Goal: Task Accomplishment & Management: Manage account settings

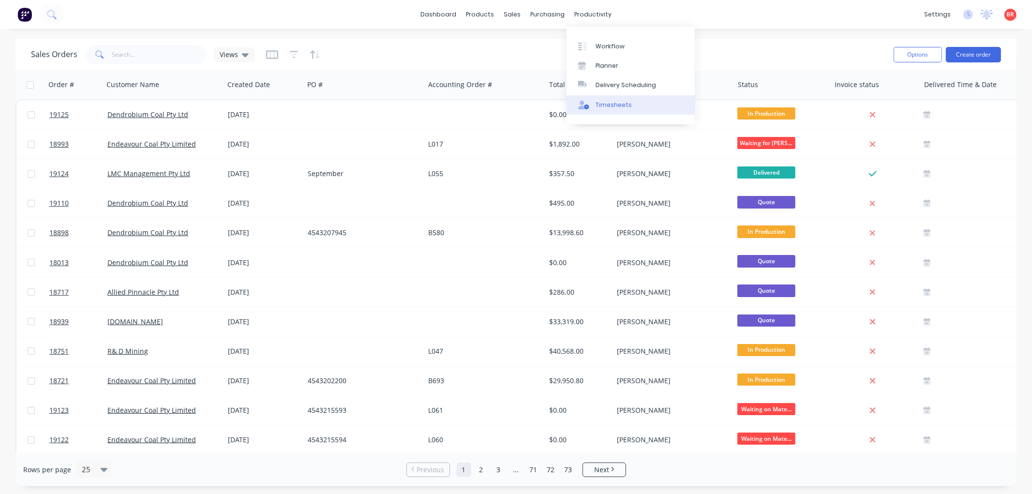
click at [618, 107] on div "Timesheets" at bounding box center [614, 105] width 36 height 9
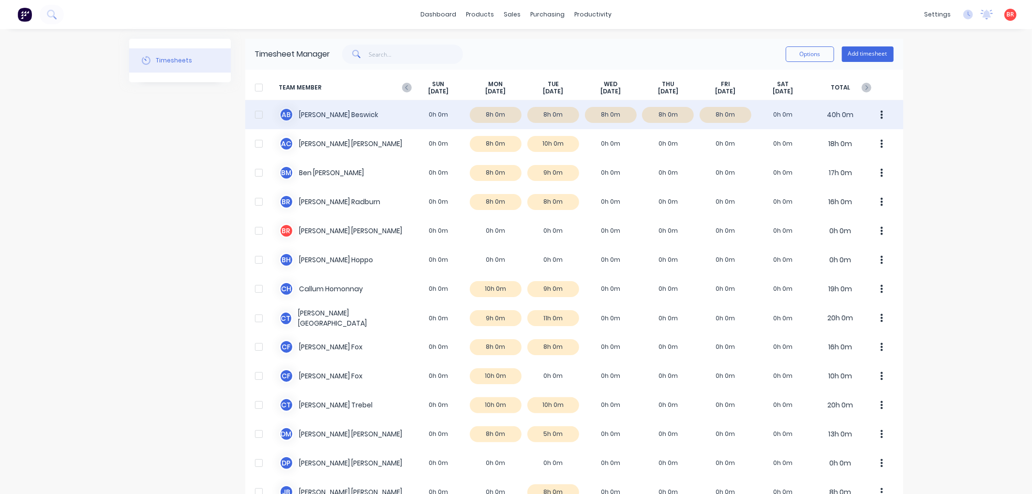
click at [371, 115] on div "A B [PERSON_NAME] 0h 0m 8h 0m 8h 0m 8h 0m 8h 0m 8h 0m 0h 0m 40h 0m" at bounding box center [574, 114] width 658 height 29
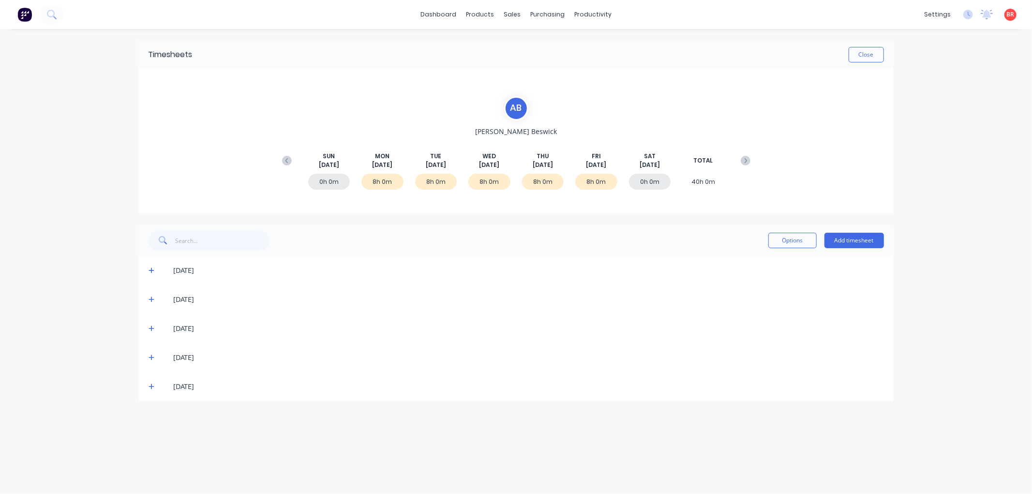
click at [150, 296] on icon at bounding box center [152, 299] width 6 height 7
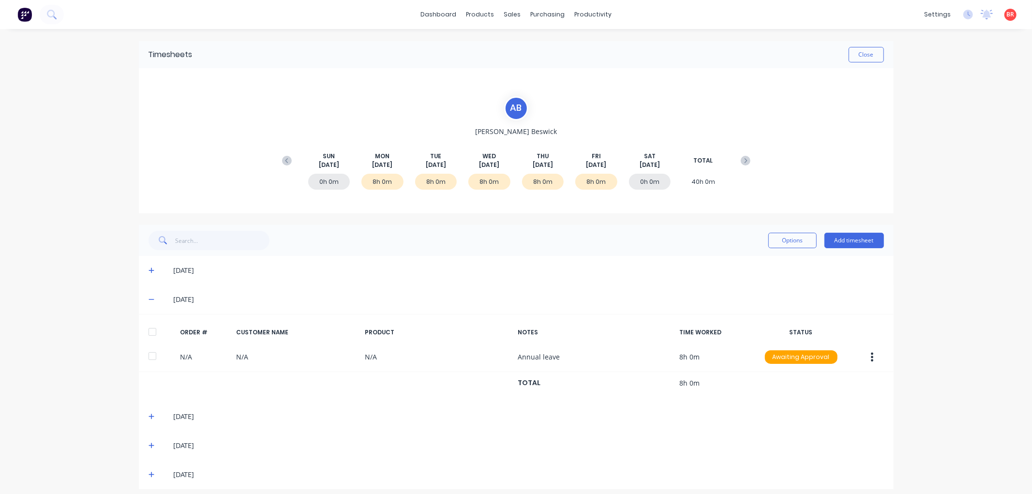
click at [148, 330] on div at bounding box center [152, 331] width 19 height 19
click at [149, 272] on icon at bounding box center [152, 270] width 6 height 7
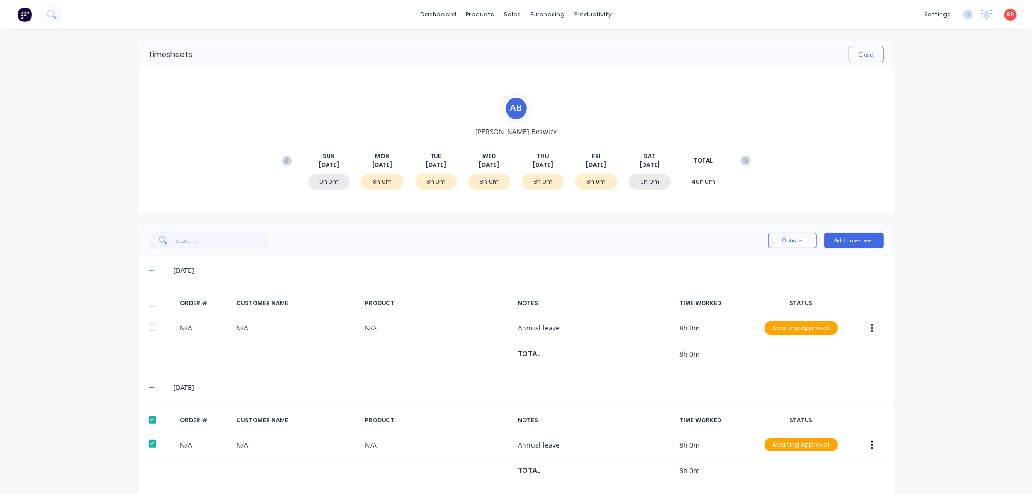
click at [149, 303] on div at bounding box center [152, 302] width 19 height 19
click at [789, 243] on button "Options" at bounding box center [792, 240] width 48 height 15
click at [763, 261] on div "Approve" at bounding box center [771, 265] width 75 height 14
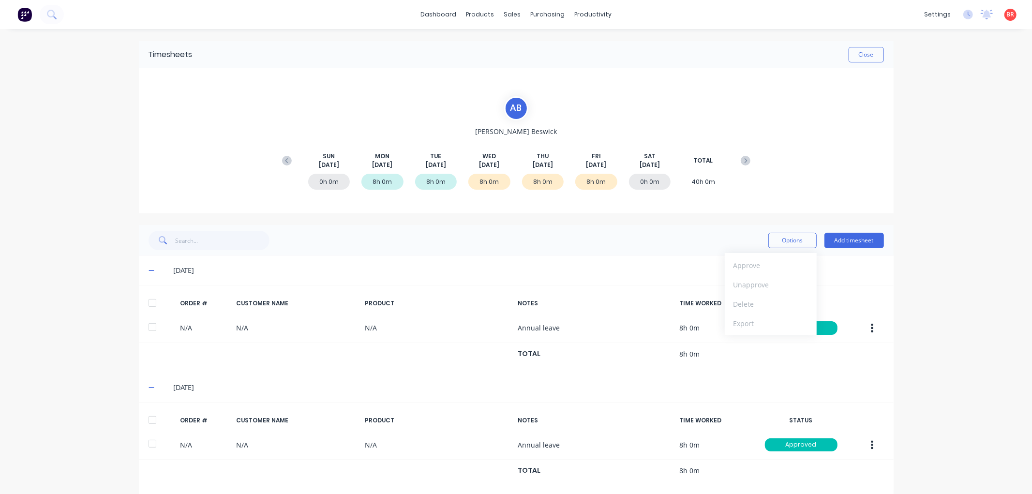
click at [282, 159] on icon at bounding box center [287, 161] width 10 height 10
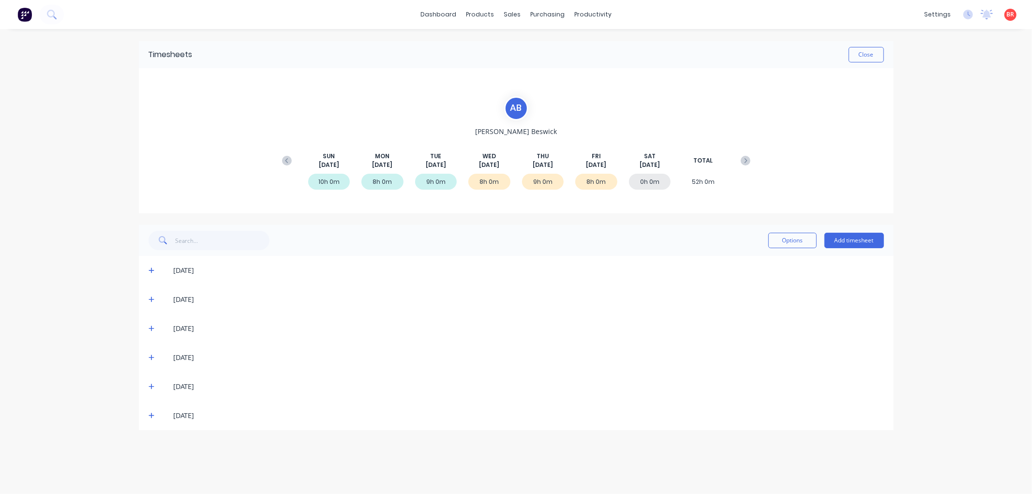
click at [150, 415] on icon at bounding box center [152, 416] width 6 height 6
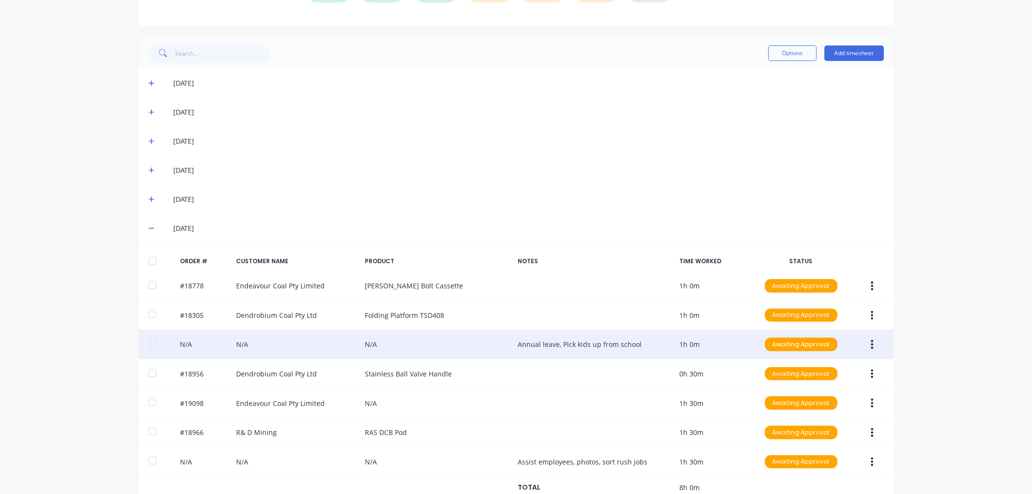
scroll to position [213, 0]
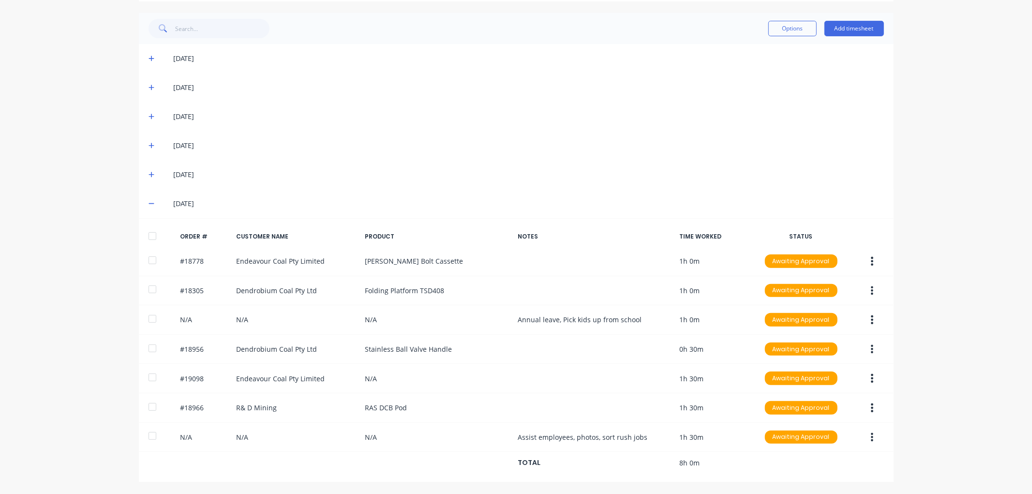
click at [152, 235] on div at bounding box center [152, 235] width 19 height 19
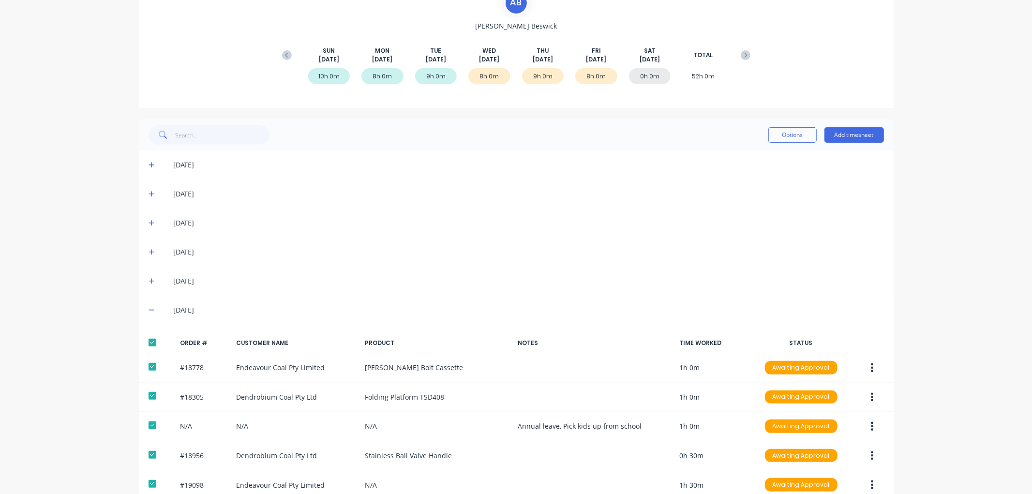
scroll to position [105, 0]
click at [149, 280] on icon at bounding box center [152, 281] width 6 height 7
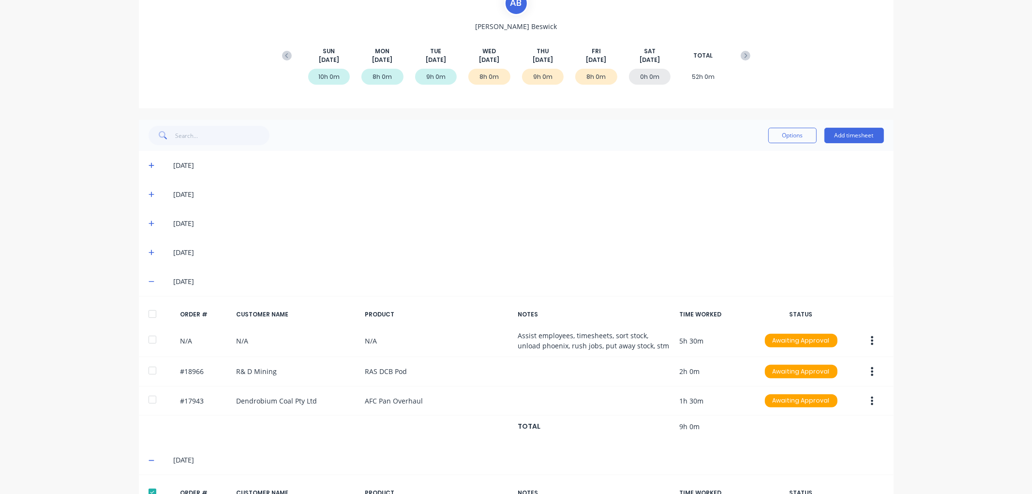
click at [144, 312] on div at bounding box center [152, 313] width 19 height 19
click at [149, 252] on icon at bounding box center [152, 253] width 6 height 6
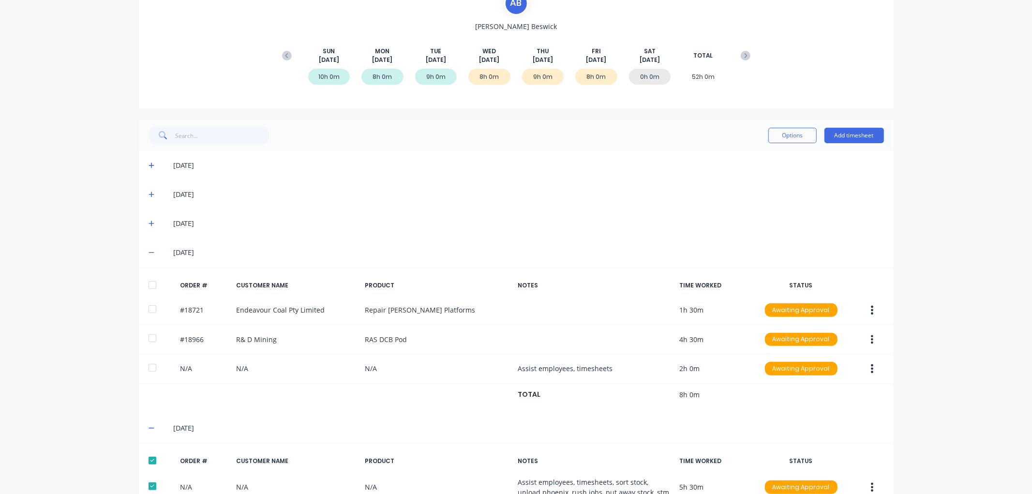
click at [144, 282] on div at bounding box center [152, 284] width 19 height 19
click at [775, 131] on button "Options" at bounding box center [792, 135] width 48 height 15
click at [754, 157] on div "Approve" at bounding box center [771, 160] width 75 height 14
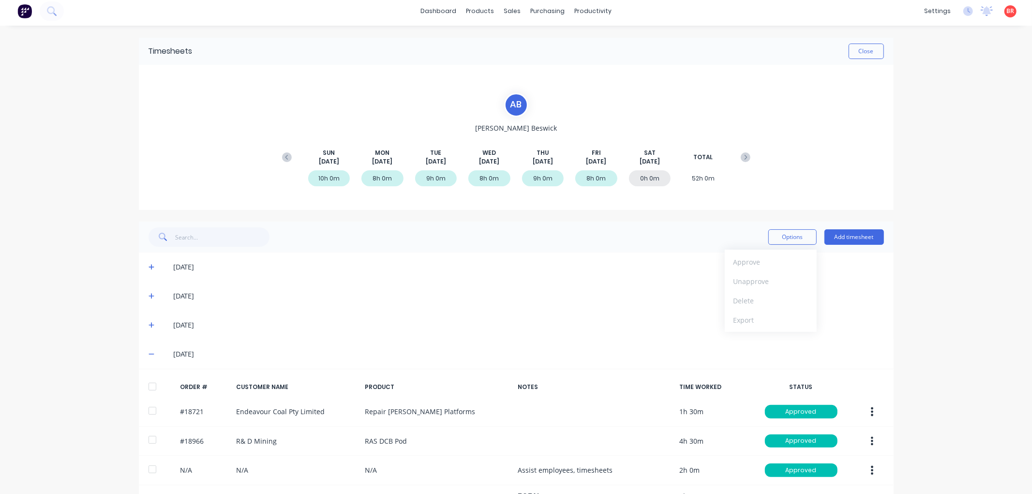
scroll to position [0, 0]
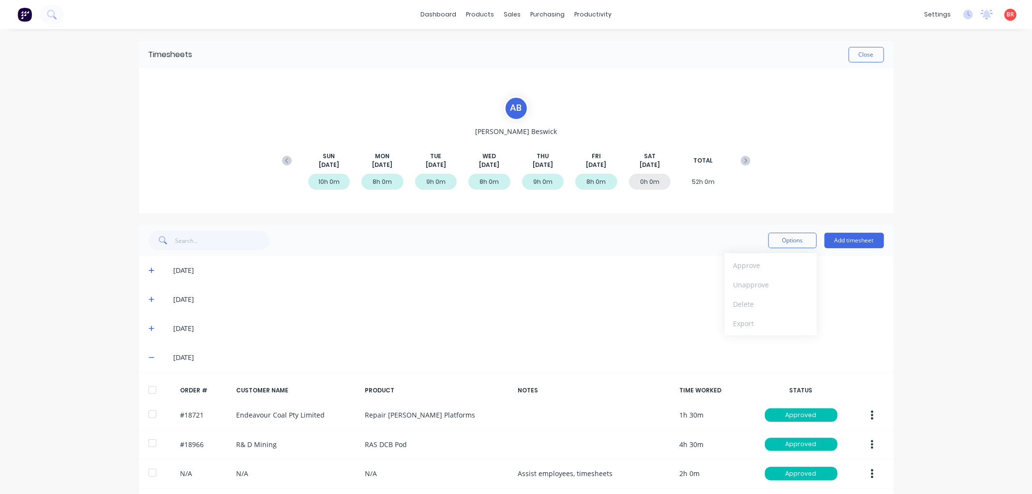
click at [840, 58] on div "Close" at bounding box center [538, 54] width 691 height 15
click at [855, 56] on button "Close" at bounding box center [866, 54] width 35 height 15
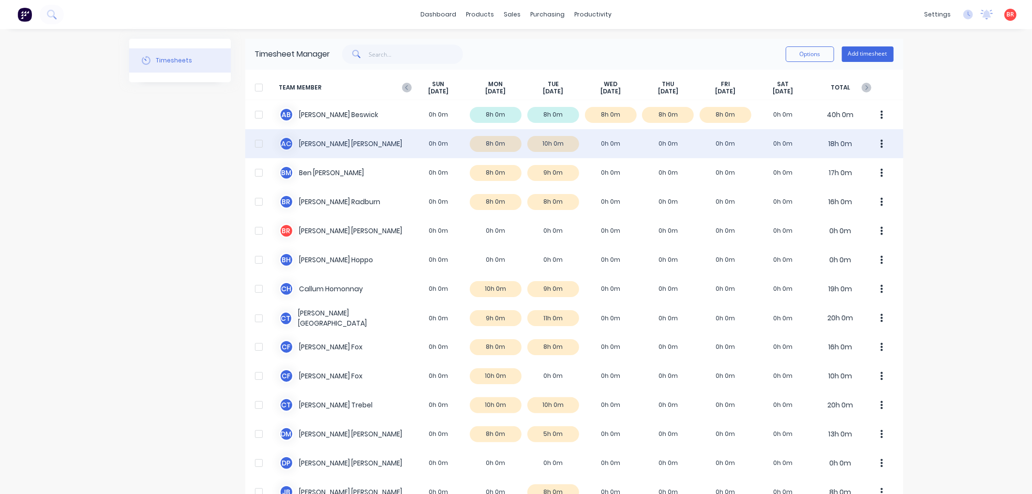
click at [492, 139] on div "A C [PERSON_NAME] 0h 0m 8h 0m 10h 0m 0h 0m 0h 0m 0h 0m 0h 0m 18h 0m" at bounding box center [574, 143] width 658 height 29
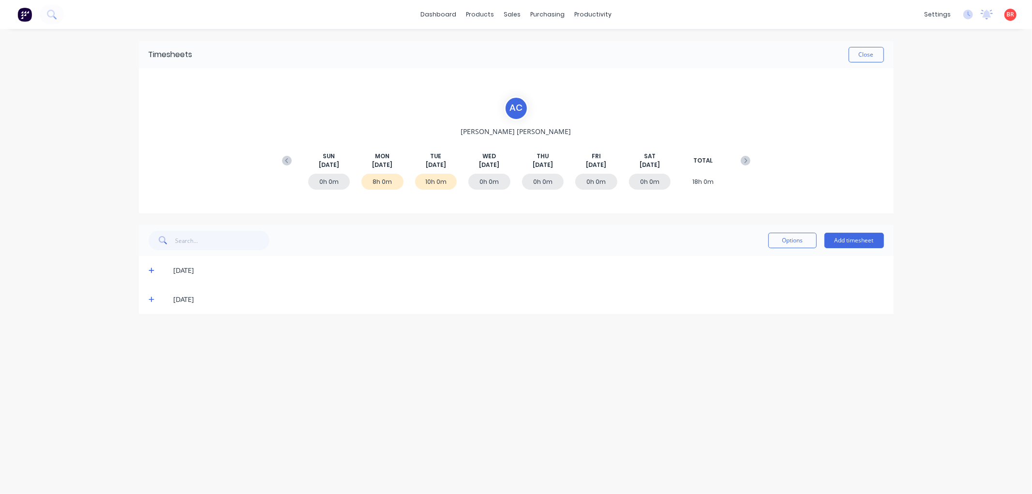
click at [150, 301] on icon at bounding box center [152, 299] width 6 height 7
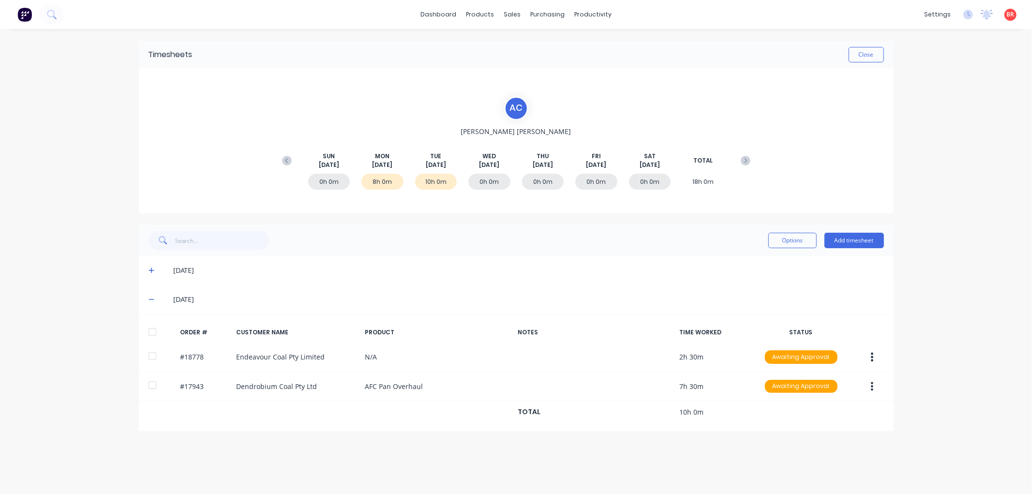
click at [150, 334] on div at bounding box center [152, 331] width 19 height 19
click at [149, 267] on icon at bounding box center [152, 270] width 6 height 7
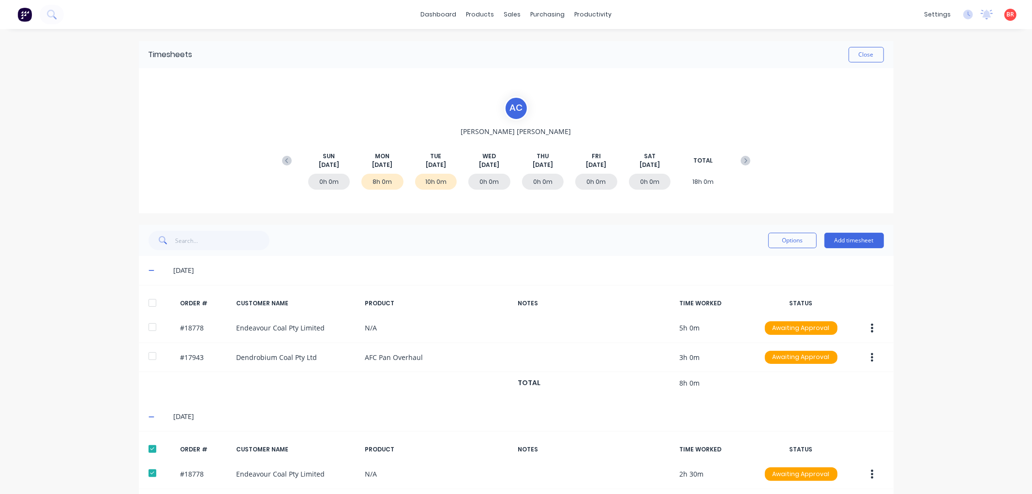
click at [150, 302] on div at bounding box center [152, 302] width 19 height 19
click at [770, 242] on button "Options" at bounding box center [792, 240] width 48 height 15
click at [740, 269] on div "Approve" at bounding box center [771, 265] width 75 height 14
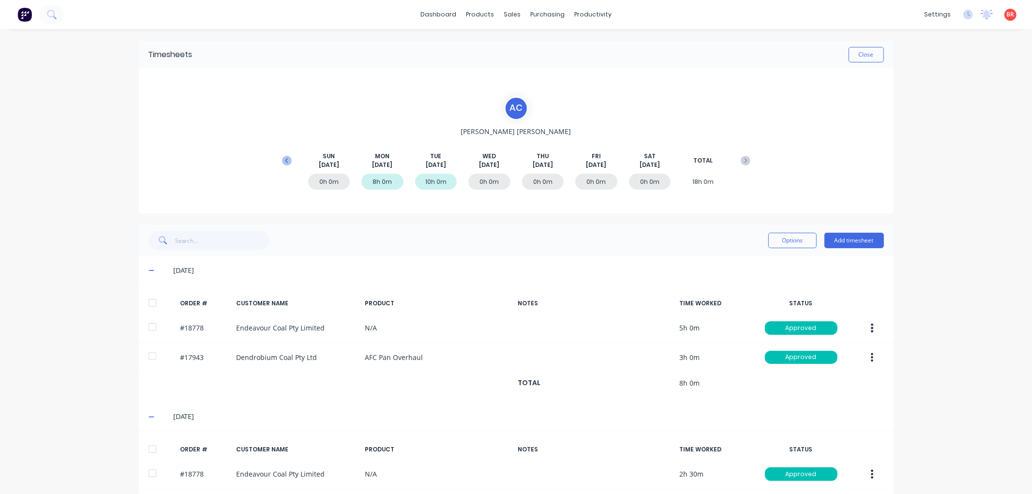
click at [285, 158] on icon at bounding box center [286, 160] width 3 height 5
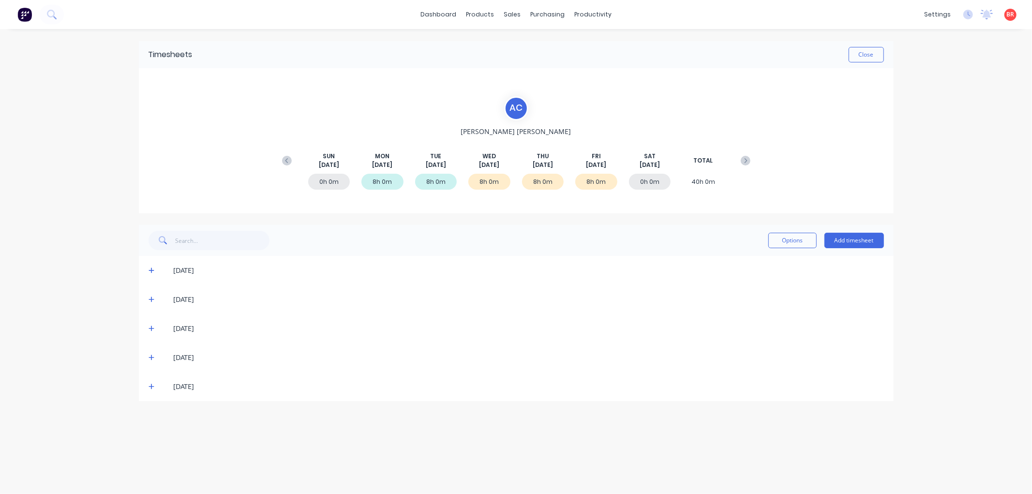
click at [151, 386] on icon at bounding box center [152, 387] width 6 height 6
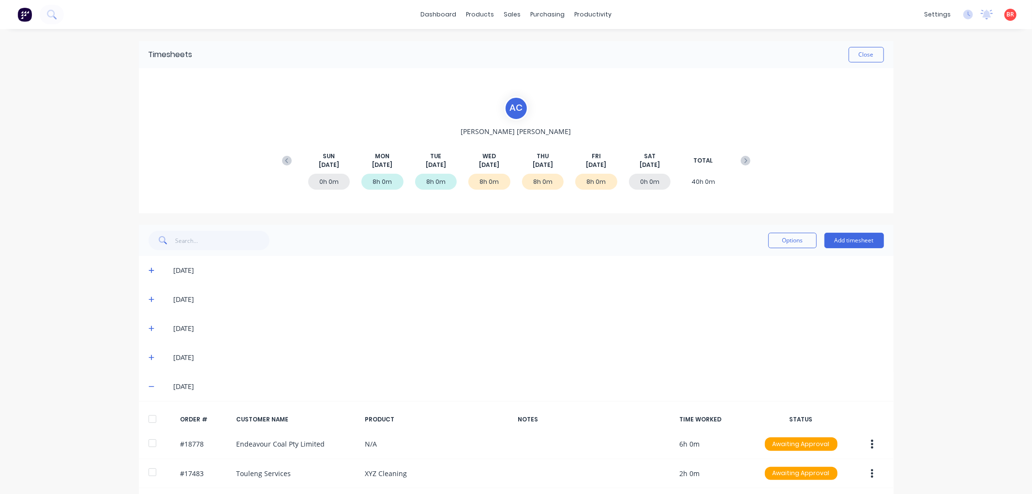
scroll to position [36, 0]
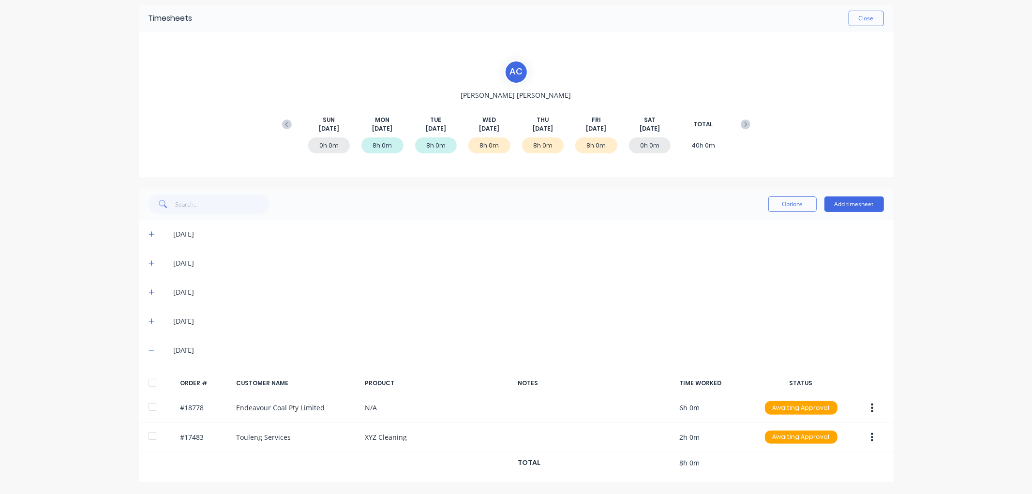
click at [145, 383] on div at bounding box center [152, 382] width 19 height 19
click at [149, 322] on icon at bounding box center [152, 321] width 6 height 7
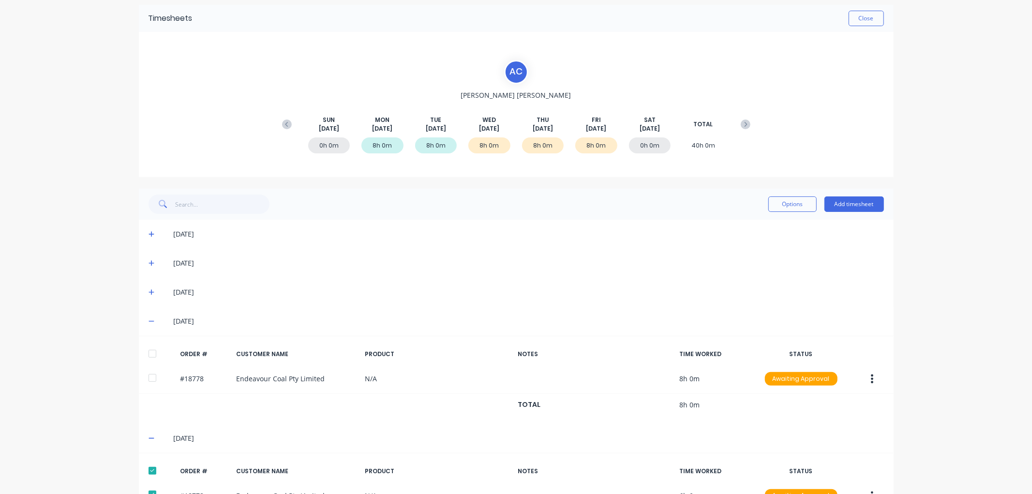
click at [148, 352] on div at bounding box center [152, 353] width 19 height 19
click at [149, 290] on icon at bounding box center [152, 292] width 6 height 7
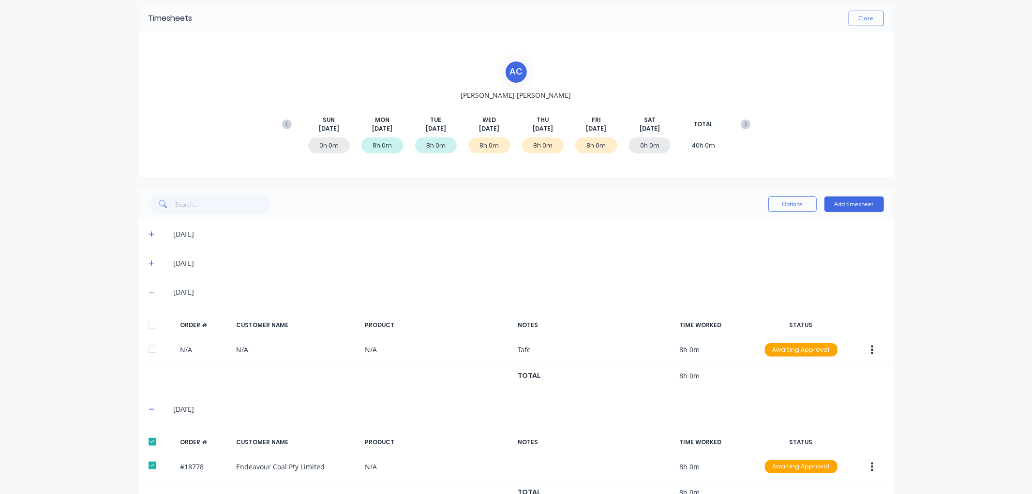
click at [147, 320] on div at bounding box center [152, 324] width 19 height 19
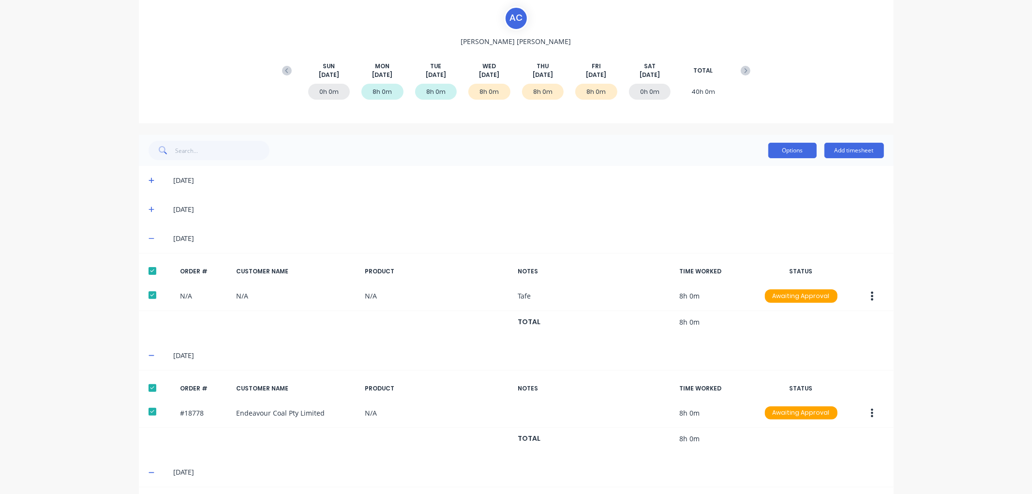
click at [777, 154] on button "Options" at bounding box center [792, 150] width 48 height 15
click at [771, 168] on div "Approve" at bounding box center [771, 175] width 75 height 14
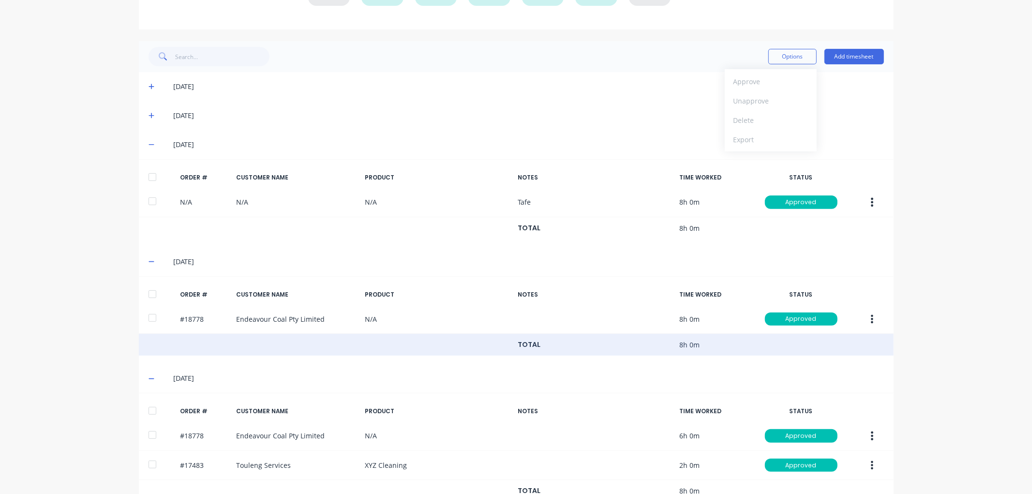
scroll to position [0, 0]
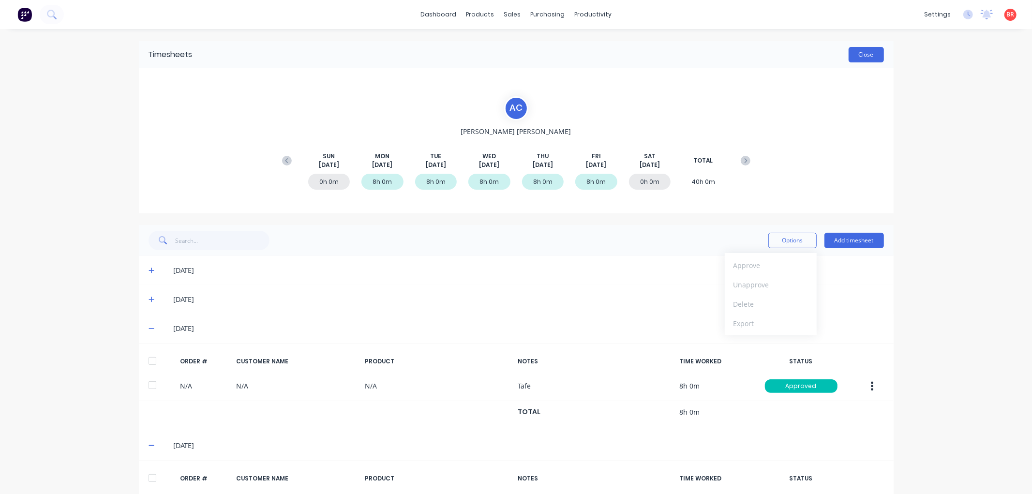
click at [869, 55] on button "Close" at bounding box center [866, 54] width 35 height 15
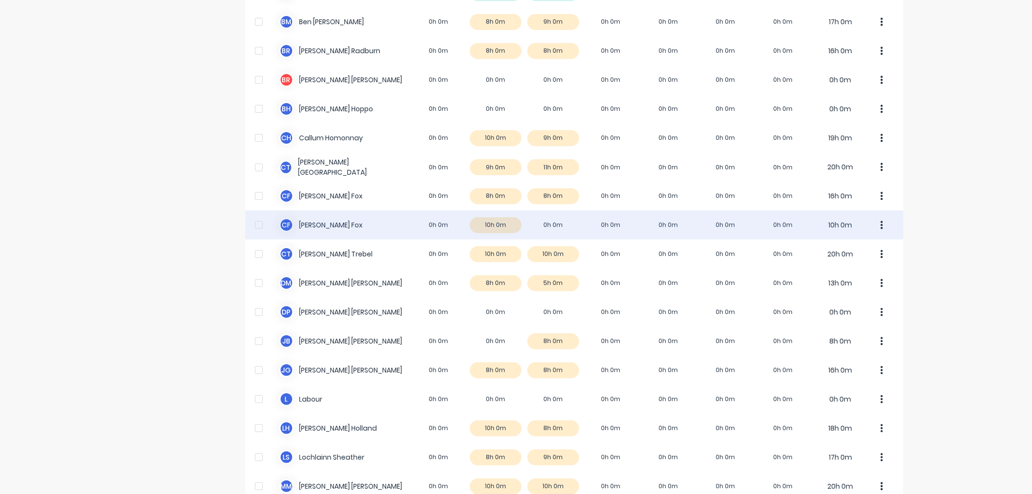
scroll to position [215, 0]
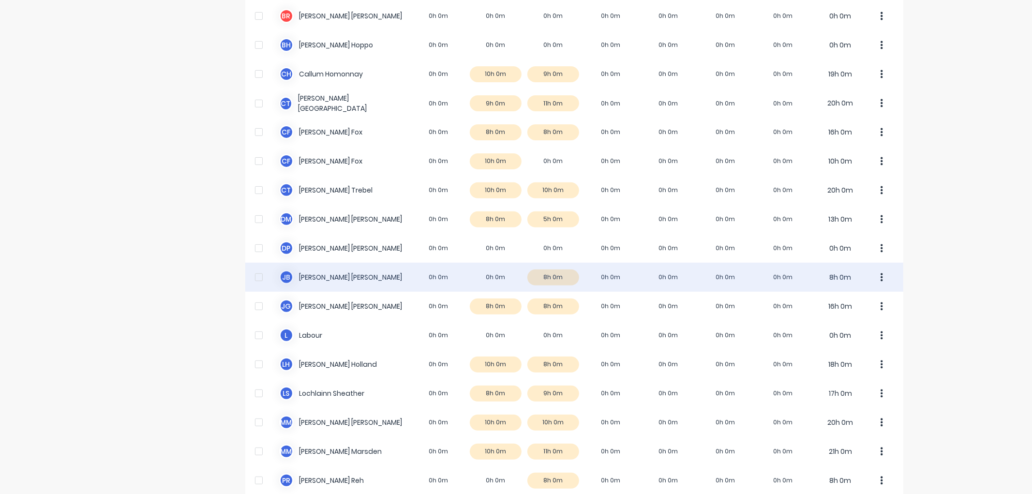
click at [347, 272] on div "[PERSON_NAME] 0h 0m 0h 0m 8h 0m 0h 0m 0h 0m 0h 0m 0h 0m 8h 0m" at bounding box center [574, 277] width 658 height 29
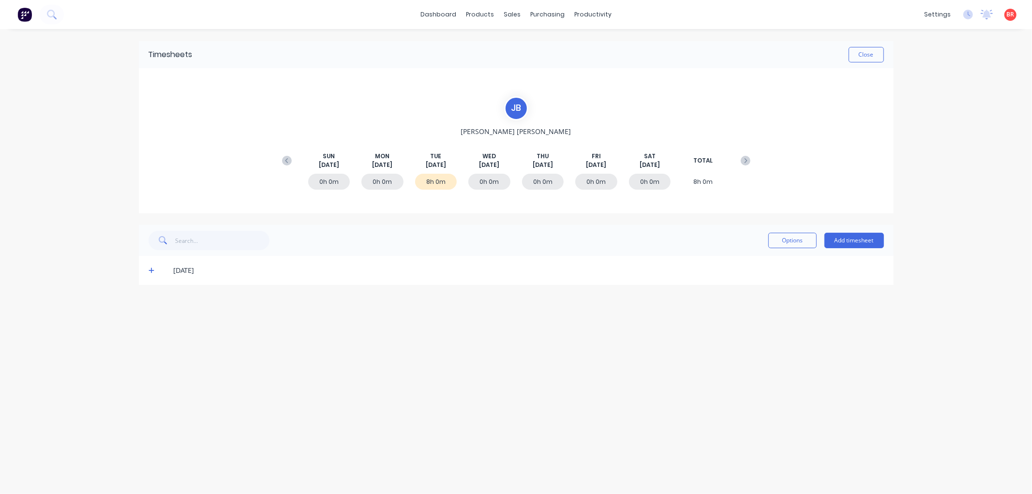
click at [152, 272] on icon at bounding box center [152, 270] width 6 height 7
click at [152, 298] on div at bounding box center [152, 302] width 19 height 19
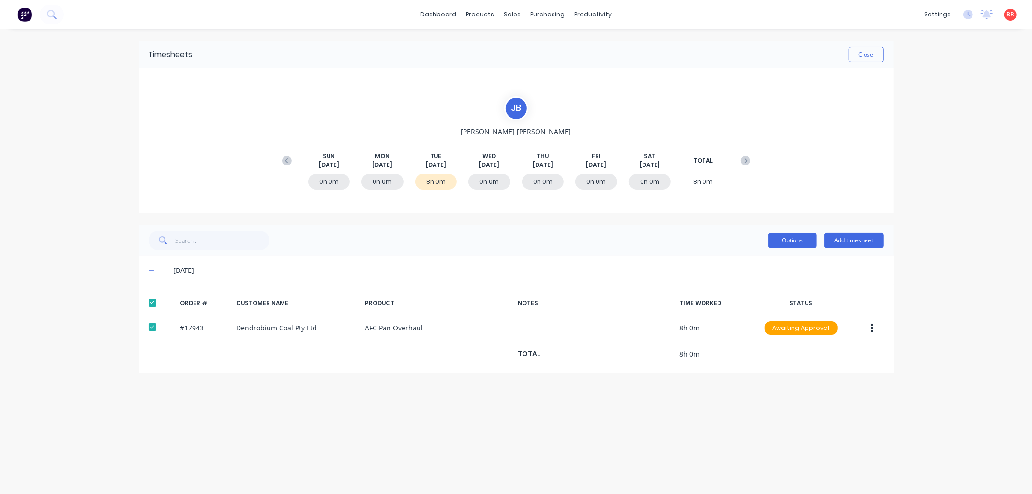
click at [772, 242] on button "Options" at bounding box center [792, 240] width 48 height 15
click at [761, 267] on div "Approve" at bounding box center [771, 265] width 75 height 14
click at [286, 161] on g at bounding box center [287, 161] width 10 height 10
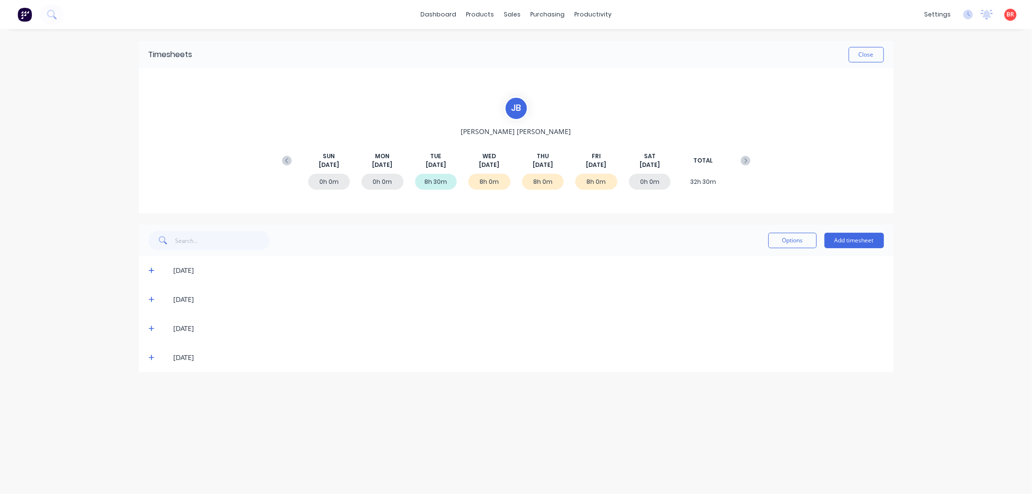
click at [152, 357] on icon at bounding box center [152, 358] width 6 height 6
click at [152, 393] on div at bounding box center [152, 389] width 19 height 19
click at [153, 327] on icon at bounding box center [152, 328] width 6 height 7
click at [153, 362] on div at bounding box center [152, 360] width 19 height 19
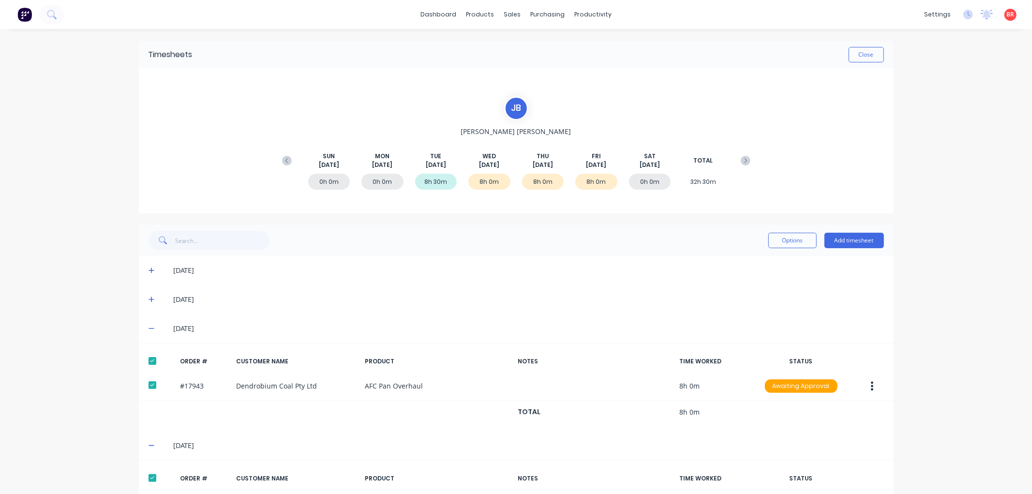
click at [149, 296] on icon at bounding box center [152, 299] width 6 height 7
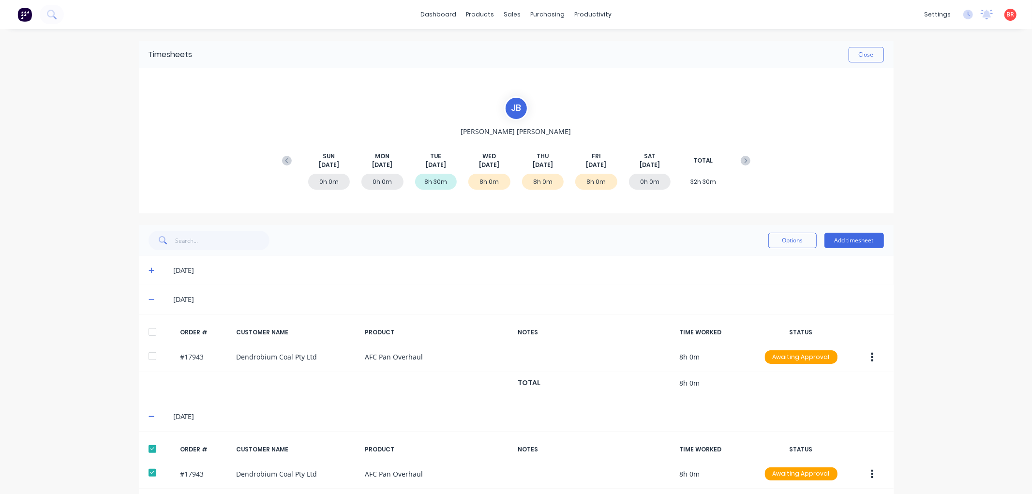
click at [148, 331] on div at bounding box center [152, 331] width 19 height 19
drag, startPoint x: 794, startPoint y: 244, endPoint x: 781, endPoint y: 244, distance: 13.1
click at [794, 244] on button "Options" at bounding box center [792, 240] width 48 height 15
click at [750, 268] on div "Approve" at bounding box center [771, 265] width 75 height 14
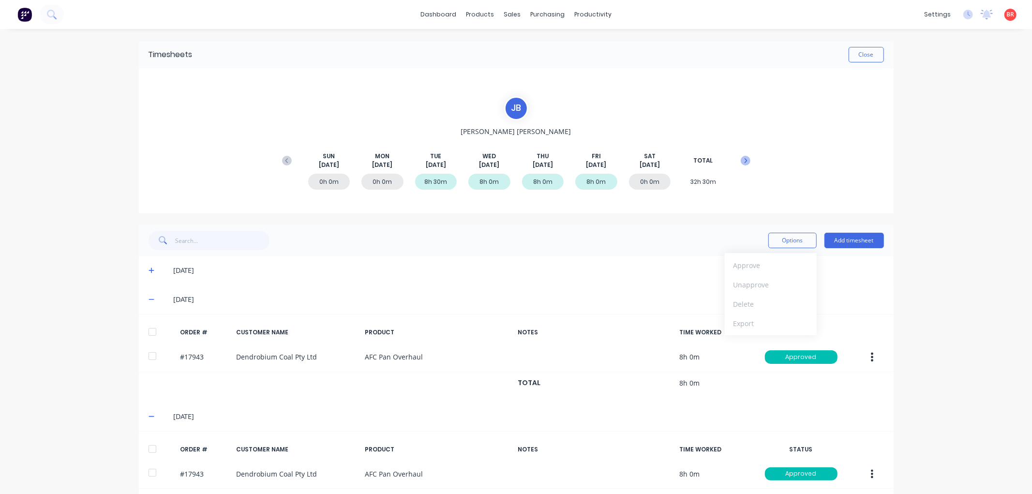
click at [742, 157] on icon at bounding box center [746, 161] width 10 height 10
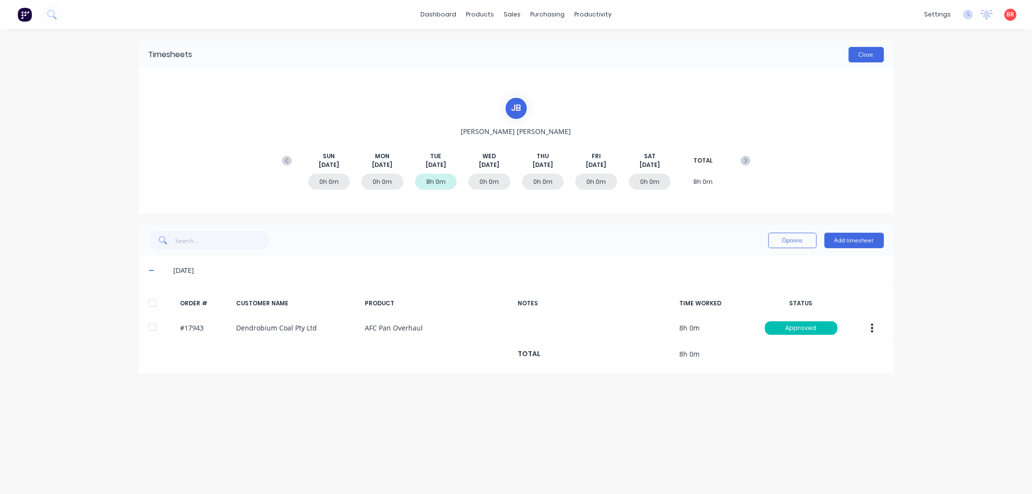
click at [858, 54] on button "Close" at bounding box center [866, 54] width 35 height 15
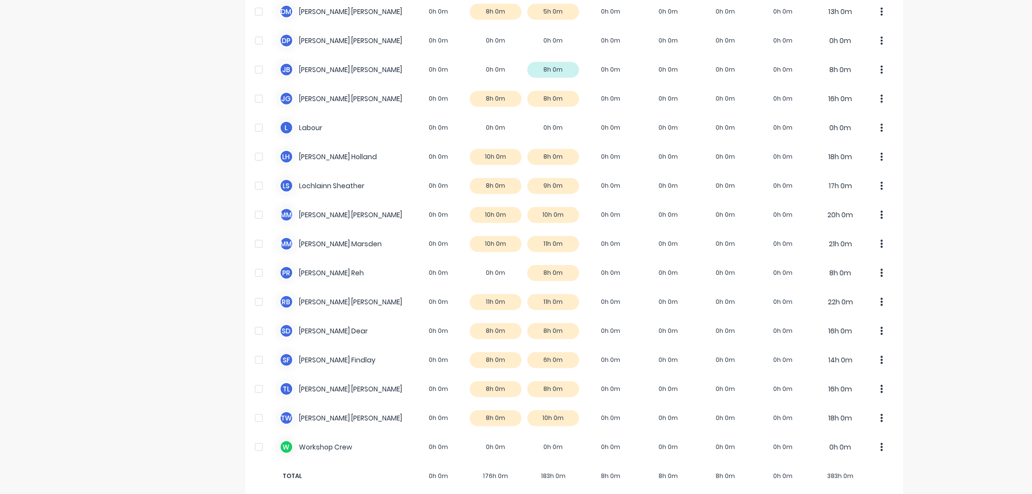
scroll to position [430, 0]
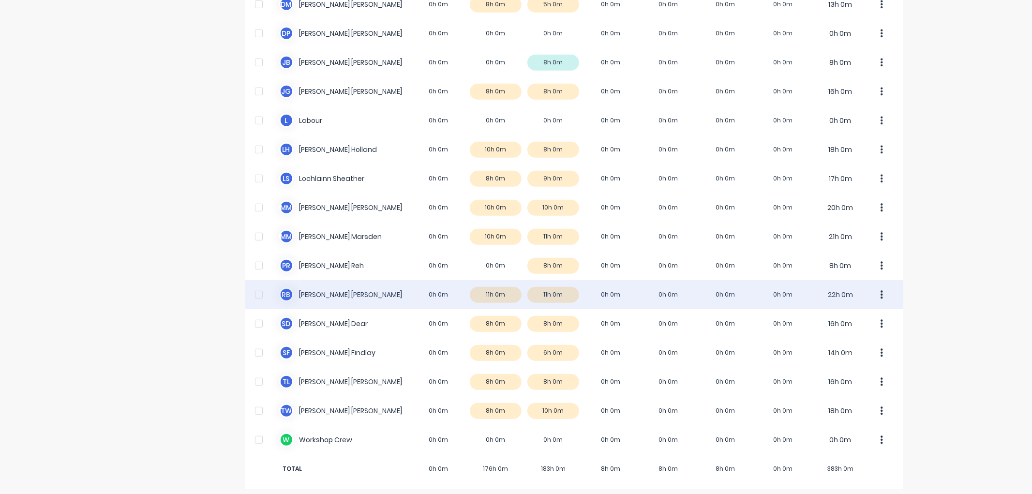
click at [312, 287] on div "R B [PERSON_NAME] 0h 0m 11h 0m 11h 0m 0h 0m 0h 0m 0h 0m 0h 0m 22h 0m" at bounding box center [574, 294] width 658 height 29
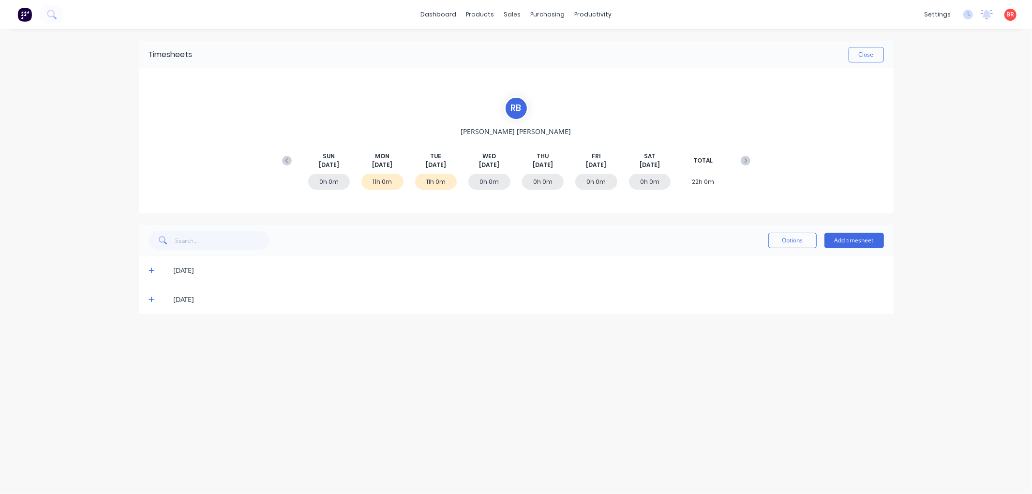
click at [152, 300] on icon at bounding box center [152, 299] width 6 height 7
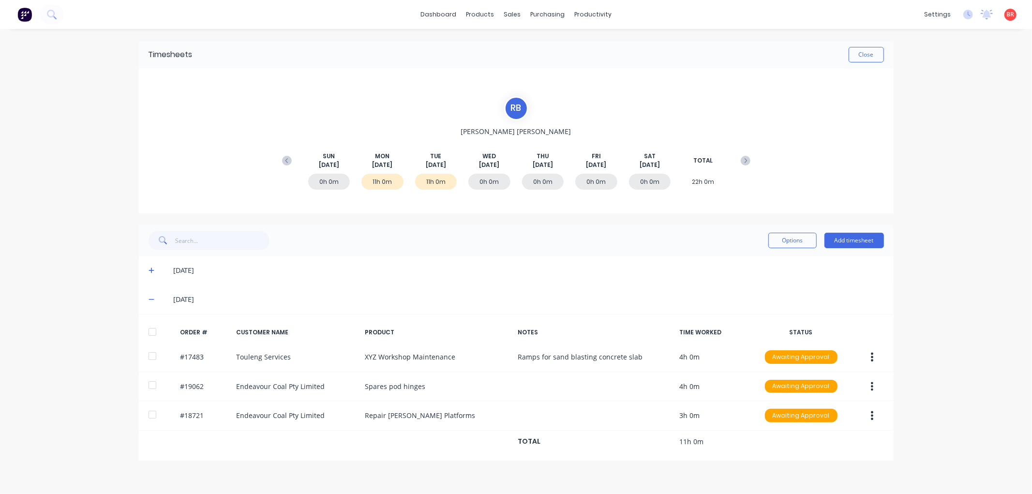
click at [151, 329] on div at bounding box center [152, 331] width 19 height 19
click at [150, 271] on icon at bounding box center [152, 270] width 6 height 7
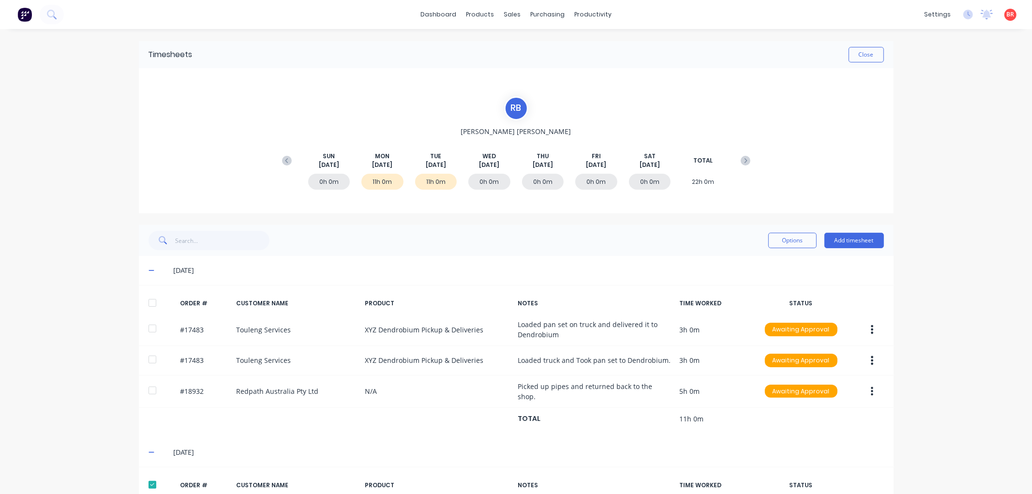
click at [149, 302] on div at bounding box center [152, 302] width 19 height 19
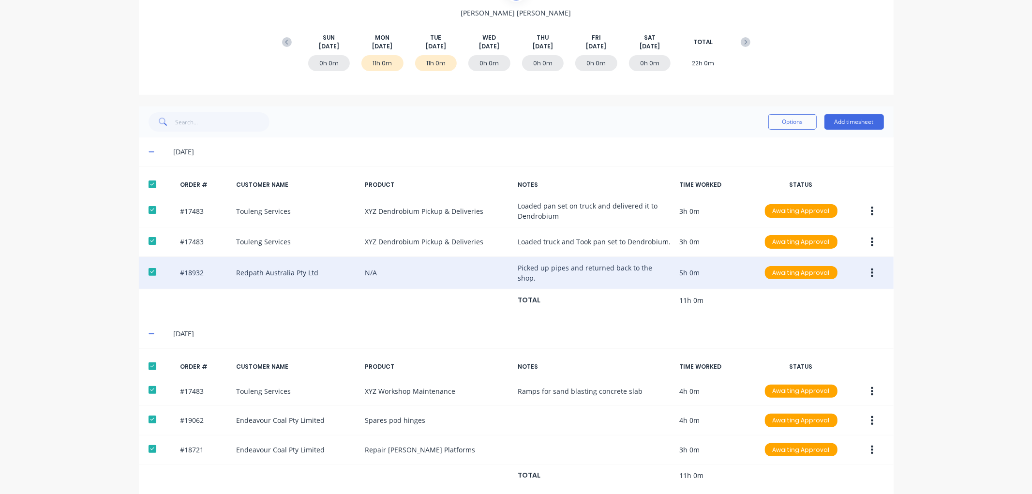
scroll to position [129, 0]
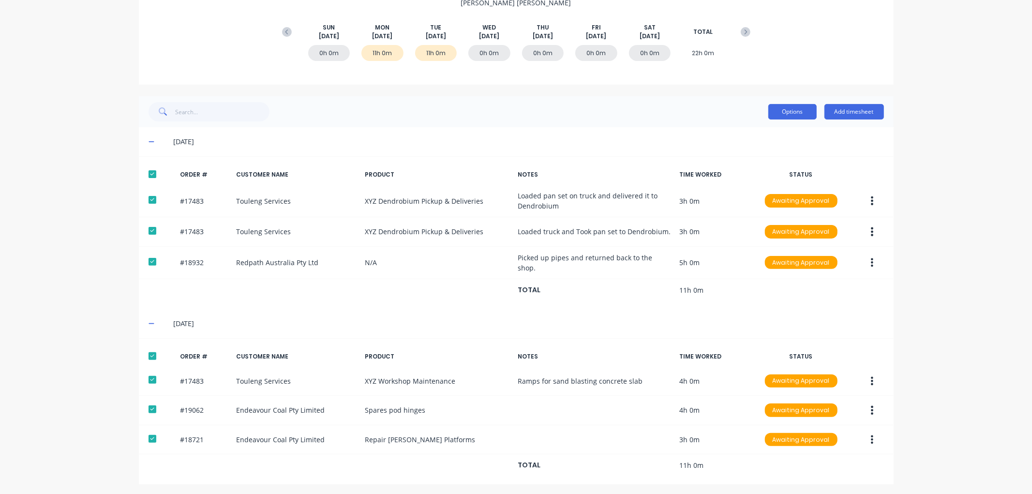
click at [798, 116] on button "Options" at bounding box center [792, 111] width 48 height 15
click at [766, 137] on div "Approve" at bounding box center [771, 137] width 75 height 14
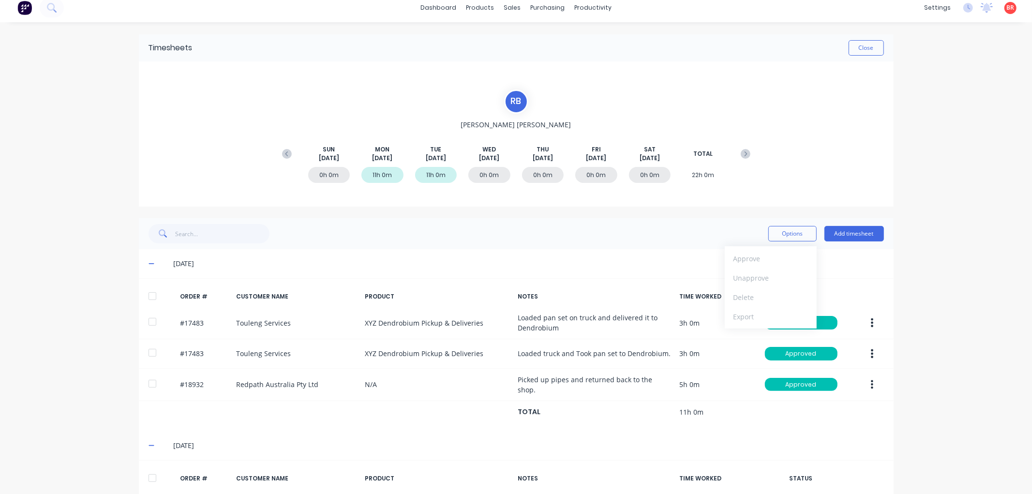
scroll to position [0, 0]
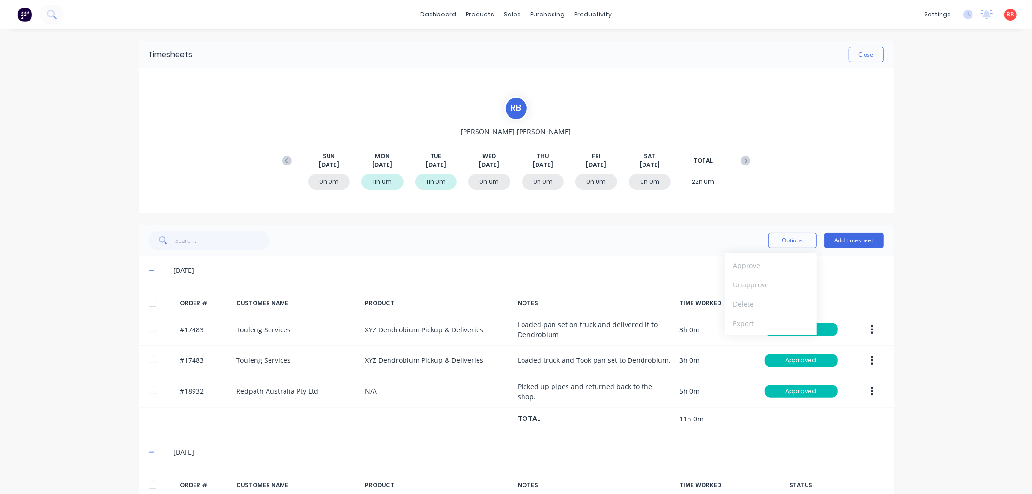
click at [282, 157] on icon at bounding box center [287, 161] width 10 height 10
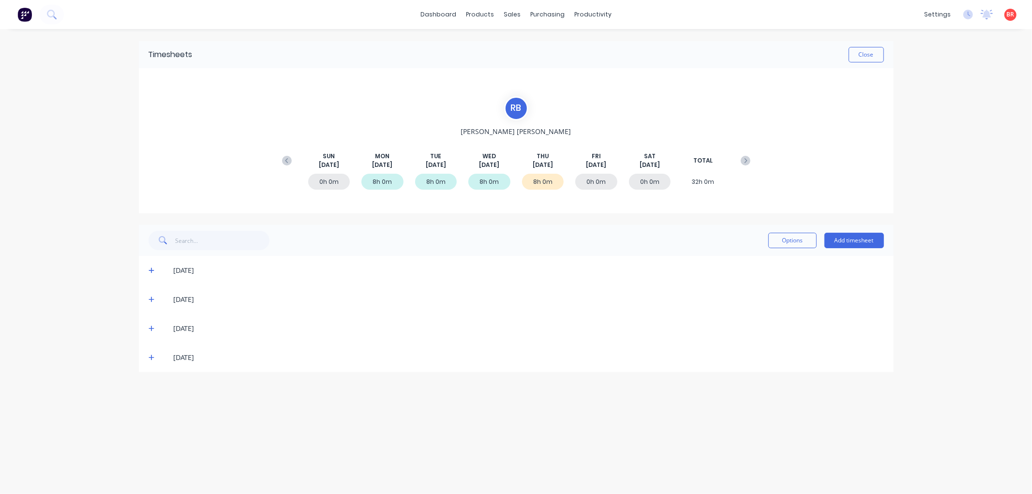
click at [150, 354] on icon at bounding box center [152, 357] width 6 height 7
click at [152, 392] on div at bounding box center [152, 389] width 19 height 19
click at [774, 242] on button "Options" at bounding box center [792, 240] width 48 height 15
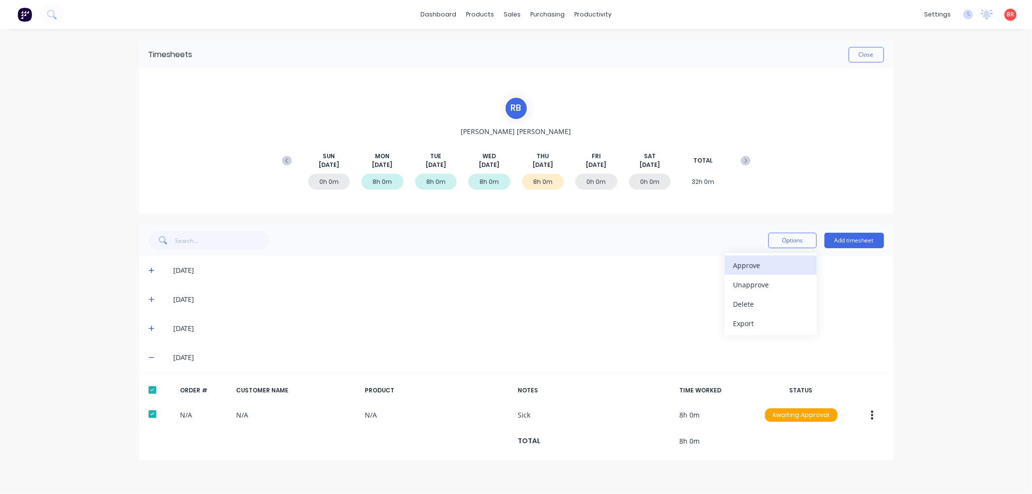
click at [755, 264] on div "Approve" at bounding box center [771, 265] width 75 height 14
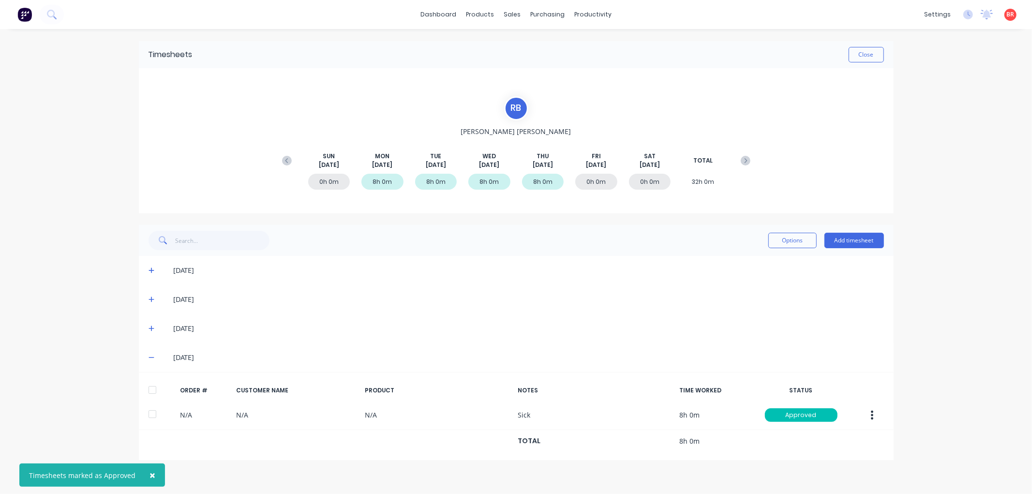
click at [149, 328] on icon at bounding box center [152, 329] width 6 height 6
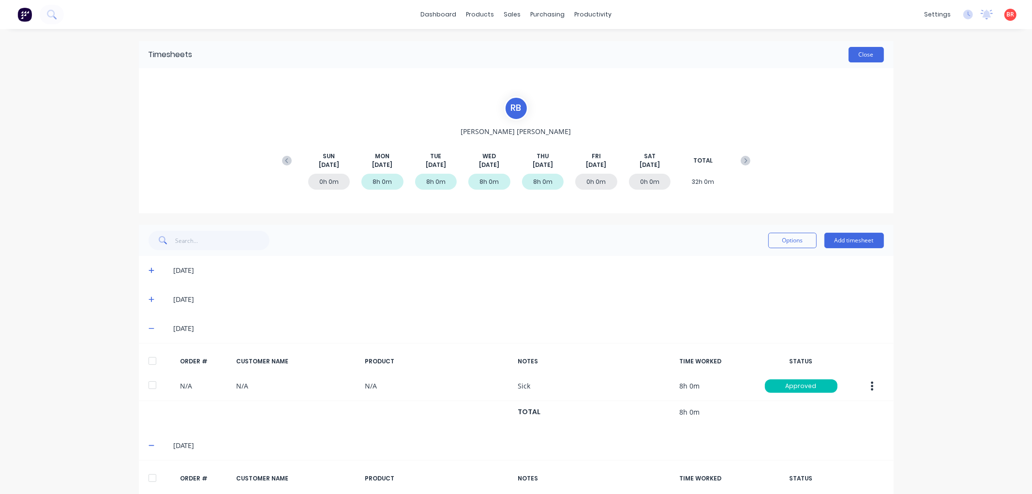
click at [865, 55] on button "Close" at bounding box center [866, 54] width 35 height 15
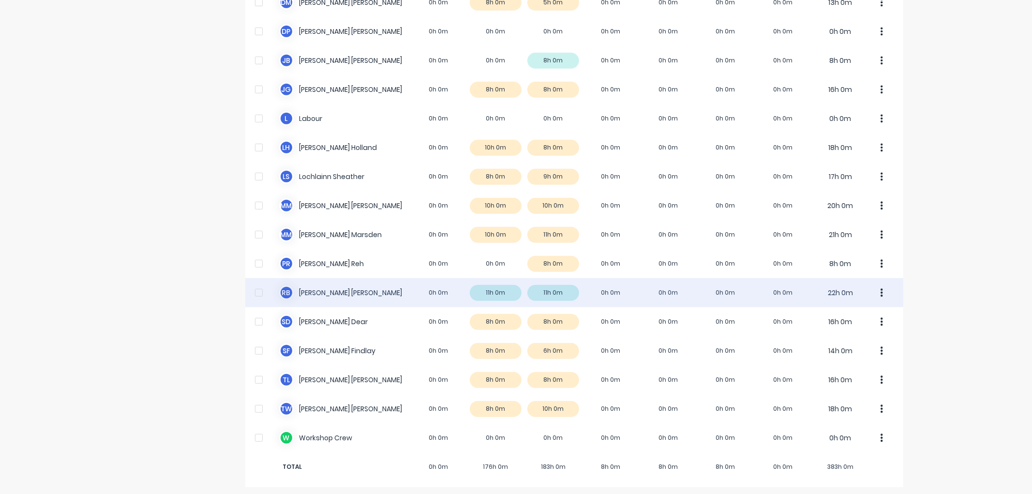
scroll to position [435, 0]
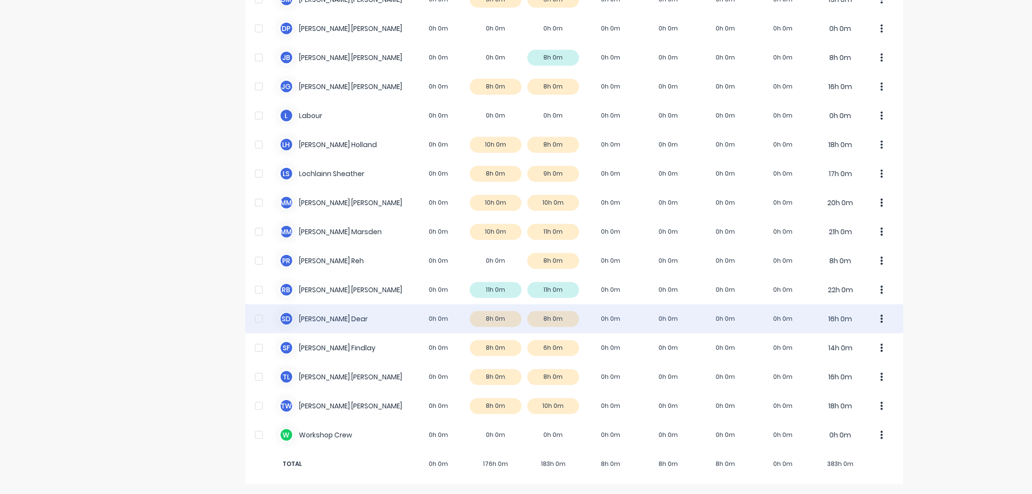
click at [350, 315] on div "S D [PERSON_NAME] Dear 0h 0m 8h 0m 8h 0m 0h 0m 0h 0m 0h 0m 0h 0m 16h 0m" at bounding box center [574, 318] width 658 height 29
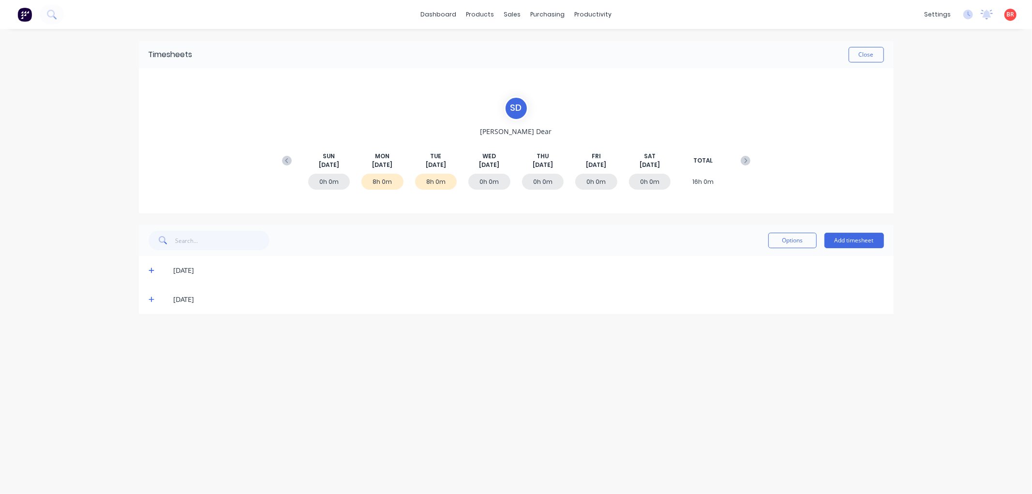
click at [150, 299] on icon at bounding box center [152, 300] width 6 height 6
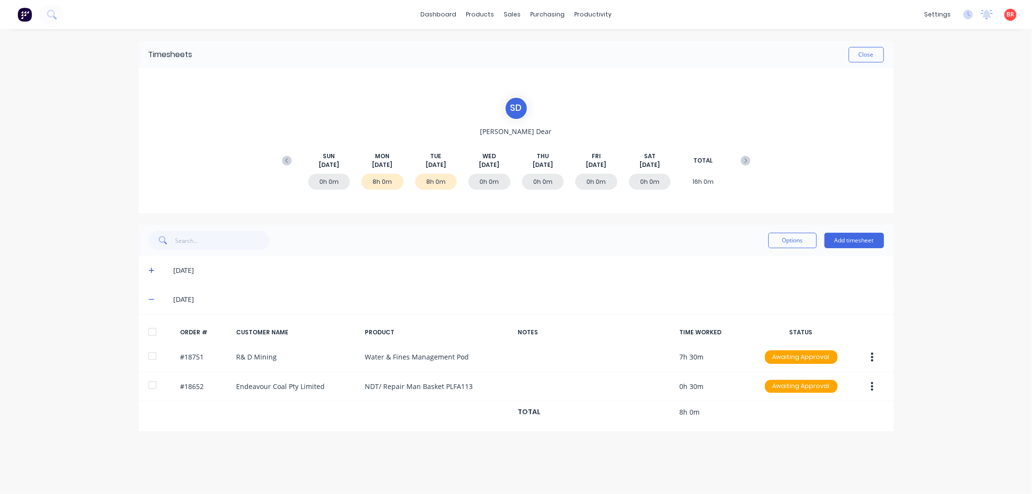
click at [151, 327] on div at bounding box center [152, 331] width 19 height 19
click at [149, 271] on icon at bounding box center [152, 270] width 6 height 7
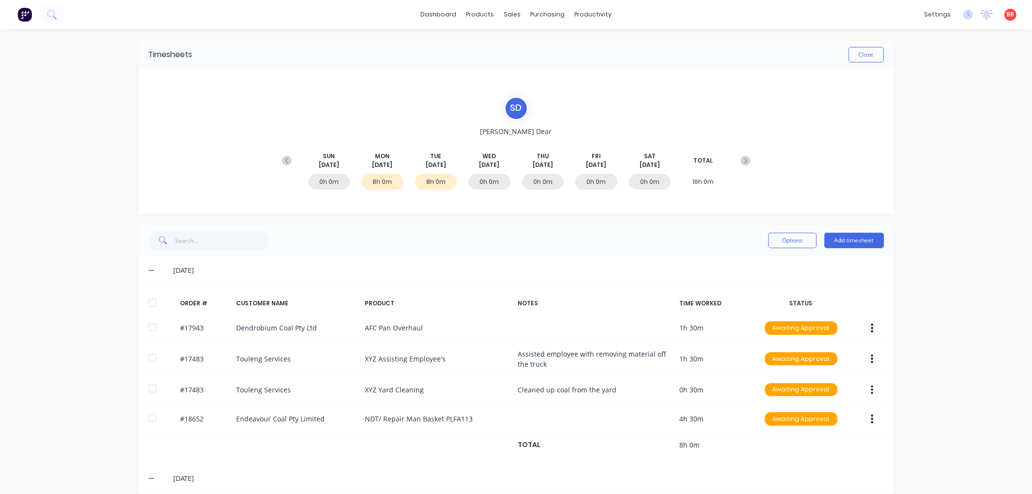
click at [147, 298] on div at bounding box center [152, 302] width 19 height 19
click at [784, 240] on button "Options" at bounding box center [792, 240] width 48 height 15
click at [757, 264] on div "Approve" at bounding box center [771, 265] width 75 height 14
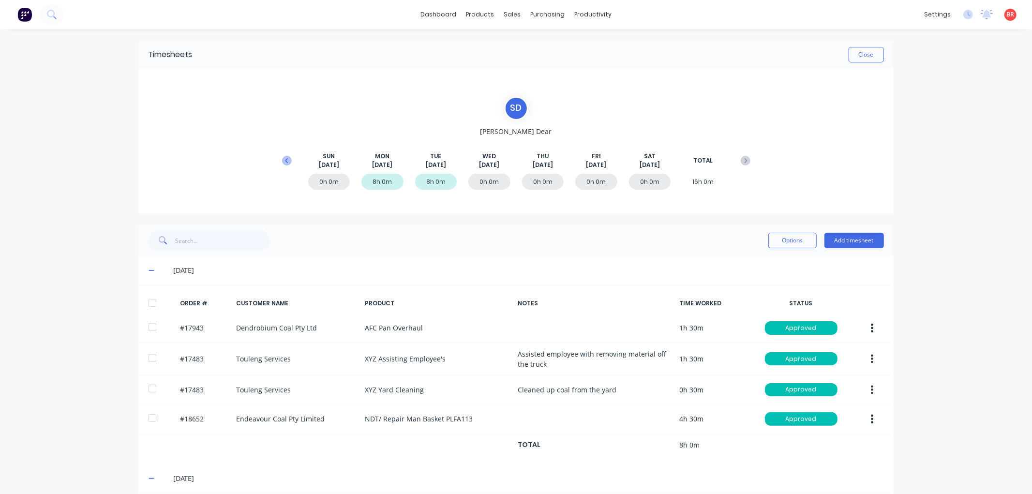
click at [284, 157] on icon at bounding box center [287, 161] width 10 height 10
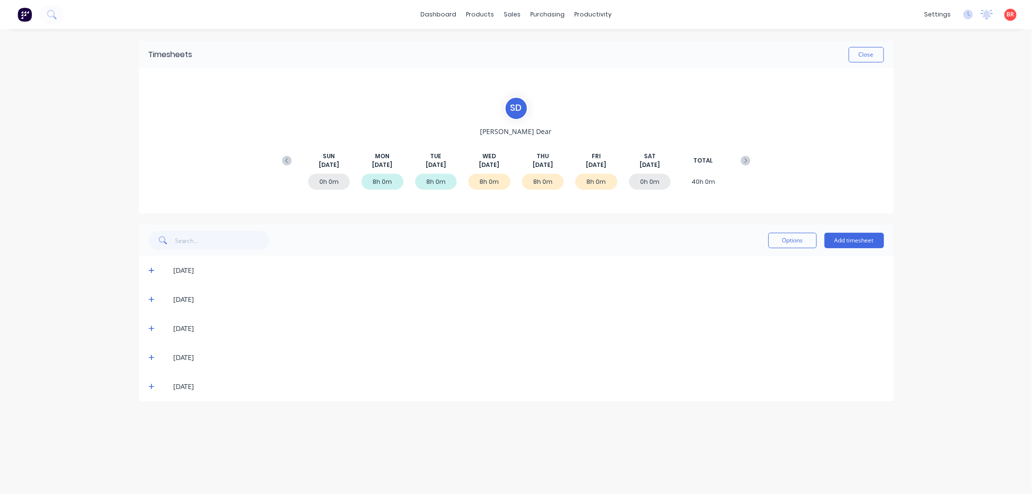
click at [153, 386] on icon at bounding box center [152, 386] width 6 height 7
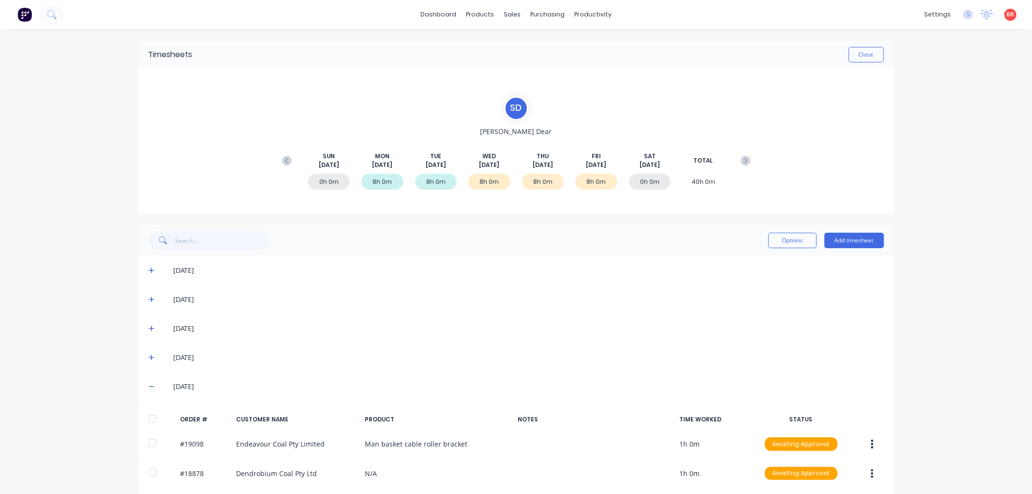
click at [150, 413] on div at bounding box center [152, 418] width 19 height 19
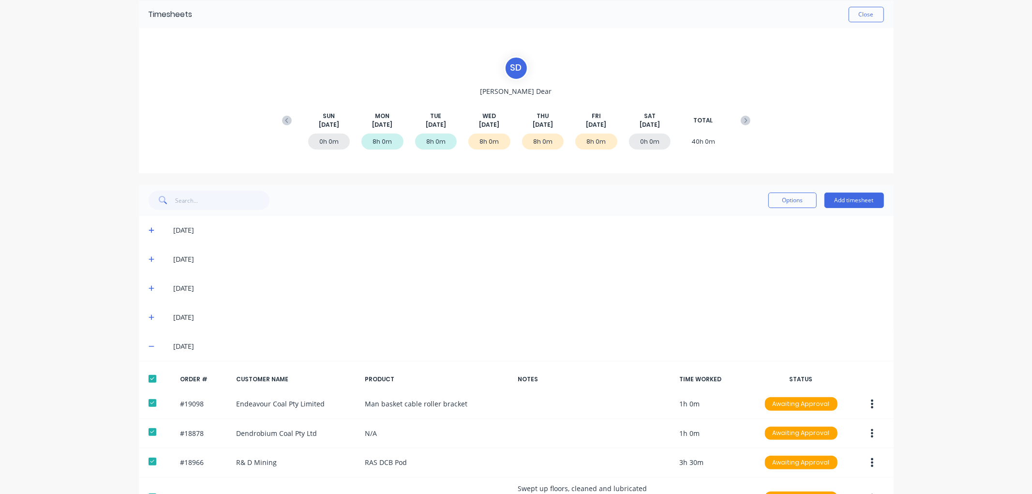
scroll to position [99, 0]
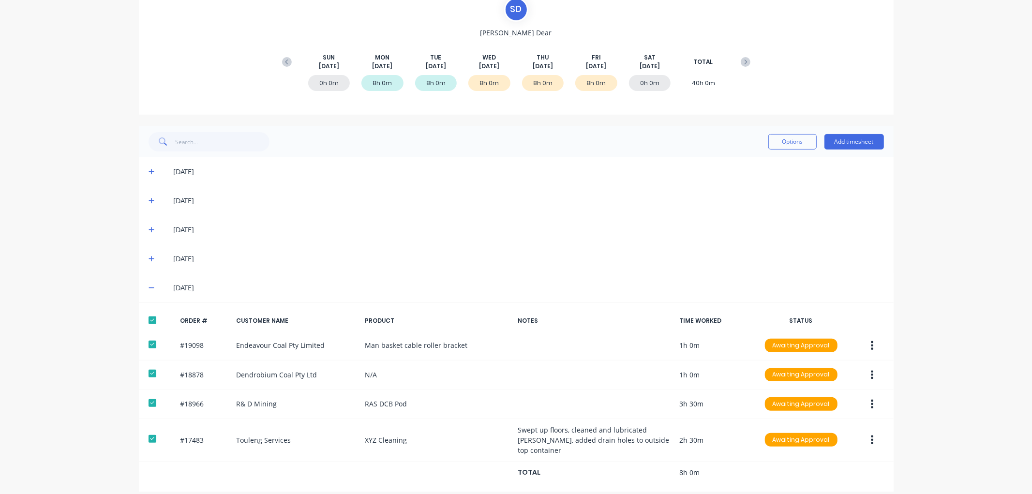
click at [149, 257] on icon at bounding box center [152, 258] width 6 height 7
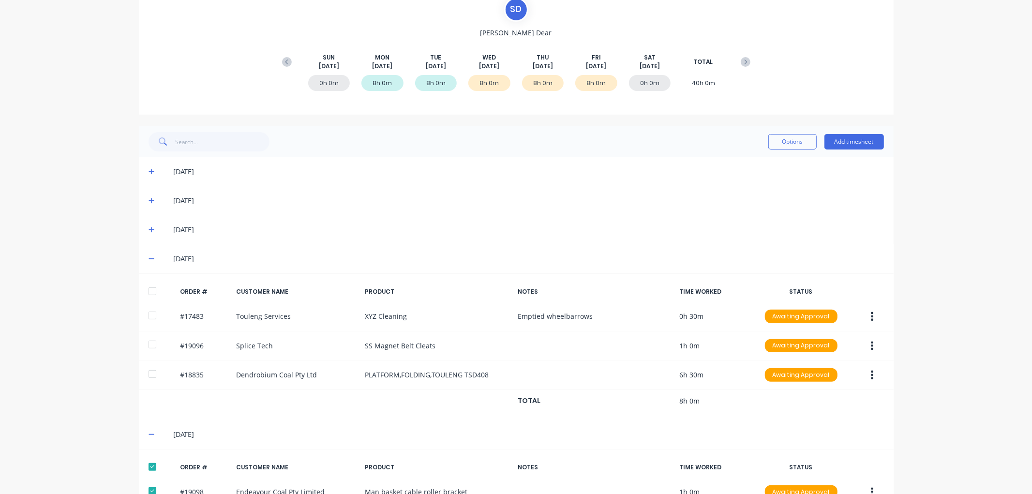
click at [151, 289] on div at bounding box center [152, 291] width 19 height 19
click at [149, 228] on icon at bounding box center [152, 229] width 6 height 7
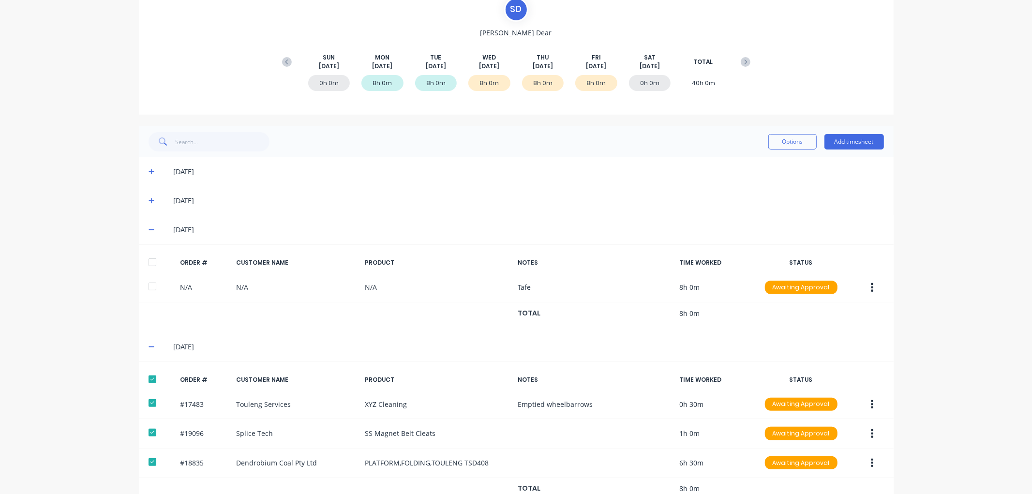
click at [146, 259] on div at bounding box center [152, 262] width 19 height 19
click at [784, 141] on button "Options" at bounding box center [792, 141] width 48 height 15
click at [762, 156] on div "Approve Unapprove Delete Export" at bounding box center [771, 195] width 92 height 82
click at [758, 163] on div "Approve" at bounding box center [771, 167] width 75 height 14
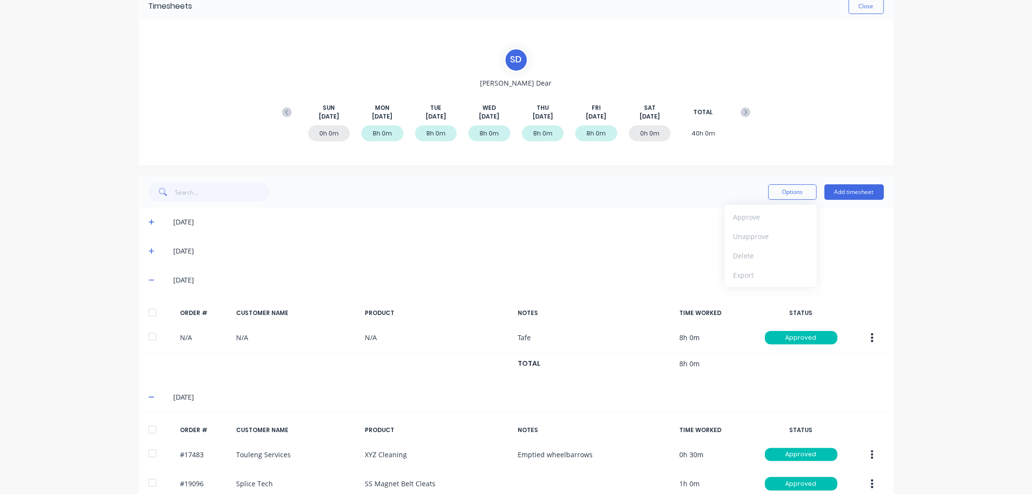
scroll to position [11, 0]
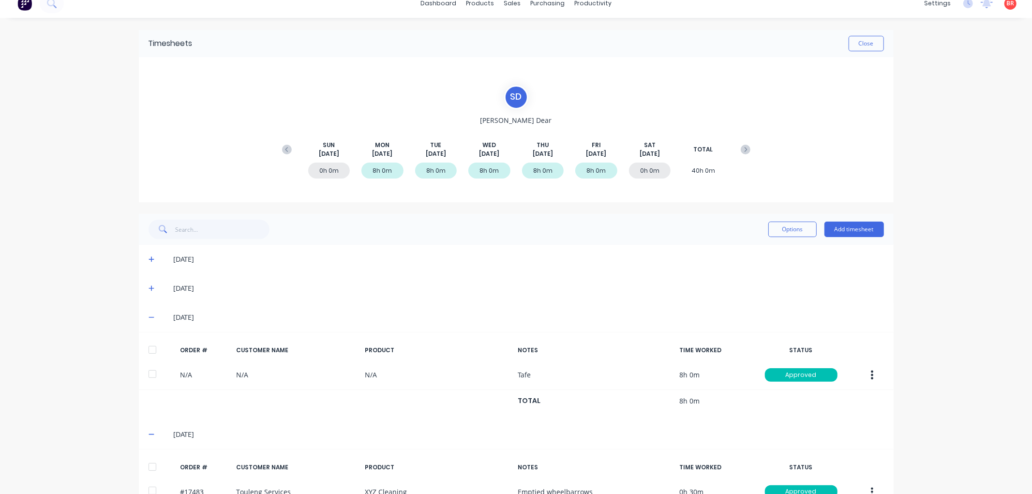
click at [741, 147] on icon at bounding box center [746, 150] width 10 height 10
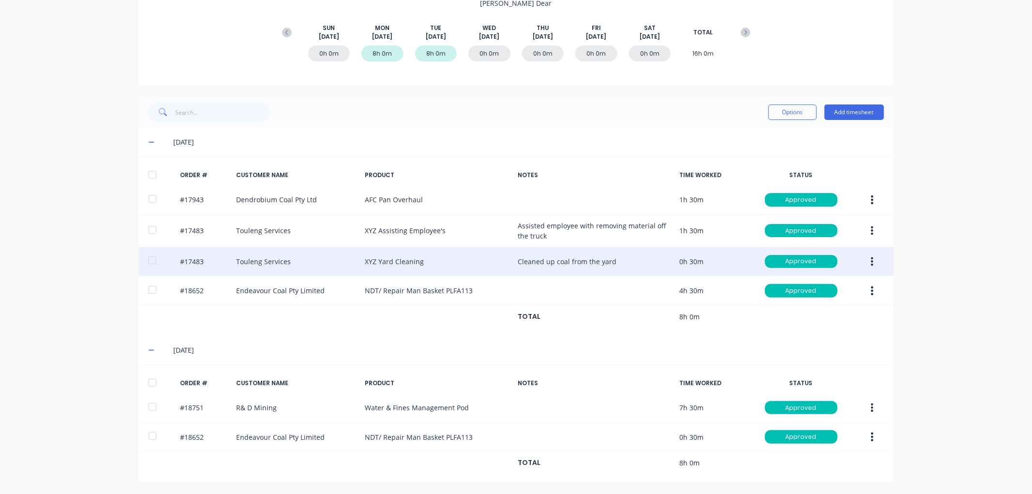
scroll to position [0, 0]
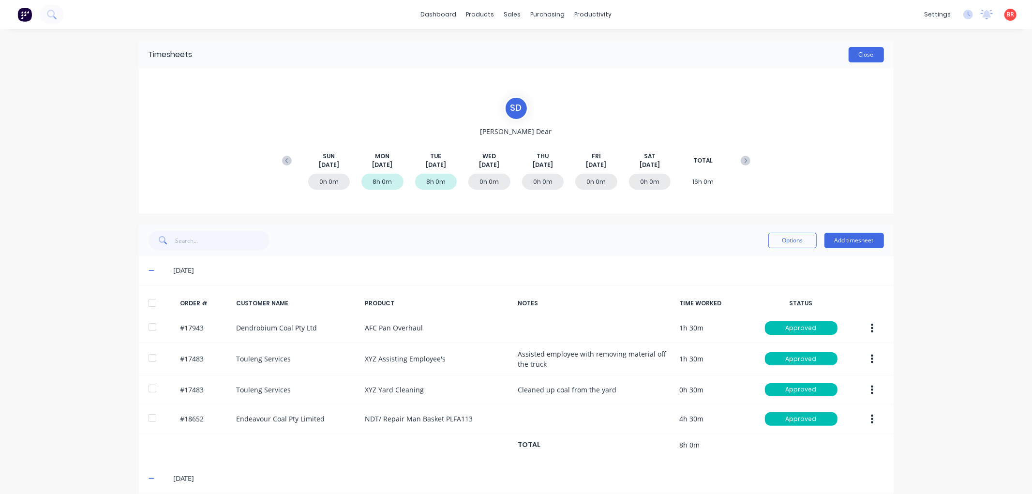
click at [857, 56] on button "Close" at bounding box center [866, 54] width 35 height 15
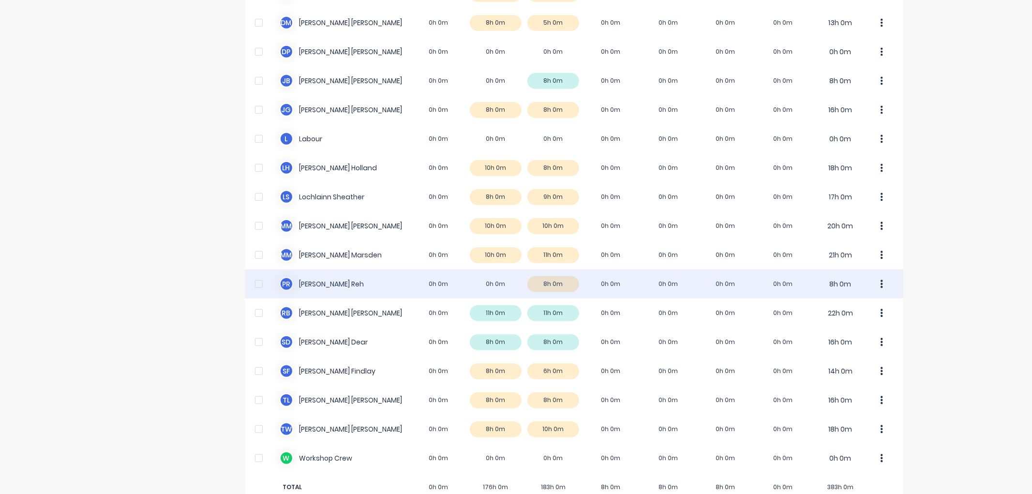
scroll to position [435, 0]
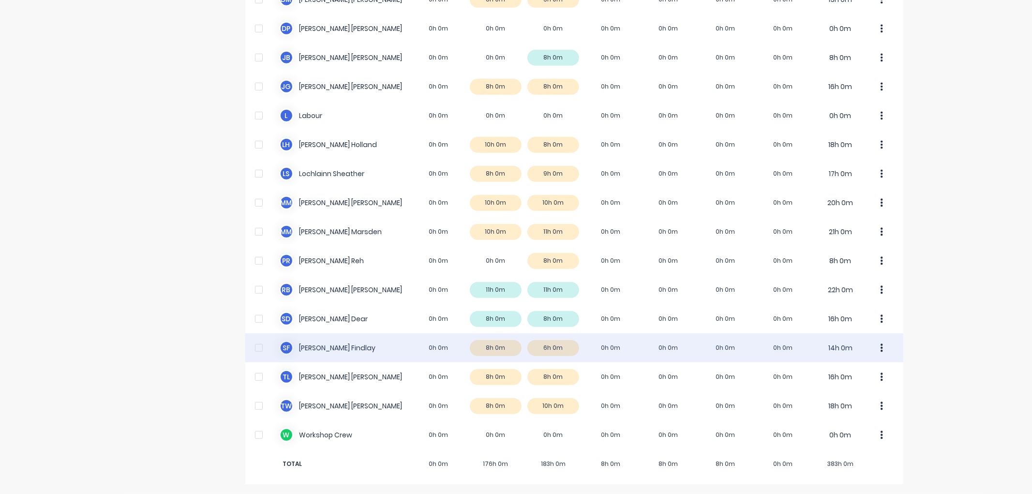
click at [354, 346] on div "S F [PERSON_NAME] 0h 0m 8h 0m 6h 0m 0h 0m 0h 0m 0h 0m 0h 0m 14h 0m" at bounding box center [574, 347] width 658 height 29
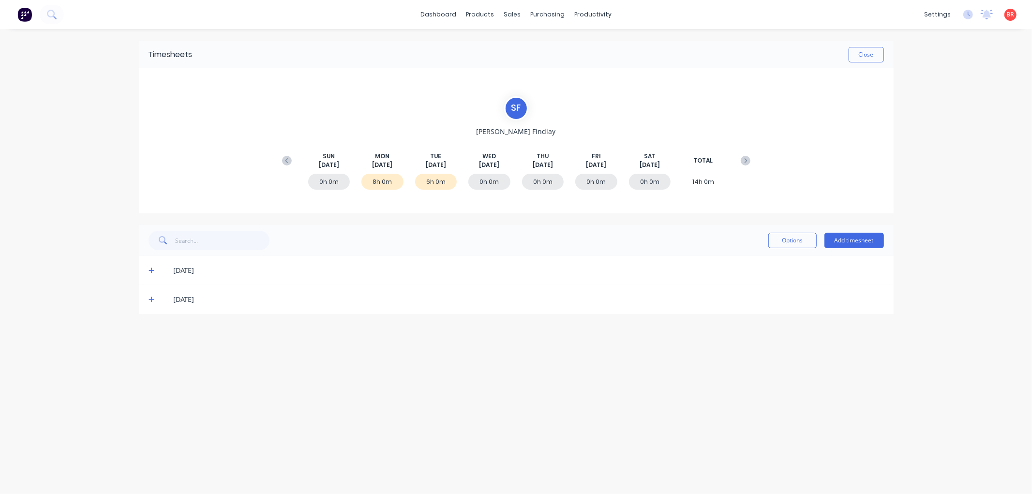
click at [145, 298] on div "[DATE]" at bounding box center [516, 299] width 755 height 29
click at [151, 299] on icon at bounding box center [152, 300] width 6 height 6
click at [153, 332] on div at bounding box center [152, 331] width 19 height 19
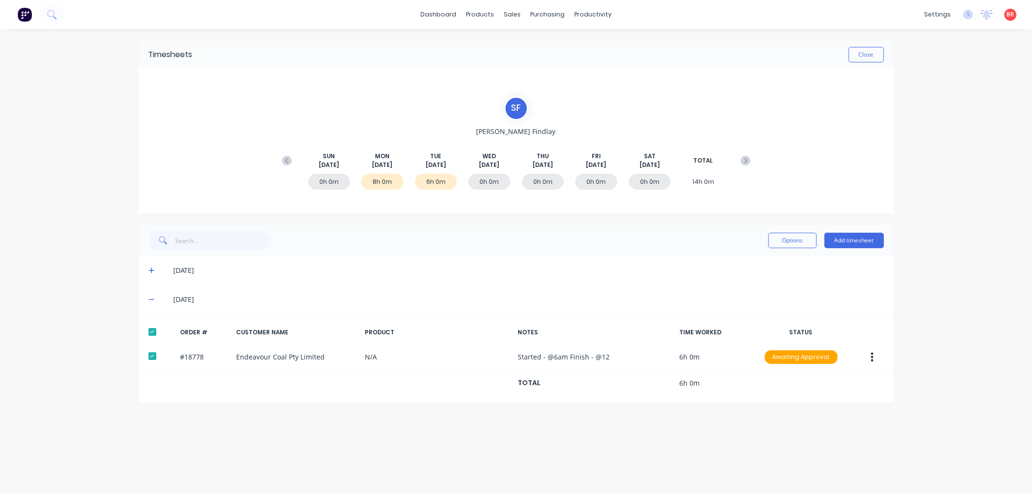
click at [146, 269] on div "[DATE]" at bounding box center [516, 270] width 755 height 29
click at [151, 269] on icon at bounding box center [152, 270] width 6 height 7
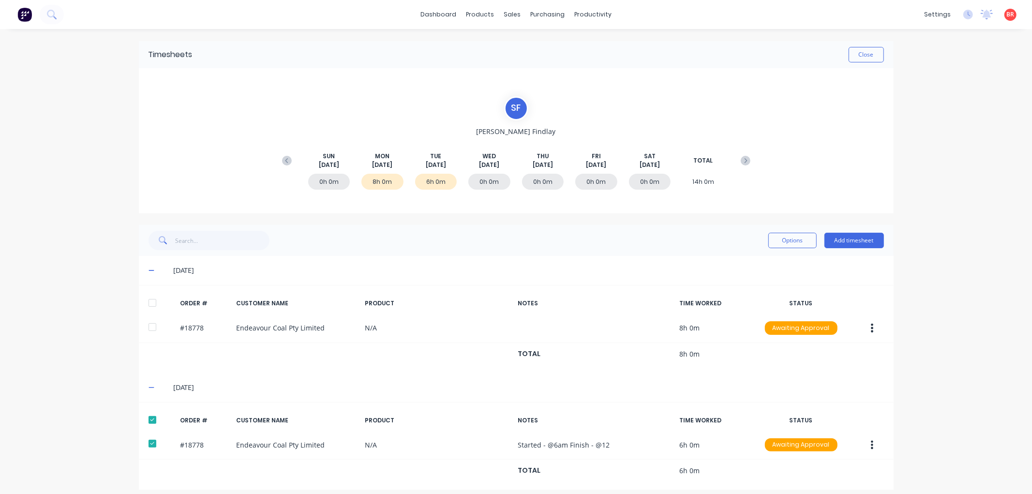
click at [145, 304] on div at bounding box center [152, 302] width 19 height 19
click at [772, 245] on button "Options" at bounding box center [792, 240] width 48 height 15
click at [763, 264] on div "Approve" at bounding box center [771, 265] width 75 height 14
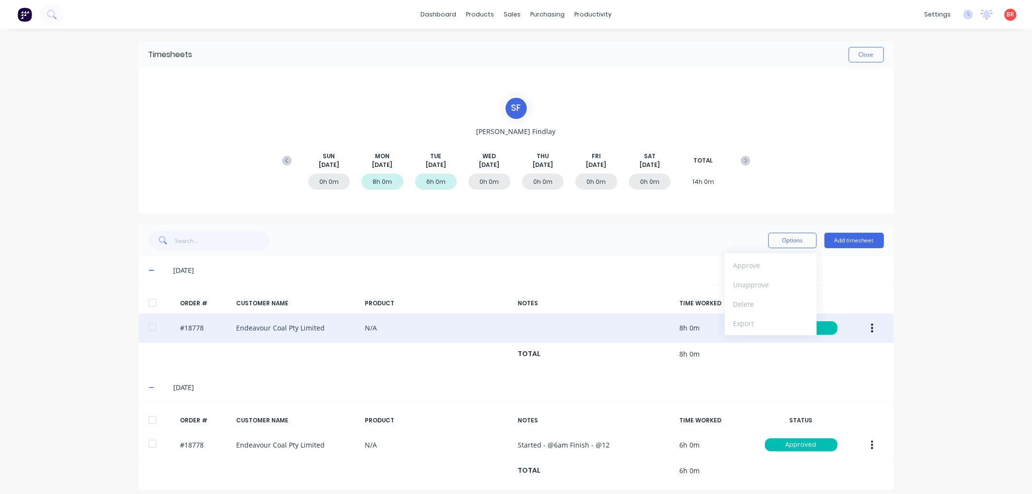
scroll to position [8, 0]
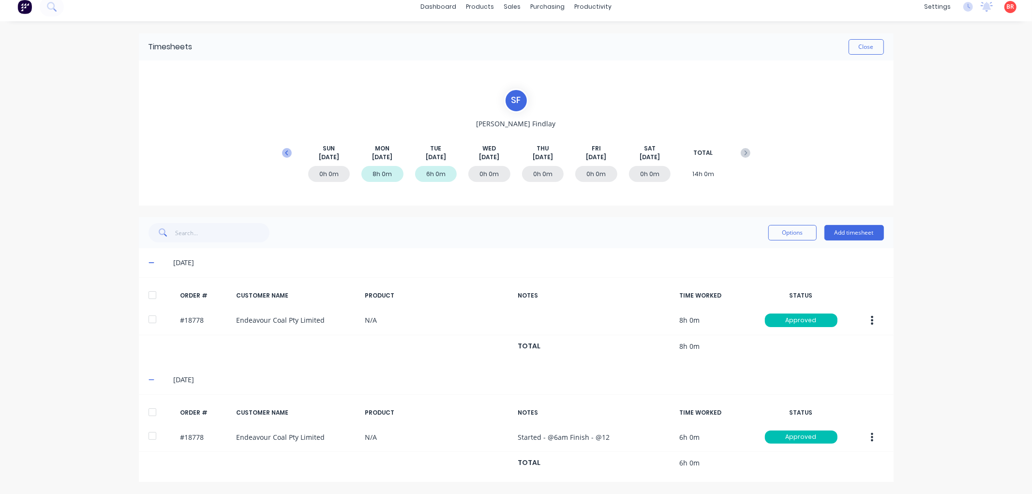
click at [284, 152] on icon at bounding box center [287, 153] width 10 height 10
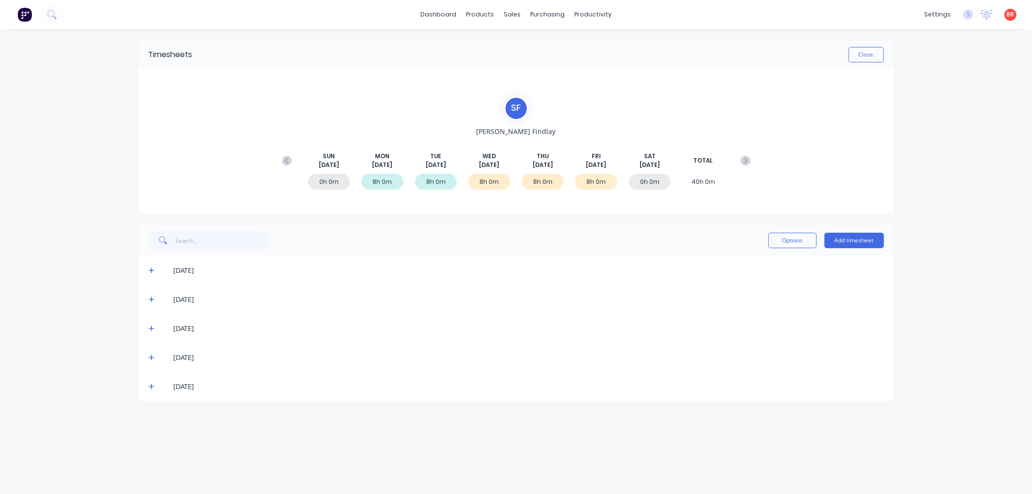
scroll to position [0, 0]
click at [150, 387] on icon at bounding box center [152, 386] width 6 height 7
click at [152, 416] on div at bounding box center [152, 418] width 19 height 19
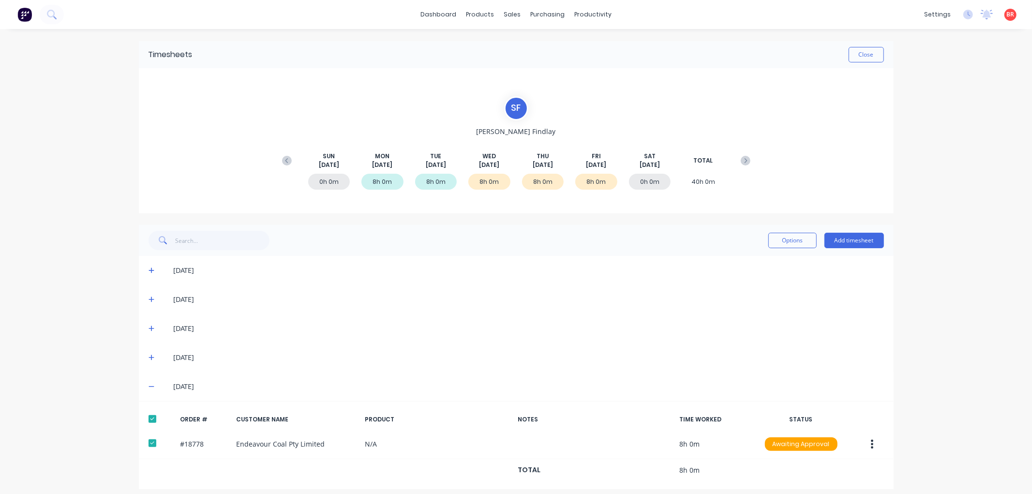
click at [149, 356] on icon at bounding box center [152, 357] width 6 height 7
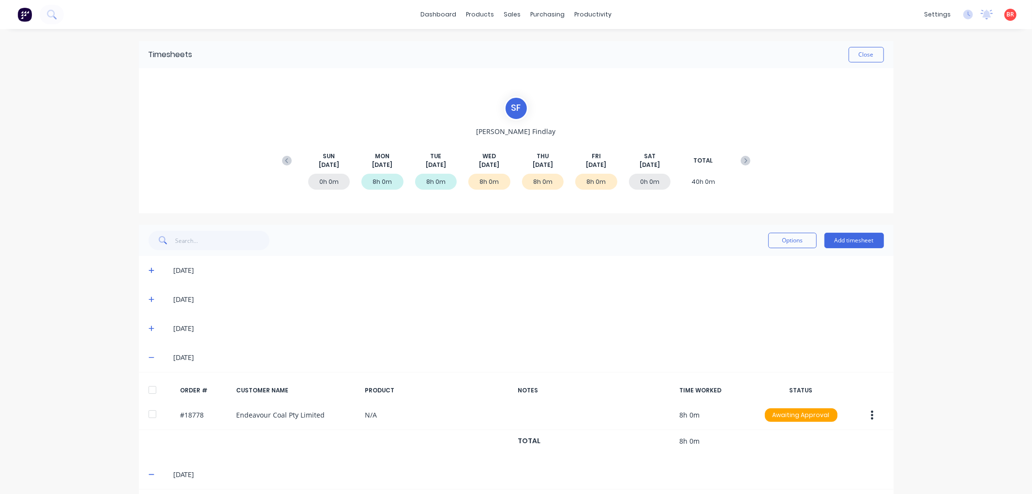
click at [150, 393] on div at bounding box center [152, 389] width 19 height 19
click at [149, 328] on icon at bounding box center [152, 329] width 6 height 6
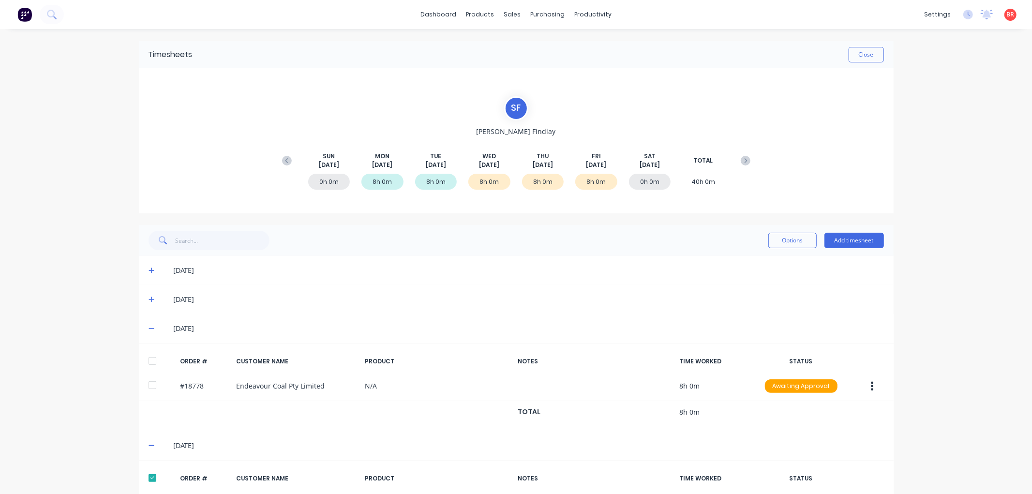
click at [148, 361] on div at bounding box center [152, 360] width 19 height 19
click at [791, 243] on button "Options" at bounding box center [792, 240] width 48 height 15
click at [766, 263] on div "Approve" at bounding box center [771, 265] width 75 height 14
click at [862, 55] on button "Close" at bounding box center [866, 54] width 35 height 15
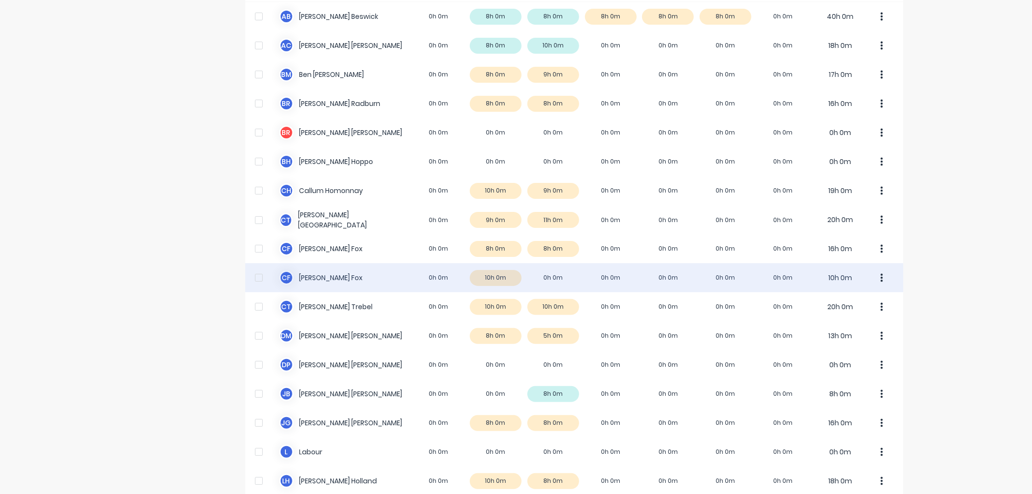
scroll to position [107, 0]
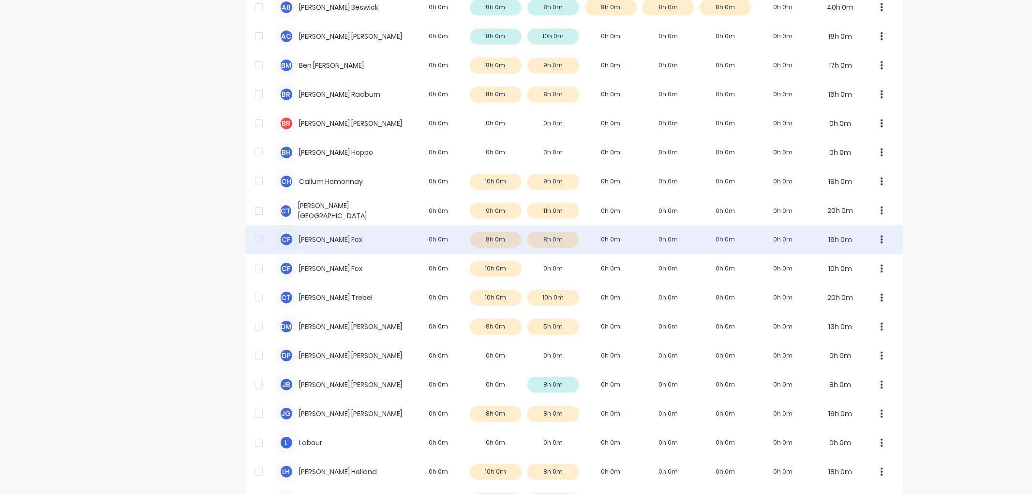
click at [320, 233] on div "C F [PERSON_NAME] 0h 0m 8h 0m 8h 0m 0h 0m 0h 0m 0h 0m 0h 0m 16h 0m" at bounding box center [574, 239] width 658 height 29
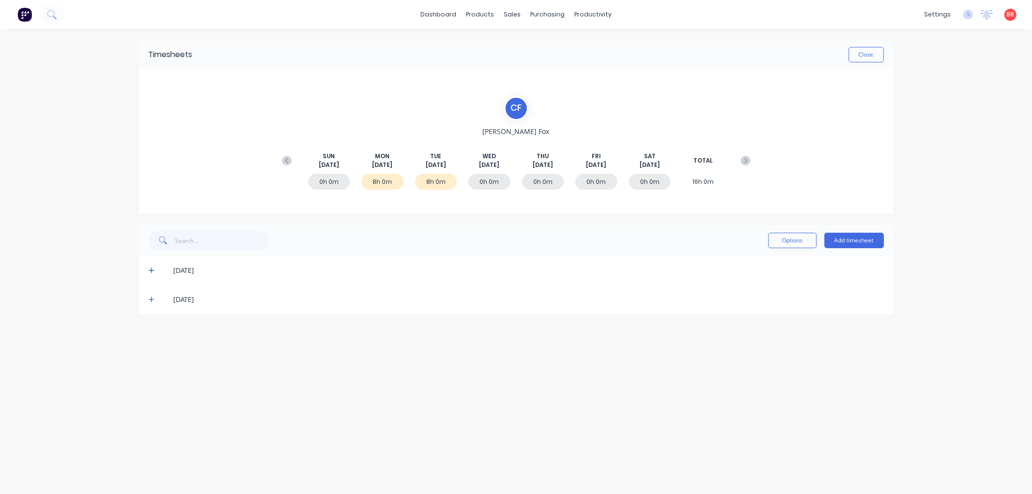
drag, startPoint x: 149, startPoint y: 296, endPoint x: 153, endPoint y: 307, distance: 12.1
click at [149, 296] on icon at bounding box center [152, 299] width 6 height 7
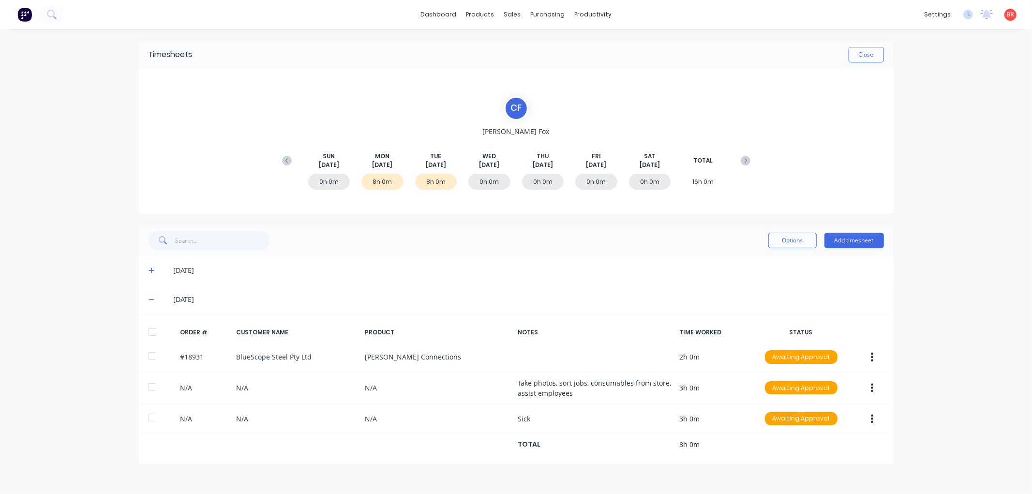
click at [153, 330] on div at bounding box center [152, 331] width 19 height 19
click at [150, 273] on icon at bounding box center [152, 270] width 6 height 7
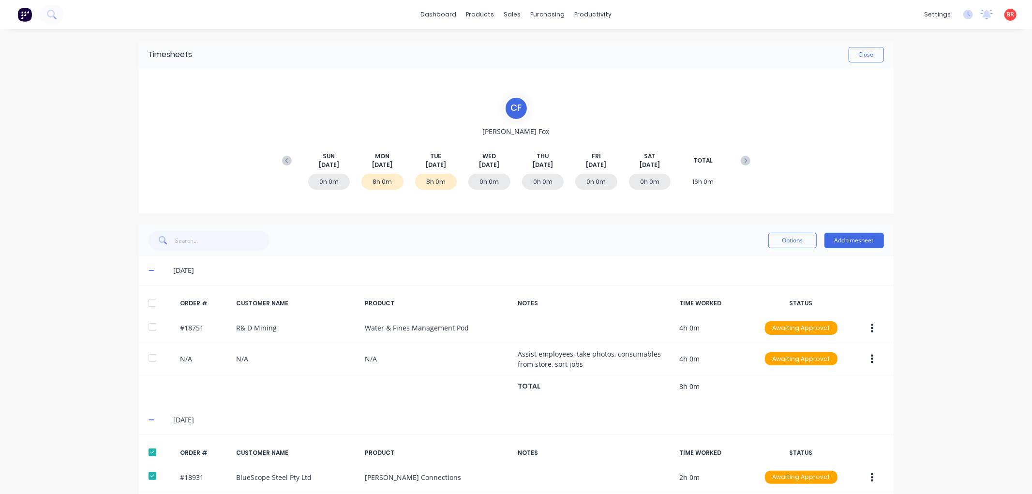
click at [149, 302] on div at bounding box center [152, 302] width 19 height 19
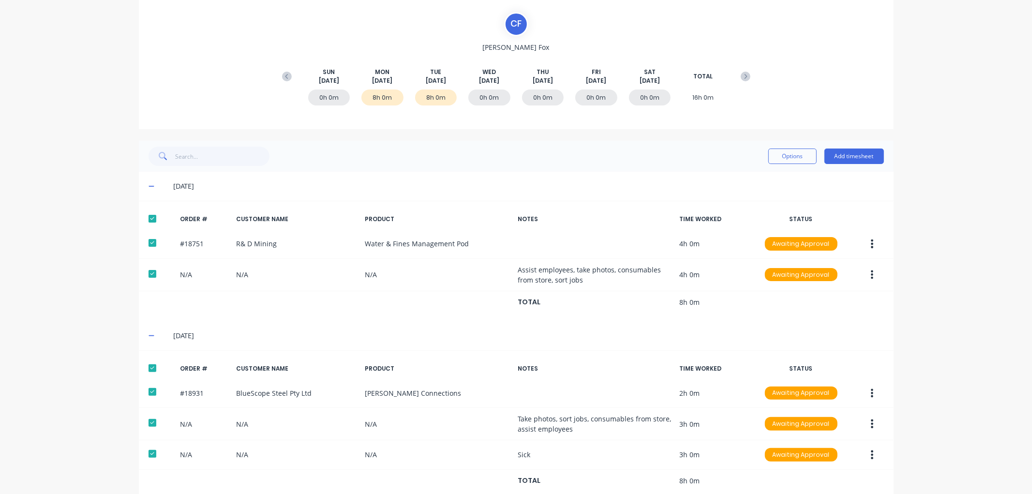
scroll to position [103, 0]
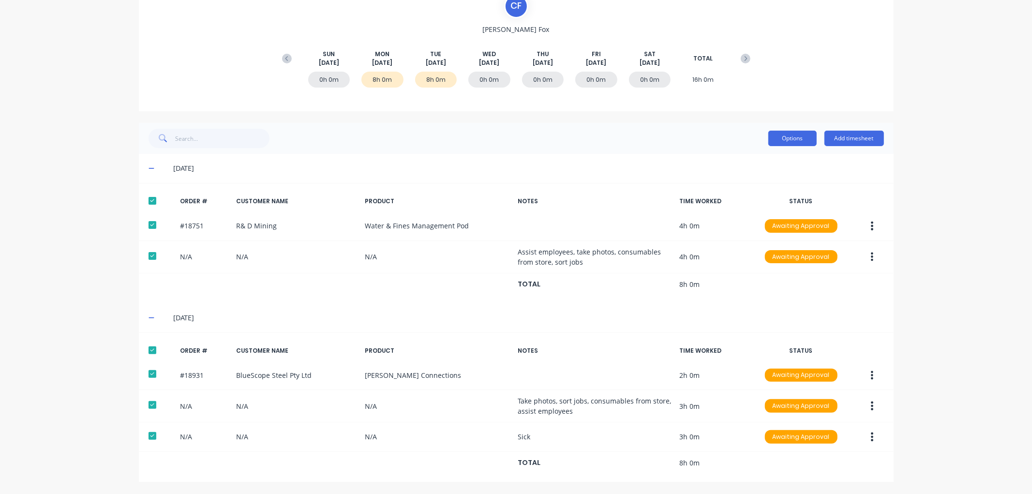
click at [784, 137] on button "Options" at bounding box center [792, 138] width 48 height 15
click at [757, 164] on div "Approve" at bounding box center [771, 163] width 75 height 14
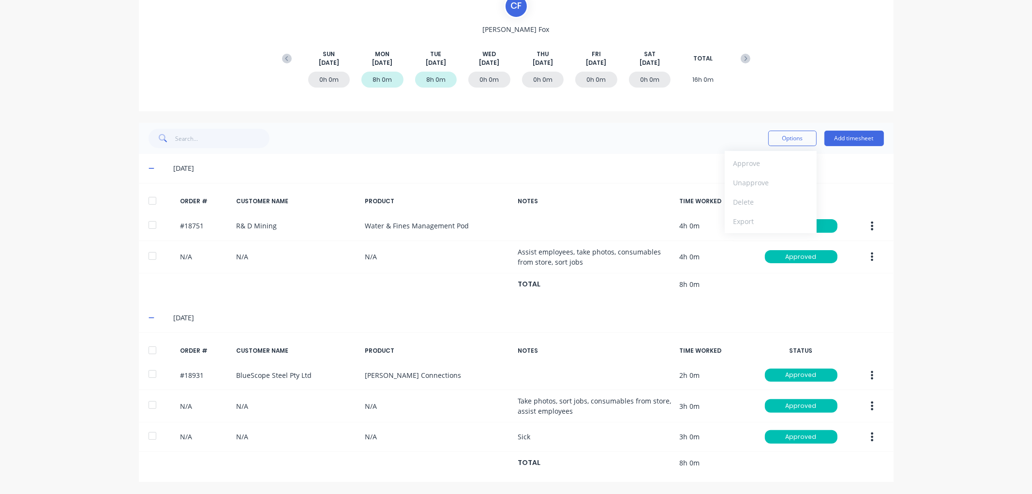
click at [50, 235] on div "dashboard products sales purchasing productivity dashboard products Product Cat…" at bounding box center [516, 247] width 1032 height 494
click at [285, 57] on icon at bounding box center [286, 58] width 3 height 5
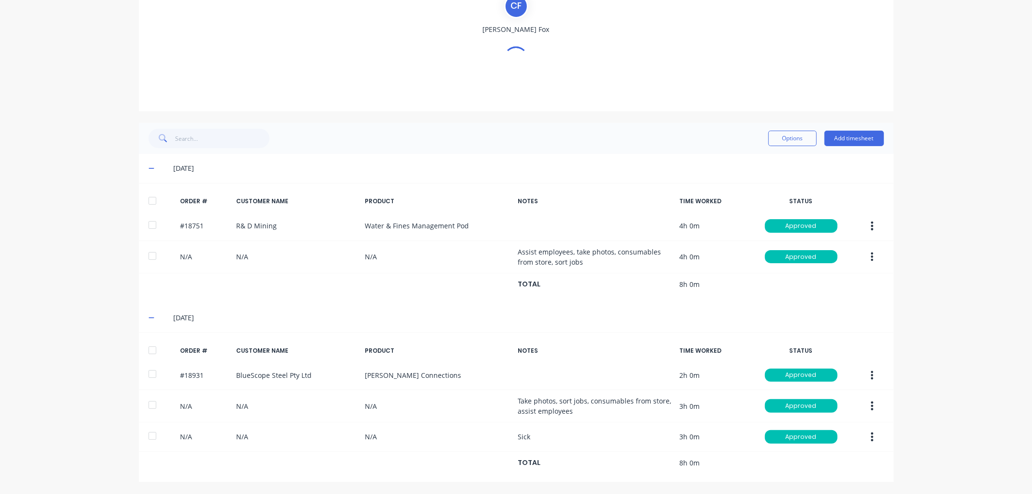
scroll to position [0, 0]
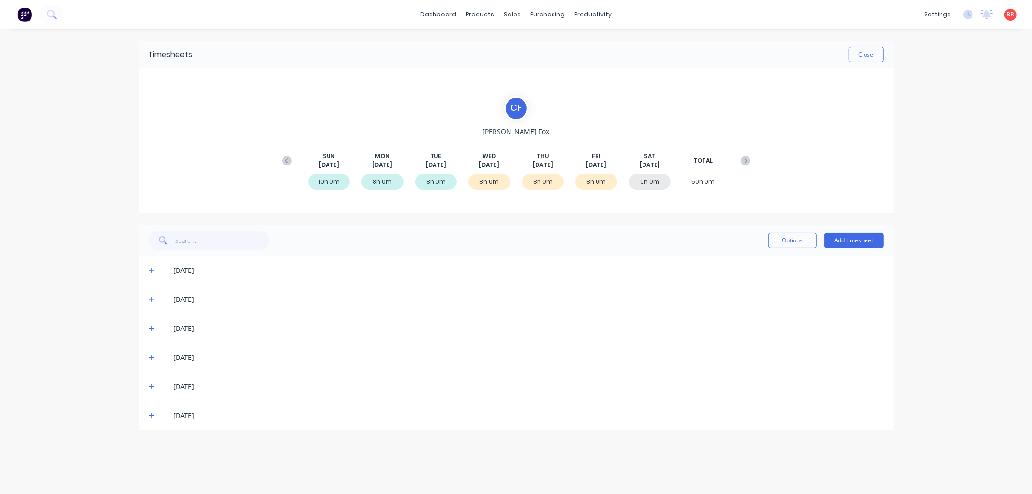
click at [149, 413] on icon at bounding box center [152, 415] width 6 height 7
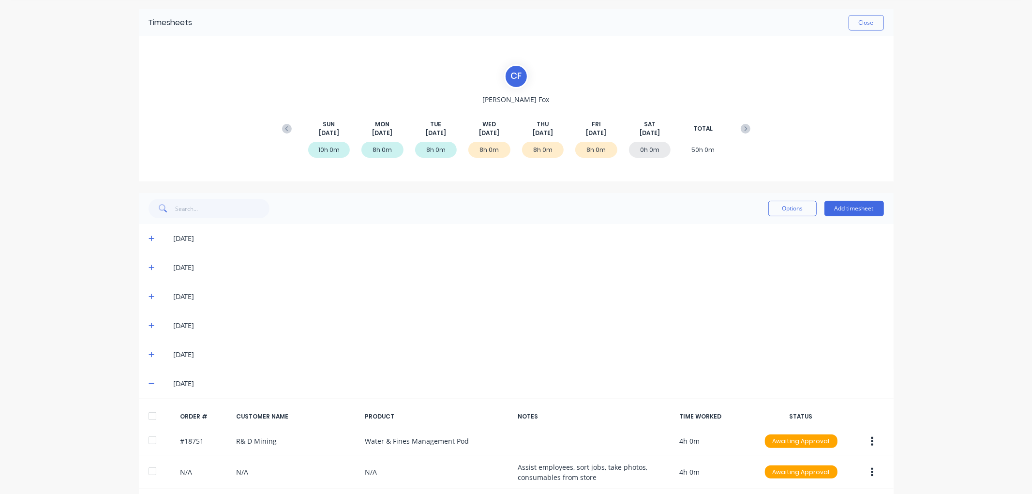
scroll to position [69, 0]
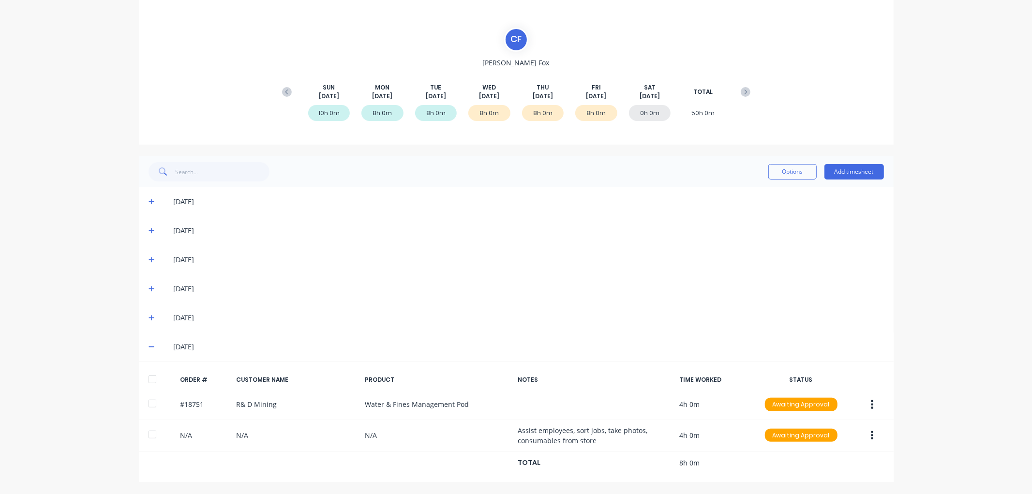
click at [148, 378] on div at bounding box center [152, 379] width 19 height 19
click at [150, 316] on span at bounding box center [154, 318] width 10 height 10
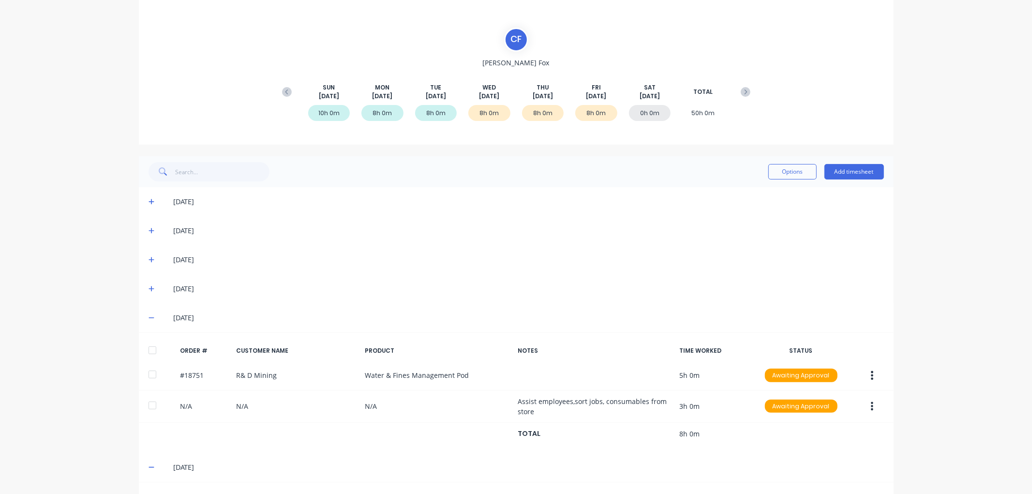
click at [149, 349] on div at bounding box center [152, 350] width 19 height 19
click at [149, 288] on icon at bounding box center [152, 289] width 6 height 6
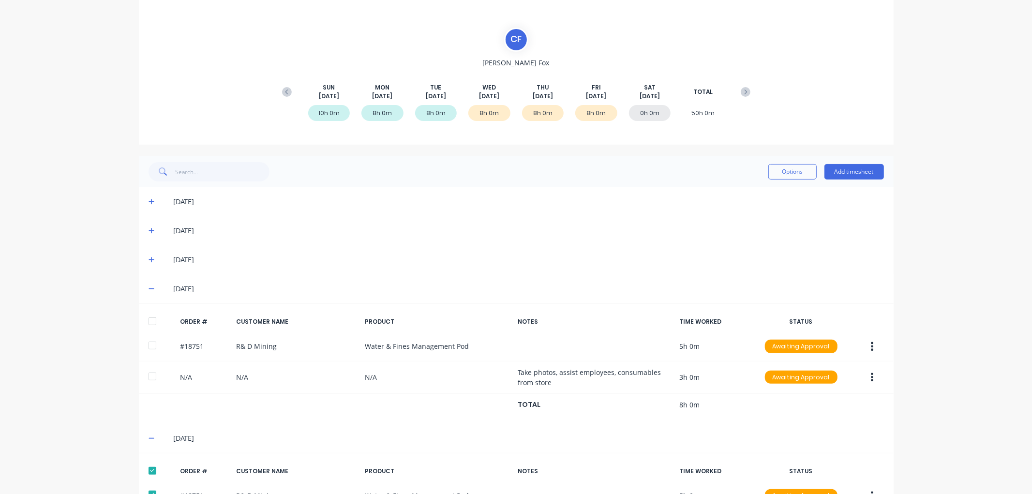
click at [146, 318] on div at bounding box center [152, 321] width 19 height 19
click at [791, 175] on button "Options" at bounding box center [792, 171] width 48 height 15
click at [771, 192] on div "Approve" at bounding box center [771, 197] width 75 height 14
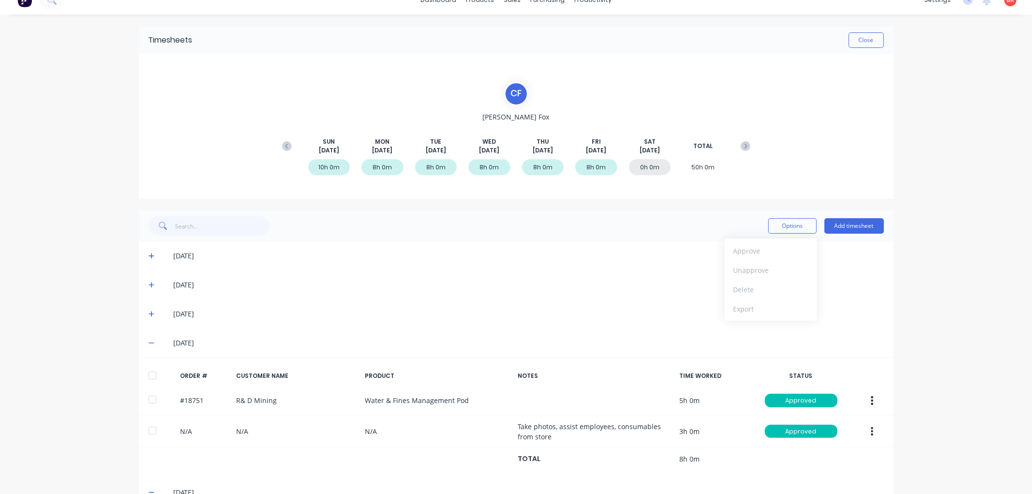
scroll to position [0, 0]
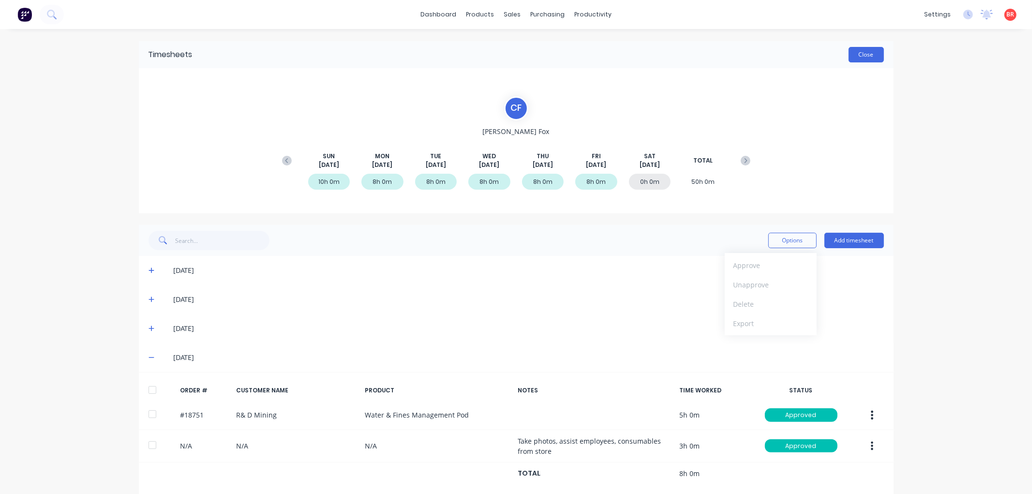
click at [855, 55] on button "Close" at bounding box center [866, 54] width 35 height 15
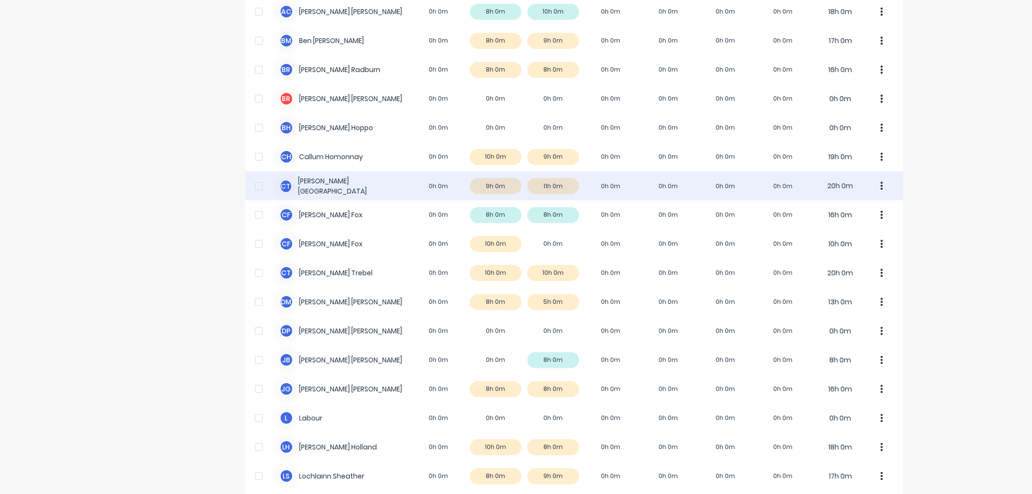
scroll to position [107, 0]
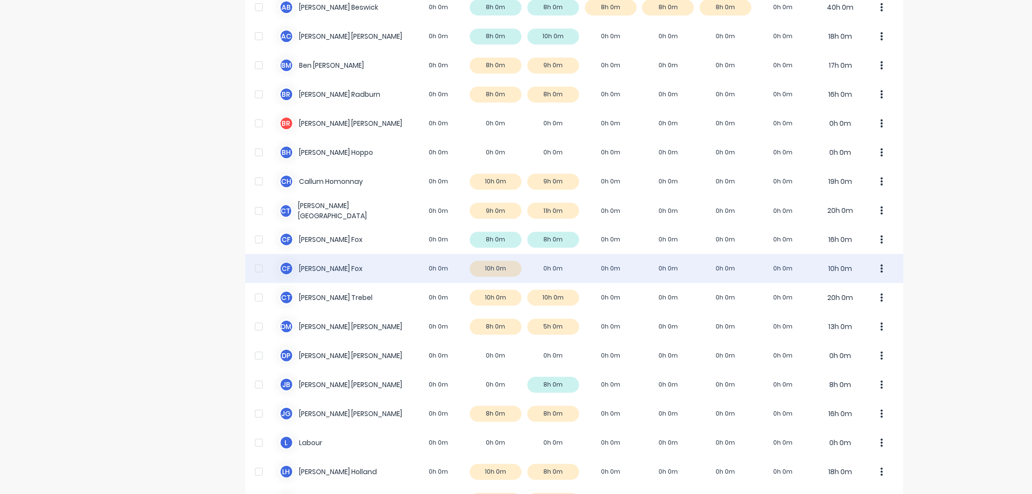
click at [347, 272] on div "[PERSON_NAME] [PERSON_NAME] 0h 0m 10h 0m 0h 0m 0h 0m 0h 0m 0h 0m 0h 0m 10h 0m" at bounding box center [574, 268] width 658 height 29
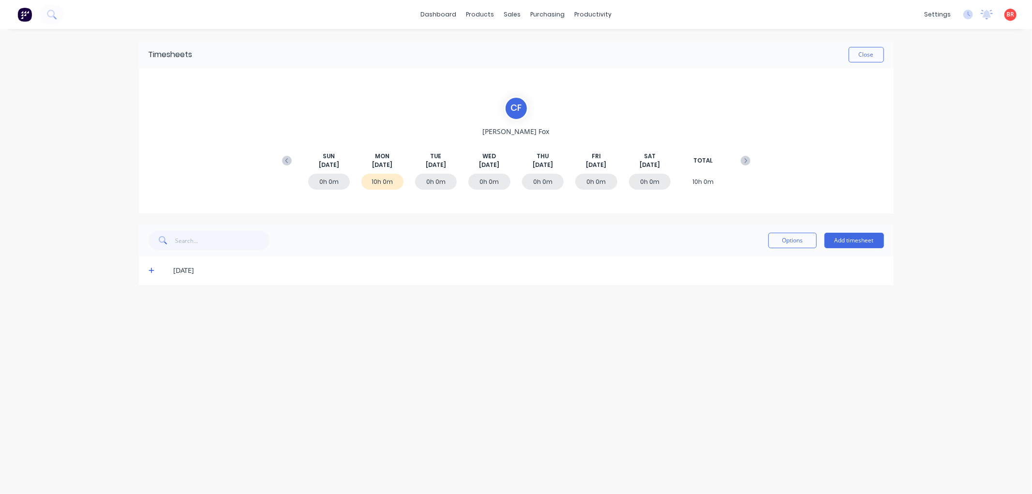
click at [146, 271] on div "[DATE]" at bounding box center [516, 270] width 755 height 29
click at [149, 269] on icon at bounding box center [152, 270] width 6 height 7
click at [153, 301] on div at bounding box center [152, 302] width 19 height 19
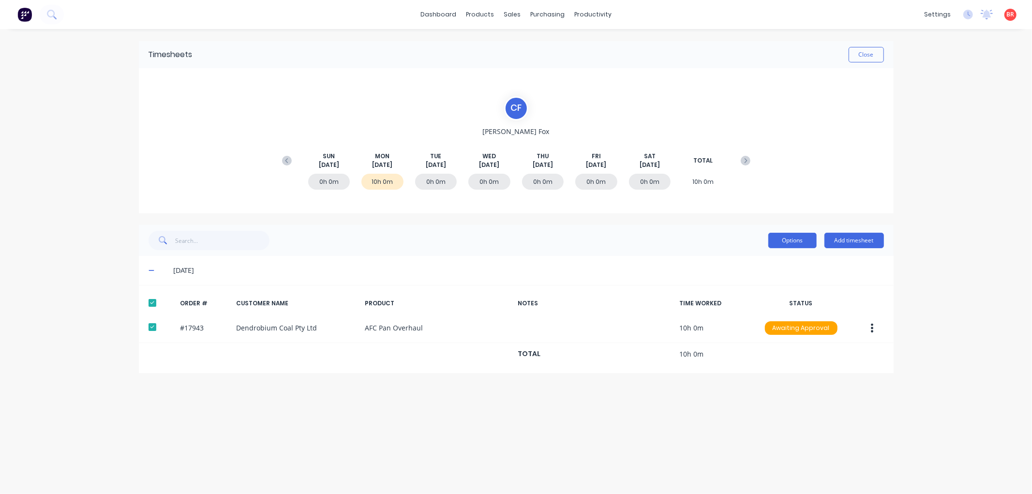
click at [785, 242] on button "Options" at bounding box center [792, 240] width 48 height 15
click at [768, 260] on div "Approve" at bounding box center [771, 265] width 75 height 14
click at [283, 158] on icon at bounding box center [287, 161] width 10 height 10
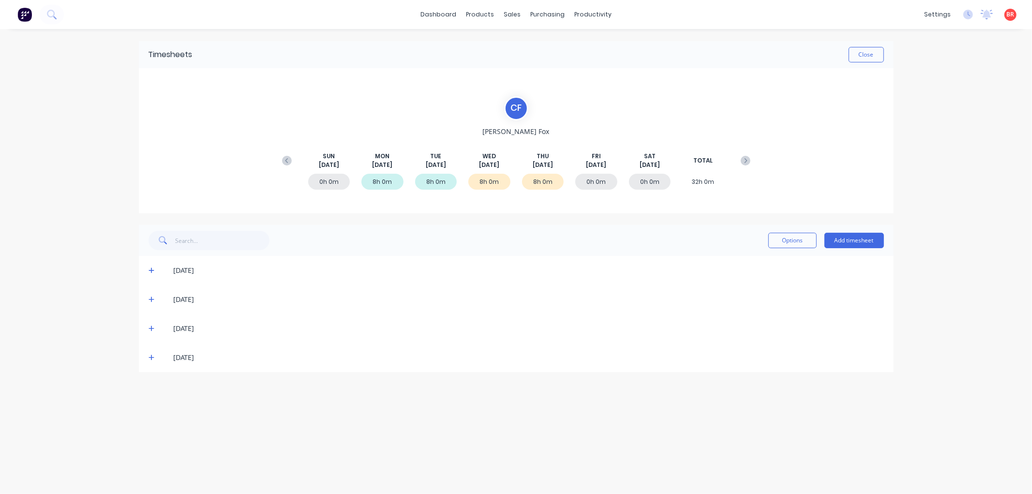
click at [145, 357] on div "[DATE]" at bounding box center [516, 357] width 755 height 29
click at [150, 357] on icon at bounding box center [152, 358] width 6 height 6
click at [153, 388] on div at bounding box center [152, 389] width 19 height 19
drag, startPoint x: 151, startPoint y: 326, endPoint x: 150, endPoint y: 331, distance: 5.9
click at [150, 326] on icon at bounding box center [152, 328] width 6 height 7
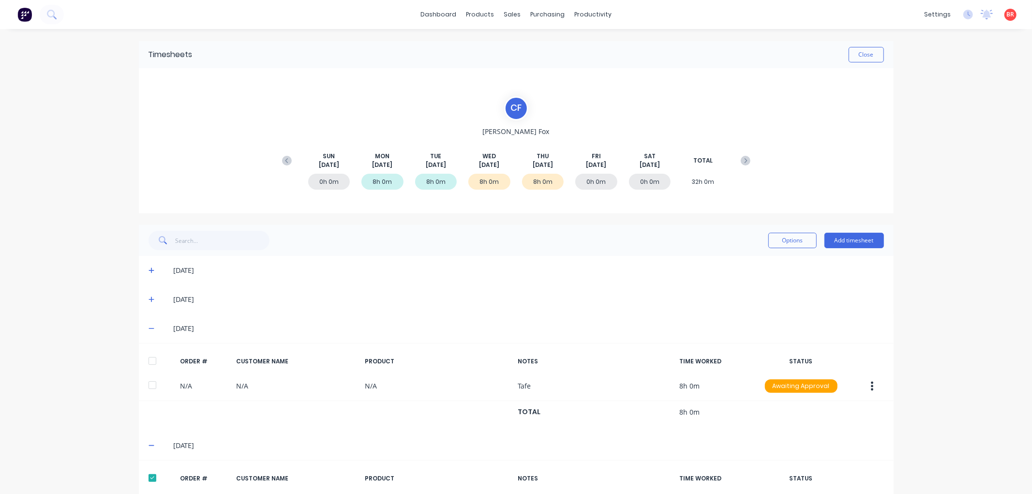
click at [149, 359] on div at bounding box center [152, 360] width 19 height 19
click at [768, 243] on button "Options" at bounding box center [792, 240] width 48 height 15
click at [758, 265] on div "Approve" at bounding box center [771, 265] width 75 height 14
click at [878, 156] on div "[PERSON_NAME] [PERSON_NAME] [DATE] [DATE] [DATE] [DATE] [DATE] [DATE] [DATE] TO…" at bounding box center [516, 140] width 755 height 145
click at [853, 56] on button "Close" at bounding box center [866, 54] width 35 height 15
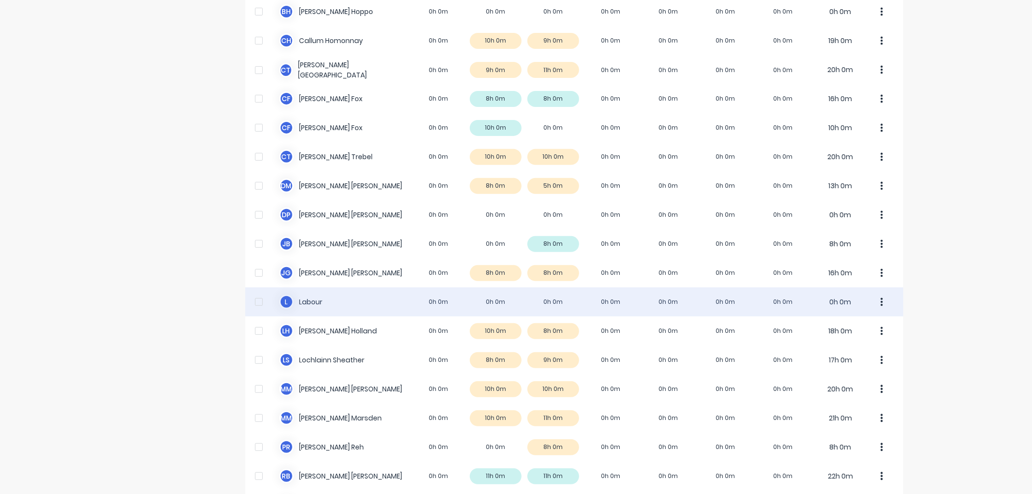
scroll to position [220, 0]
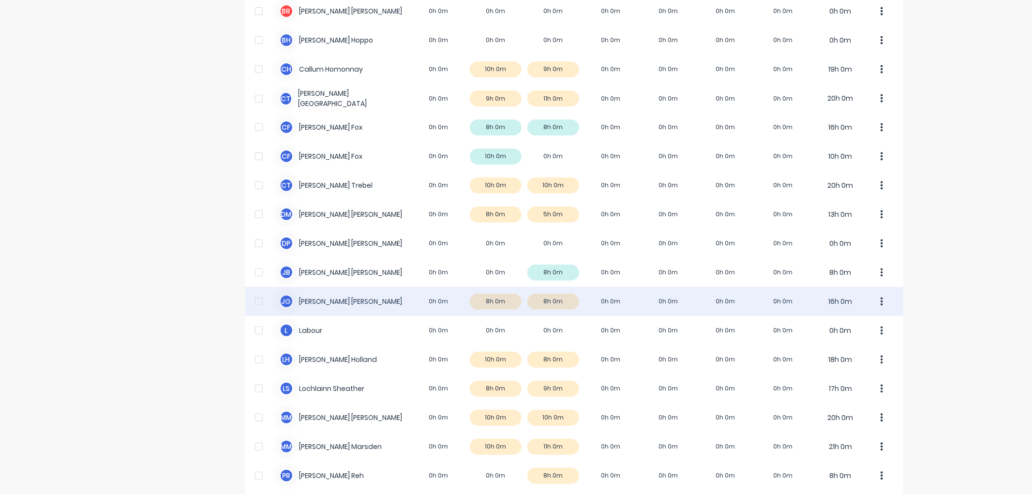
click at [349, 303] on div "[PERSON_NAME] 0h 0m 8h 0m 8h 0m 0h 0m 0h 0m 0h 0m 0h 0m 16h 0m" at bounding box center [574, 301] width 658 height 29
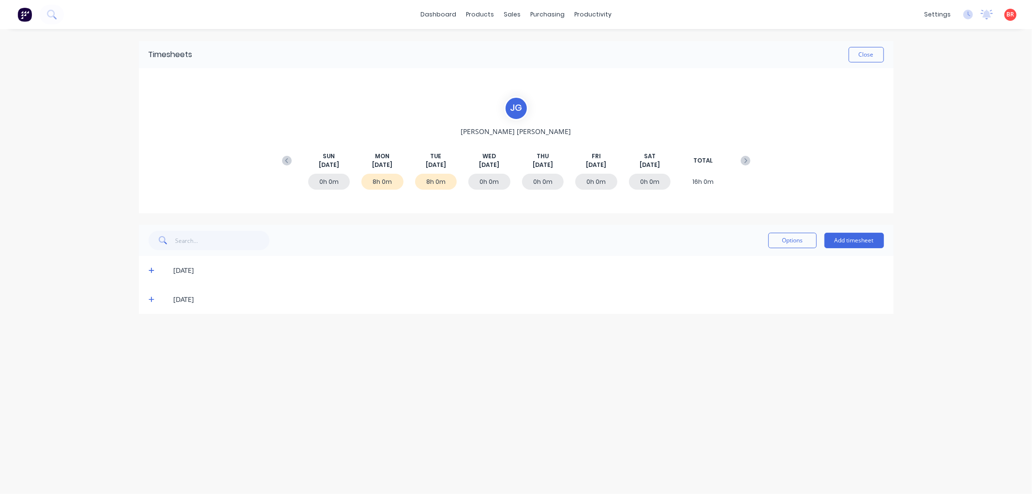
click at [149, 298] on icon at bounding box center [152, 299] width 6 height 7
click at [153, 322] on div at bounding box center [152, 331] width 19 height 19
click at [151, 270] on icon at bounding box center [152, 271] width 6 height 6
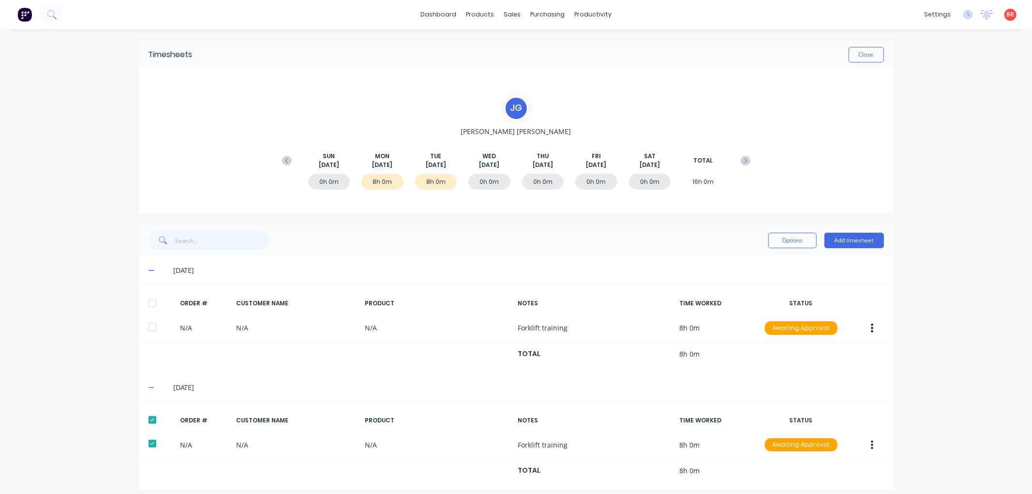
click at [146, 305] on div at bounding box center [152, 302] width 19 height 19
click at [771, 243] on button "Options" at bounding box center [792, 240] width 48 height 15
click at [751, 260] on div "Approve" at bounding box center [771, 265] width 75 height 14
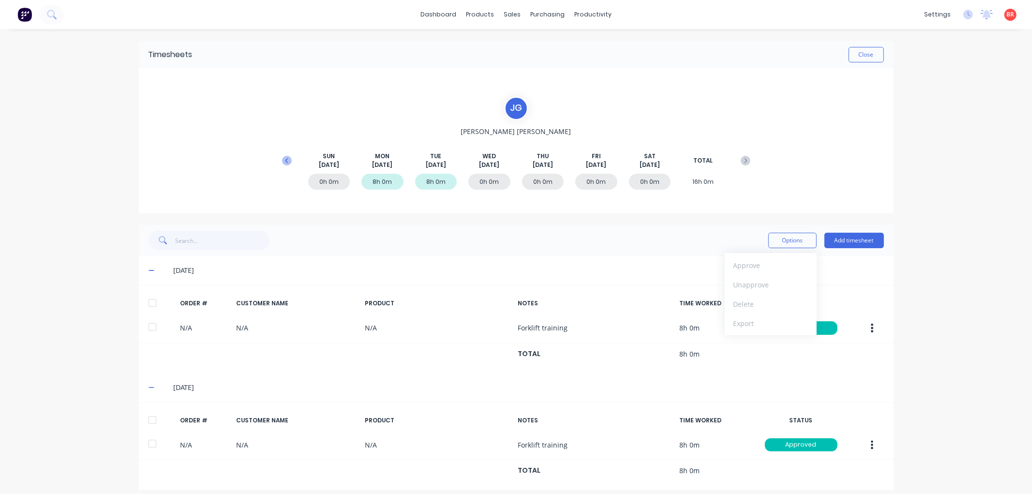
click at [285, 160] on icon at bounding box center [286, 160] width 3 height 5
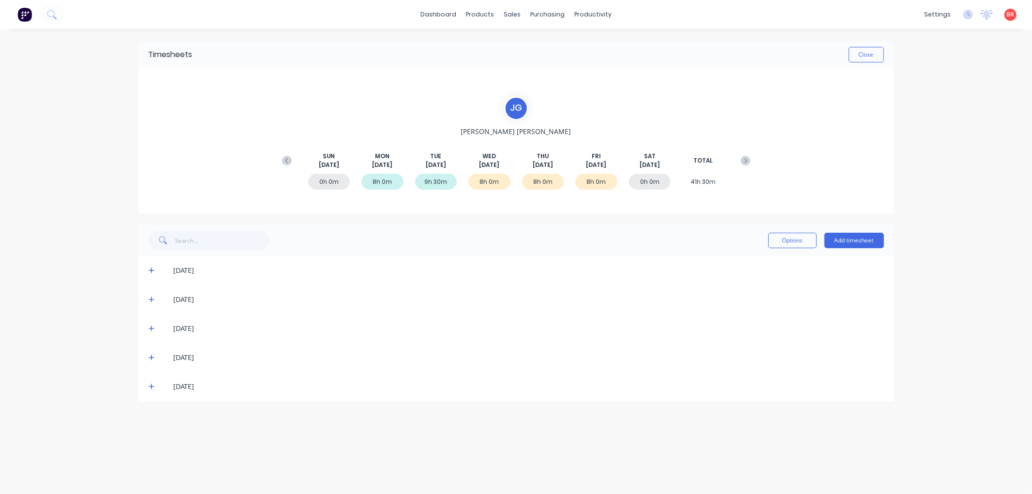
click at [149, 386] on icon at bounding box center [152, 387] width 6 height 6
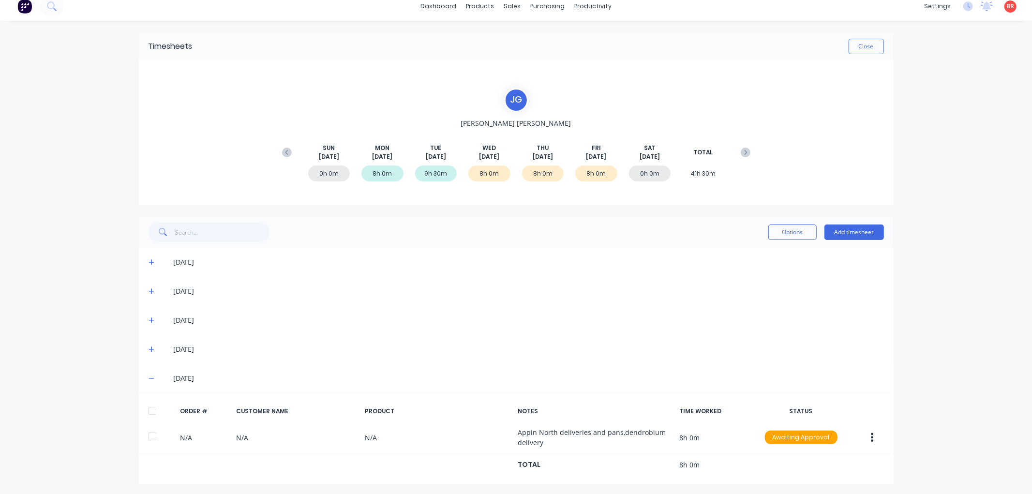
scroll to position [10, 0]
click at [148, 406] on div at bounding box center [152, 408] width 19 height 19
click at [149, 346] on icon at bounding box center [152, 347] width 6 height 7
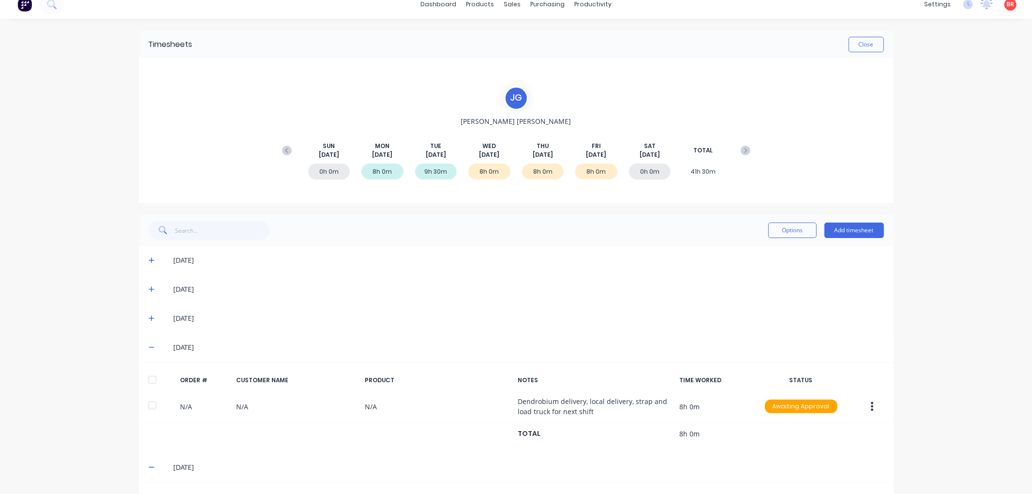
click at [148, 378] on div at bounding box center [152, 379] width 19 height 19
click at [149, 320] on icon at bounding box center [152, 318] width 6 height 7
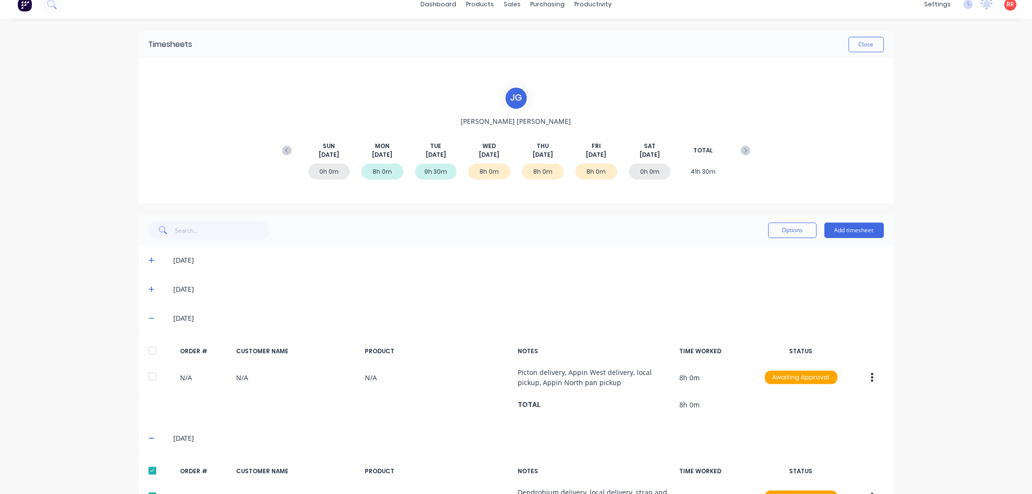
click at [148, 346] on div at bounding box center [152, 350] width 19 height 19
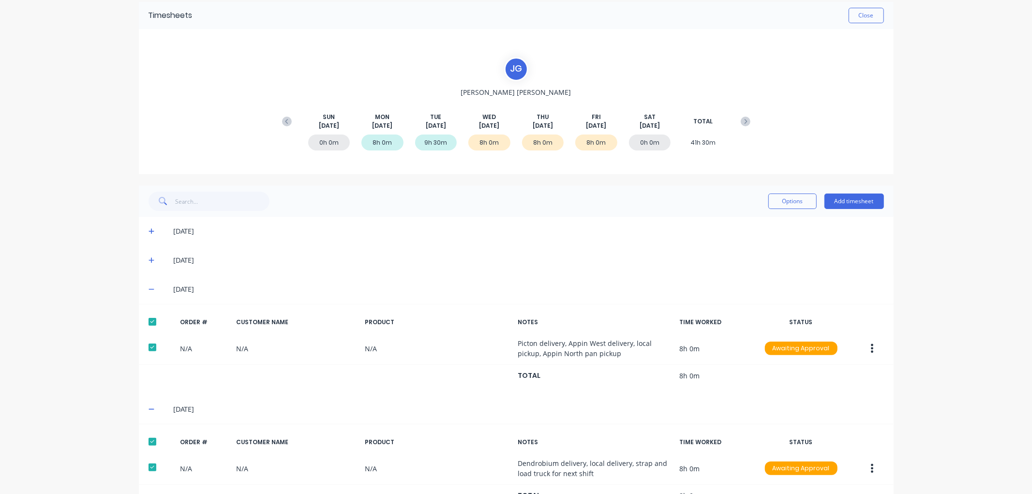
scroll to position [64, 0]
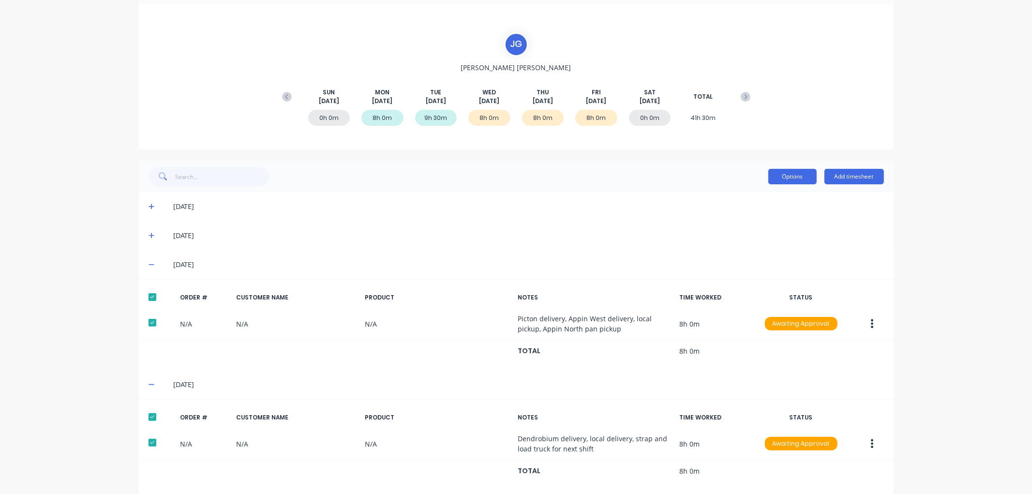
click at [780, 178] on button "Options" at bounding box center [792, 176] width 48 height 15
click at [759, 198] on div "Approve" at bounding box center [771, 202] width 75 height 14
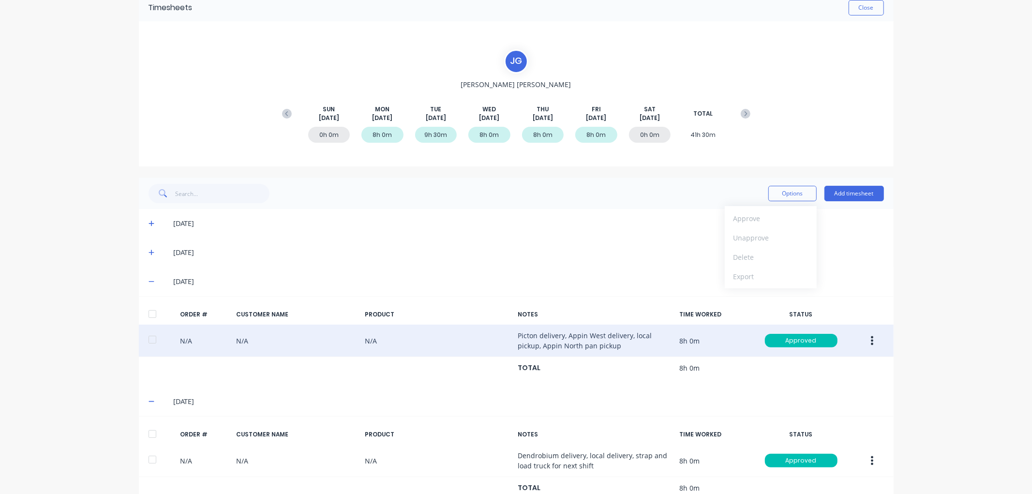
scroll to position [0, 0]
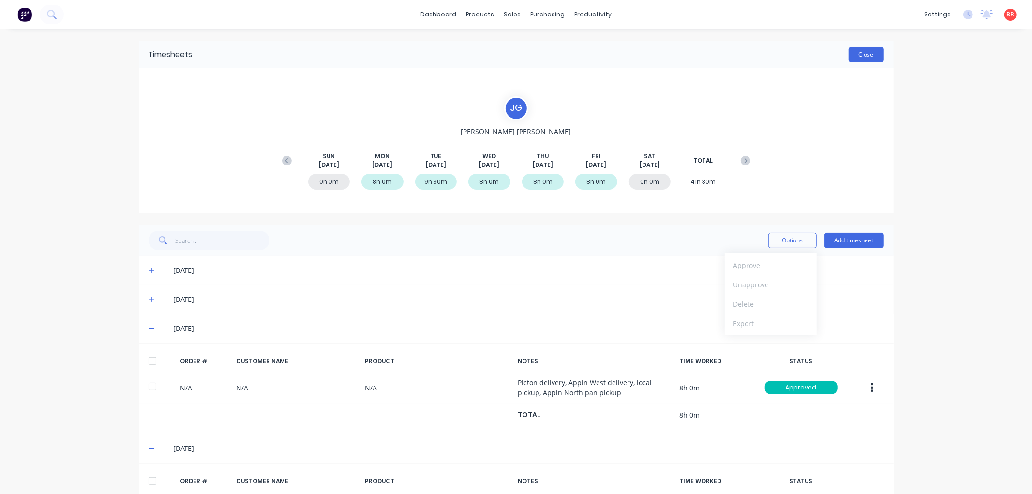
click at [857, 55] on button "Close" at bounding box center [866, 54] width 35 height 15
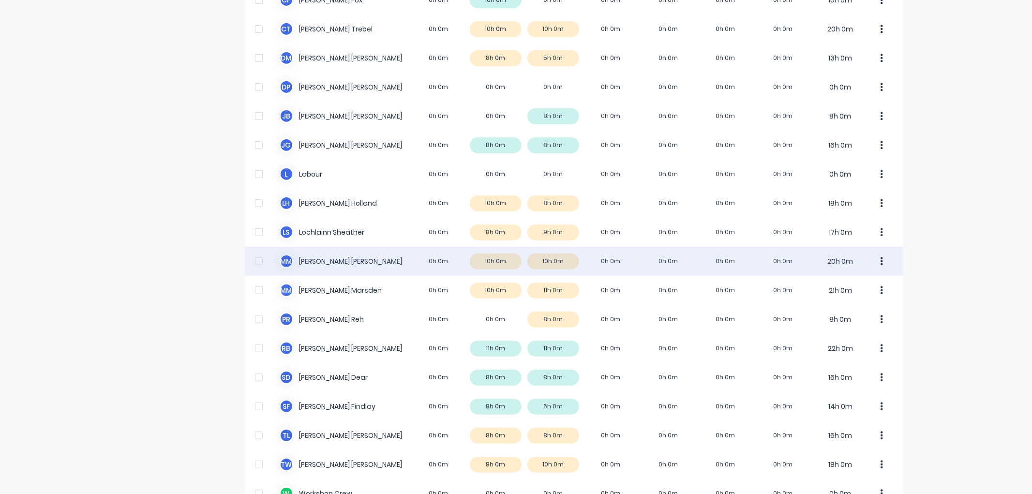
scroll to position [327, 0]
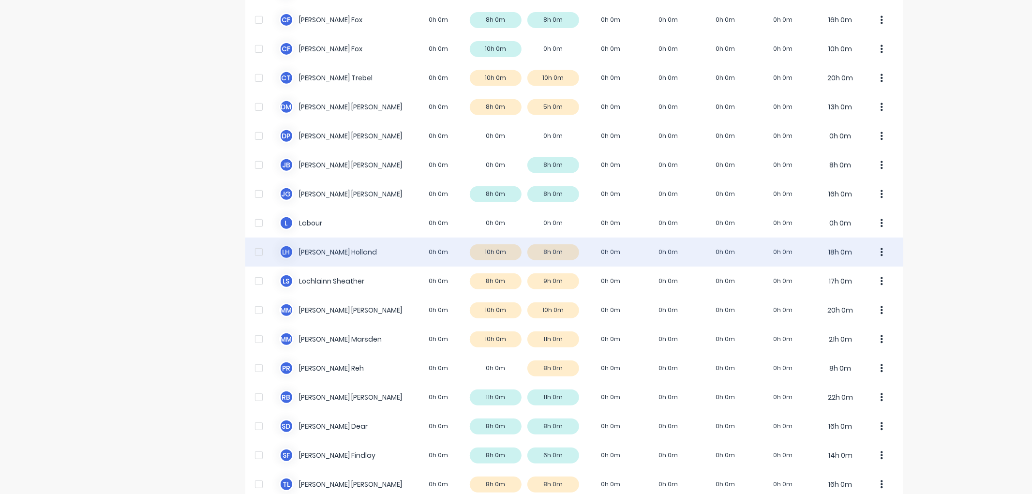
click at [326, 250] on div "L H [PERSON_NAME] 0h 0m 10h 0m 8h 0m 0h 0m 0h 0m 0h 0m 0h 0m 18h 0m" at bounding box center [574, 252] width 658 height 29
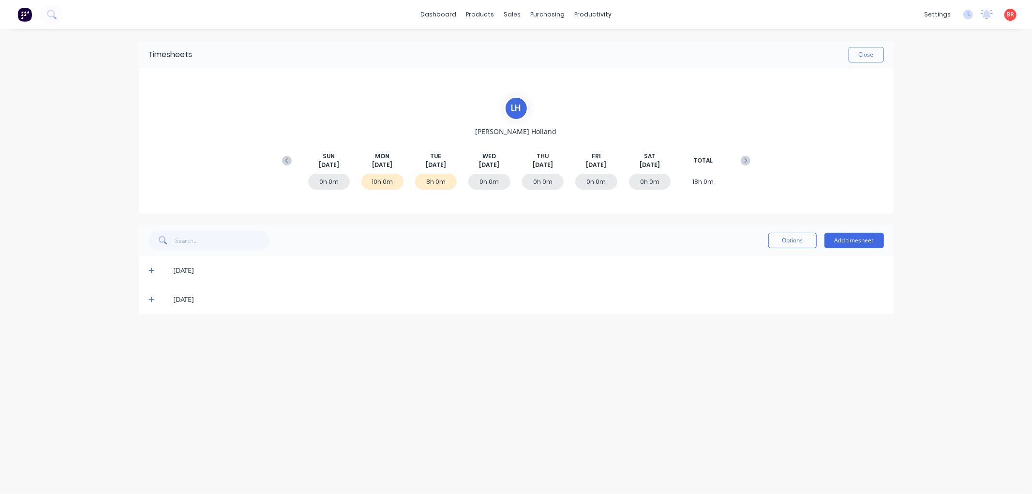
click at [151, 299] on icon at bounding box center [152, 300] width 6 height 6
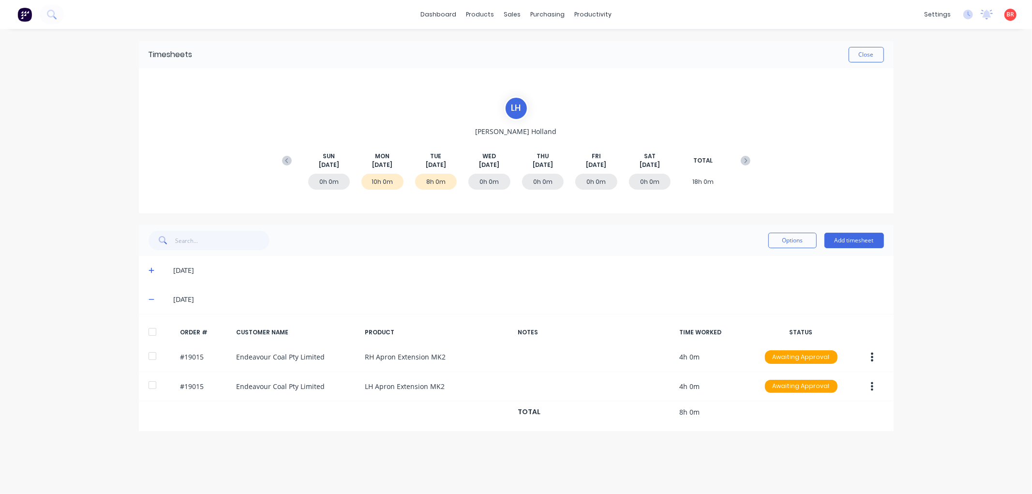
click at [153, 331] on div at bounding box center [152, 331] width 19 height 19
click at [151, 271] on icon at bounding box center [152, 271] width 6 height 6
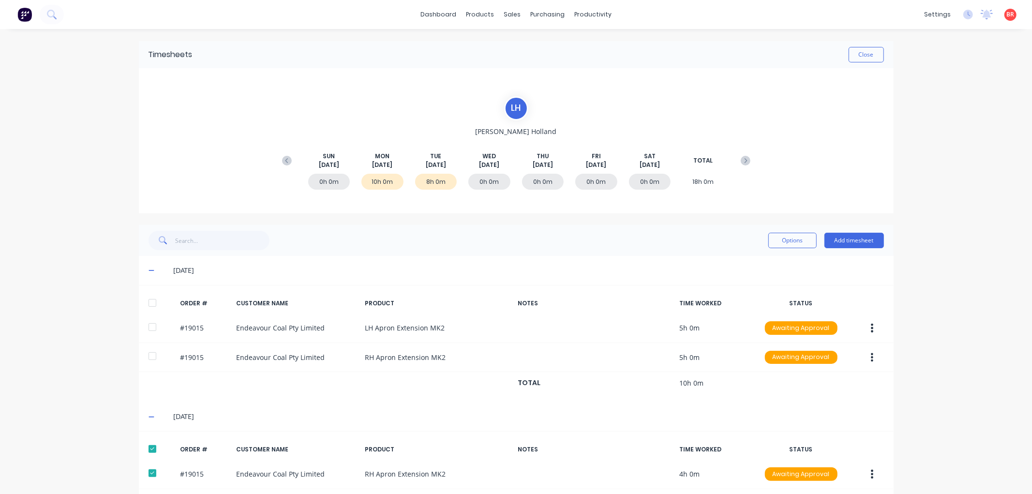
click at [149, 303] on div at bounding box center [152, 302] width 19 height 19
click at [783, 245] on button "Options" at bounding box center [792, 240] width 48 height 15
click at [762, 265] on div "Approve" at bounding box center [771, 265] width 75 height 14
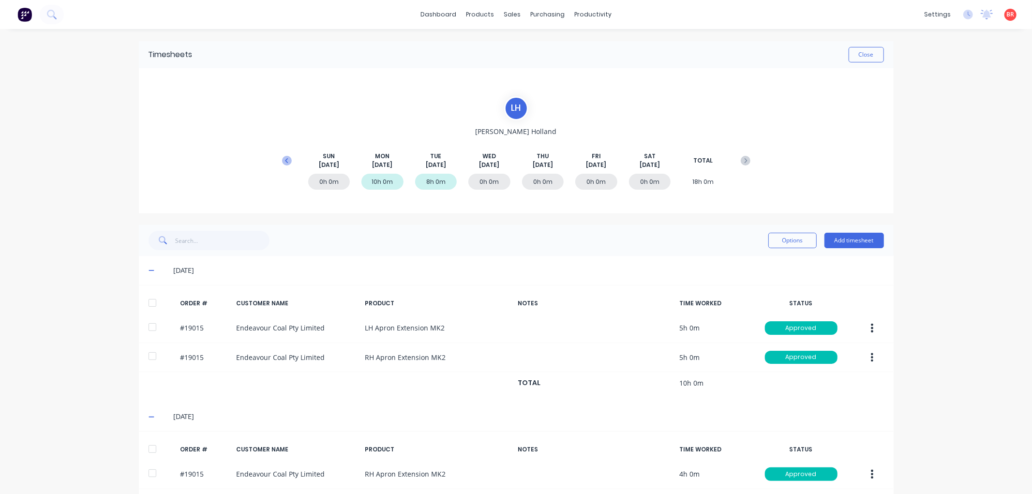
click at [284, 161] on icon at bounding box center [287, 161] width 10 height 10
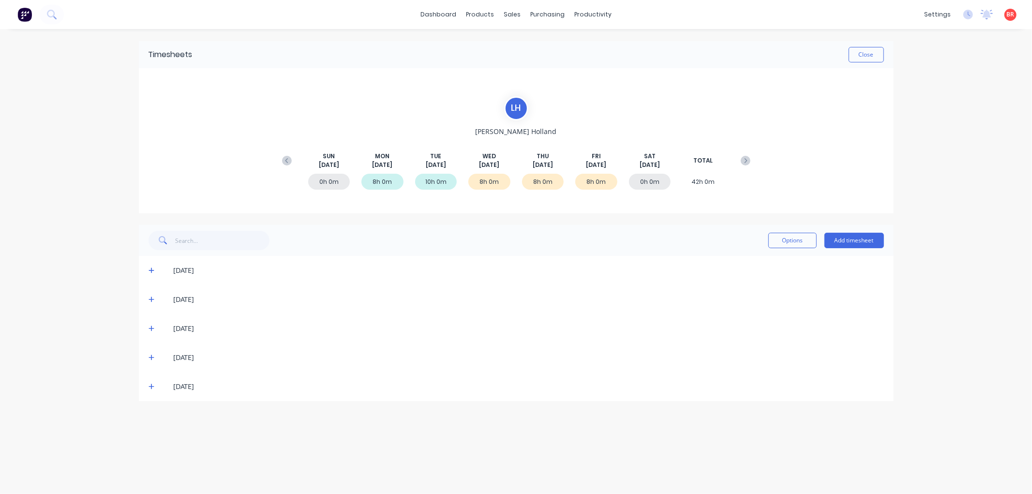
click at [152, 388] on icon at bounding box center [152, 386] width 6 height 7
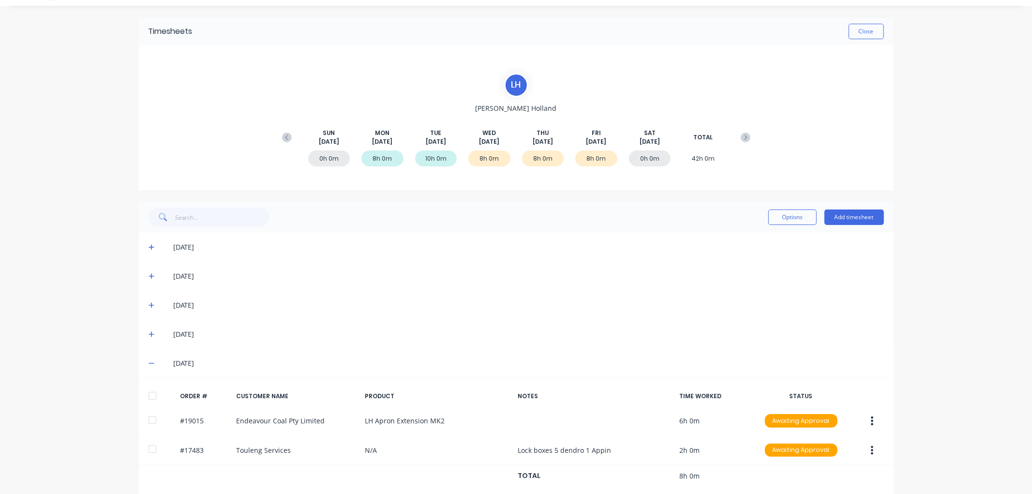
scroll to position [36, 0]
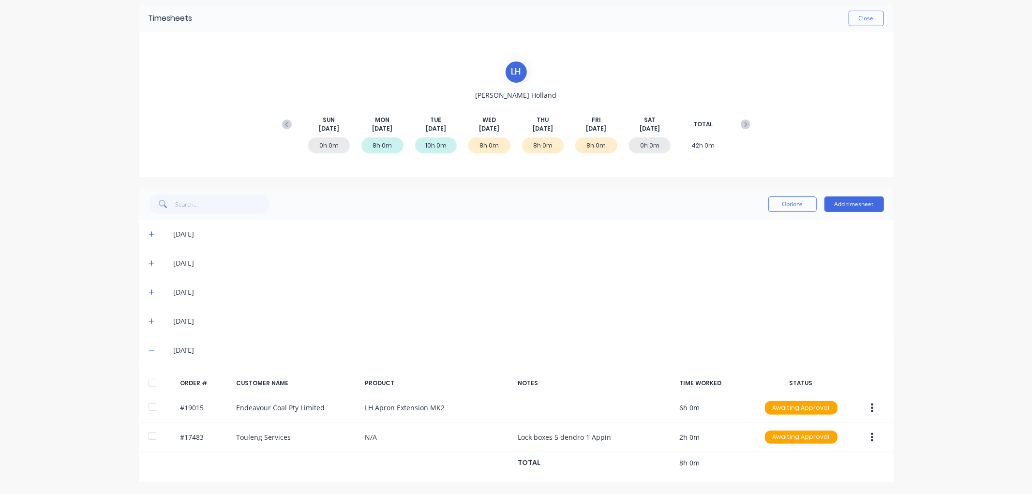
click at [148, 383] on div at bounding box center [152, 382] width 19 height 19
click at [149, 321] on icon at bounding box center [152, 322] width 6 height 6
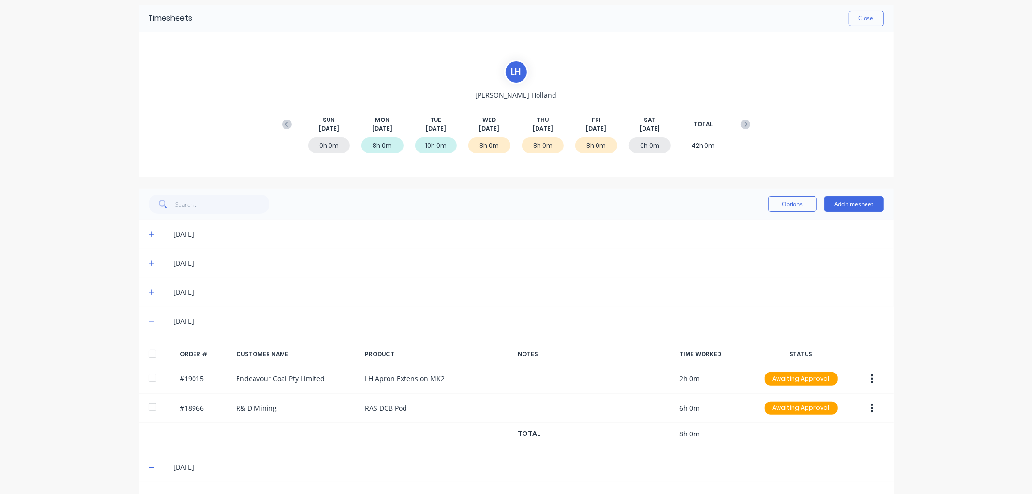
click at [150, 350] on div at bounding box center [152, 353] width 19 height 19
click at [149, 290] on icon at bounding box center [152, 293] width 6 height 6
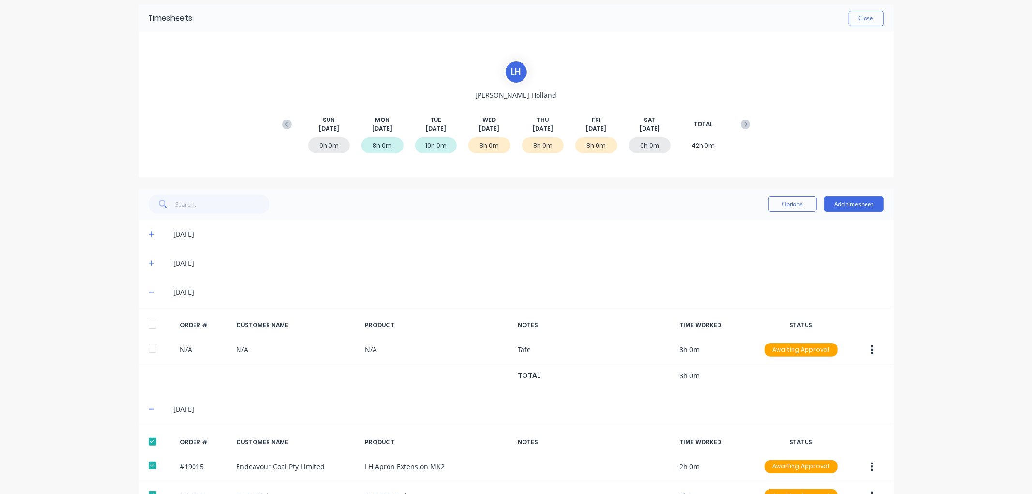
drag, startPoint x: 147, startPoint y: 325, endPoint x: 154, endPoint y: 323, distance: 7.5
click at [147, 325] on div at bounding box center [152, 324] width 19 height 19
click at [771, 205] on button "Options" at bounding box center [792, 203] width 48 height 15
click at [750, 228] on div "Approve" at bounding box center [771, 229] width 75 height 14
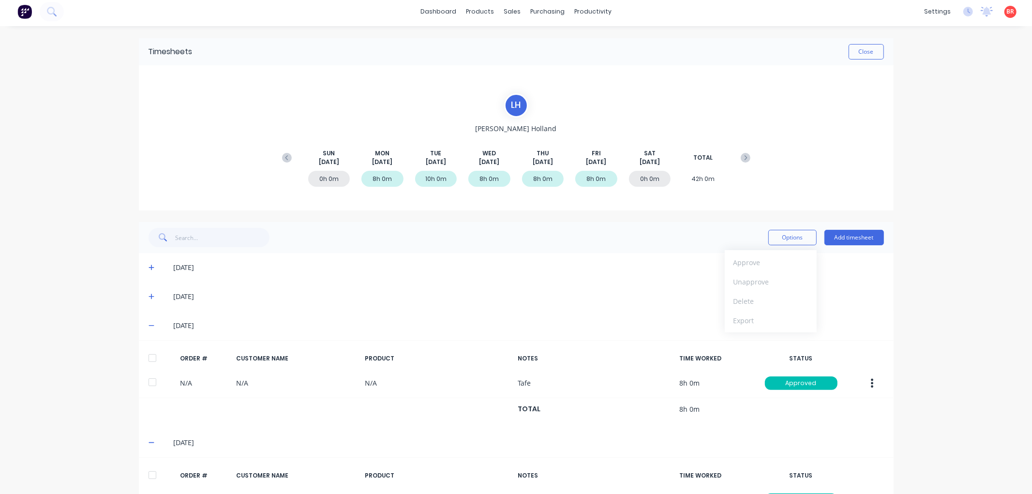
scroll to position [0, 0]
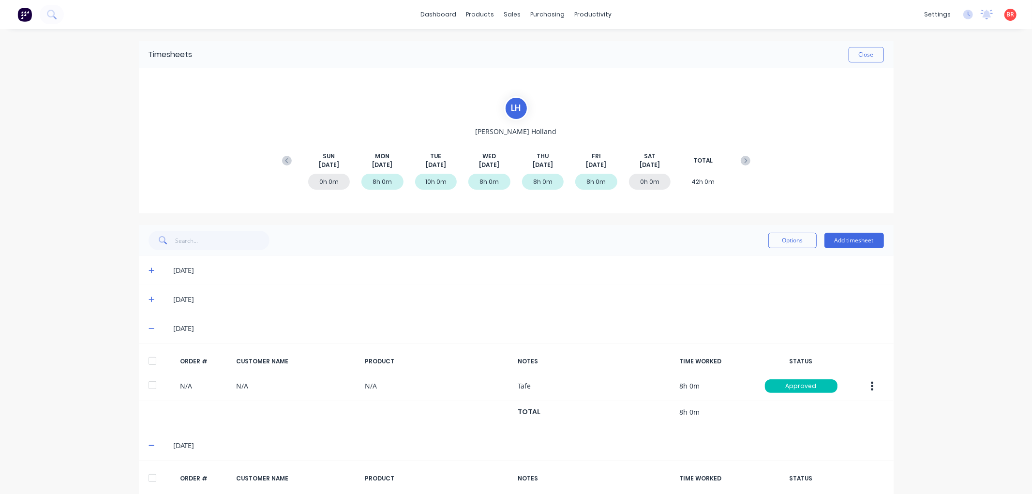
click at [964, 190] on div "dashboard products sales purchasing productivity dashboard products Product Cat…" at bounding box center [516, 247] width 1032 height 494
click at [858, 55] on button "Close" at bounding box center [866, 54] width 35 height 15
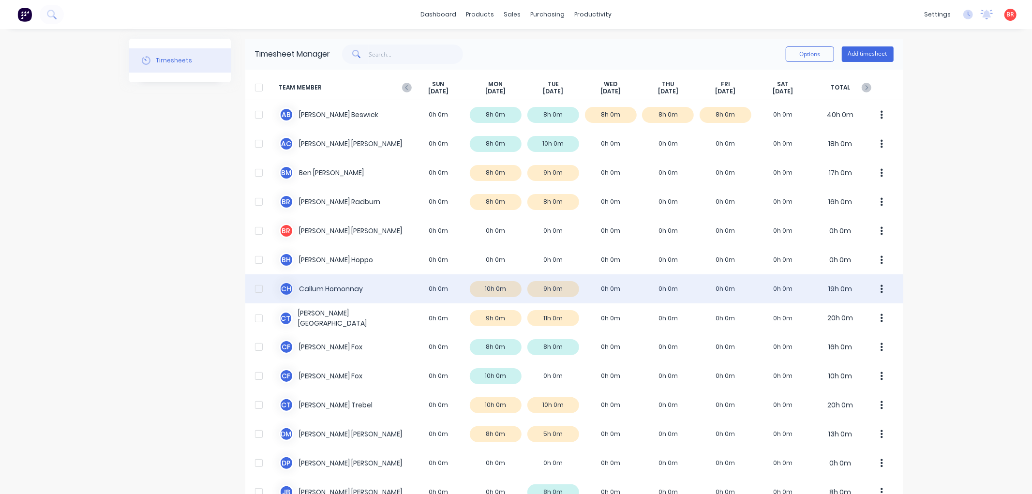
click at [352, 276] on div "C H [PERSON_NAME] 0h 0m 10h 0m 9h 0m 0h 0m 0h 0m 0h 0m 0h 0m 19h 0m" at bounding box center [574, 288] width 658 height 29
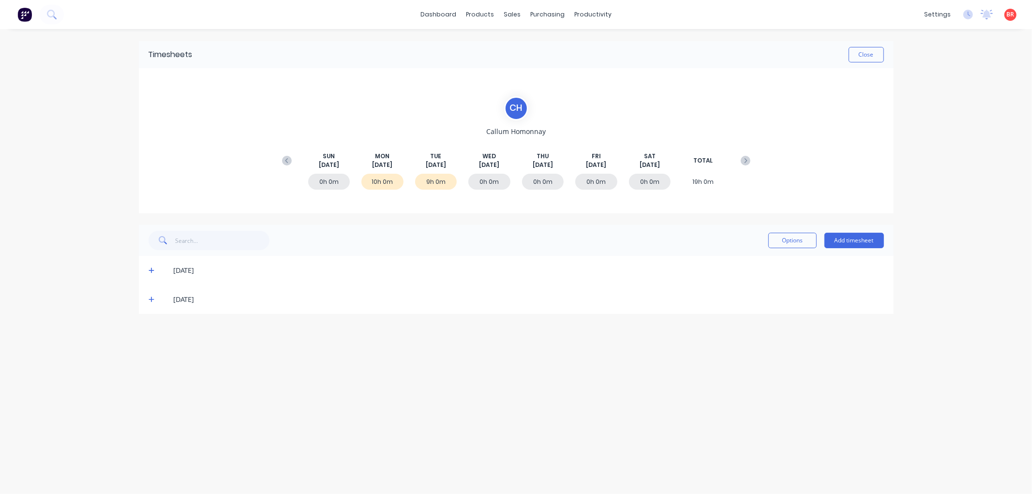
click at [146, 301] on div "[DATE]" at bounding box center [516, 299] width 755 height 29
click at [151, 298] on icon at bounding box center [152, 300] width 6 height 6
click at [151, 332] on div at bounding box center [152, 331] width 19 height 19
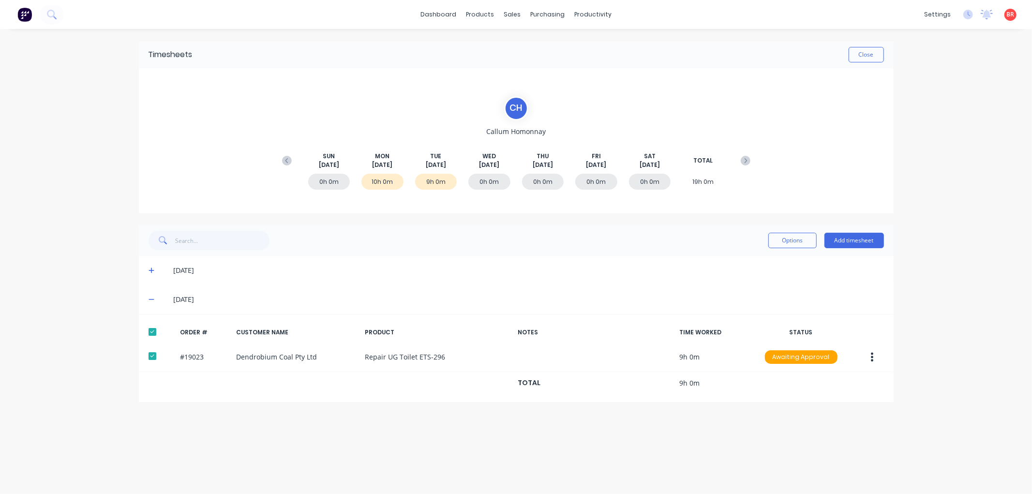
drag, startPoint x: 152, startPoint y: 267, endPoint x: 149, endPoint y: 274, distance: 8.0
click at [152, 267] on icon at bounding box center [152, 270] width 6 height 7
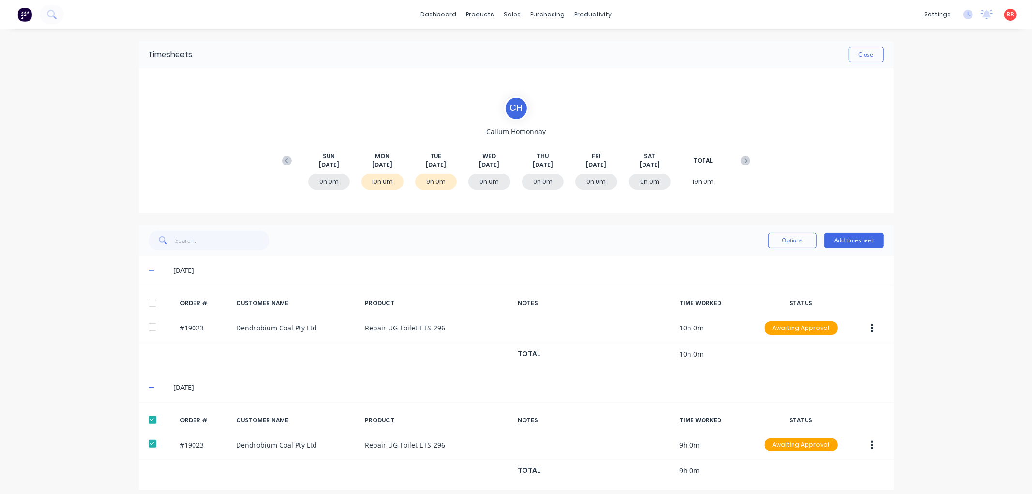
drag, startPoint x: 149, startPoint y: 301, endPoint x: 288, endPoint y: 299, distance: 139.8
click at [149, 300] on div at bounding box center [152, 302] width 19 height 19
click at [790, 242] on button "Options" at bounding box center [792, 240] width 48 height 15
click at [762, 264] on div "Approve" at bounding box center [771, 265] width 75 height 14
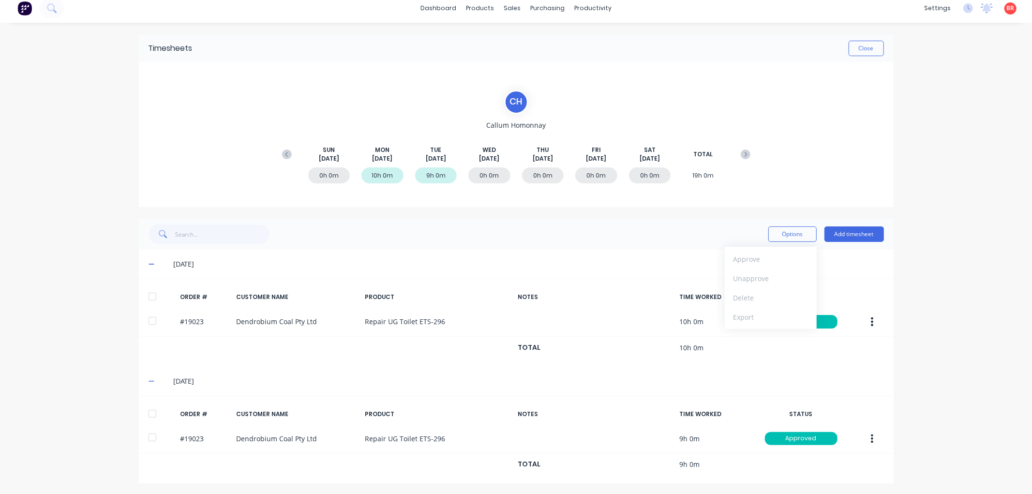
scroll to position [8, 0]
click at [284, 149] on icon at bounding box center [287, 153] width 10 height 10
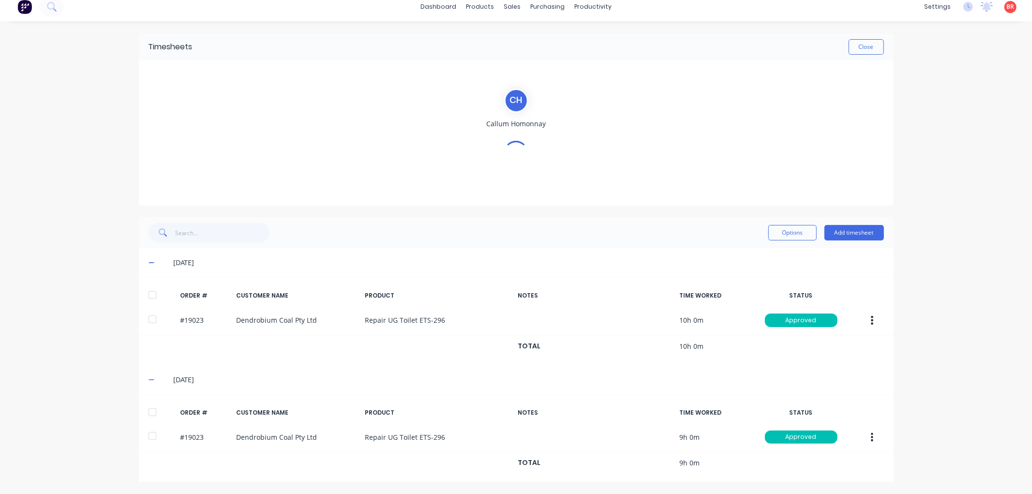
scroll to position [0, 0]
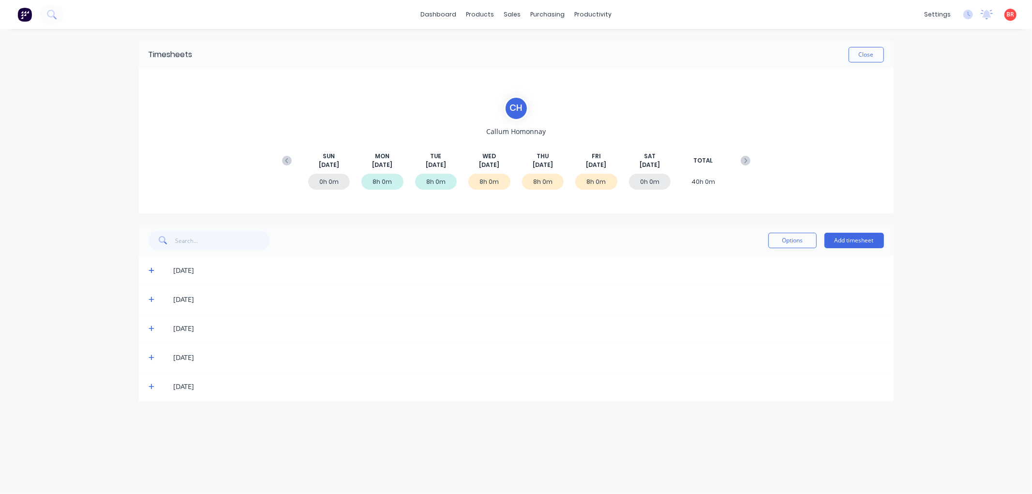
click at [149, 382] on span at bounding box center [154, 387] width 10 height 10
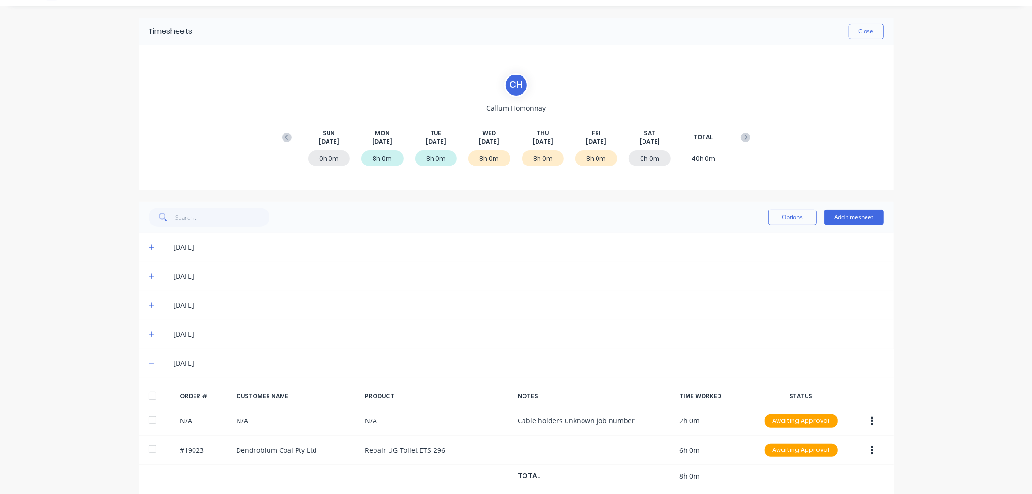
scroll to position [36, 0]
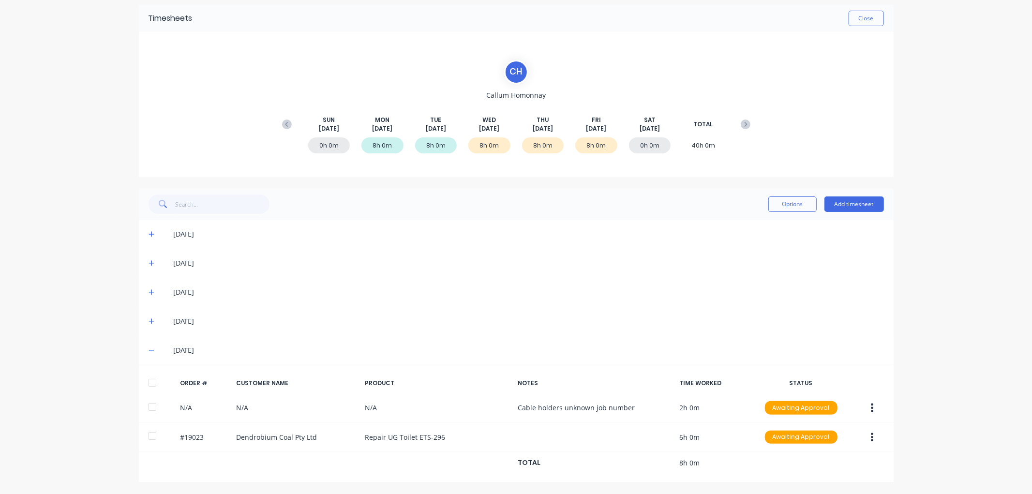
click at [147, 385] on div at bounding box center [152, 382] width 19 height 19
click at [149, 318] on icon at bounding box center [152, 321] width 6 height 7
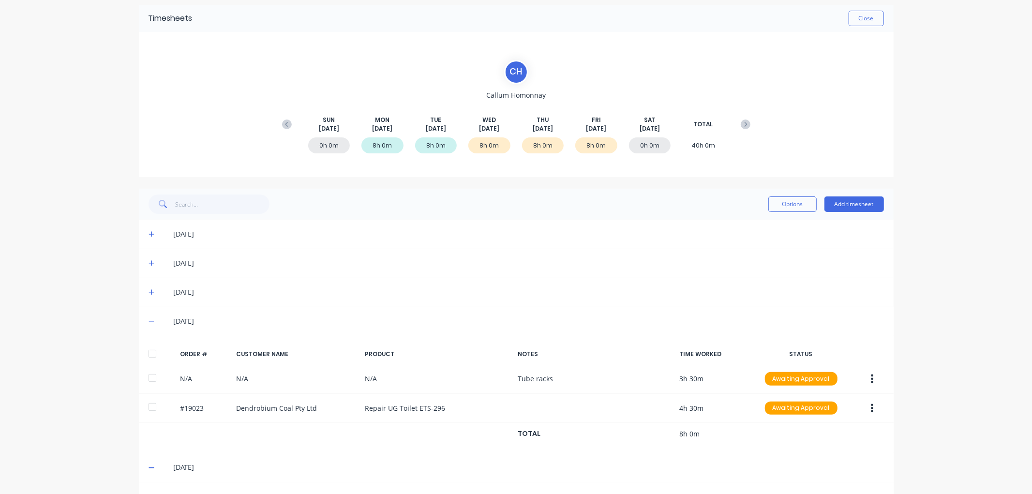
click at [148, 353] on div at bounding box center [152, 353] width 19 height 19
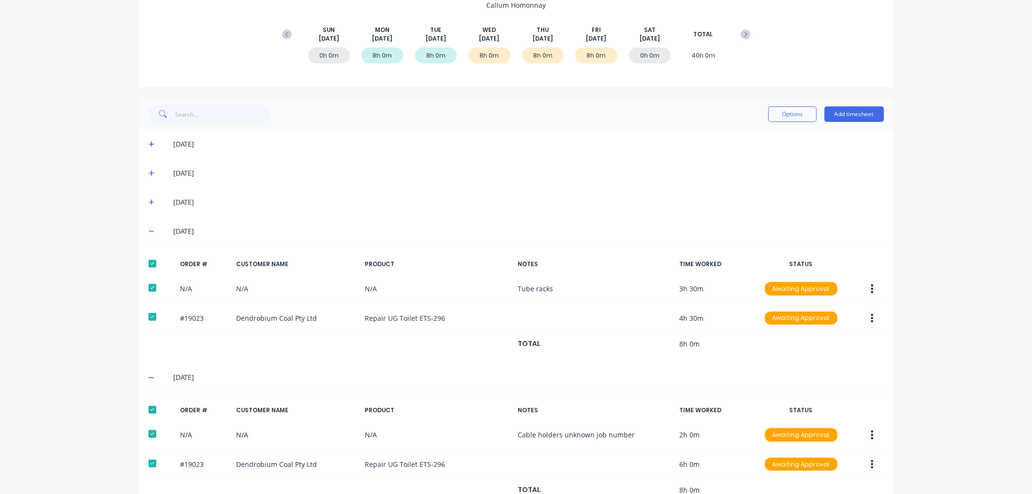
scroll to position [100, 0]
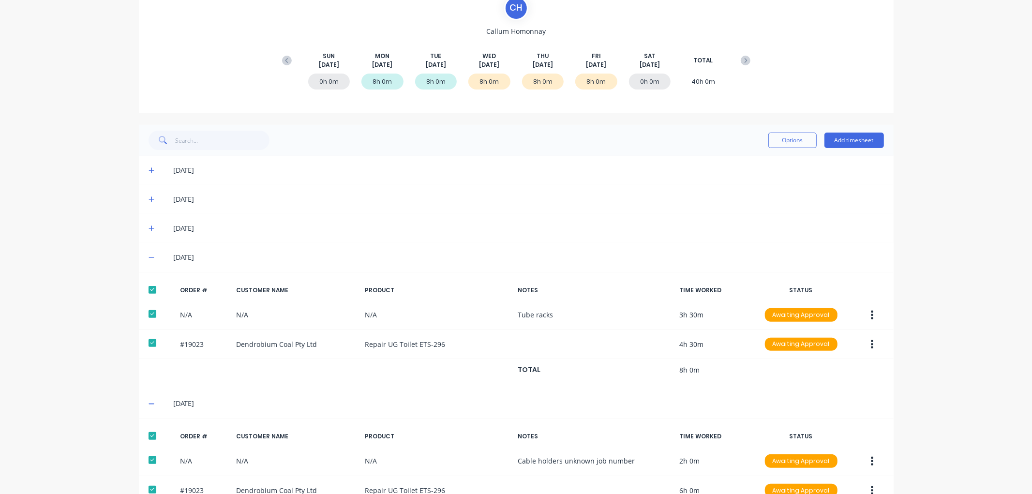
click at [149, 226] on icon at bounding box center [152, 228] width 6 height 7
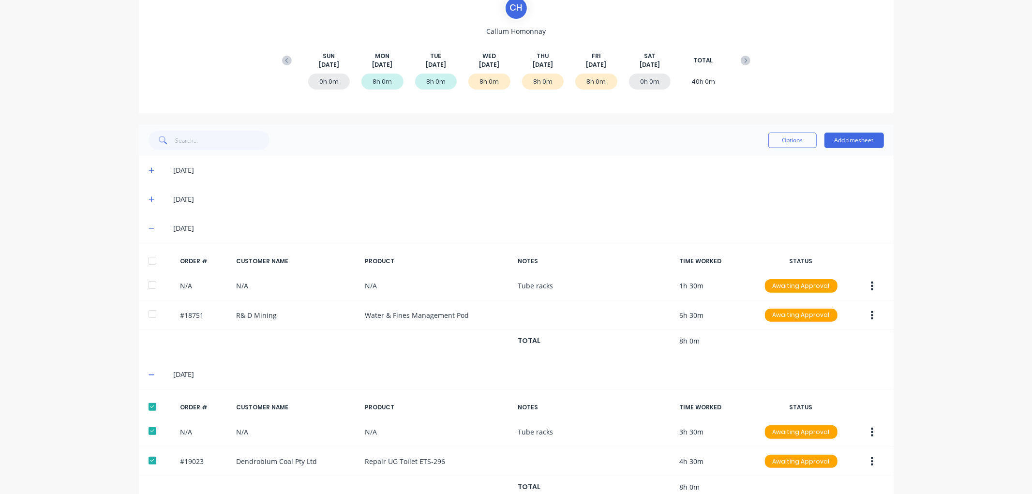
click at [149, 262] on div at bounding box center [152, 260] width 19 height 19
click at [778, 141] on button "Options" at bounding box center [792, 140] width 48 height 15
click at [753, 163] on div "Approve" at bounding box center [771, 165] width 75 height 14
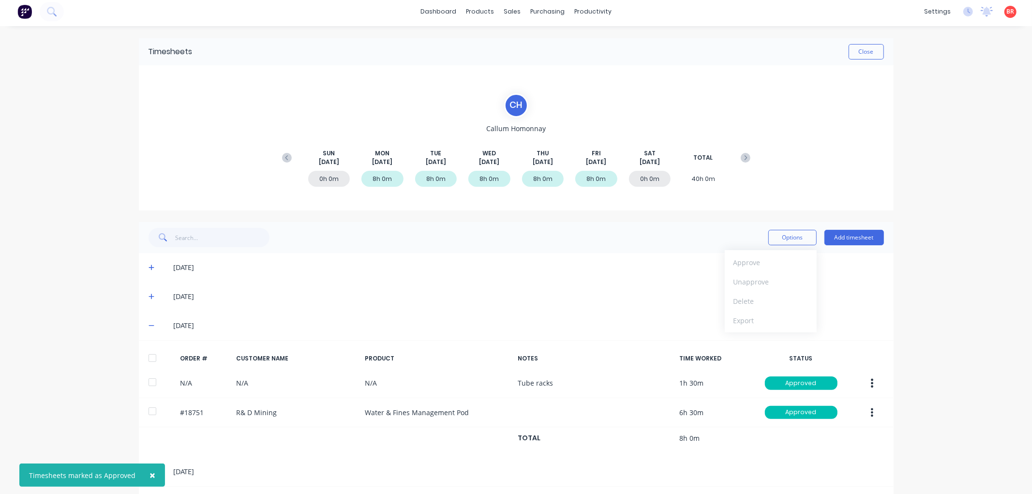
scroll to position [0, 0]
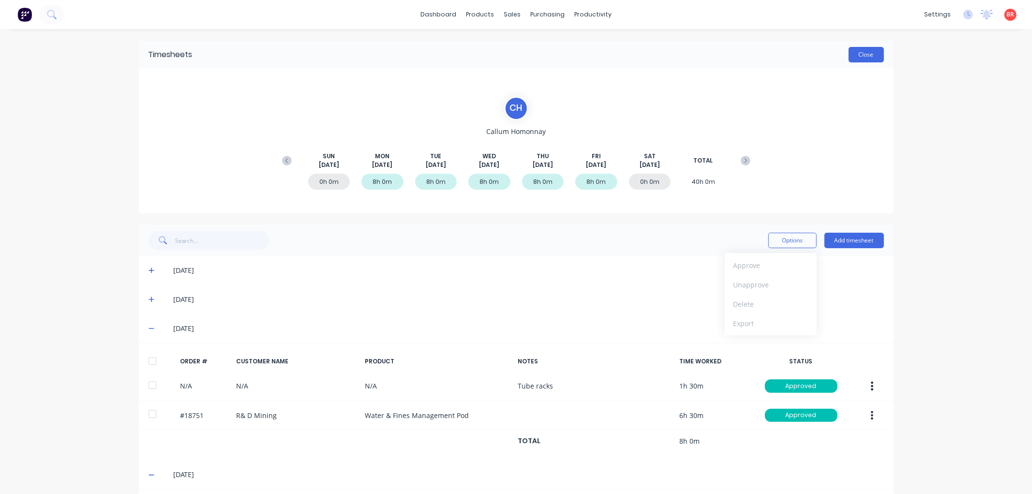
click at [852, 52] on button "Close" at bounding box center [866, 54] width 35 height 15
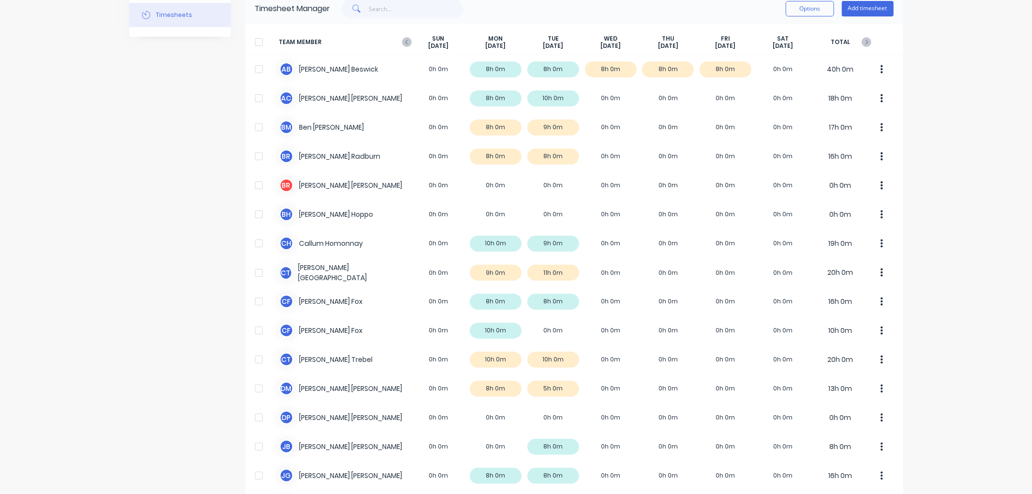
scroll to position [107, 0]
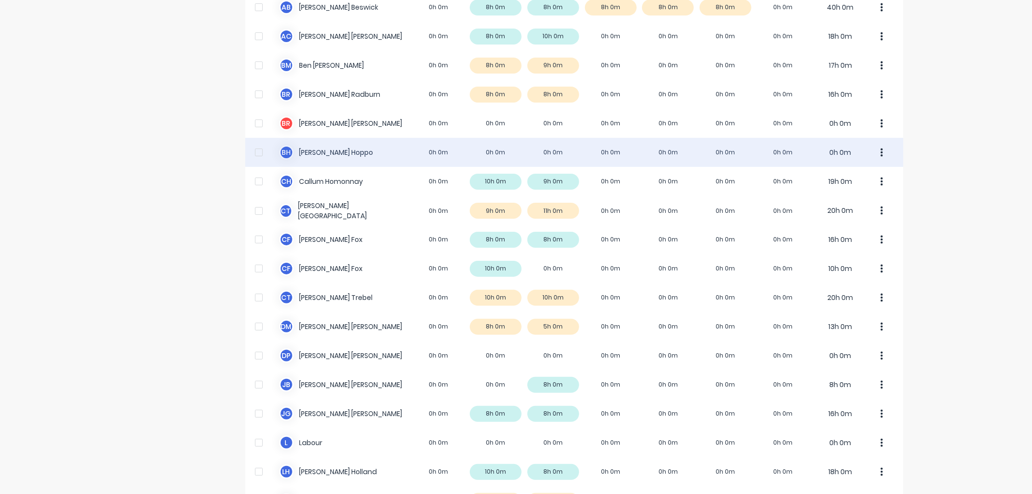
click at [372, 156] on div "[PERSON_NAME] 0h 0m 0h 0m 0h 0m 0h 0m 0h 0m 0h 0m 0h 0m 0h 0m" at bounding box center [574, 152] width 658 height 29
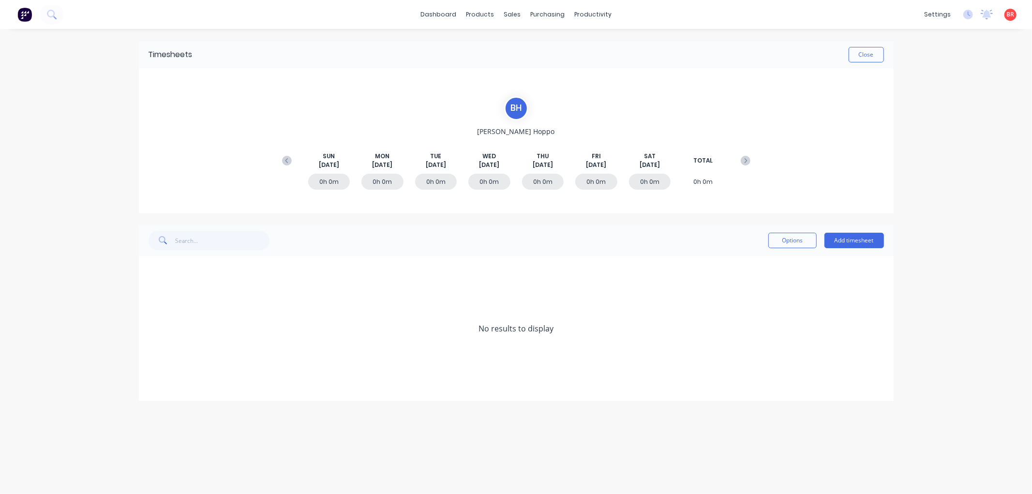
click at [283, 160] on icon at bounding box center [287, 161] width 10 height 10
click at [858, 55] on button "Close" at bounding box center [866, 54] width 35 height 15
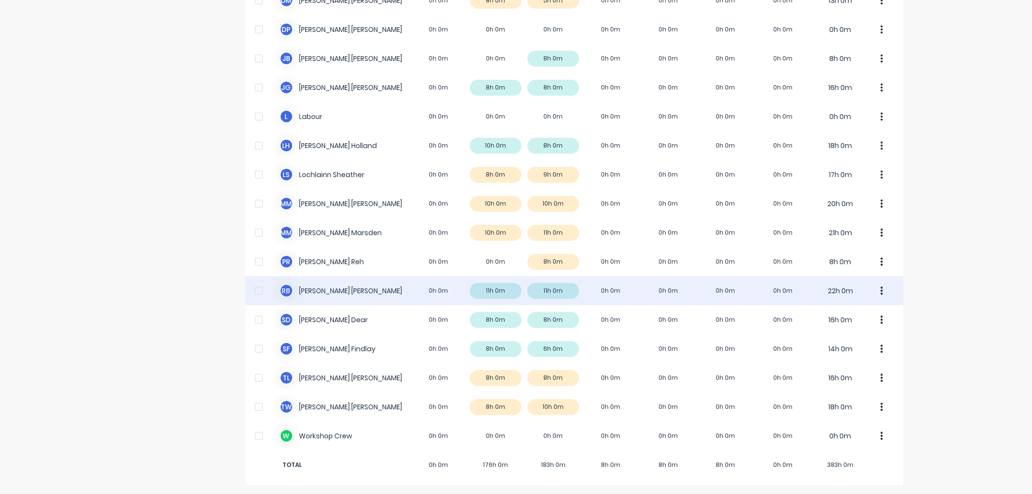
scroll to position [435, 0]
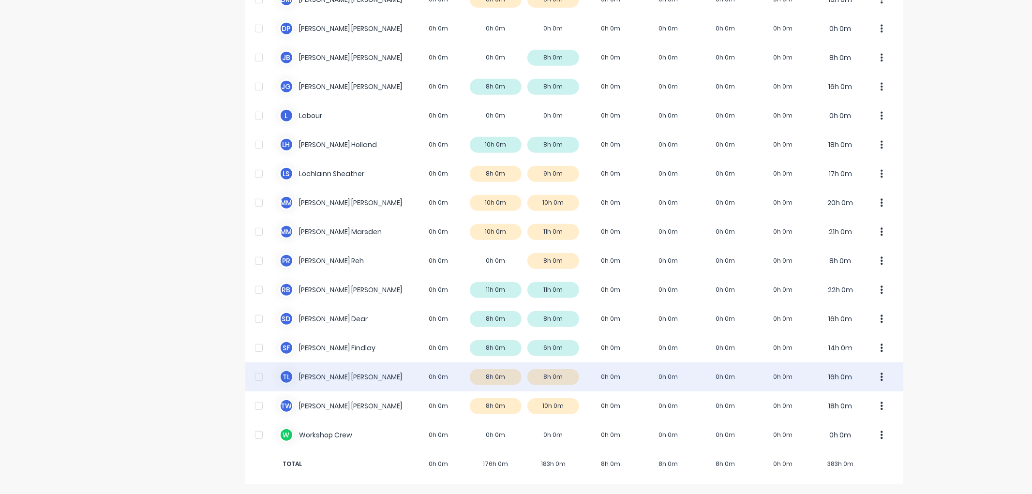
click at [323, 374] on div "T L [PERSON_NAME] 0h 0m 8h 0m 8h 0m 0h 0m 0h 0m 0h 0m 0h 0m 16h 0m" at bounding box center [574, 376] width 658 height 29
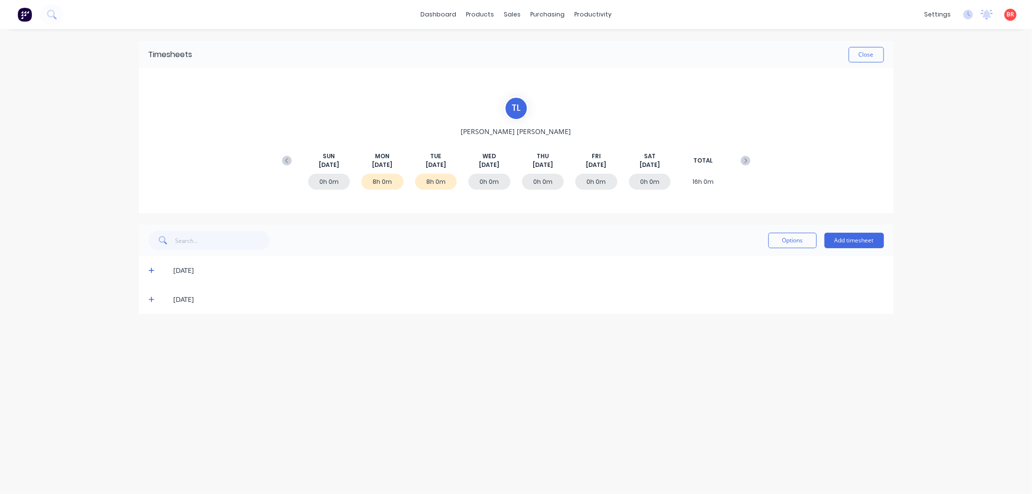
click at [148, 298] on div "[DATE]" at bounding box center [516, 299] width 755 height 29
click at [151, 299] on icon at bounding box center [152, 300] width 6 height 6
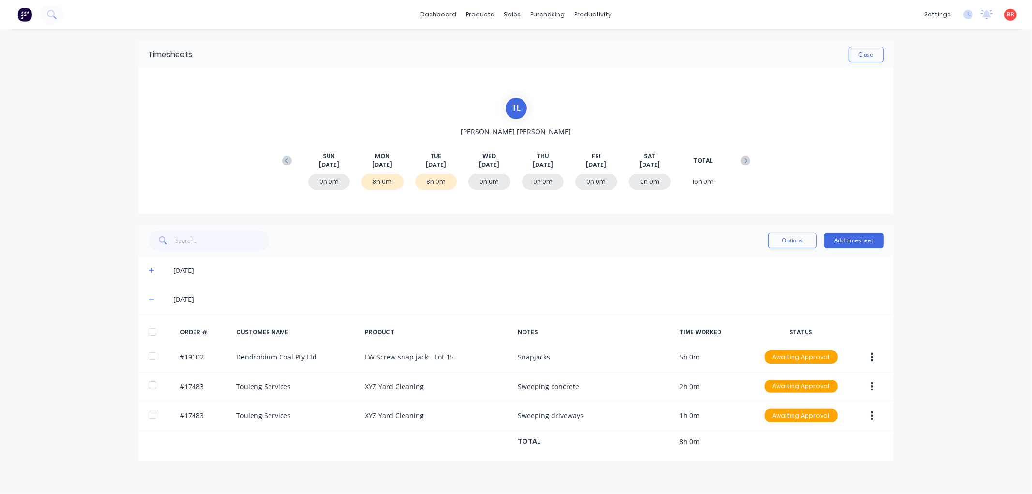
click at [150, 332] on div at bounding box center [152, 331] width 19 height 19
click at [151, 268] on icon at bounding box center [152, 271] width 6 height 6
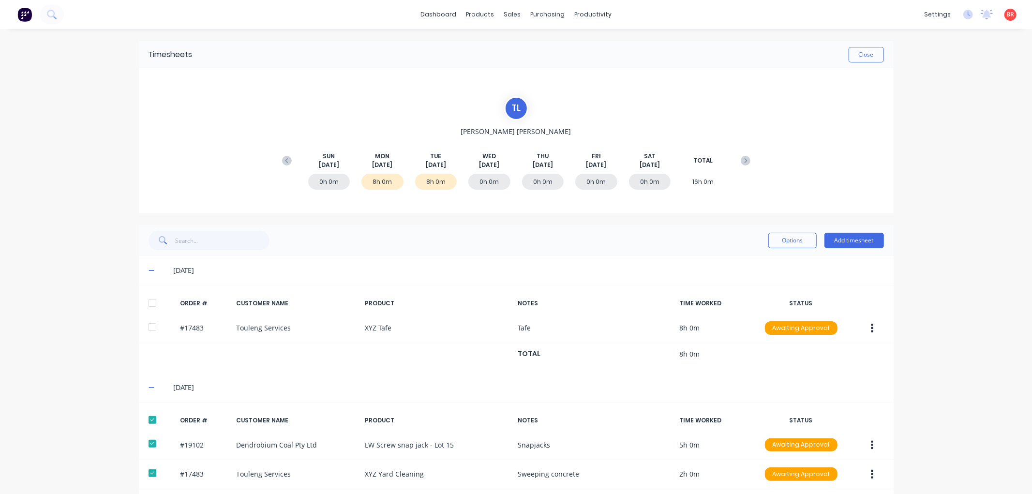
click at [147, 307] on div at bounding box center [152, 302] width 19 height 19
click at [770, 245] on button "Options" at bounding box center [792, 240] width 48 height 15
click at [754, 267] on div "Approve" at bounding box center [771, 265] width 75 height 14
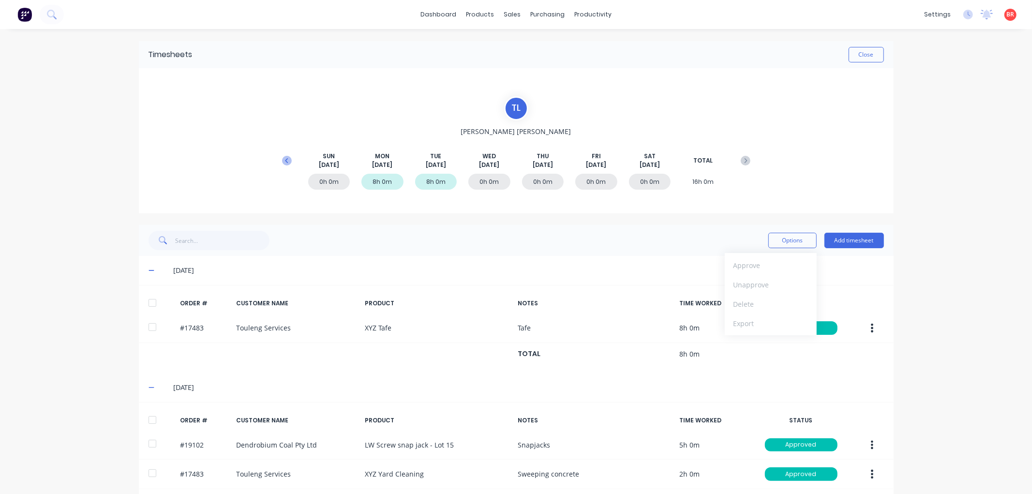
click at [283, 163] on icon at bounding box center [287, 161] width 10 height 10
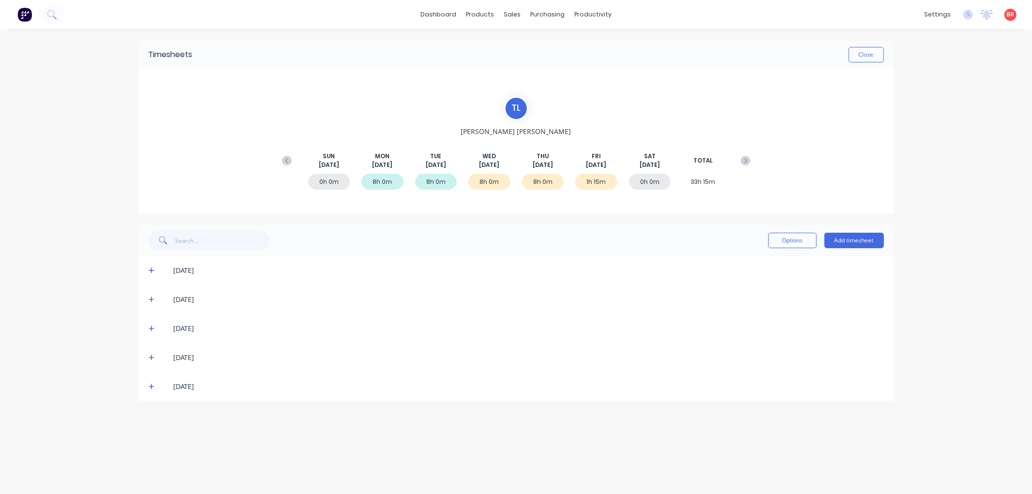
click at [149, 386] on icon at bounding box center [152, 387] width 6 height 6
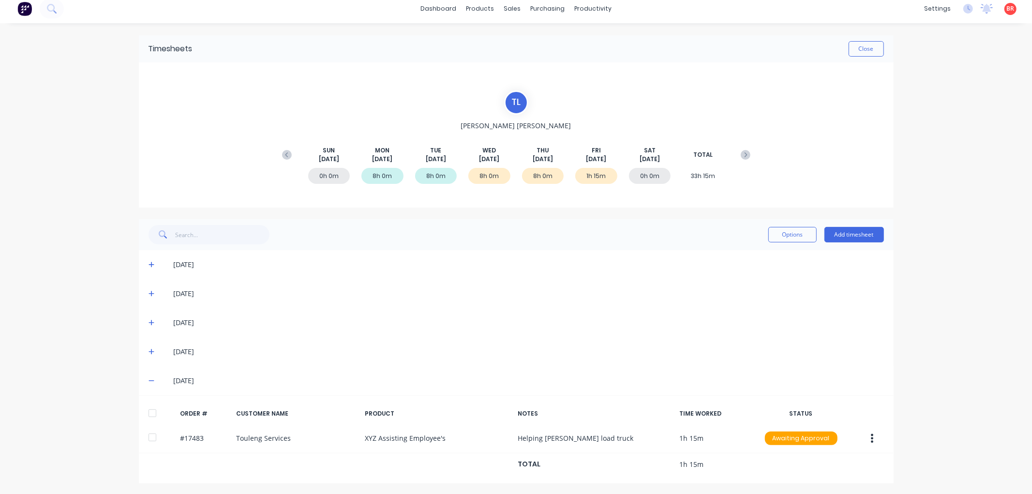
scroll to position [7, 0]
click at [149, 349] on icon at bounding box center [152, 351] width 6 height 6
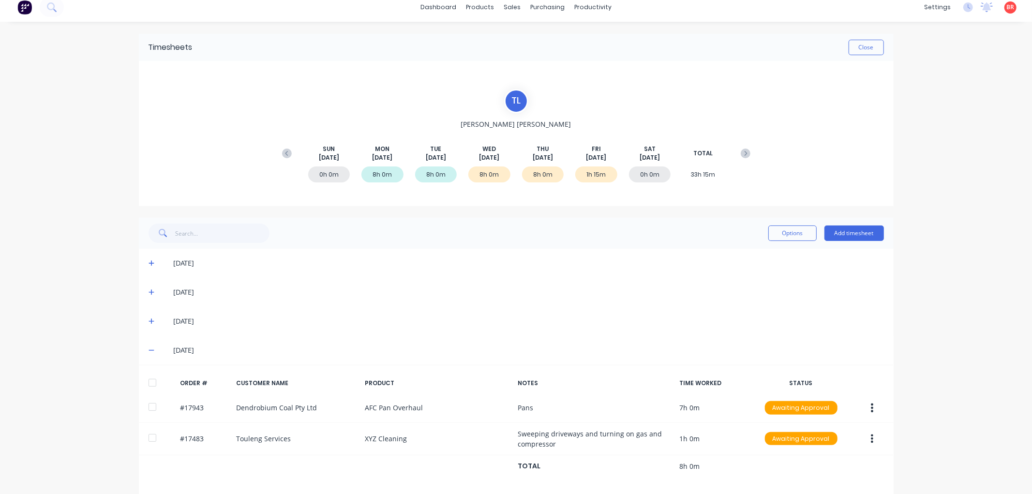
click at [150, 384] on div at bounding box center [152, 382] width 19 height 19
click at [149, 320] on icon at bounding box center [152, 322] width 6 height 6
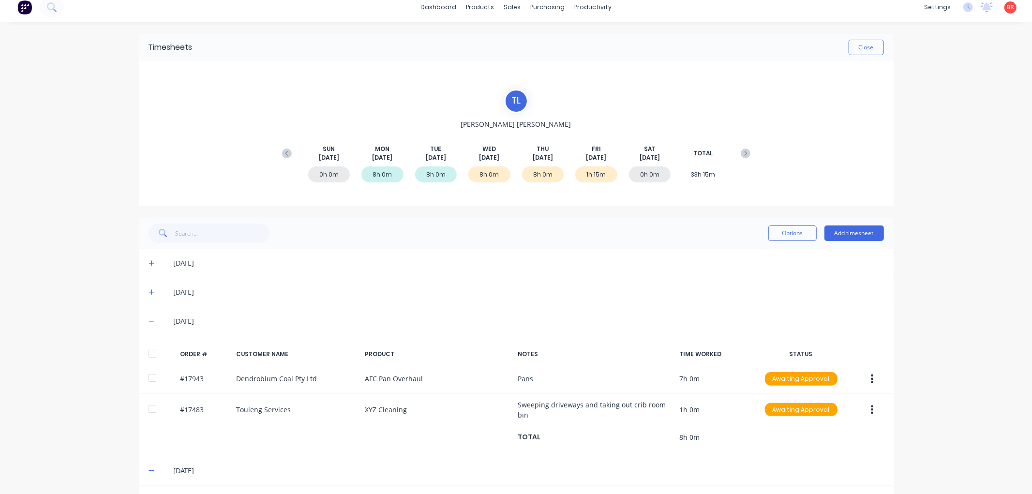
click at [147, 356] on div at bounding box center [152, 353] width 19 height 19
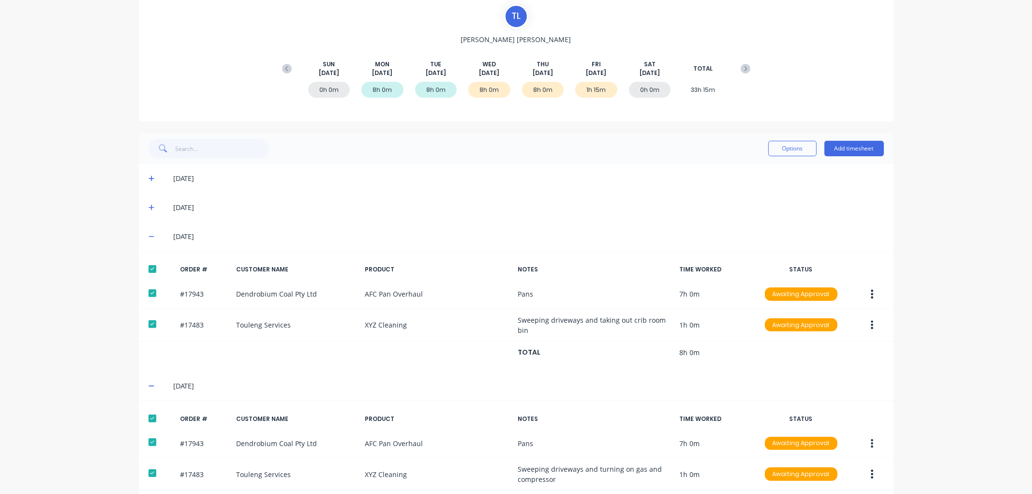
scroll to position [87, 0]
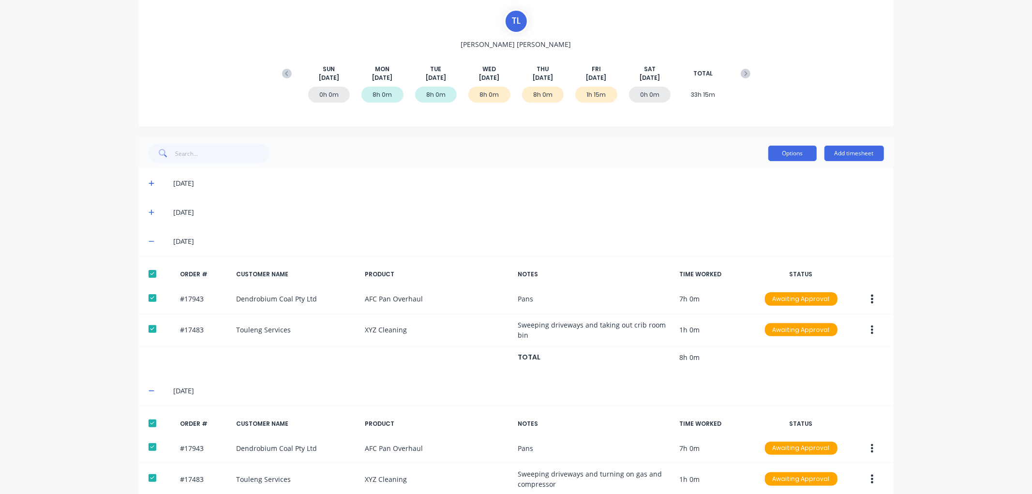
click at [787, 153] on button "Options" at bounding box center [792, 153] width 48 height 15
click at [753, 180] on div "Approve" at bounding box center [771, 178] width 75 height 14
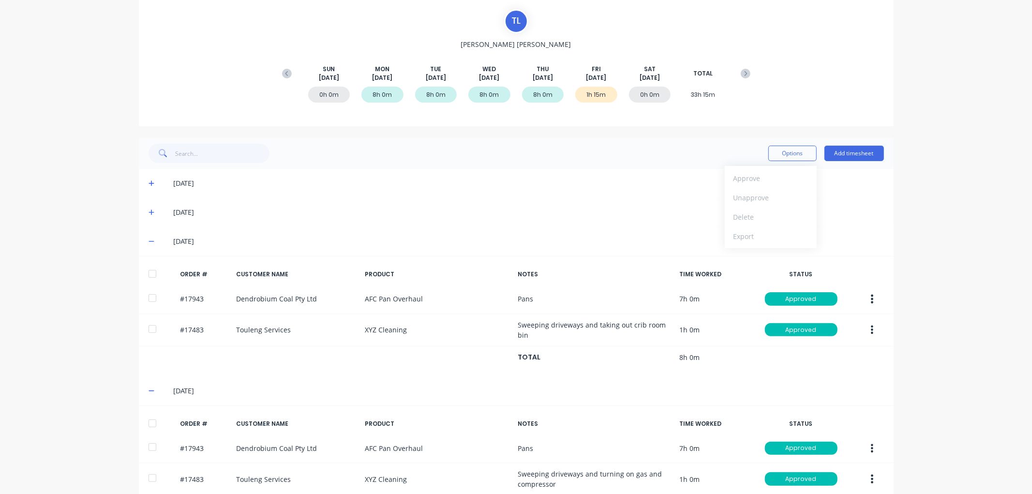
click at [80, 235] on div "dashboard products sales purchasing productivity dashboard products Product Cat…" at bounding box center [516, 247] width 1032 height 494
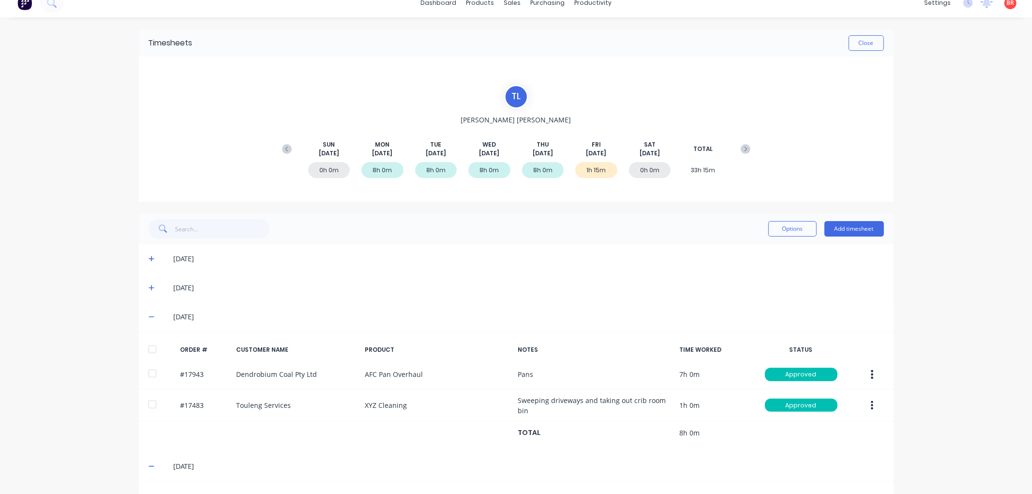
scroll to position [0, 0]
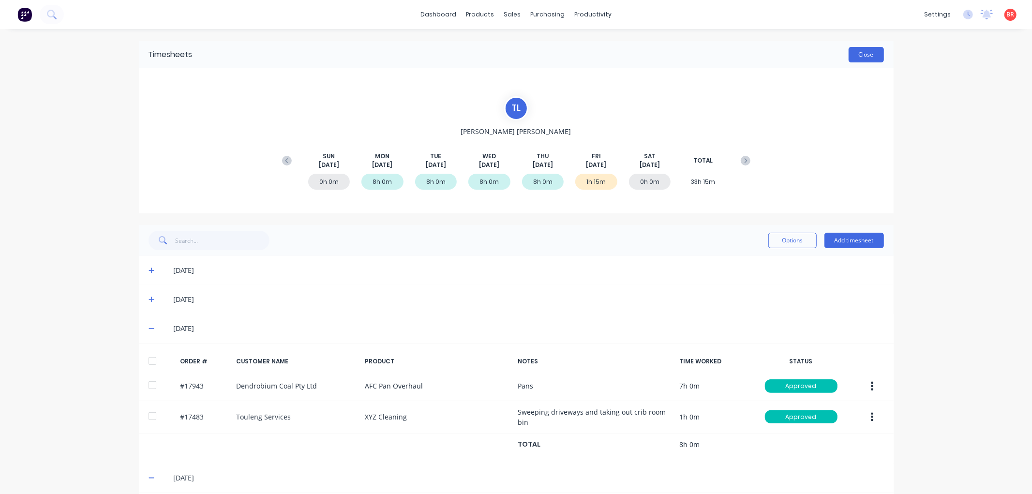
click at [864, 60] on button "Close" at bounding box center [866, 54] width 35 height 15
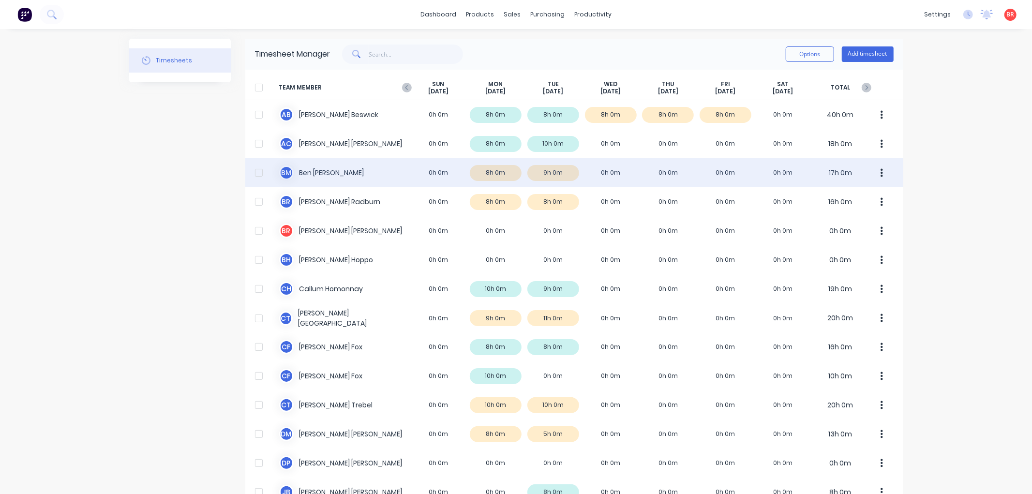
click at [336, 175] on div "B M [PERSON_NAME] 0h 0m 8h 0m 9h 0m 0h 0m 0h 0m 0h 0m 0h 0m 17h 0m" at bounding box center [574, 172] width 658 height 29
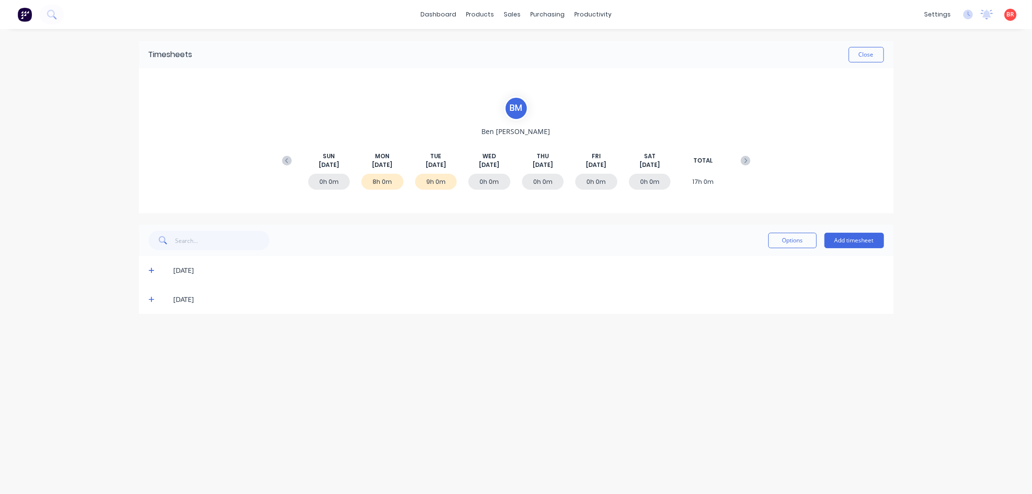
click at [149, 297] on icon at bounding box center [152, 299] width 6 height 7
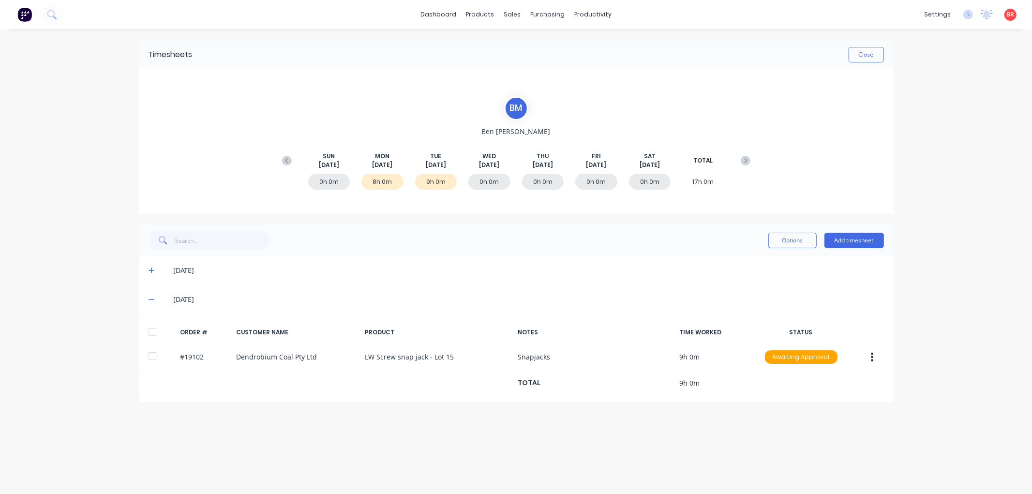
click at [152, 328] on div at bounding box center [152, 331] width 19 height 19
click at [150, 271] on icon at bounding box center [152, 270] width 6 height 7
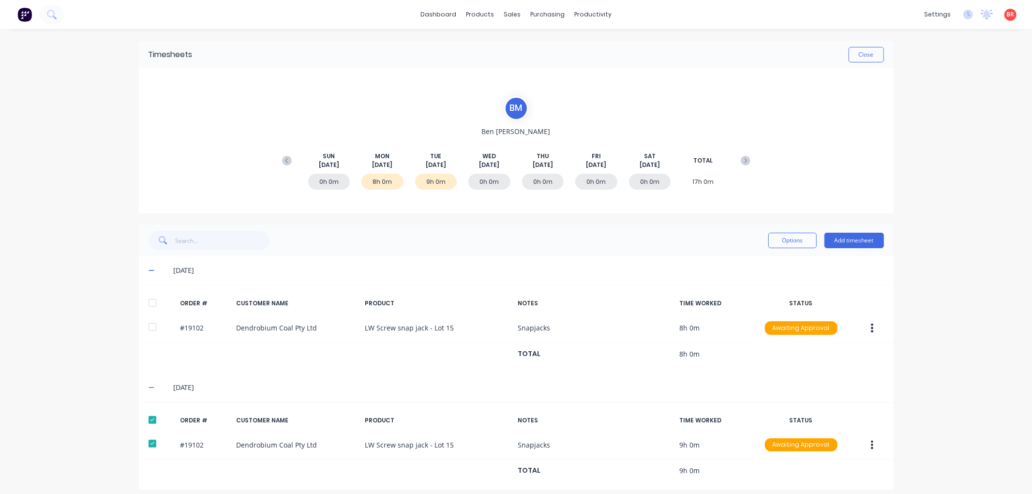
click at [145, 306] on div at bounding box center [152, 302] width 19 height 19
click at [791, 239] on button "Options" at bounding box center [792, 240] width 48 height 15
click at [755, 267] on div "Approve" at bounding box center [771, 265] width 75 height 14
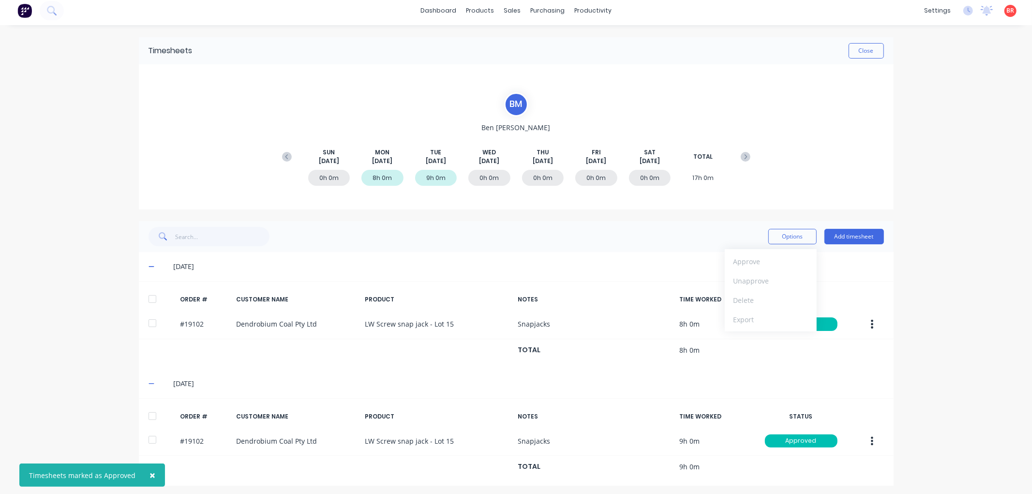
scroll to position [8, 0]
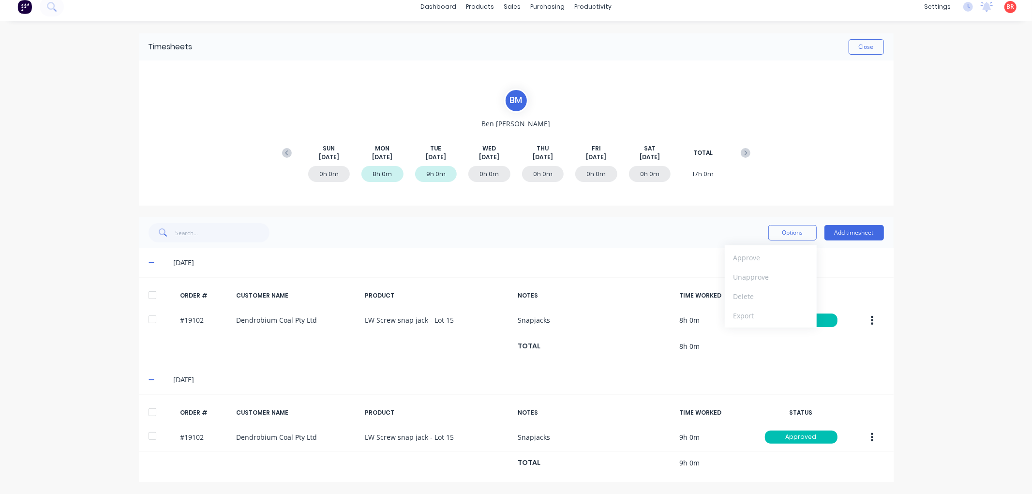
click at [283, 148] on icon at bounding box center [287, 153] width 10 height 10
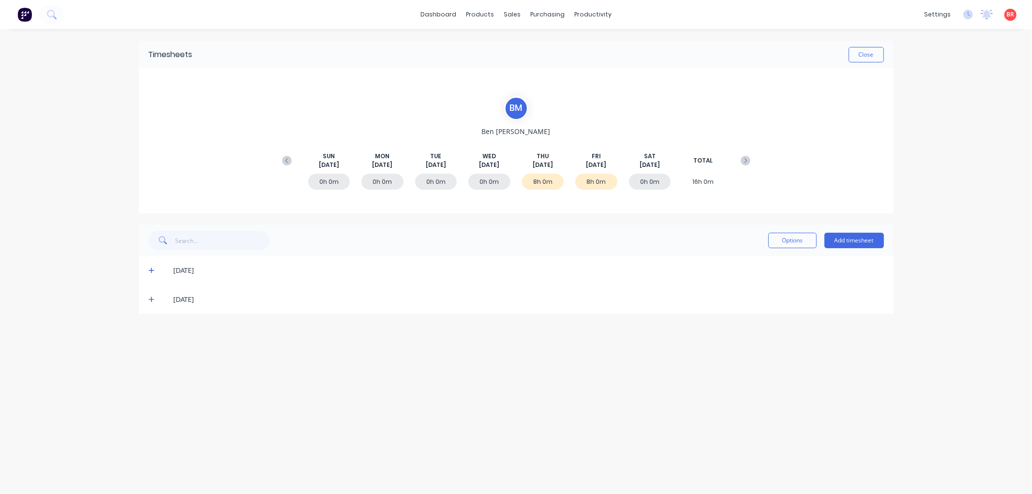
scroll to position [0, 0]
click at [151, 300] on icon at bounding box center [152, 299] width 6 height 7
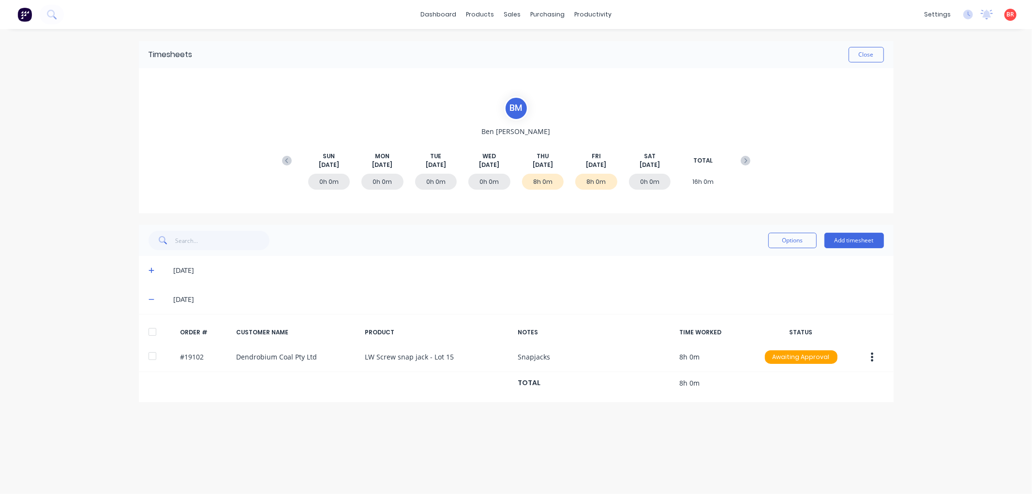
click at [153, 330] on div at bounding box center [152, 331] width 19 height 19
click at [152, 272] on icon at bounding box center [152, 270] width 6 height 7
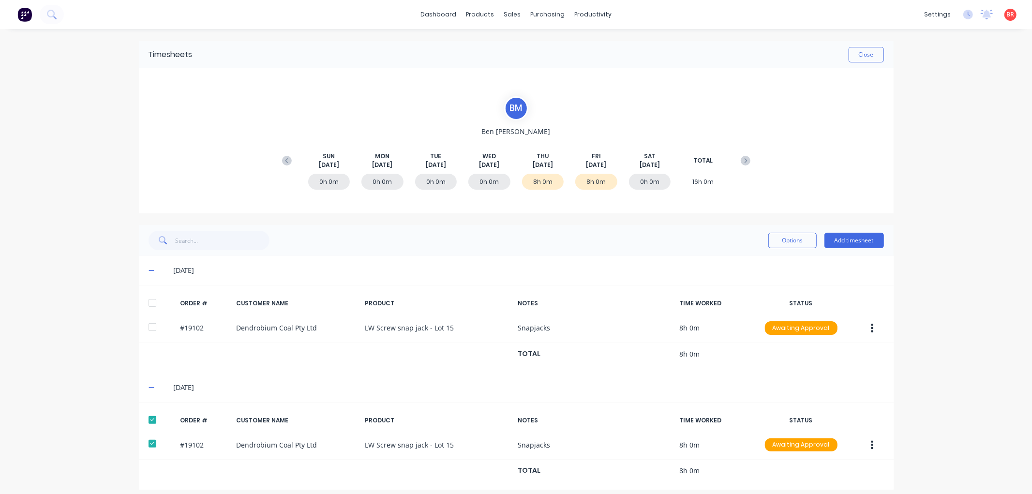
click at [147, 300] on div at bounding box center [152, 302] width 19 height 19
click at [779, 241] on button "Options" at bounding box center [792, 240] width 48 height 15
click at [756, 263] on div "Approve" at bounding box center [771, 265] width 75 height 14
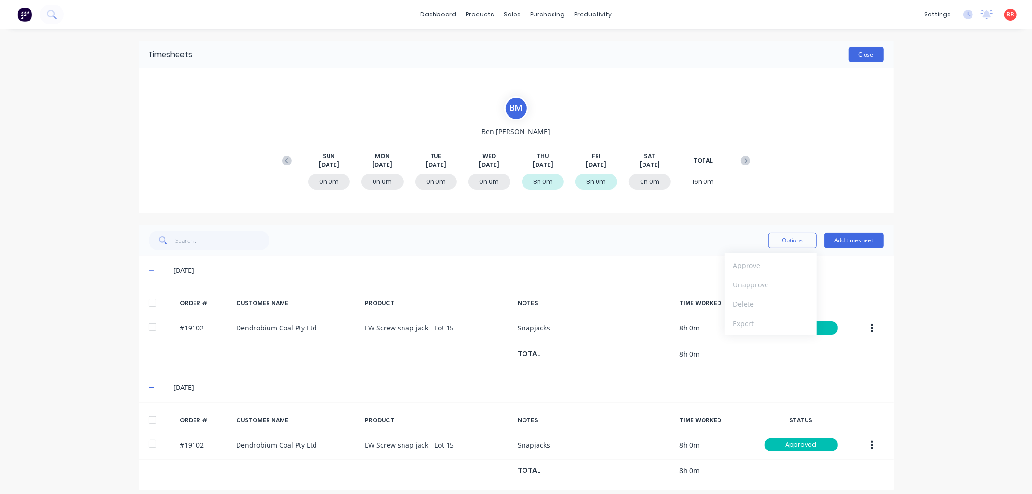
click at [852, 50] on button "Close" at bounding box center [866, 54] width 35 height 15
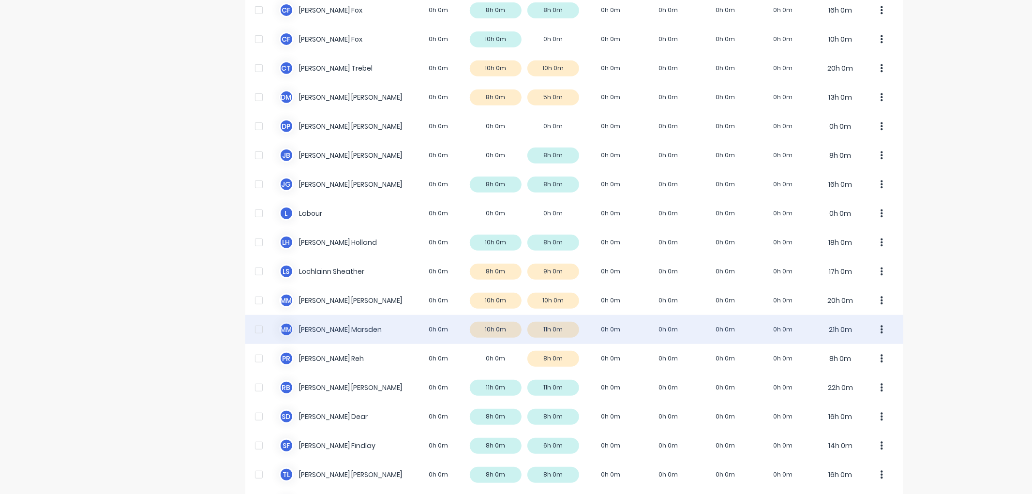
scroll to position [376, 0]
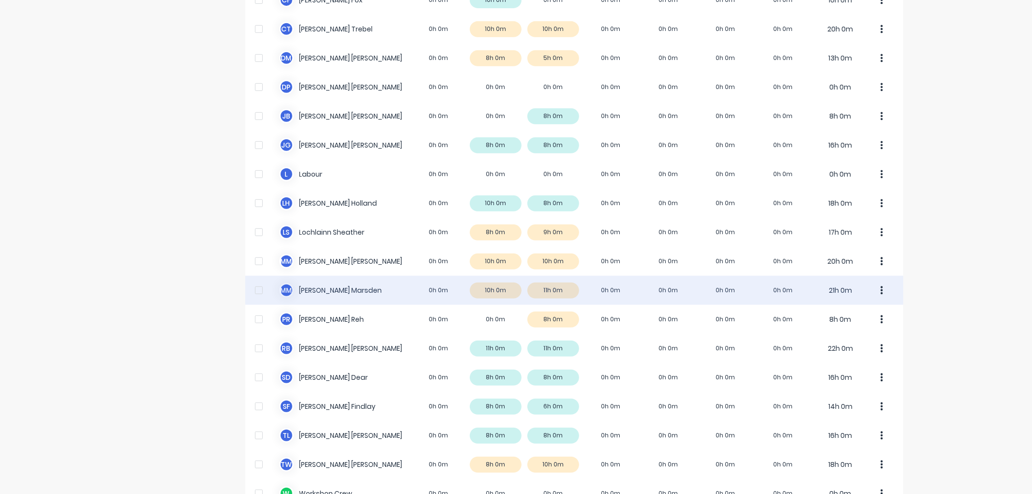
click at [355, 291] on div "M M [PERSON_NAME] 0h 0m 10h 0m 11h 0m 0h 0m 0h 0m 0h 0m 0h 0m 21h 0m" at bounding box center [574, 290] width 658 height 29
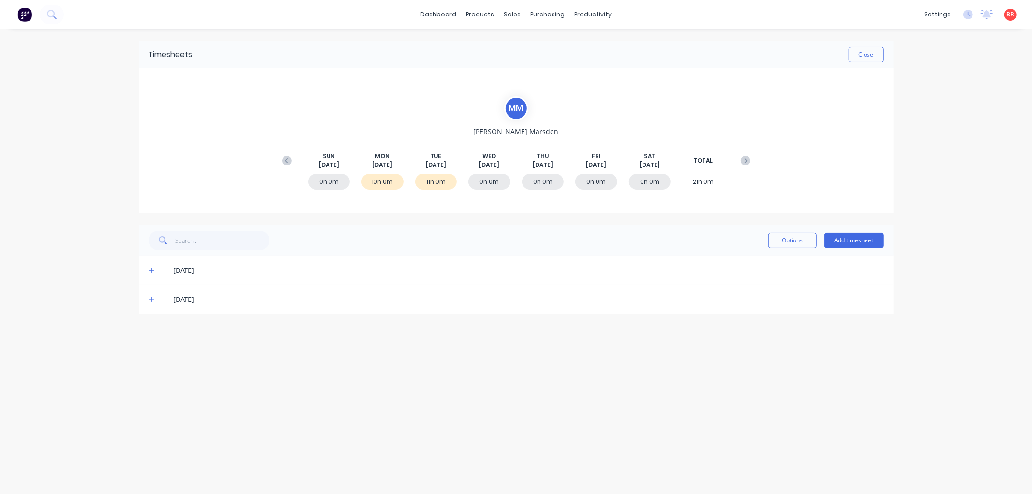
click at [150, 297] on icon at bounding box center [152, 299] width 6 height 7
click at [146, 330] on div at bounding box center [152, 331] width 19 height 19
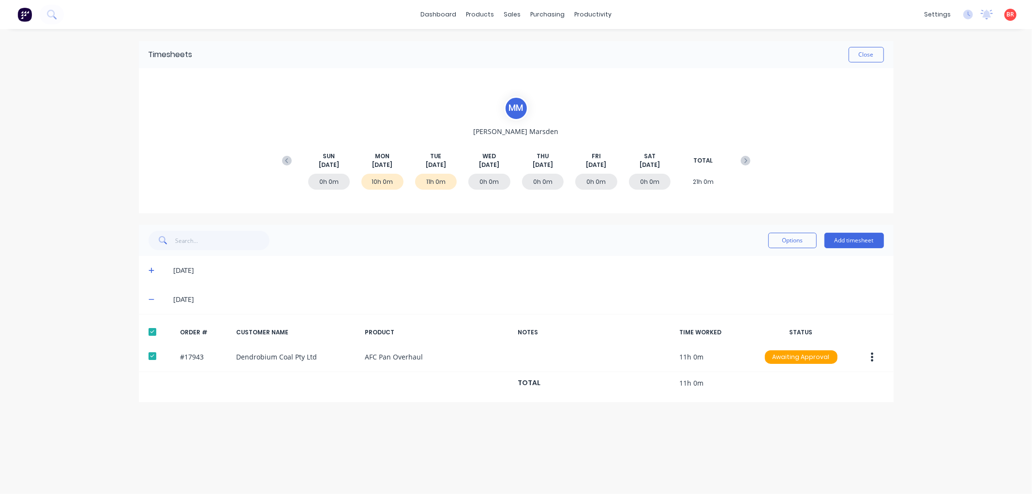
click at [152, 271] on icon at bounding box center [152, 270] width 6 height 7
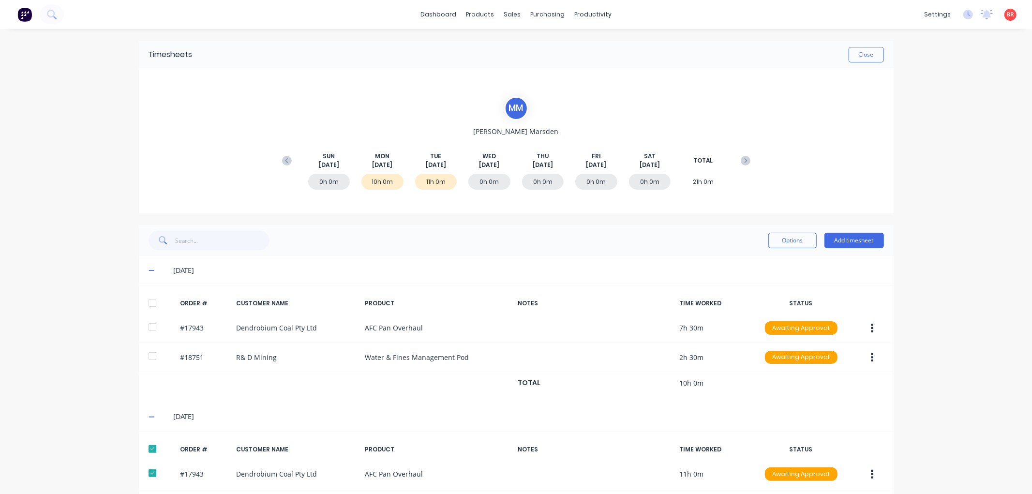
click at [148, 302] on div at bounding box center [152, 302] width 19 height 19
drag, startPoint x: 778, startPoint y: 240, endPoint x: 772, endPoint y: 243, distance: 6.3
click at [777, 240] on button "Options" at bounding box center [792, 240] width 48 height 15
click at [747, 263] on div "Approve" at bounding box center [771, 265] width 75 height 14
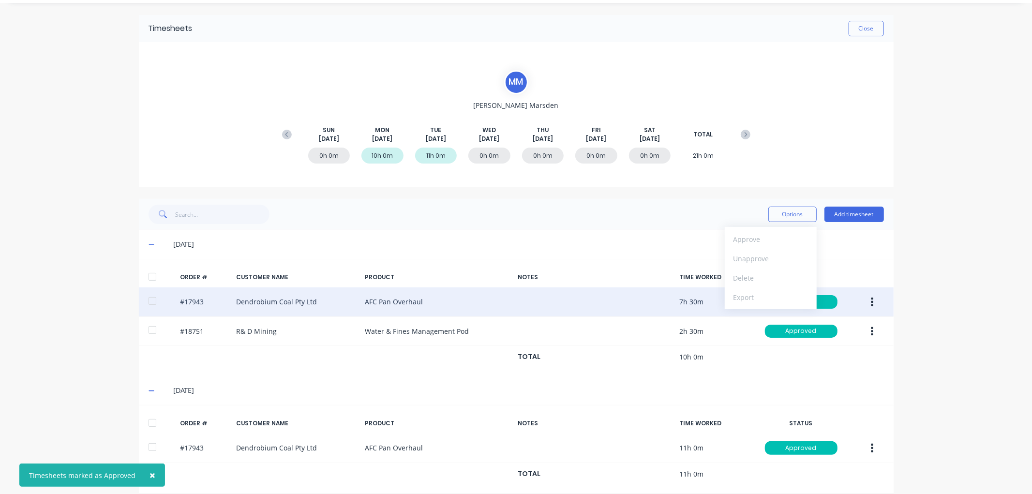
scroll to position [37, 0]
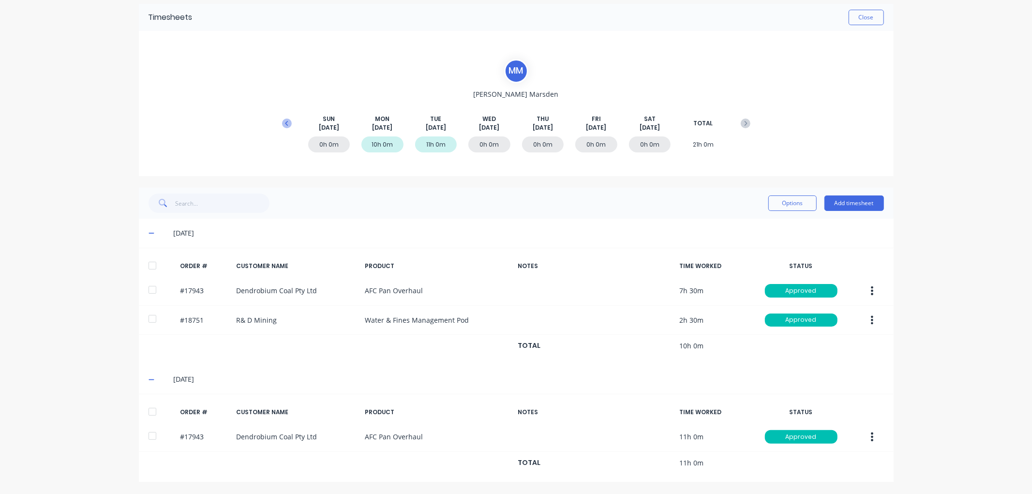
click at [283, 122] on icon at bounding box center [287, 124] width 10 height 10
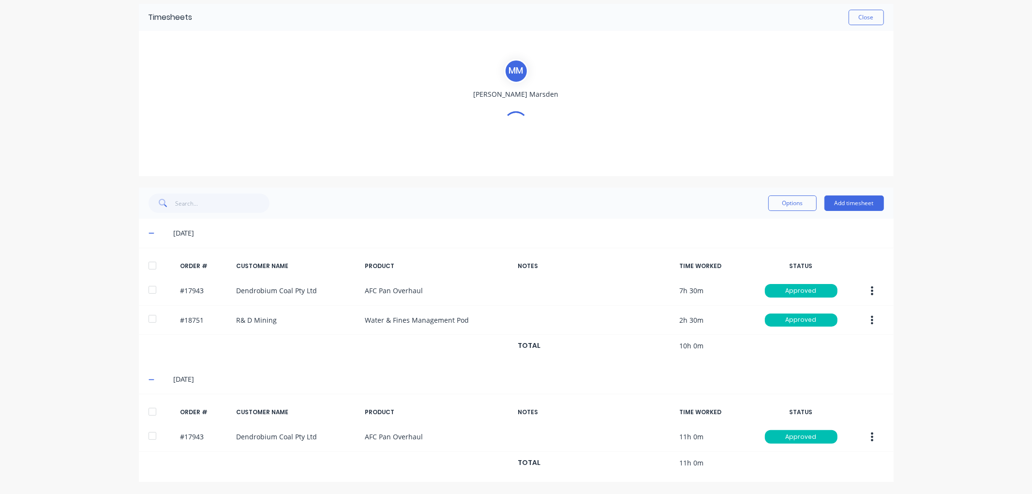
scroll to position [0, 0]
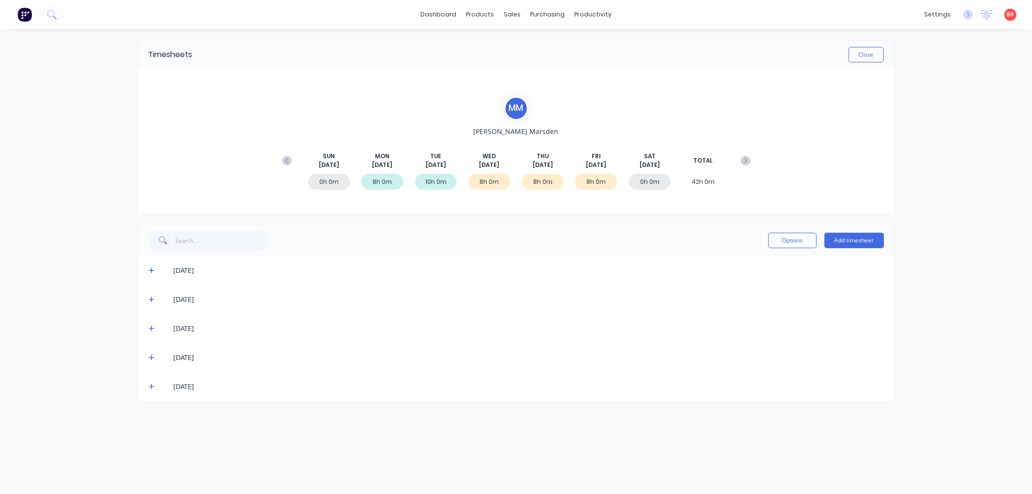
click at [149, 386] on icon at bounding box center [152, 387] width 6 height 6
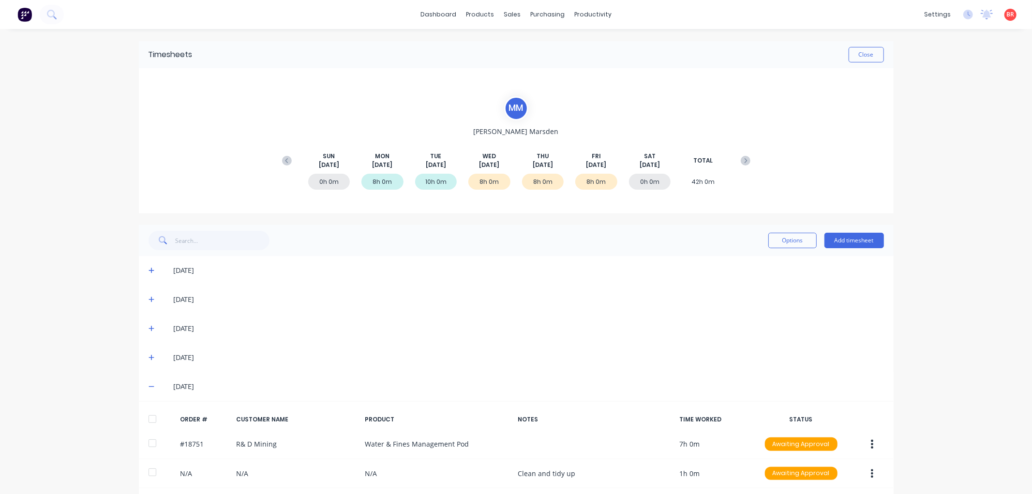
click at [151, 412] on div at bounding box center [152, 418] width 19 height 19
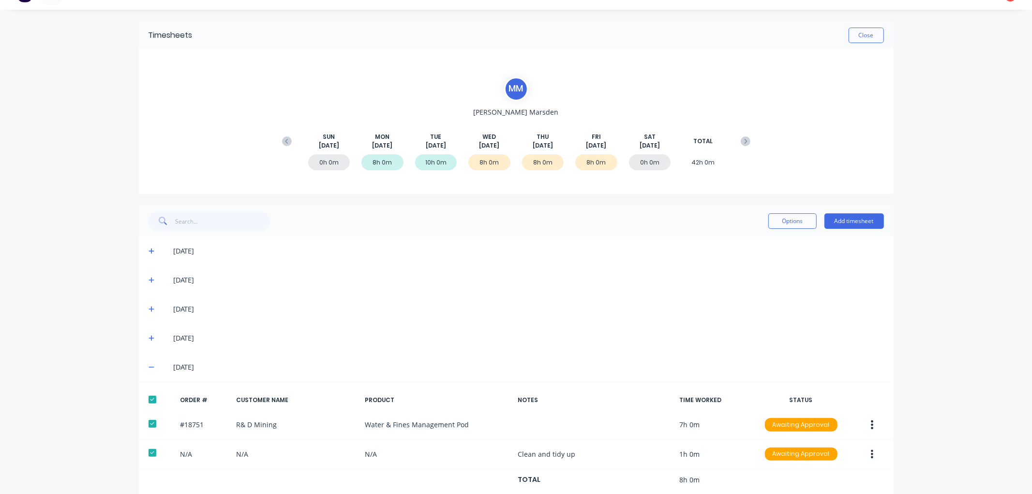
scroll to position [36, 0]
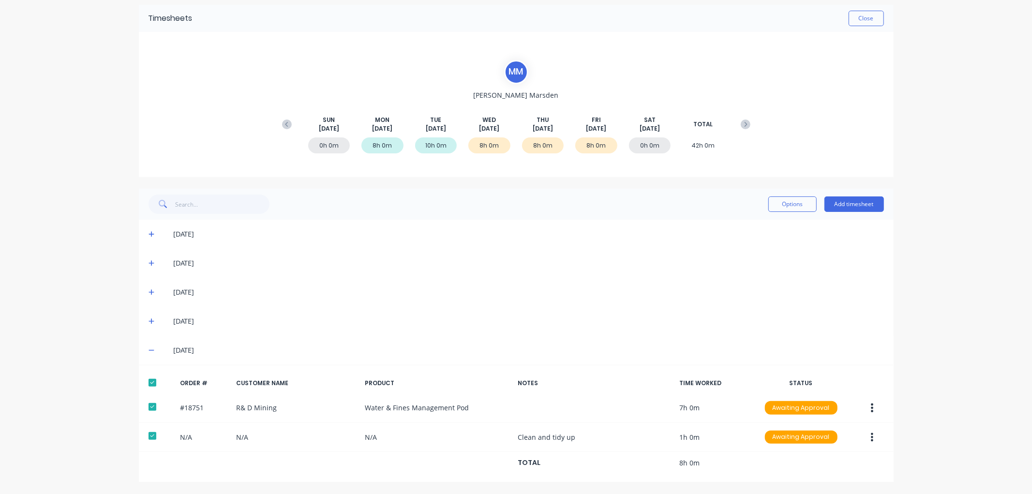
click at [149, 320] on icon at bounding box center [152, 322] width 6 height 6
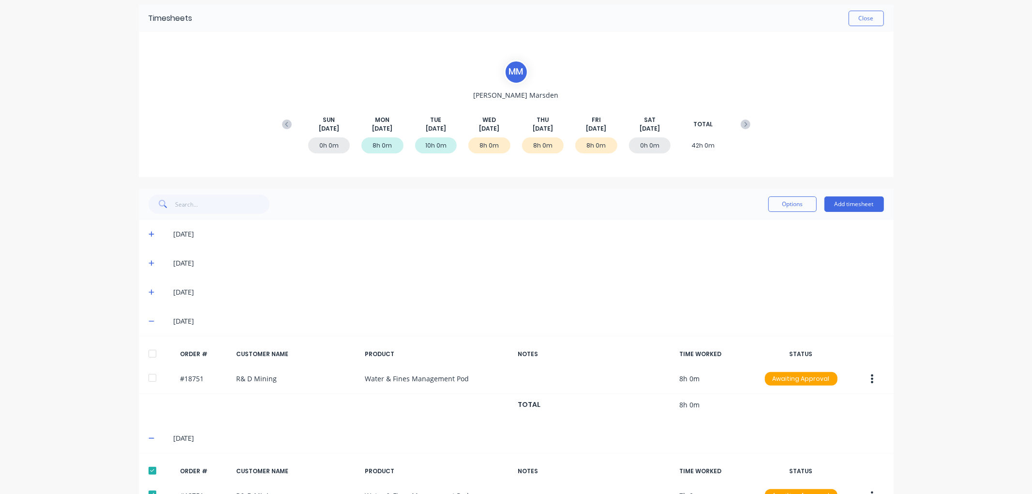
drag, startPoint x: 149, startPoint y: 355, endPoint x: 146, endPoint y: 346, distance: 8.7
click at [149, 354] on div at bounding box center [152, 353] width 19 height 19
click at [149, 290] on icon at bounding box center [152, 292] width 6 height 7
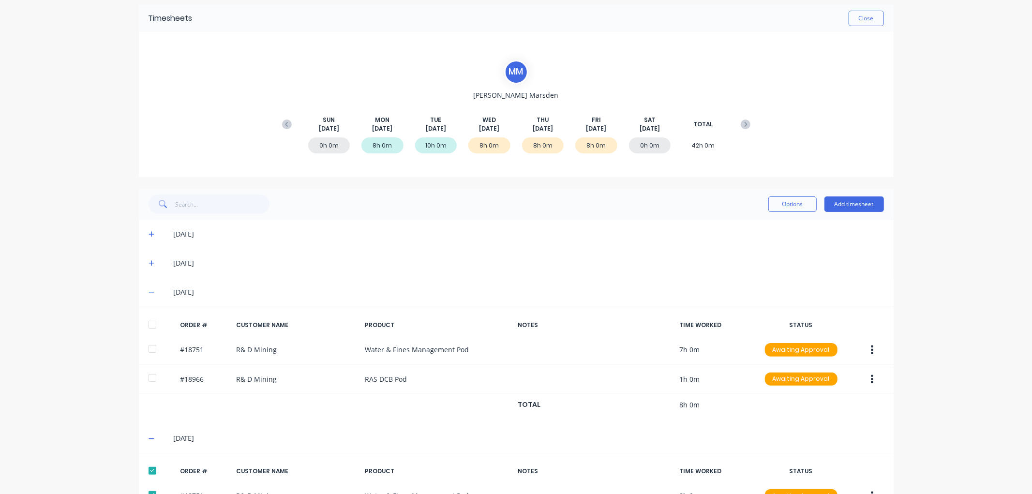
click at [147, 328] on div at bounding box center [152, 324] width 19 height 19
click at [774, 208] on button "Options" at bounding box center [792, 203] width 48 height 15
click at [753, 225] on div "Approve" at bounding box center [771, 229] width 75 height 14
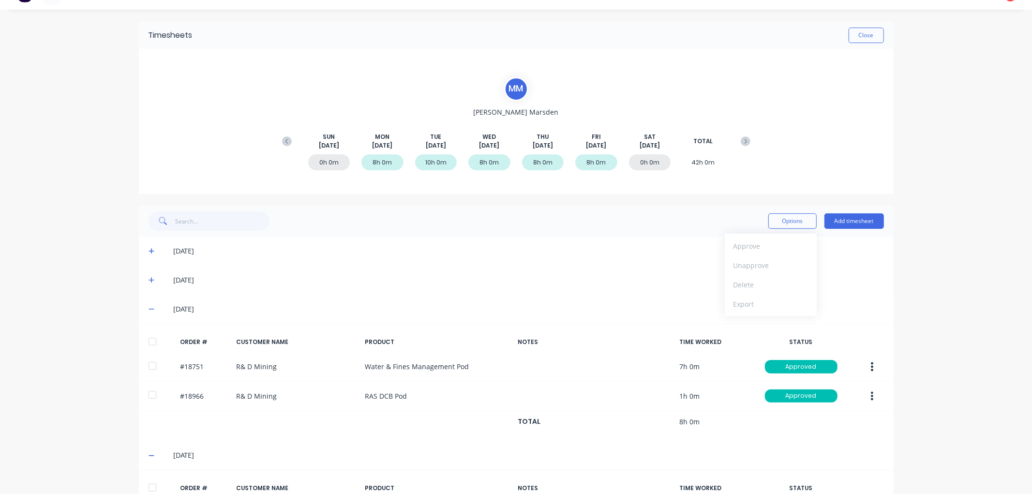
scroll to position [0, 0]
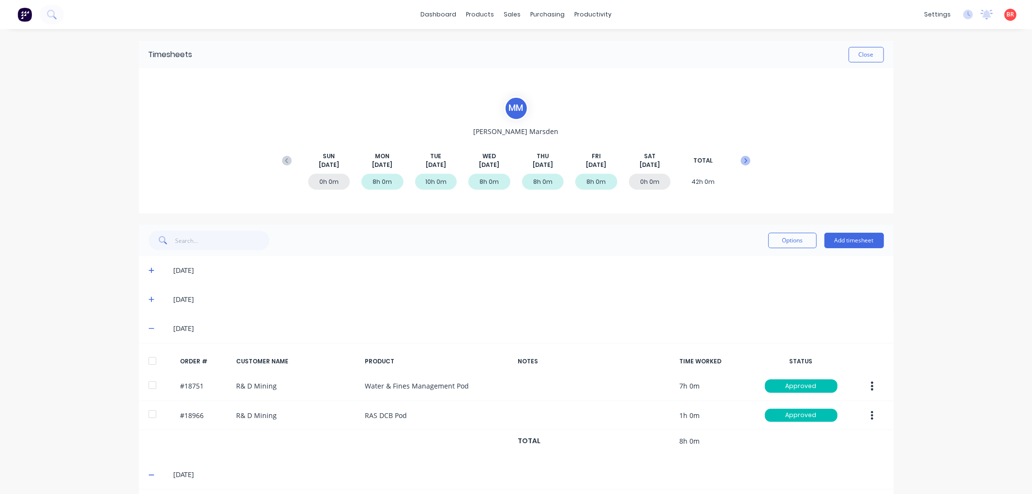
click at [736, 161] on button at bounding box center [745, 160] width 19 height 17
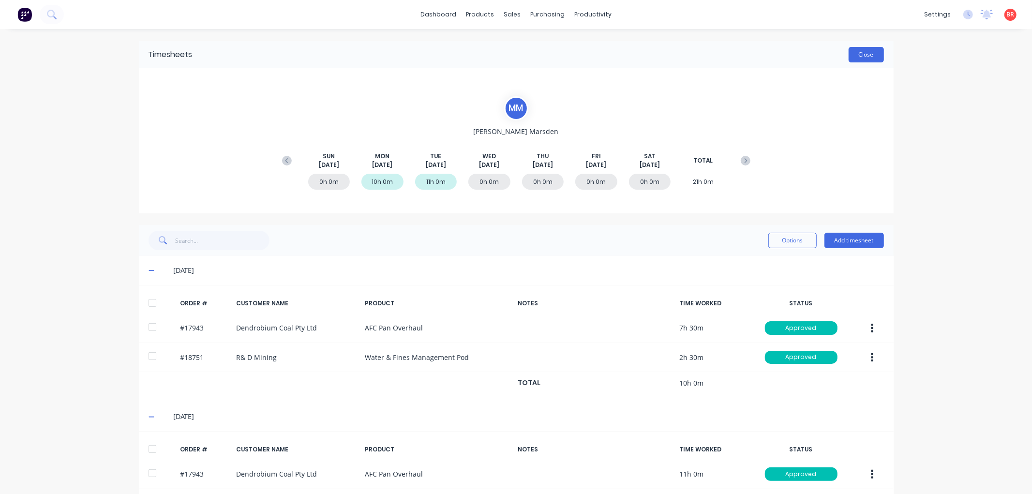
click at [855, 52] on button "Close" at bounding box center [866, 54] width 35 height 15
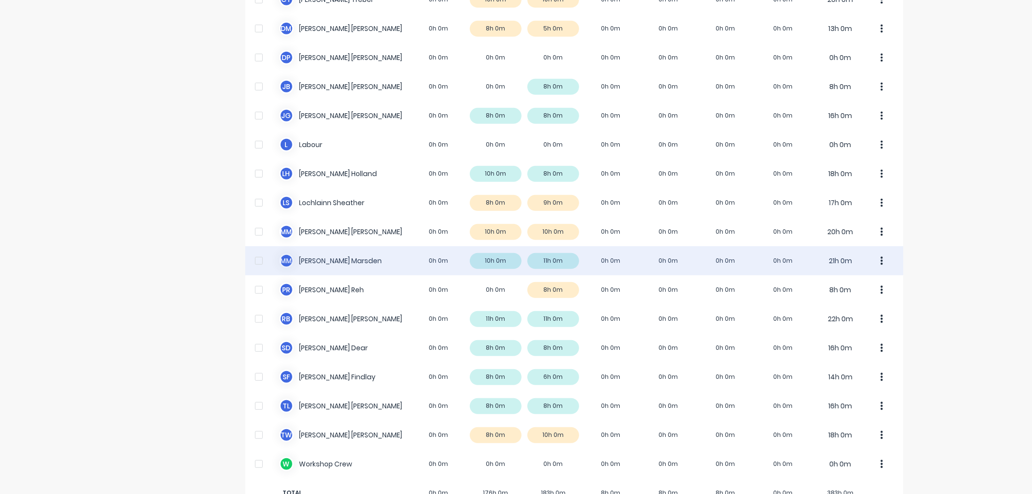
scroll to position [435, 0]
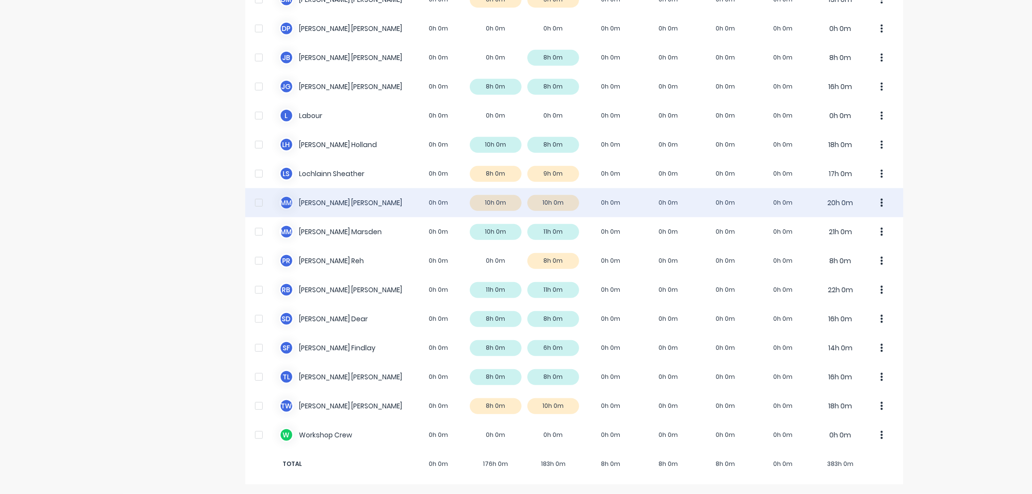
click at [353, 201] on div "M M [PERSON_NAME] 0h 0m 10h 0m 10h 0m 0h 0m 0h 0m 0h 0m 0h 0m 20h 0m" at bounding box center [574, 202] width 658 height 29
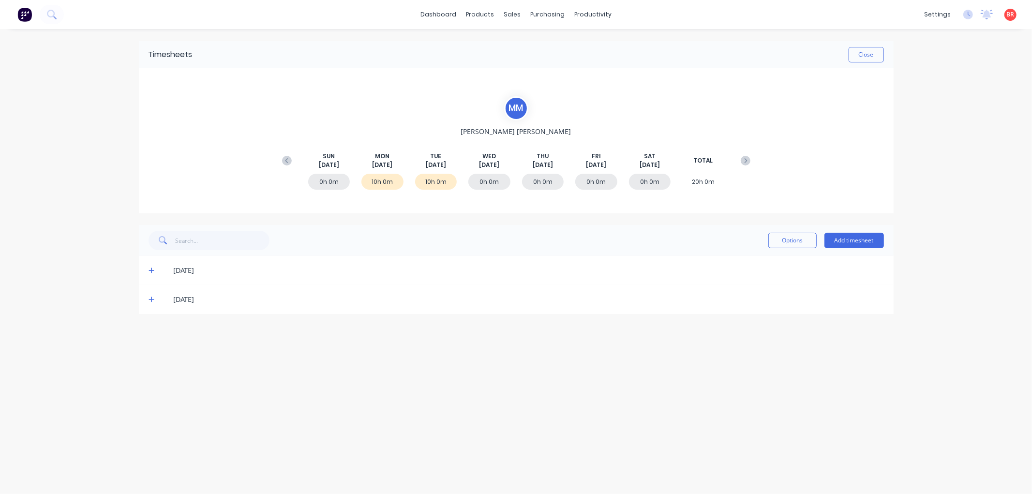
click at [149, 298] on icon at bounding box center [152, 299] width 6 height 7
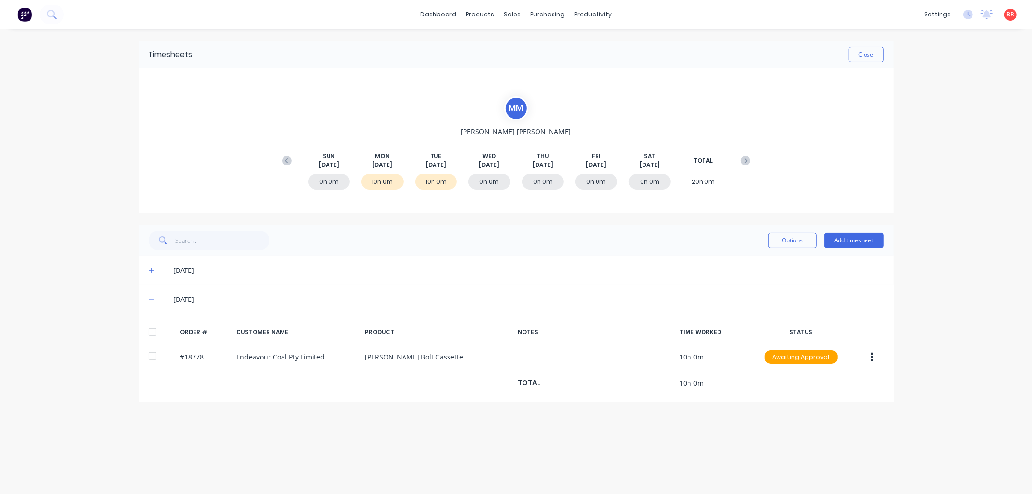
click at [152, 332] on div at bounding box center [152, 331] width 19 height 19
click at [151, 268] on icon at bounding box center [152, 271] width 6 height 6
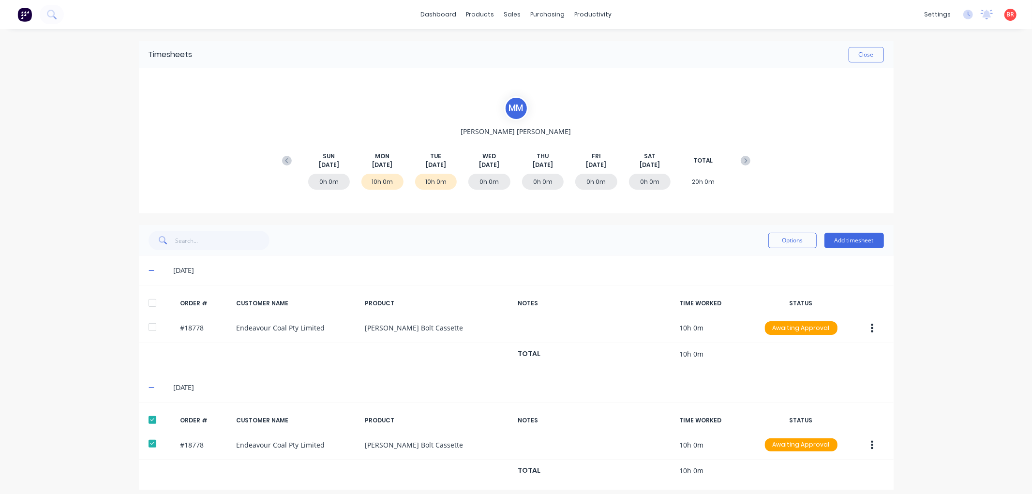
click at [149, 299] on div at bounding box center [152, 302] width 19 height 19
click at [789, 242] on button "Options" at bounding box center [792, 240] width 48 height 15
click at [756, 267] on div "Approve" at bounding box center [771, 265] width 75 height 14
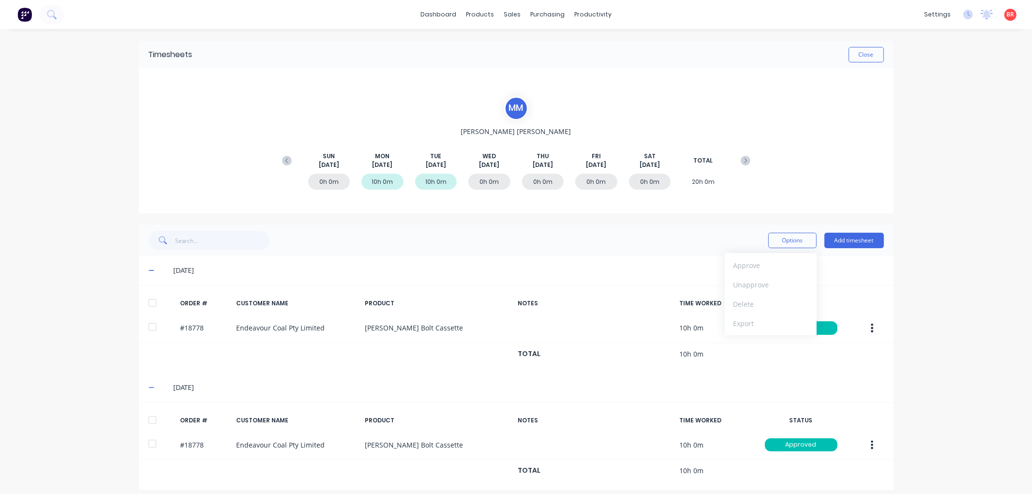
click at [277, 161] on button at bounding box center [286, 160] width 19 height 17
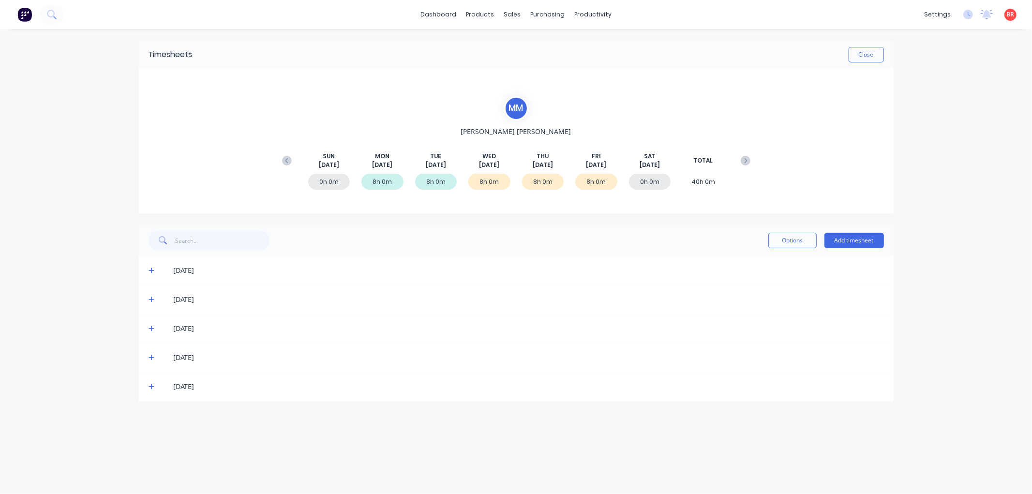
click at [149, 386] on icon at bounding box center [152, 387] width 6 height 6
click at [148, 413] on div at bounding box center [152, 418] width 19 height 19
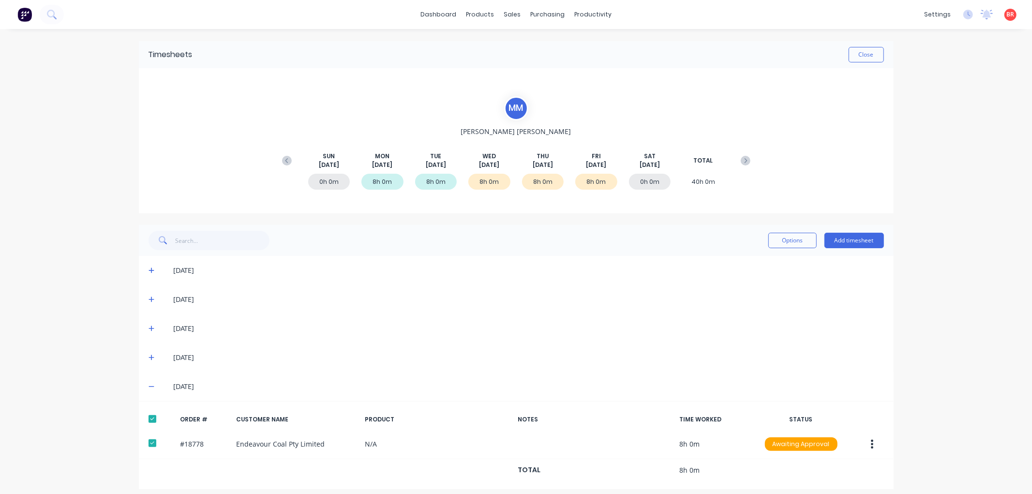
drag, startPoint x: 149, startPoint y: 358, endPoint x: 145, endPoint y: 365, distance: 8.0
click at [149, 359] on icon at bounding box center [152, 357] width 6 height 7
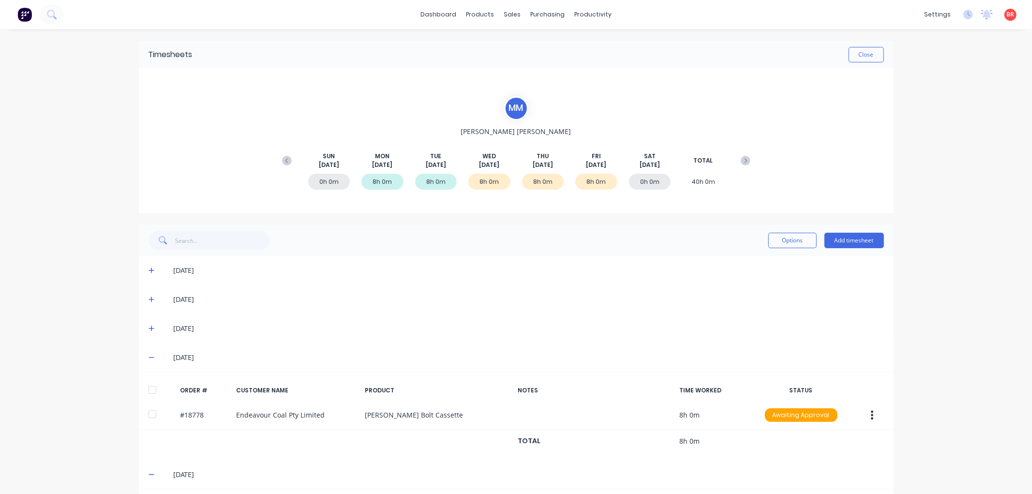
drag, startPoint x: 148, startPoint y: 395, endPoint x: 147, endPoint y: 379, distance: 15.5
click at [148, 393] on div at bounding box center [152, 389] width 19 height 19
click at [149, 326] on icon at bounding box center [152, 328] width 6 height 7
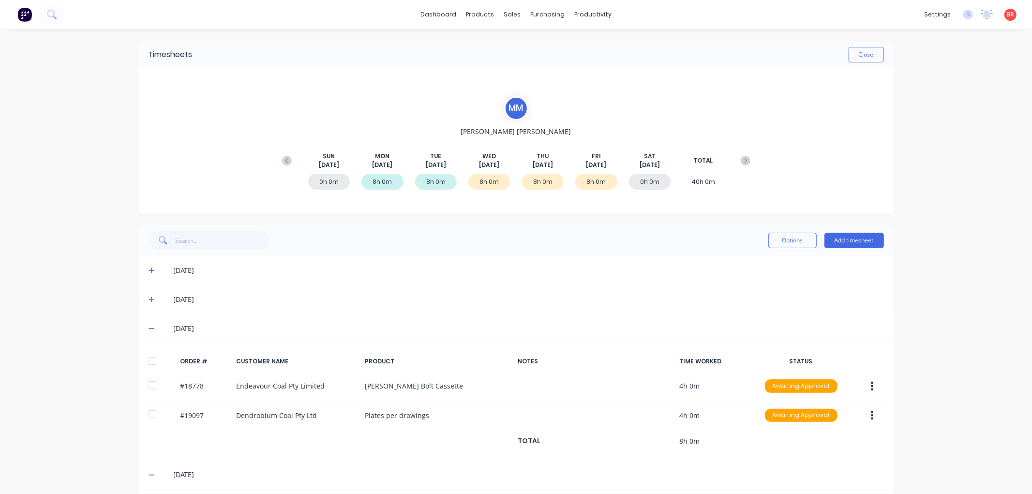
drag, startPoint x: 147, startPoint y: 363, endPoint x: 158, endPoint y: 359, distance: 11.7
click at [147, 363] on div at bounding box center [152, 360] width 19 height 19
click at [773, 244] on button "Options" at bounding box center [792, 240] width 48 height 15
drag, startPoint x: 764, startPoint y: 263, endPoint x: 674, endPoint y: 283, distance: 93.2
click at [764, 263] on div "Approve" at bounding box center [771, 265] width 75 height 14
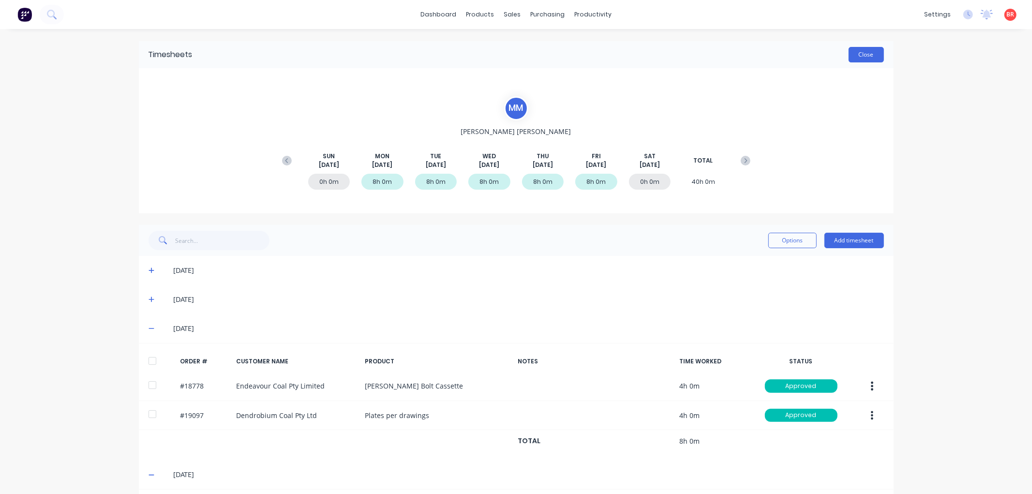
click at [856, 56] on button "Close" at bounding box center [866, 54] width 35 height 15
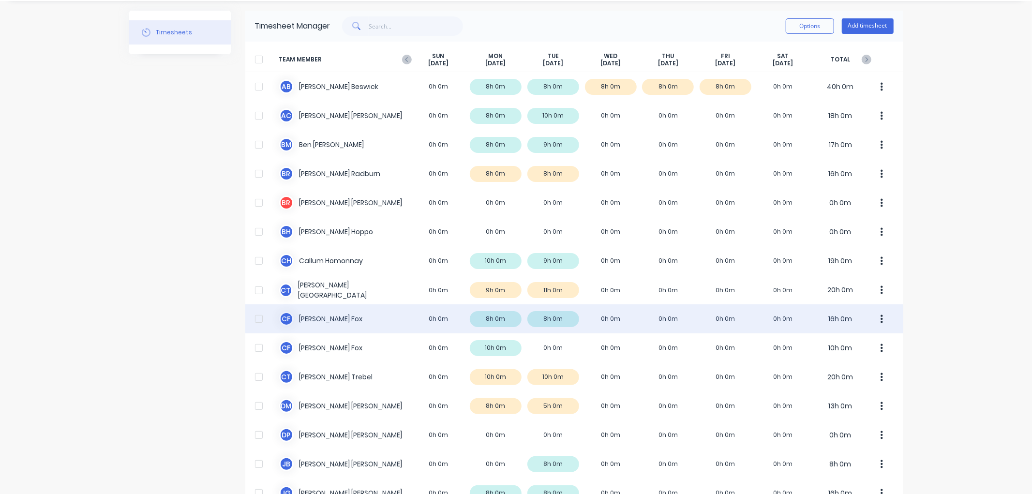
scroll to position [54, 0]
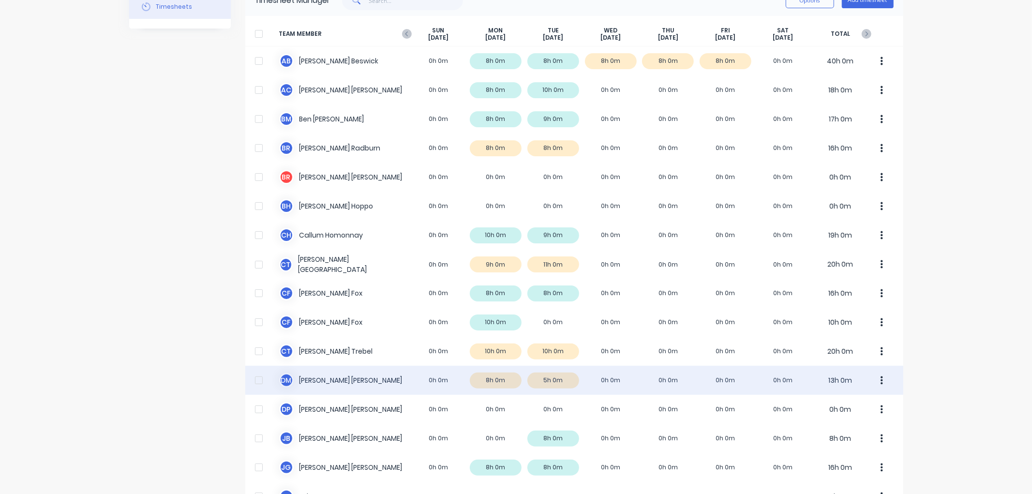
click at [344, 374] on div "[PERSON_NAME] [PERSON_NAME] 0h 0m 8h 0m 5h 0m 0h 0m 0h 0m 0h 0m 0h 0m 13h 0m" at bounding box center [574, 380] width 658 height 29
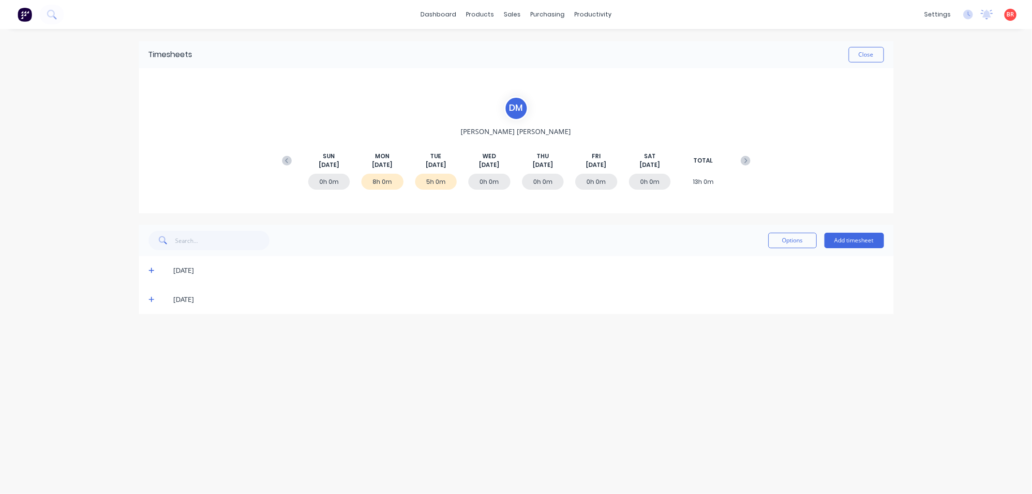
click at [151, 301] on icon at bounding box center [152, 299] width 6 height 7
click at [155, 337] on div at bounding box center [152, 331] width 19 height 19
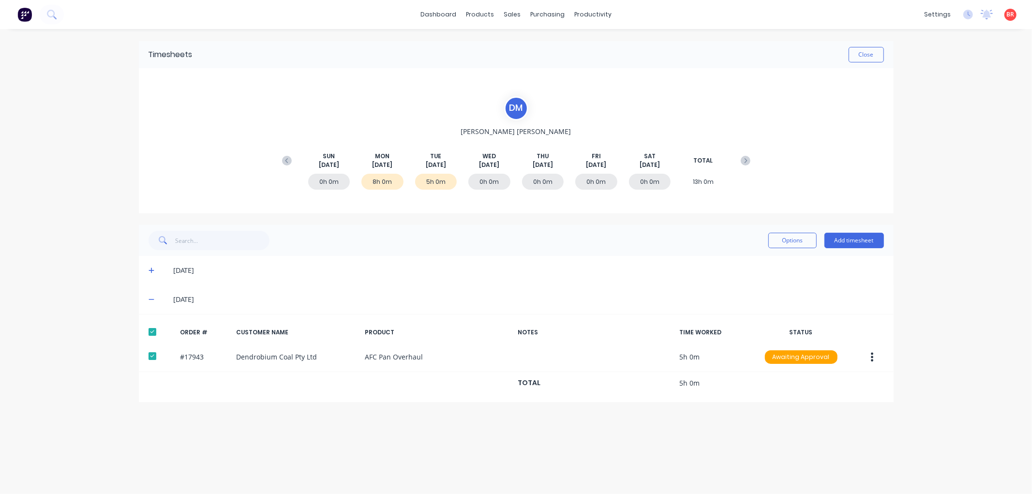
click at [149, 273] on span at bounding box center [154, 271] width 10 height 10
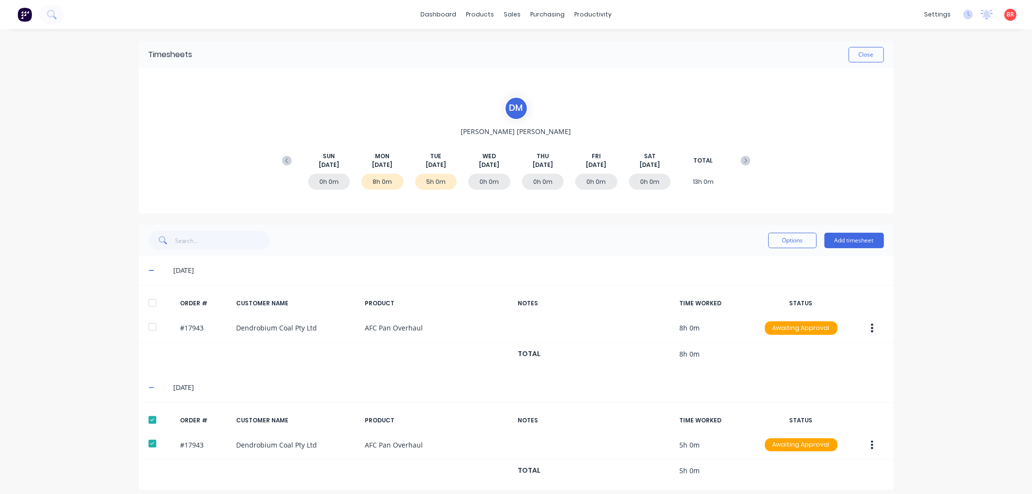
click at [146, 301] on div at bounding box center [152, 302] width 19 height 19
click at [768, 240] on button "Options" at bounding box center [792, 240] width 48 height 15
click at [760, 261] on div "Approve" at bounding box center [771, 265] width 75 height 14
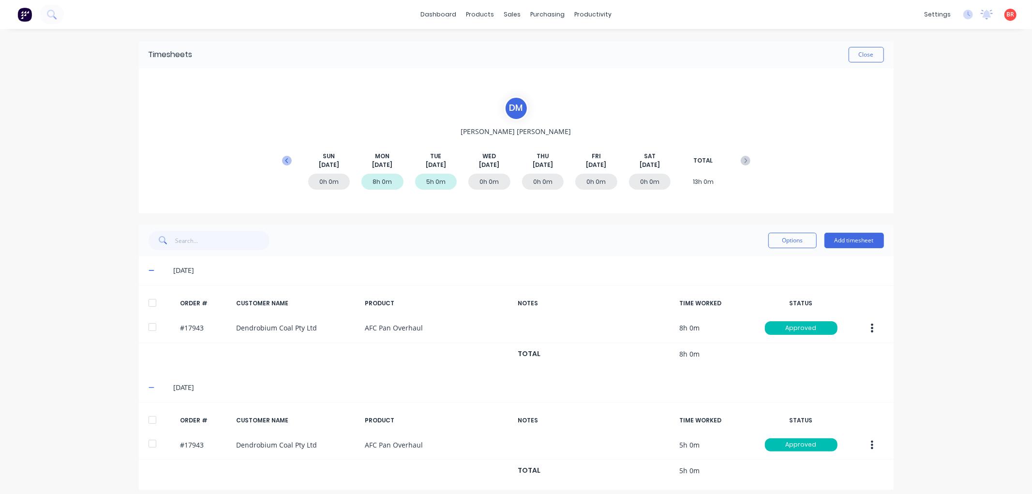
click at [284, 158] on icon at bounding box center [287, 161] width 10 height 10
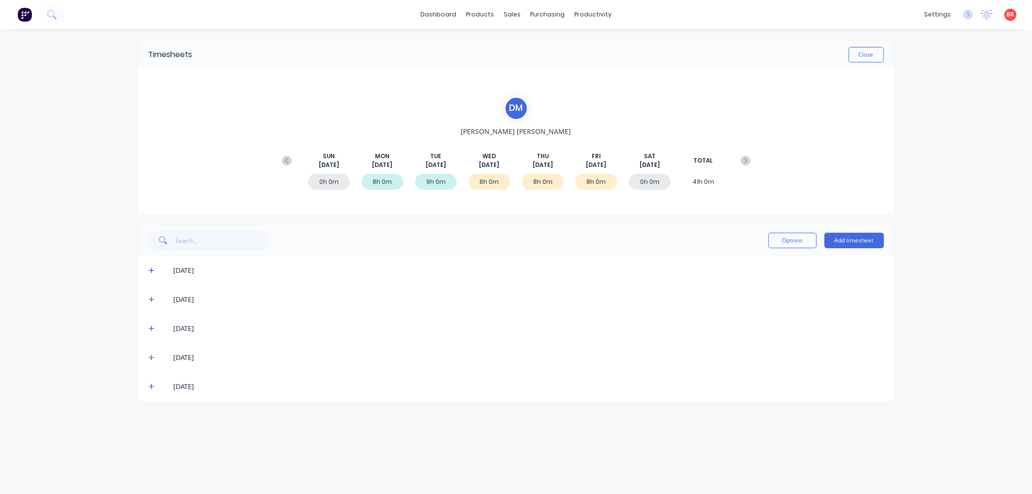
click at [149, 386] on icon at bounding box center [152, 387] width 6 height 6
click at [145, 415] on div at bounding box center [152, 418] width 19 height 19
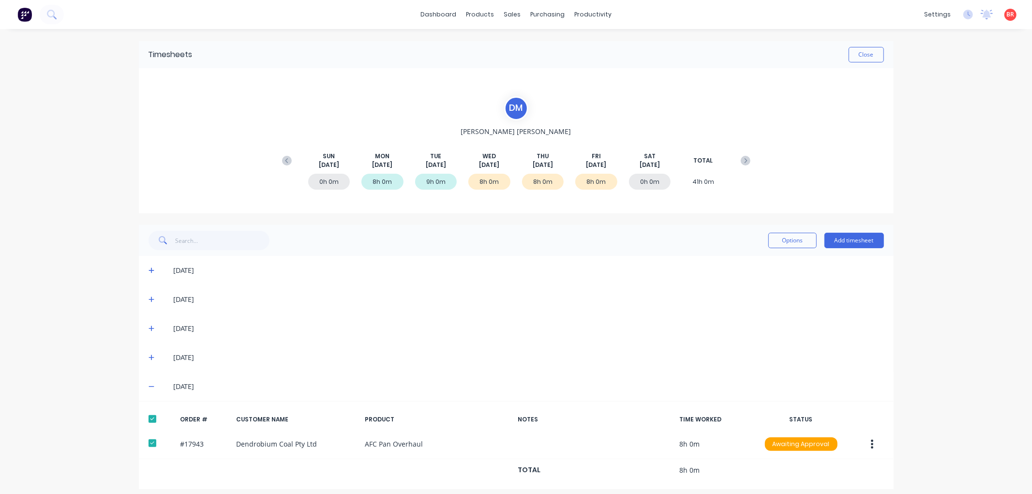
click at [149, 355] on icon at bounding box center [152, 357] width 6 height 7
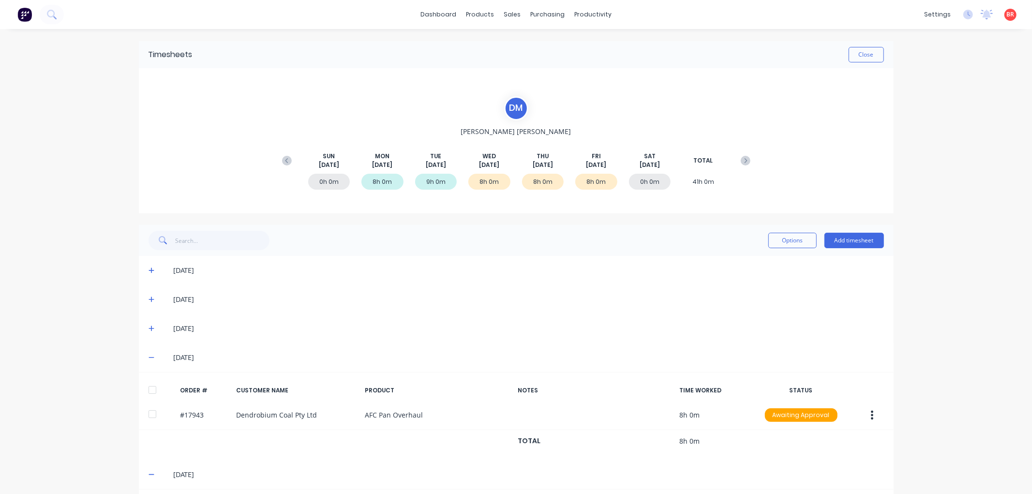
click at [148, 390] on div at bounding box center [152, 389] width 19 height 19
click at [149, 328] on icon at bounding box center [152, 328] width 6 height 7
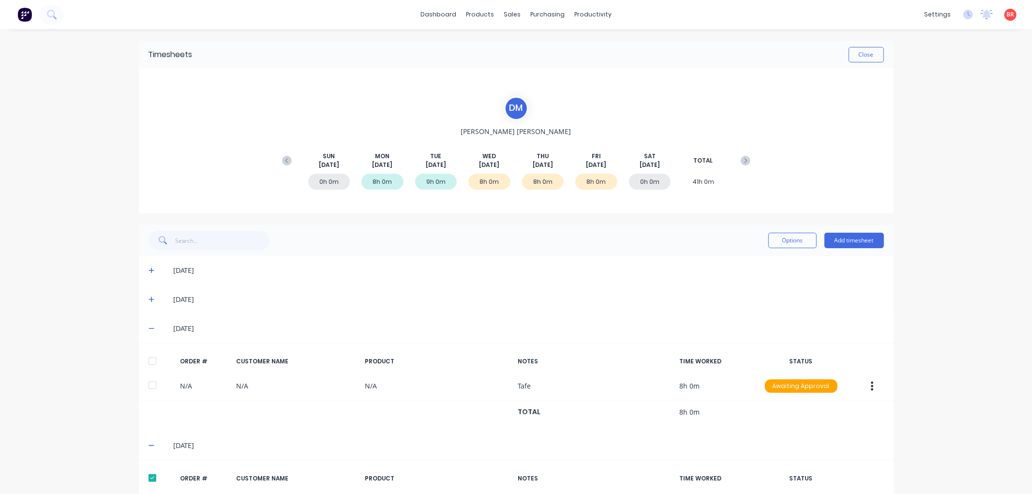
click at [148, 357] on div at bounding box center [152, 360] width 19 height 19
click at [780, 243] on button "Options" at bounding box center [792, 240] width 48 height 15
click at [757, 261] on div "Approve" at bounding box center [771, 265] width 75 height 14
click at [862, 52] on button "Close" at bounding box center [866, 54] width 35 height 15
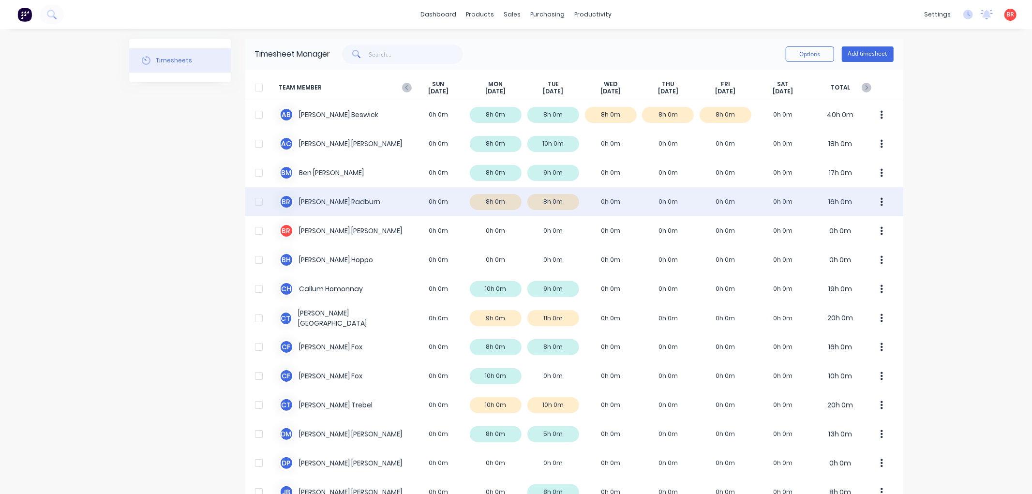
click at [376, 201] on div "B R [PERSON_NAME] 0h 0m 8h 0m 8h 0m 0h 0m 0h 0m 0h 0m 0h 0m 16h 0m" at bounding box center [574, 201] width 658 height 29
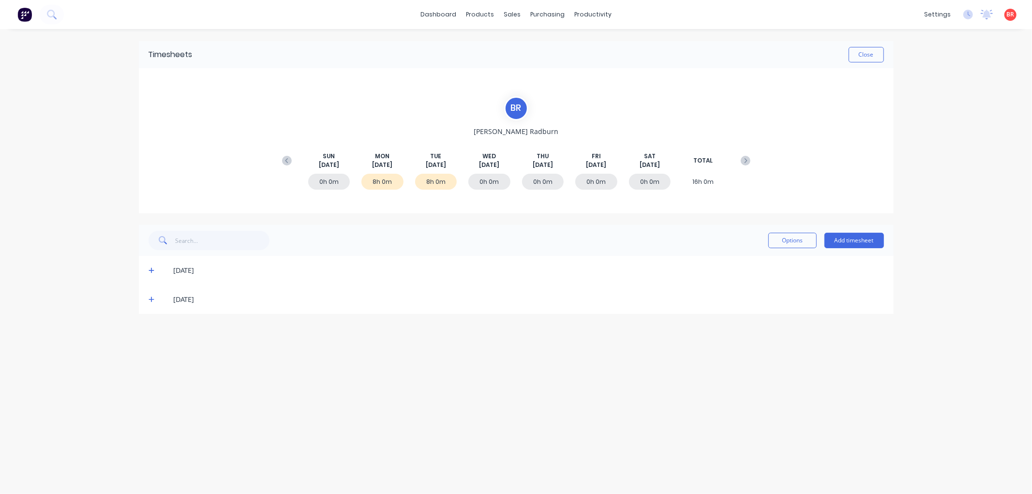
click at [149, 300] on icon at bounding box center [152, 299] width 6 height 7
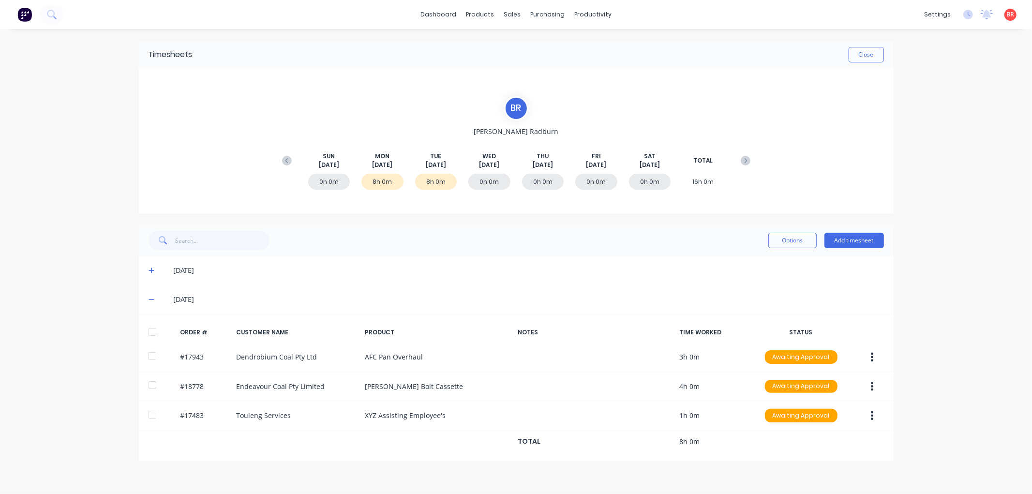
click at [151, 334] on div at bounding box center [152, 331] width 19 height 19
drag, startPoint x: 152, startPoint y: 270, endPoint x: 155, endPoint y: 278, distance: 8.9
click at [152, 270] on icon at bounding box center [152, 271] width 6 height 6
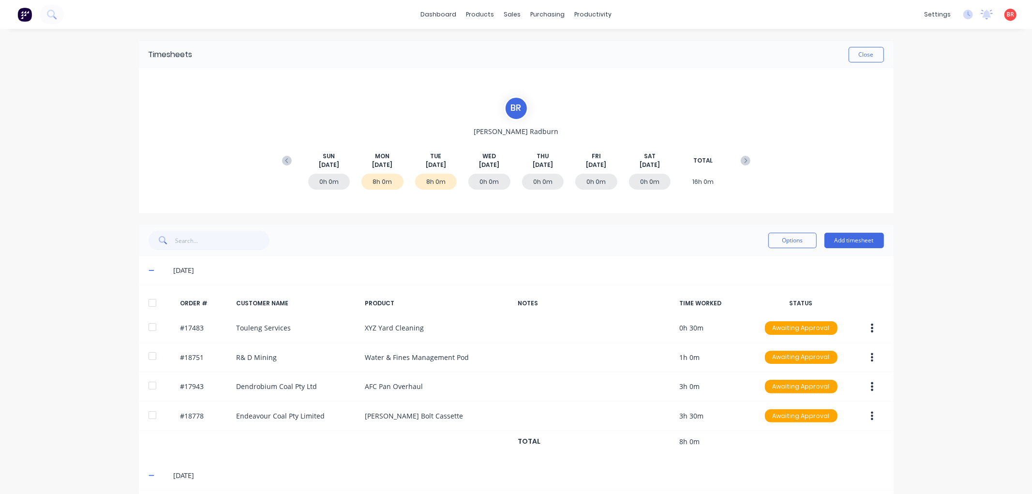
click at [147, 303] on div at bounding box center [152, 302] width 19 height 19
click at [796, 242] on button "Options" at bounding box center [792, 240] width 48 height 15
click at [765, 259] on div "Approve" at bounding box center [771, 265] width 75 height 14
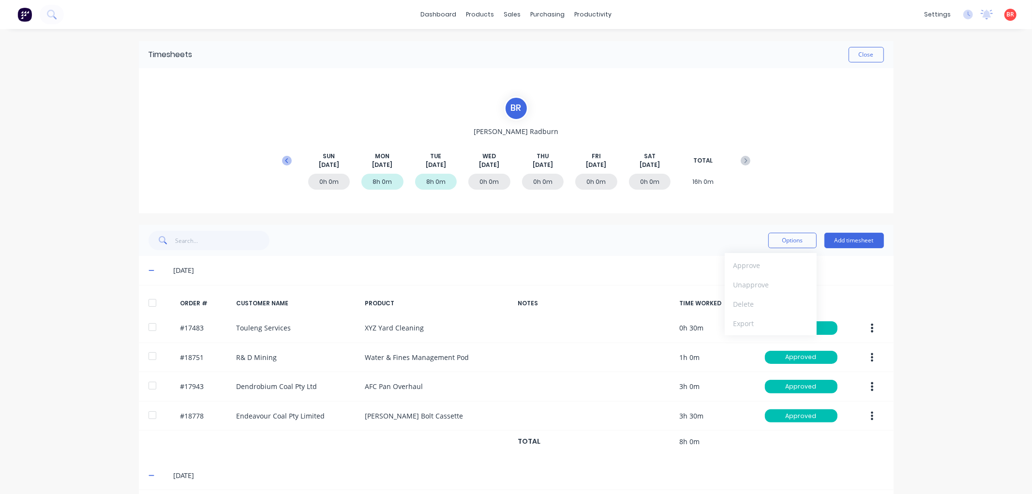
click at [282, 161] on icon at bounding box center [287, 161] width 10 height 10
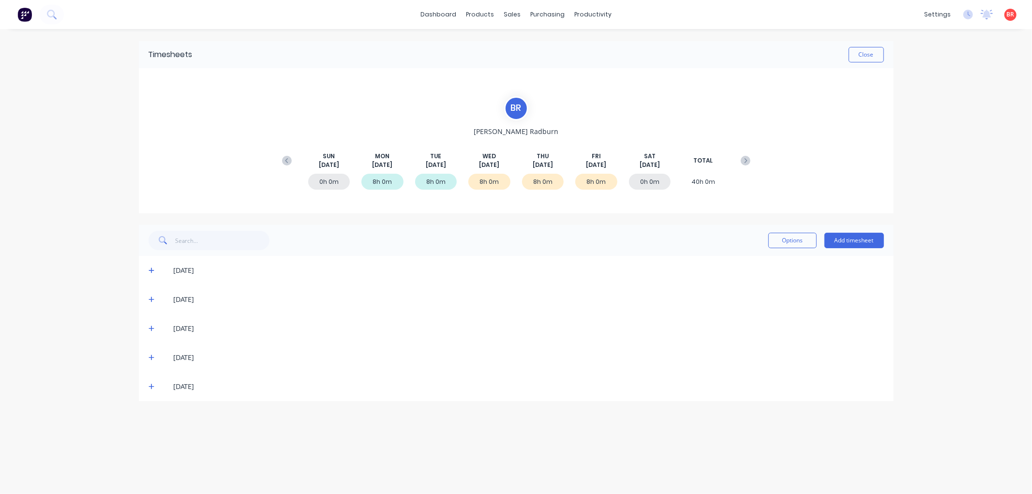
click at [149, 384] on icon at bounding box center [152, 386] width 6 height 7
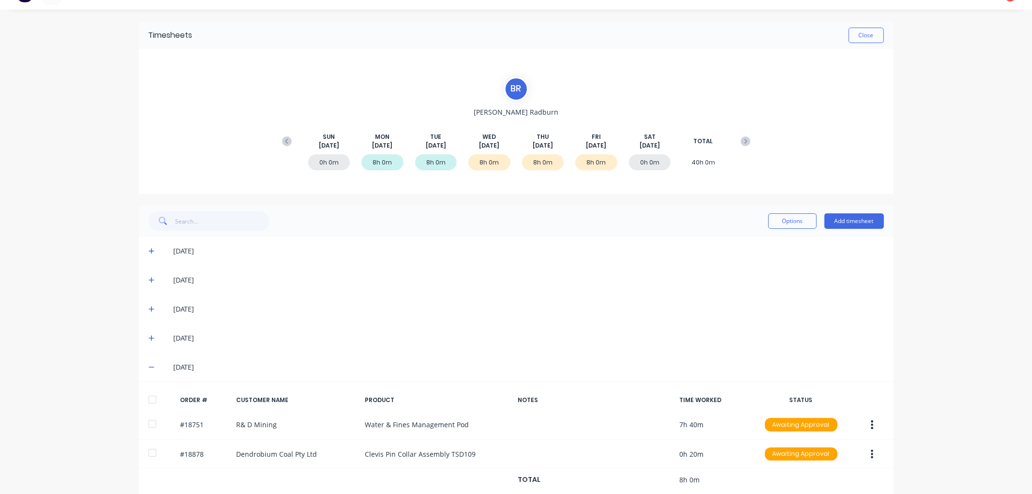
scroll to position [36, 0]
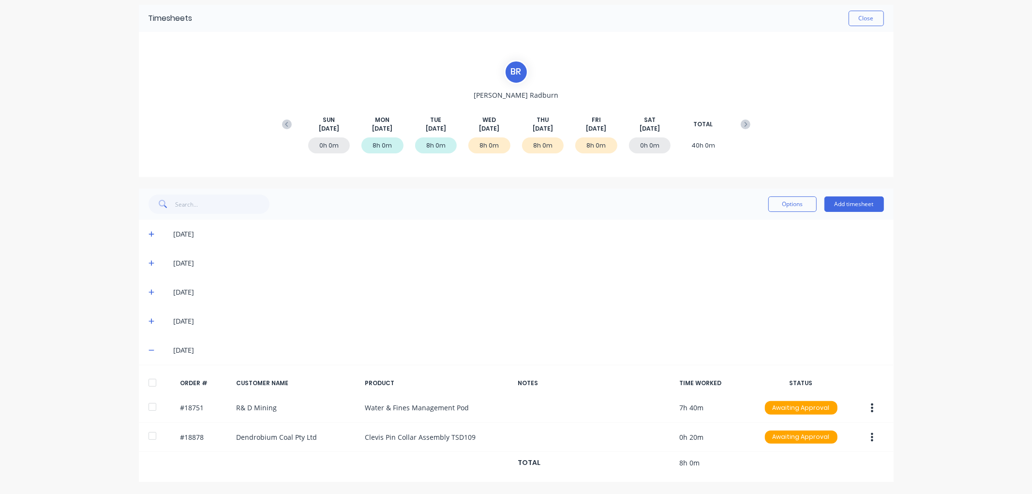
click at [148, 381] on div at bounding box center [152, 382] width 19 height 19
drag, startPoint x: 147, startPoint y: 318, endPoint x: 145, endPoint y: 328, distance: 10.3
click at [149, 318] on icon at bounding box center [152, 321] width 6 height 7
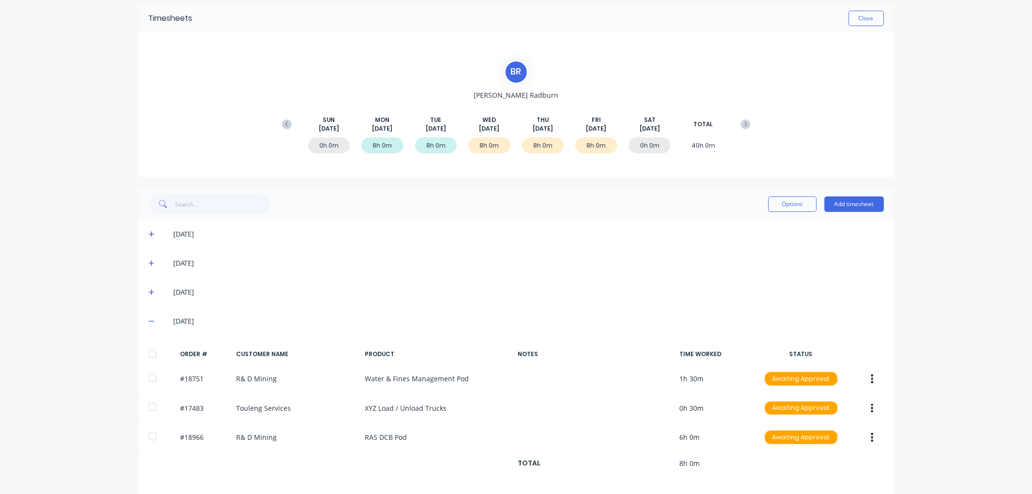
click at [146, 355] on div at bounding box center [152, 353] width 19 height 19
click at [149, 291] on icon at bounding box center [152, 293] width 6 height 6
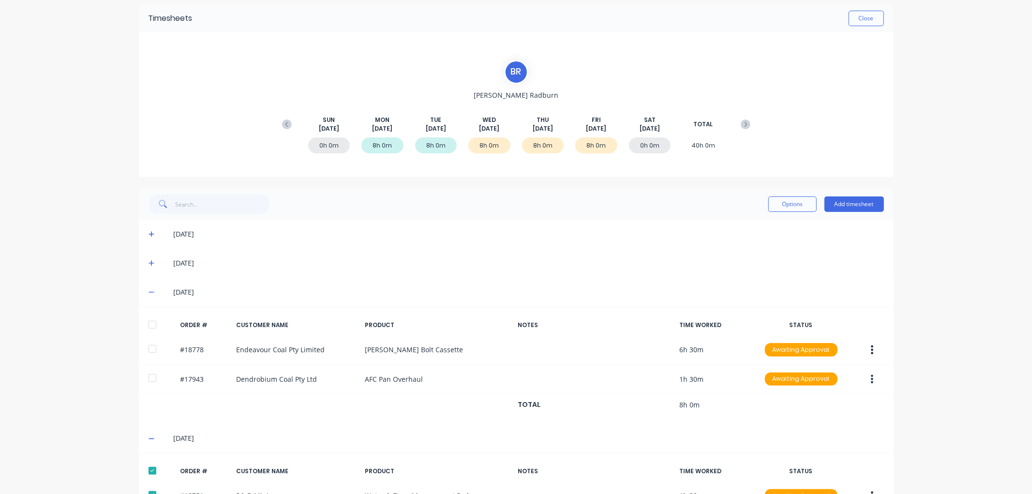
click at [149, 320] on div at bounding box center [152, 324] width 19 height 19
click at [786, 206] on button "Options" at bounding box center [792, 203] width 48 height 15
click at [763, 228] on div "Approve" at bounding box center [771, 229] width 75 height 14
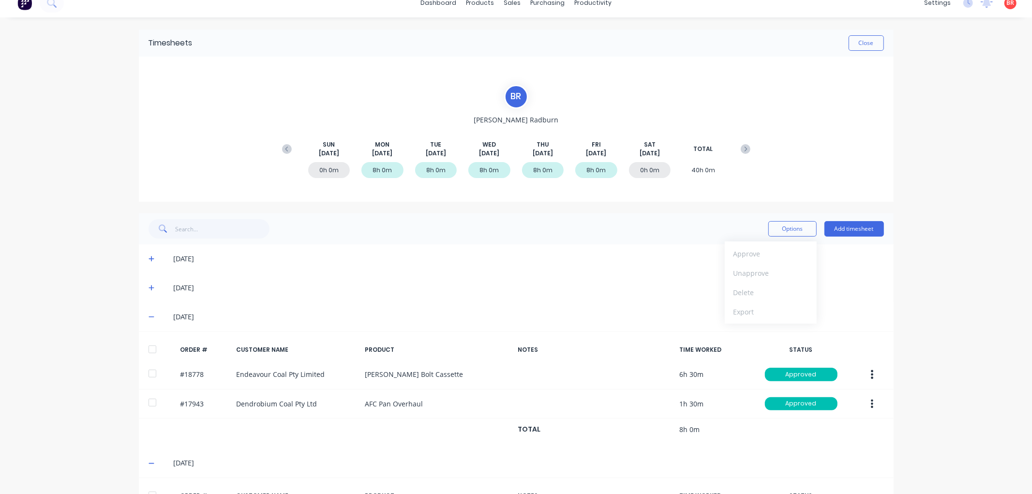
scroll to position [0, 0]
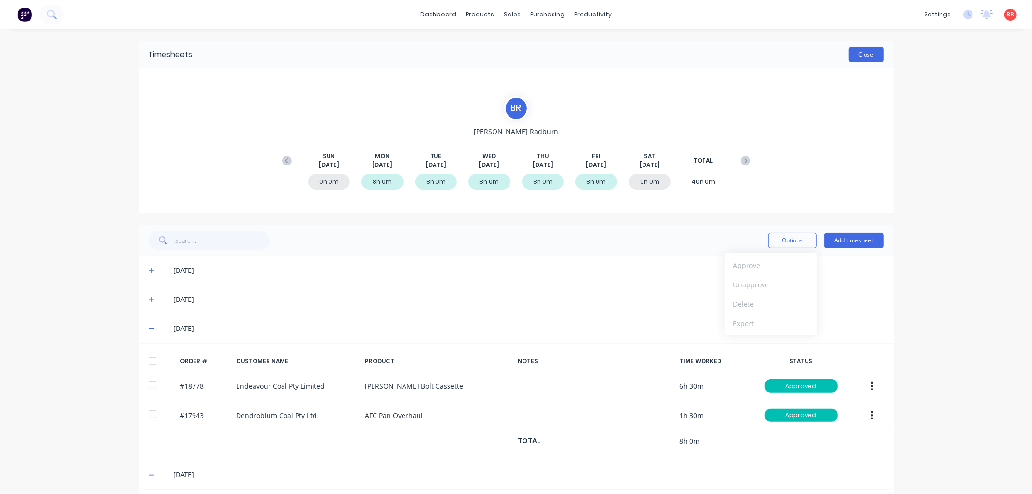
click at [849, 57] on button "Close" at bounding box center [866, 54] width 35 height 15
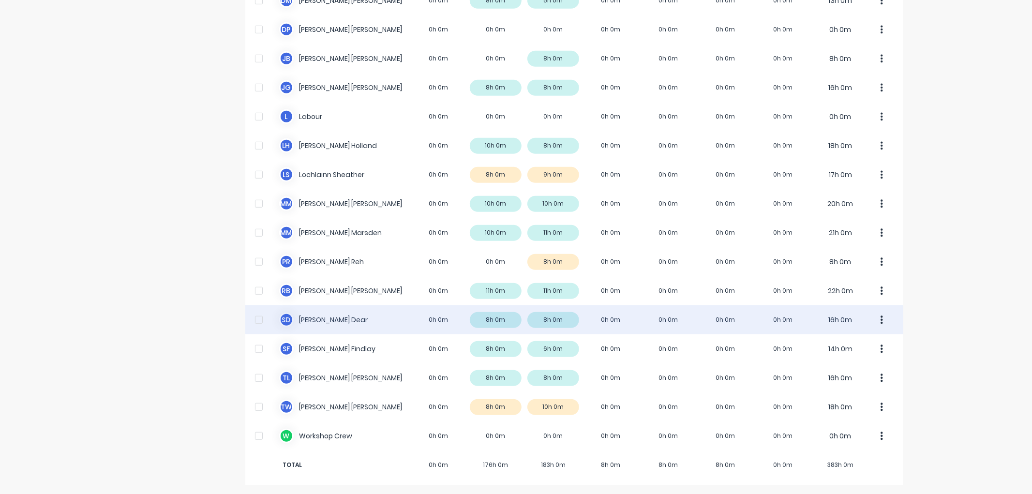
scroll to position [435, 0]
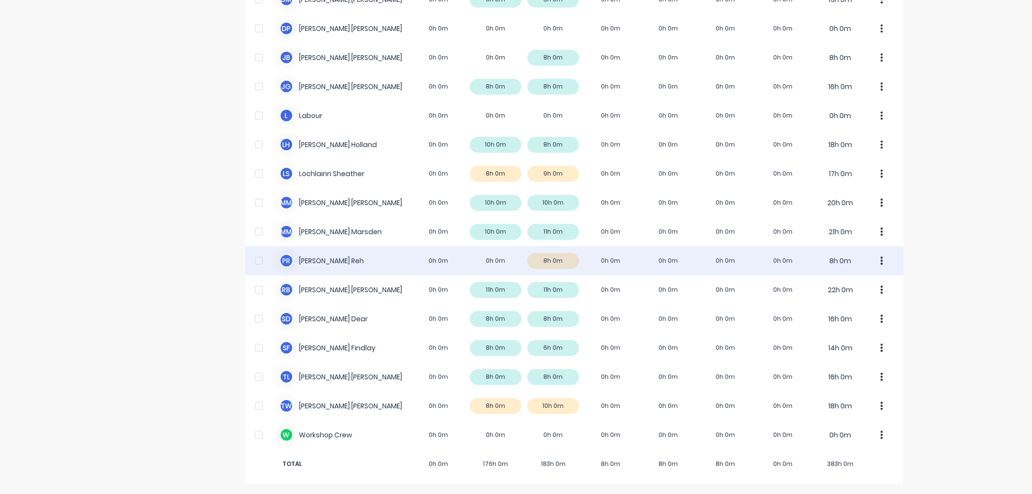
click at [315, 259] on div "[PERSON_NAME] [PERSON_NAME] 0h 0m 0h 0m 8h 0m 0h 0m 0h 0m 0h 0m 0h 0m 8h 0m" at bounding box center [574, 260] width 658 height 29
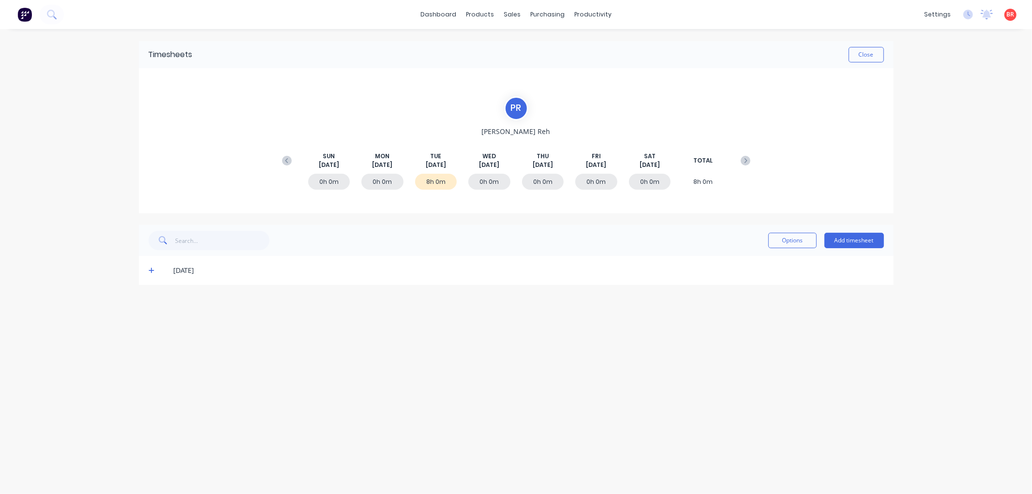
click at [152, 269] on icon at bounding box center [152, 270] width 6 height 7
click at [154, 305] on div at bounding box center [152, 302] width 19 height 19
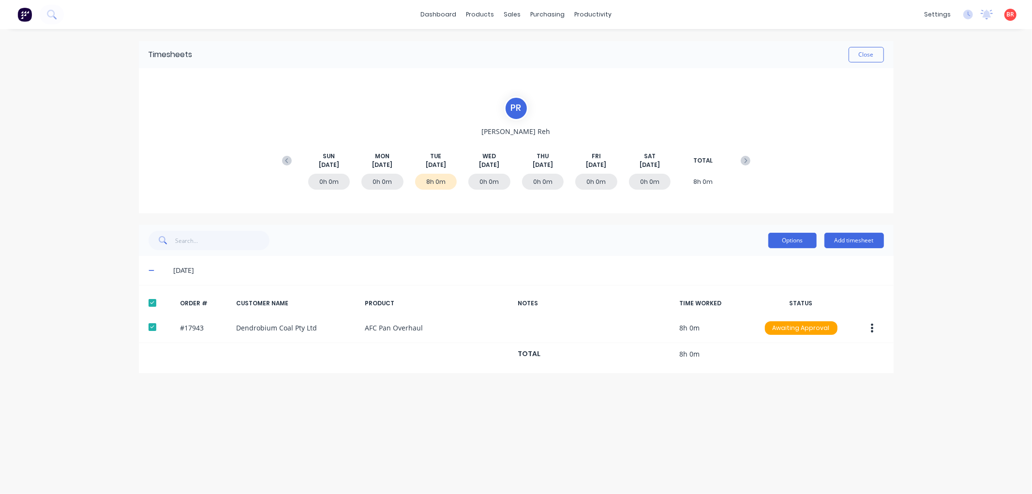
click at [778, 240] on button "Options" at bounding box center [792, 240] width 48 height 15
click at [758, 264] on div "Approve" at bounding box center [771, 265] width 75 height 14
click at [952, 205] on div "dashboard products sales purchasing productivity dashboard products Product Cat…" at bounding box center [516, 247] width 1032 height 494
click at [283, 160] on icon at bounding box center [287, 161] width 10 height 10
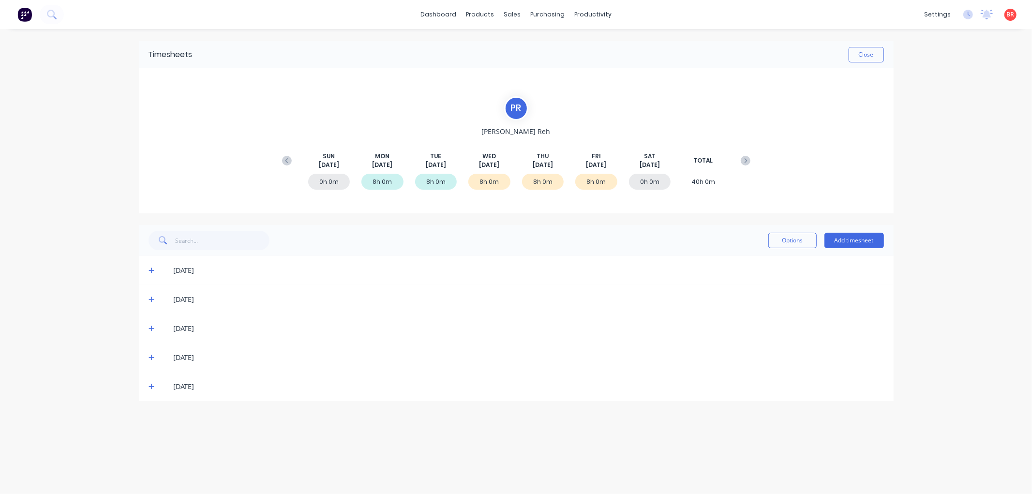
click at [152, 387] on icon at bounding box center [152, 386] width 6 height 7
click at [150, 408] on div "ORDER # CUSTOMER NAME PRODUCT NOTES TIME WORKED STATUS #17943 Dendrobium Coal P…" at bounding box center [516, 445] width 755 height 88
drag, startPoint x: 148, startPoint y: 422, endPoint x: 146, endPoint y: 405, distance: 17.5
click at [148, 420] on div at bounding box center [152, 418] width 19 height 19
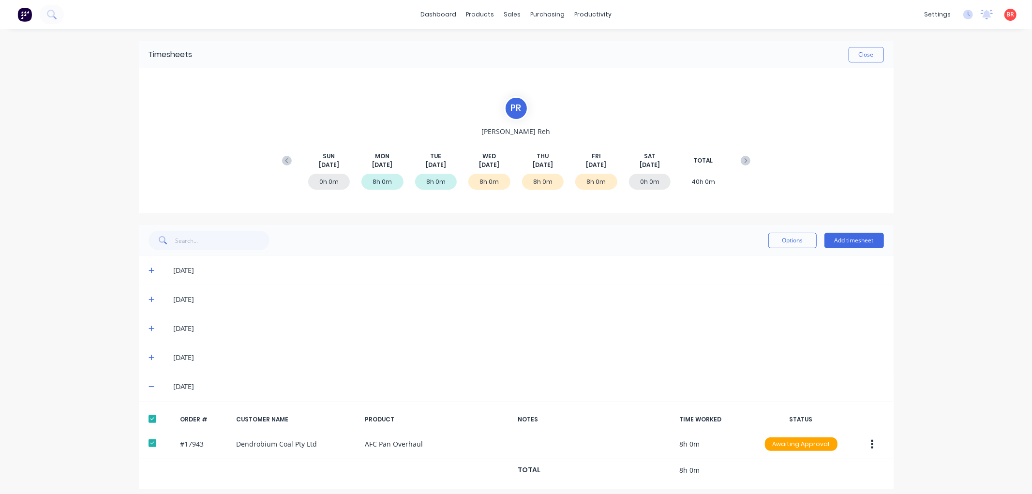
click at [149, 361] on span at bounding box center [154, 358] width 10 height 10
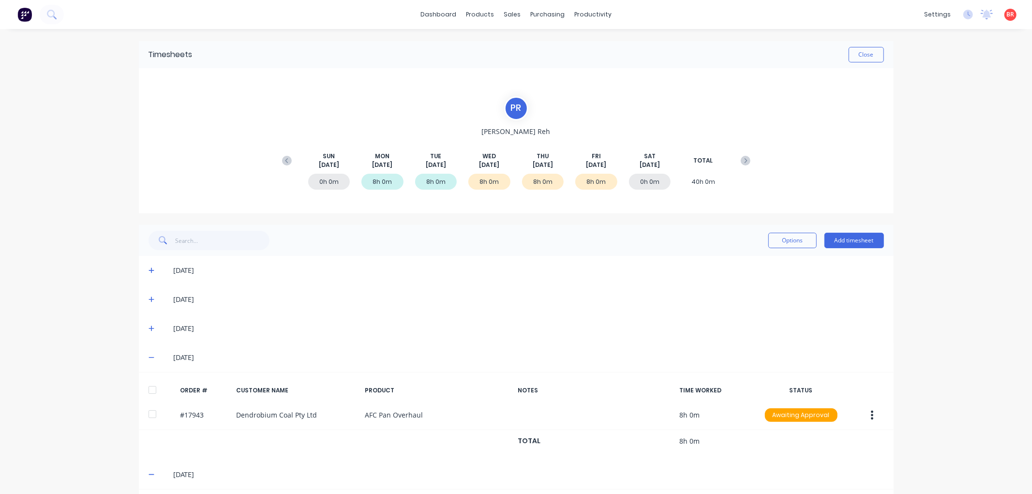
click at [149, 360] on icon at bounding box center [152, 357] width 6 height 7
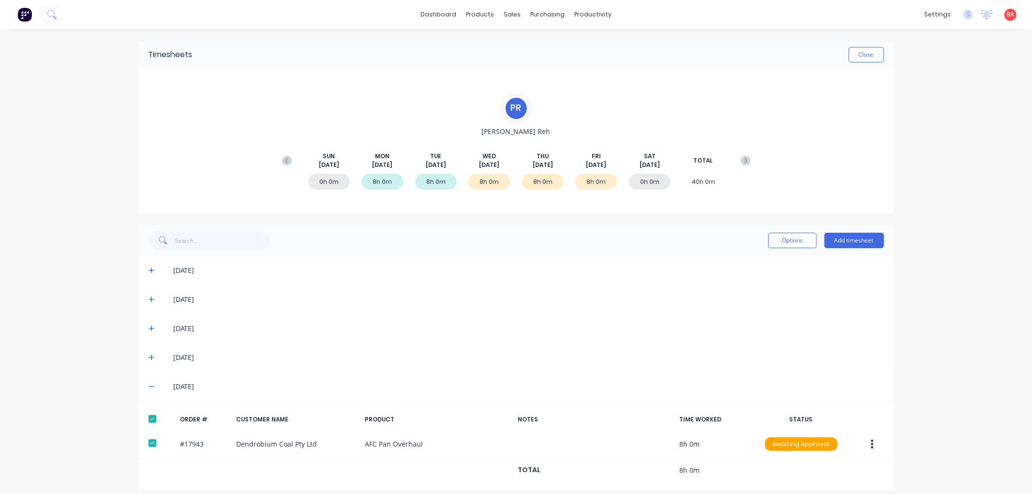
click at [149, 361] on span at bounding box center [154, 358] width 10 height 10
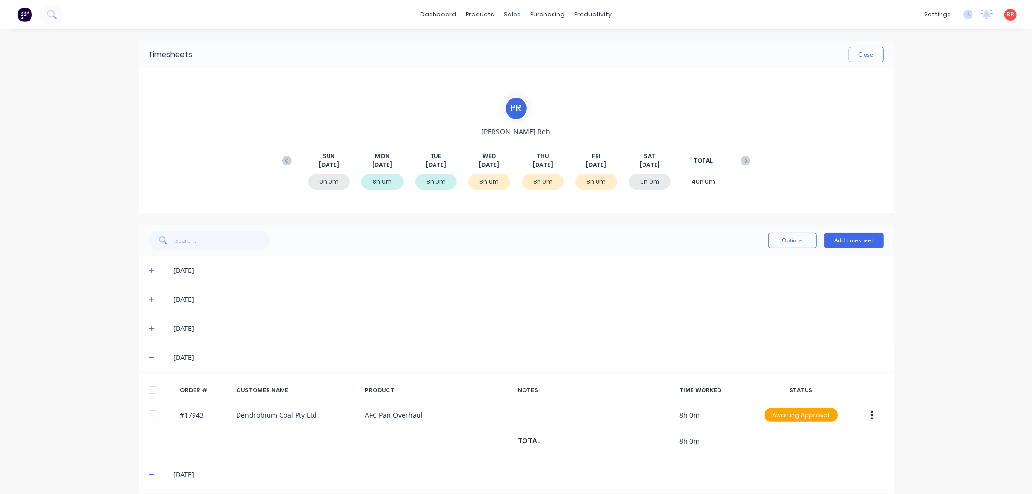
click at [148, 395] on div at bounding box center [152, 389] width 19 height 19
click at [149, 328] on icon at bounding box center [152, 329] width 6 height 6
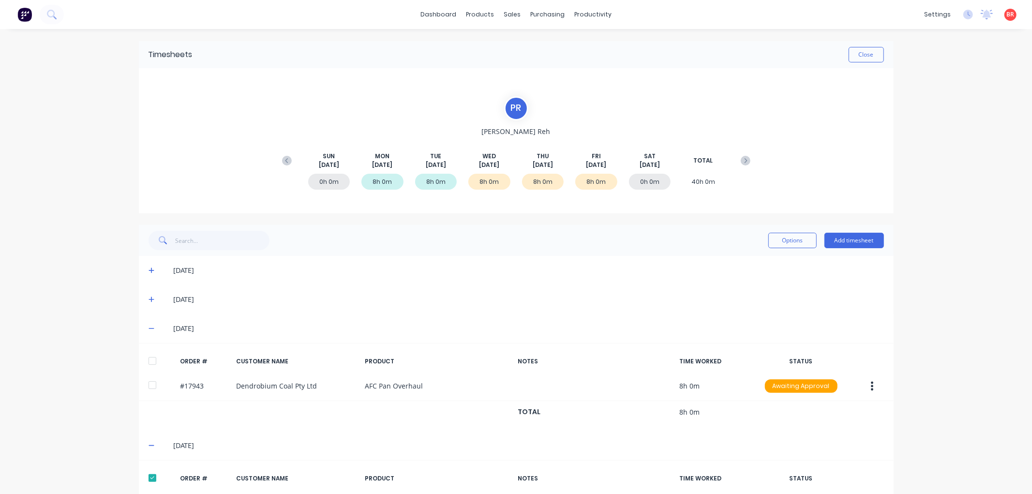
click at [148, 352] on div at bounding box center [152, 360] width 19 height 19
drag, startPoint x: 786, startPoint y: 243, endPoint x: 782, endPoint y: 248, distance: 6.5
click at [785, 243] on button "Options" at bounding box center [792, 240] width 48 height 15
click at [763, 268] on div "Approve" at bounding box center [771, 265] width 75 height 14
click at [849, 53] on button "Close" at bounding box center [866, 54] width 35 height 15
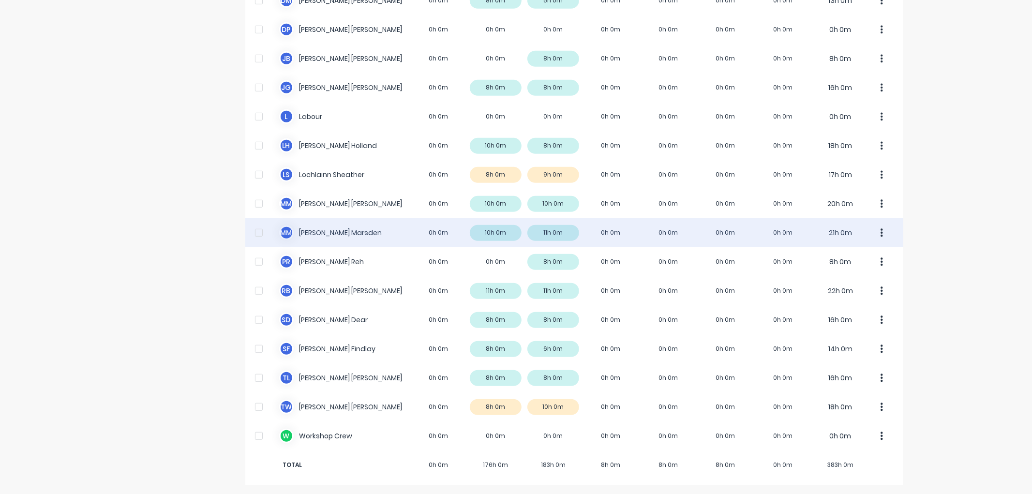
scroll to position [435, 0]
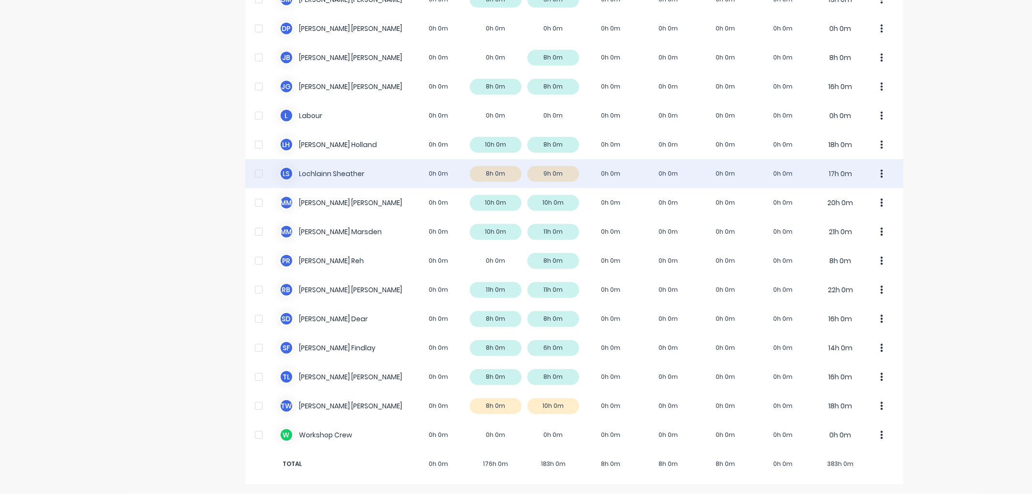
click at [358, 178] on div "L S Lochlainn Sheather 0h 0m 8h 0m 9h 0m 0h 0m 0h 0m 0h 0m 0h 0m 17h 0m" at bounding box center [574, 173] width 658 height 29
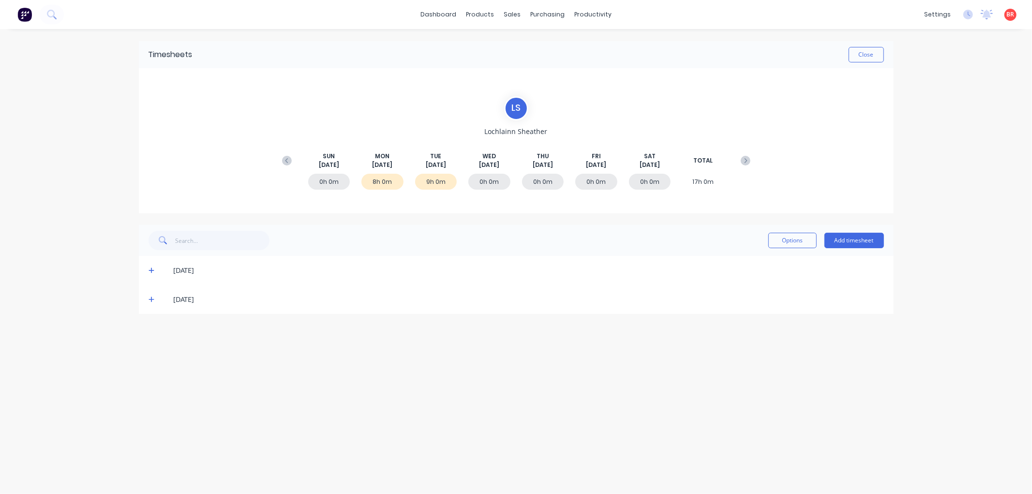
click at [147, 300] on div "[DATE]" at bounding box center [516, 299] width 755 height 29
click at [152, 299] on icon at bounding box center [152, 300] width 6 height 6
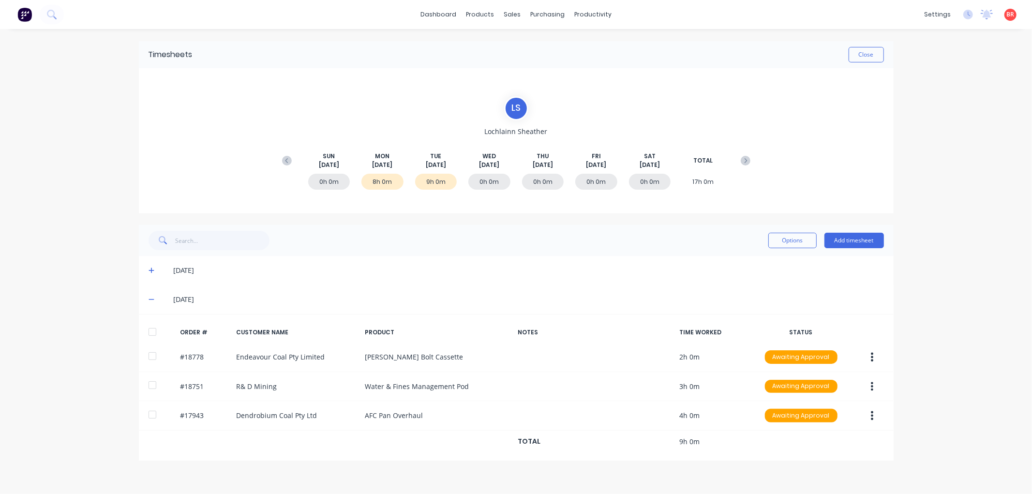
click at [152, 331] on div at bounding box center [152, 331] width 19 height 19
click at [150, 271] on icon at bounding box center [152, 270] width 6 height 7
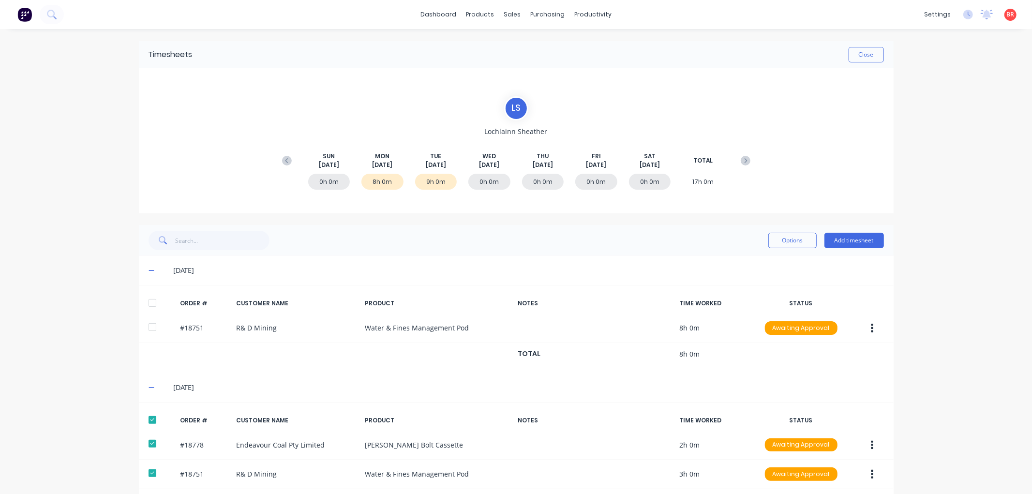
click at [146, 301] on div at bounding box center [152, 302] width 19 height 19
click at [773, 240] on button "Options" at bounding box center [792, 240] width 48 height 15
click at [750, 263] on div "Approve" at bounding box center [771, 265] width 75 height 14
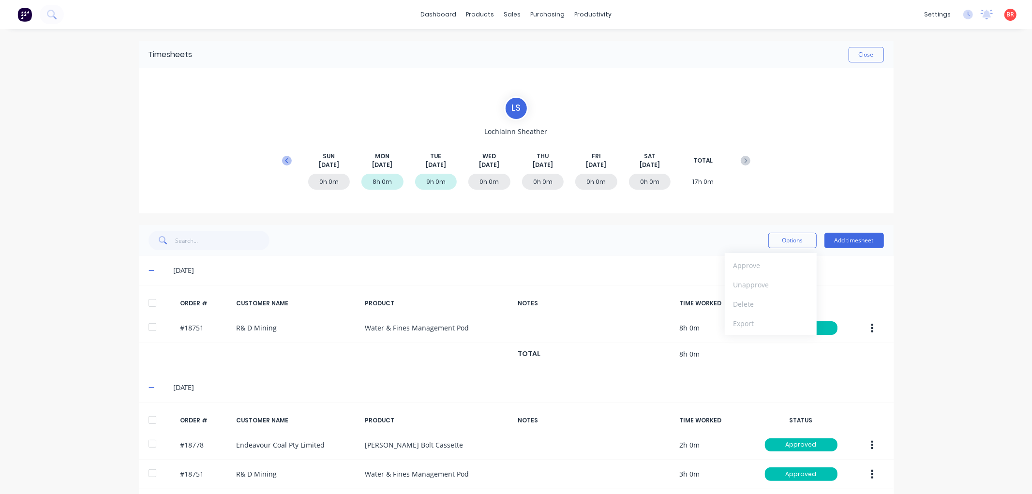
click at [285, 159] on icon at bounding box center [286, 160] width 3 height 5
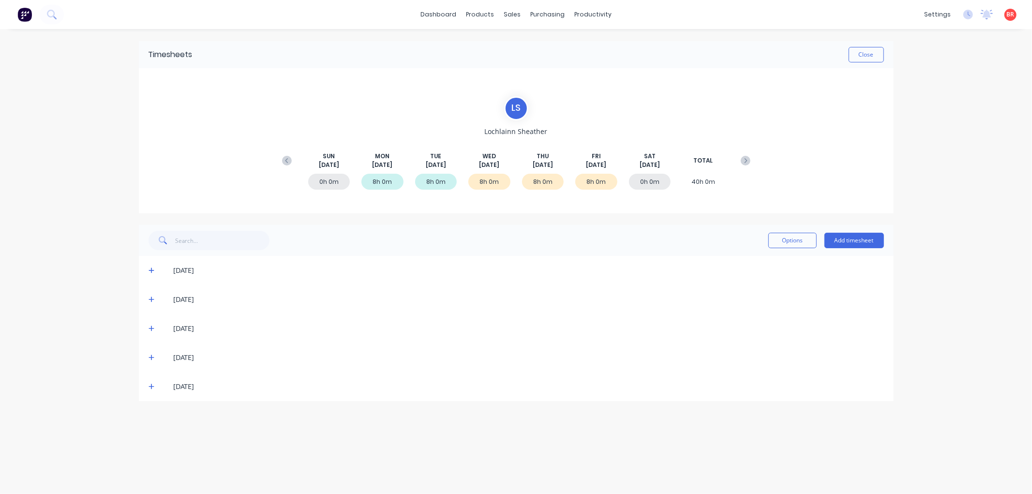
click at [149, 386] on icon at bounding box center [152, 386] width 6 height 7
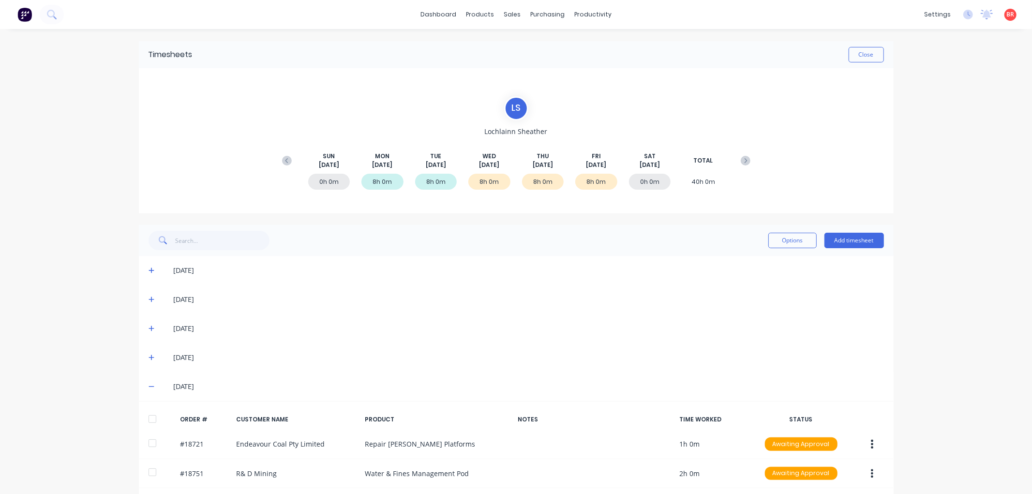
click at [148, 413] on div at bounding box center [152, 418] width 19 height 19
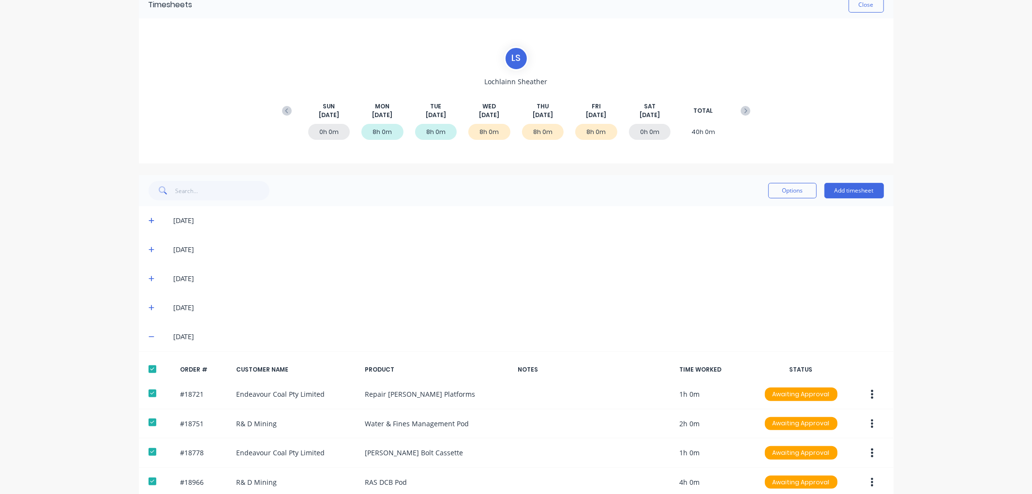
scroll to position [95, 0]
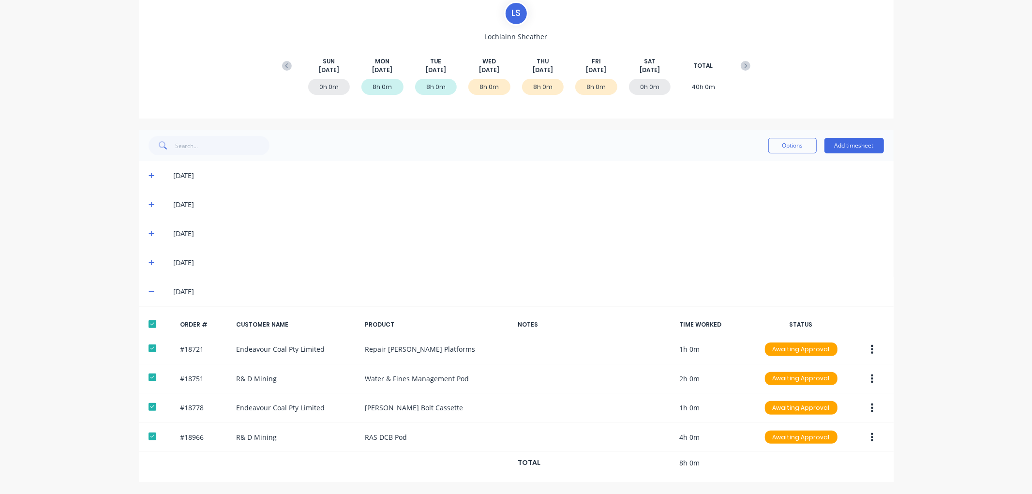
drag, startPoint x: 148, startPoint y: 261, endPoint x: 147, endPoint y: 272, distance: 10.7
click at [149, 261] on icon at bounding box center [152, 263] width 6 height 6
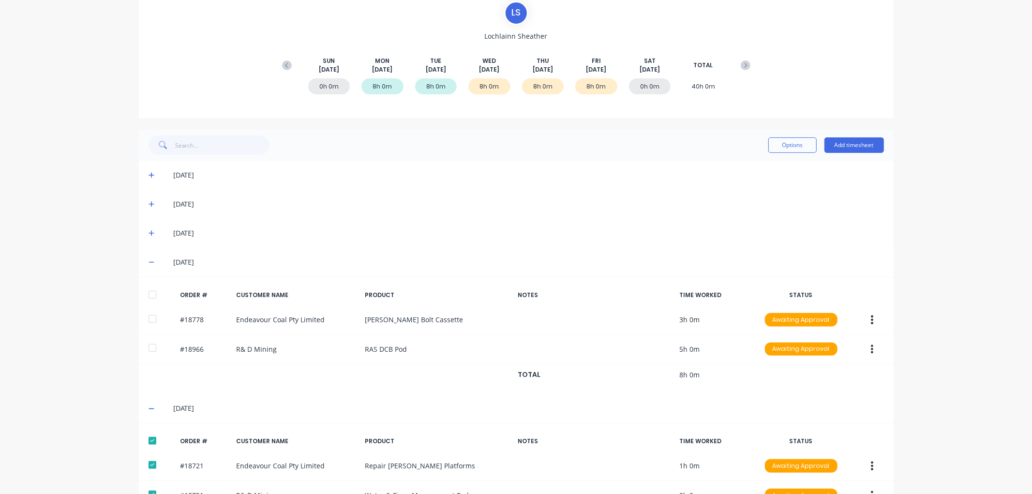
click at [149, 295] on div at bounding box center [152, 294] width 19 height 19
drag, startPoint x: 148, startPoint y: 231, endPoint x: 148, endPoint y: 243, distance: 12.1
click at [149, 231] on icon at bounding box center [152, 233] width 6 height 7
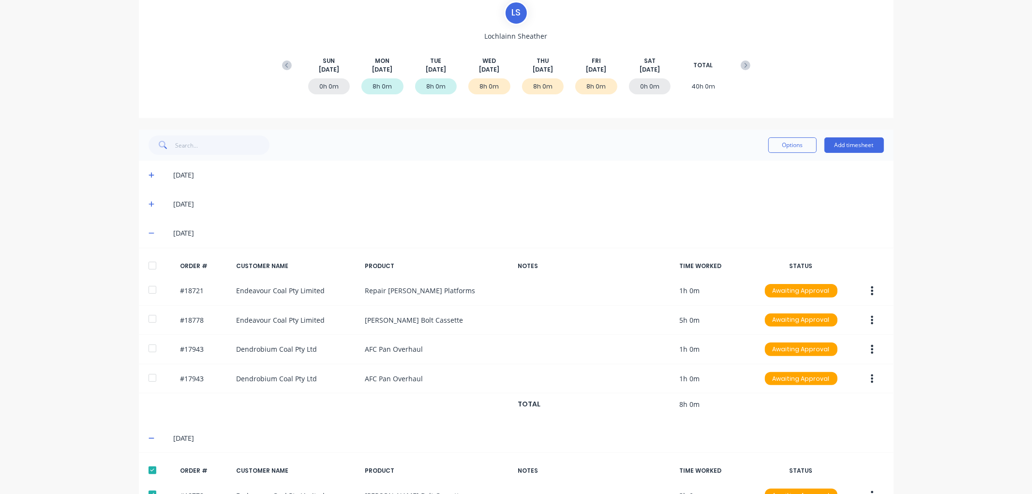
click at [150, 266] on div at bounding box center [152, 265] width 19 height 19
click at [776, 146] on button "Options" at bounding box center [792, 144] width 48 height 15
click at [756, 168] on div "Approve" at bounding box center [771, 170] width 75 height 14
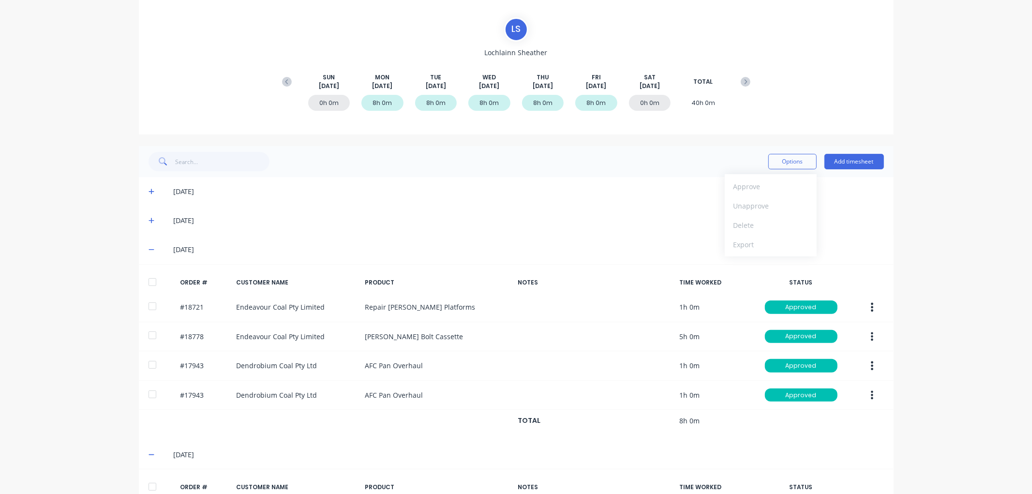
scroll to position [0, 0]
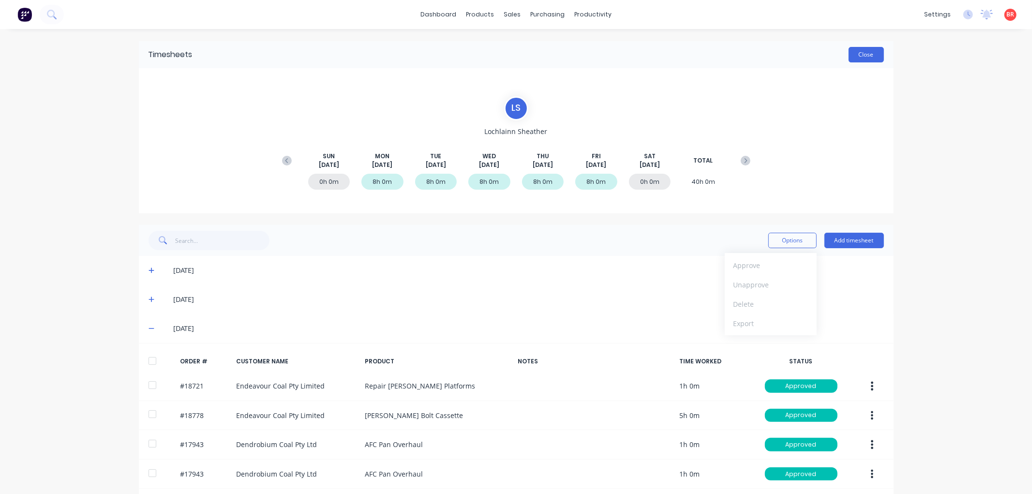
click at [862, 56] on button "Close" at bounding box center [866, 54] width 35 height 15
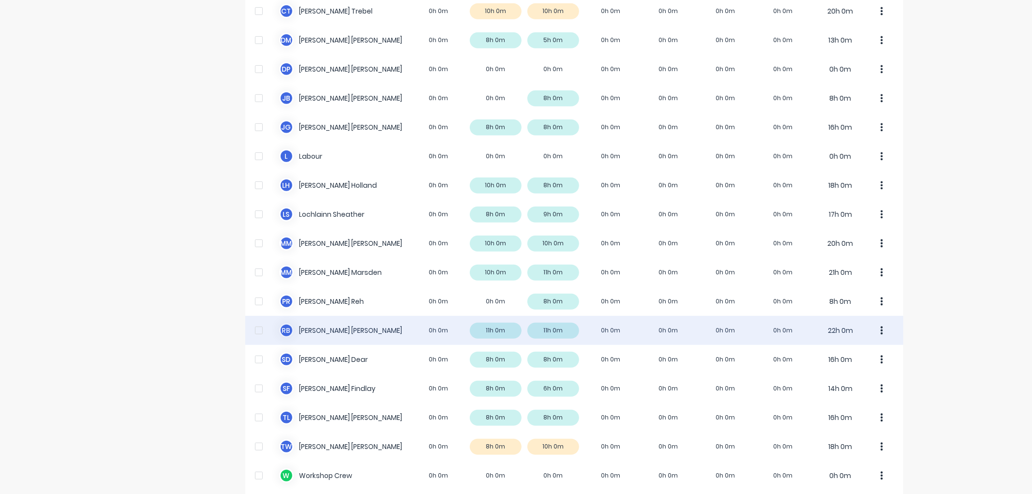
scroll to position [430, 0]
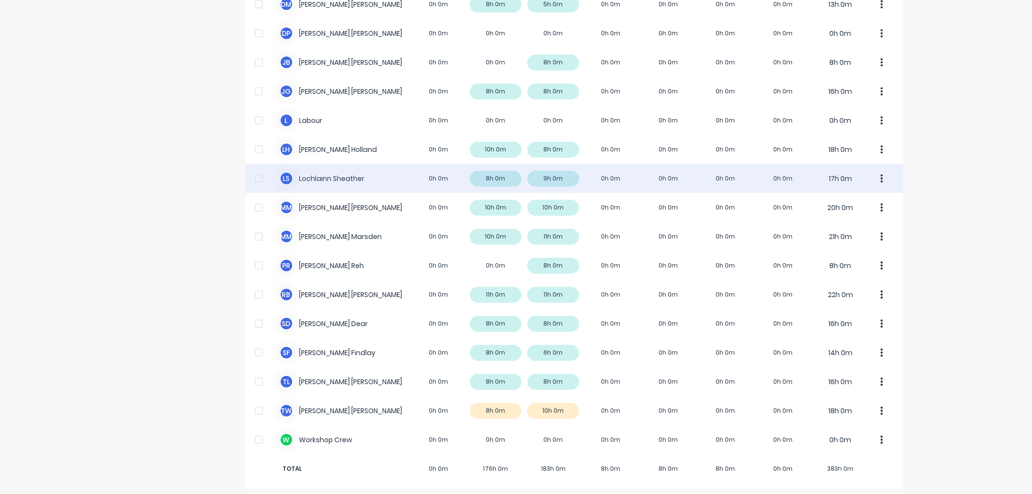
click at [450, 173] on div "L S Lochlainn Sheather 0h 0m 8h 0m 9h 0m 0h 0m 0h 0m 0h 0m 0h 0m 17h 0m" at bounding box center [574, 178] width 658 height 29
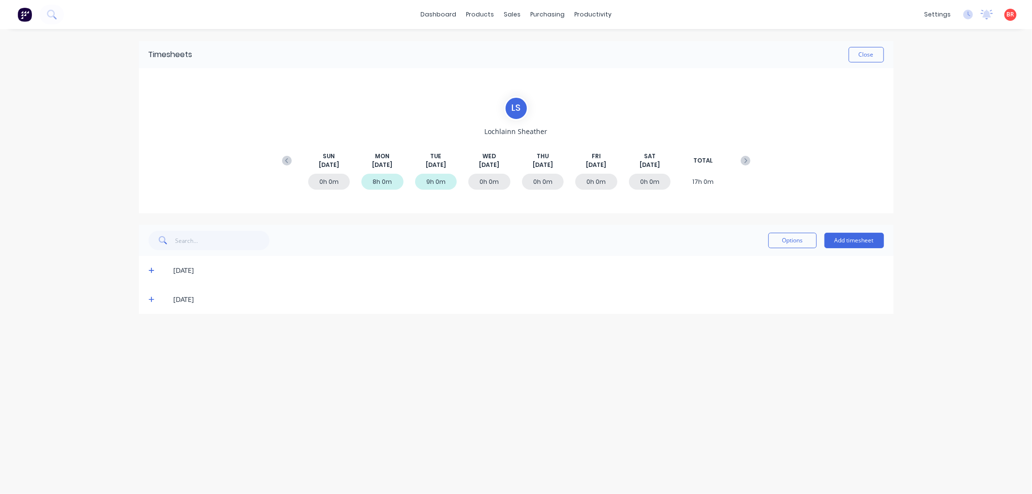
click at [150, 269] on icon at bounding box center [152, 270] width 6 height 7
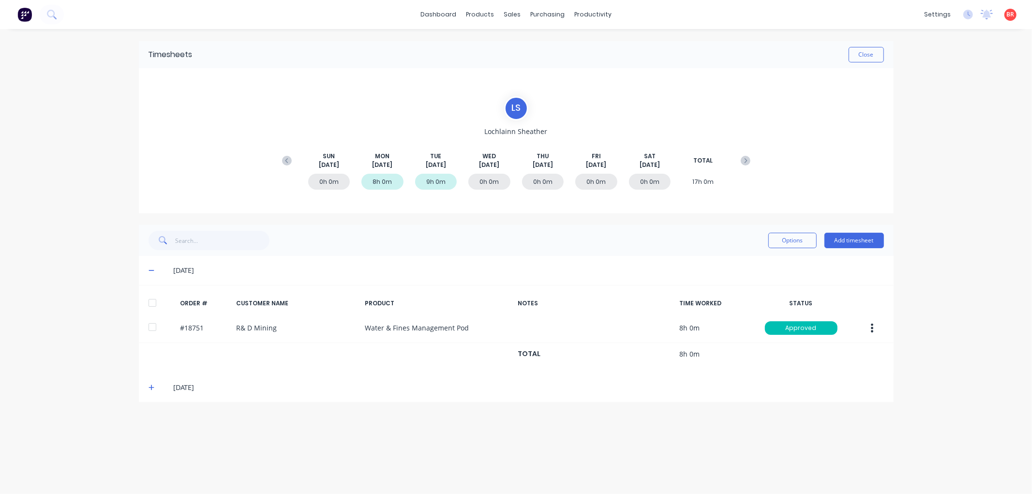
click at [149, 386] on icon at bounding box center [152, 387] width 6 height 7
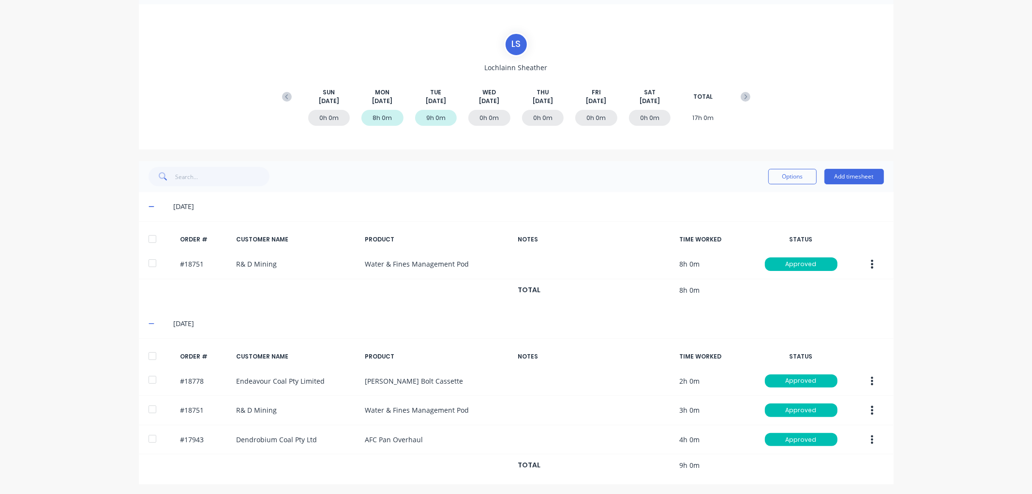
scroll to position [67, 0]
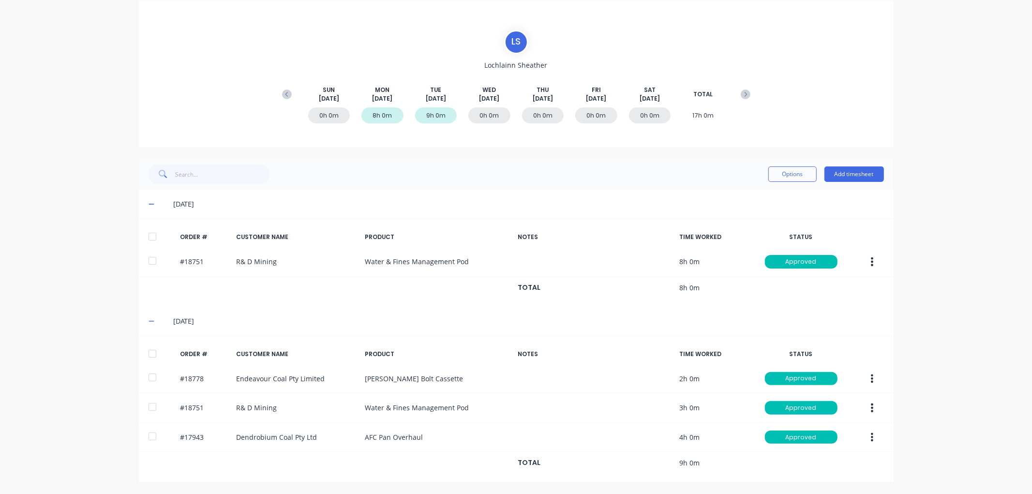
drag, startPoint x: 281, startPoint y: 92, endPoint x: 276, endPoint y: 95, distance: 5.2
click at [282, 92] on icon at bounding box center [287, 95] width 10 height 10
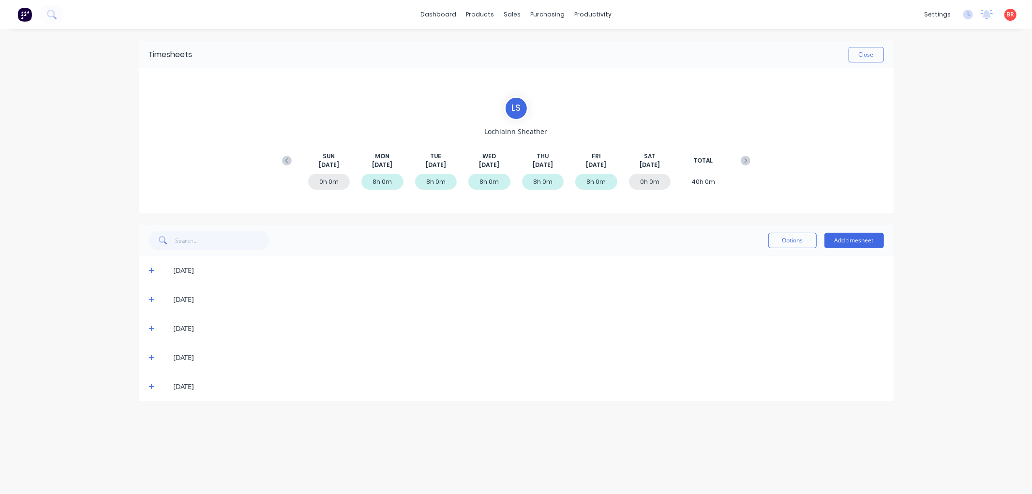
scroll to position [0, 0]
click at [151, 387] on icon at bounding box center [152, 387] width 6 height 6
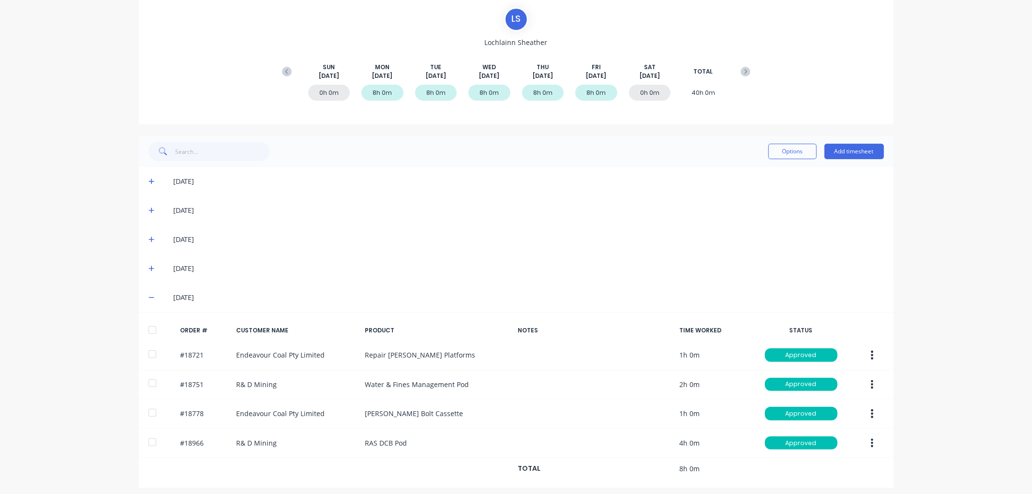
scroll to position [95, 0]
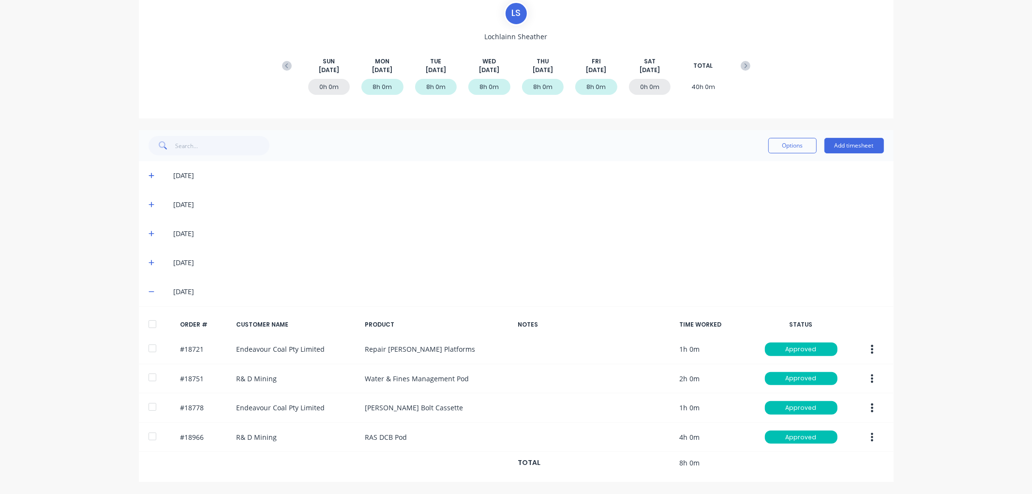
click at [149, 262] on icon at bounding box center [152, 263] width 6 height 6
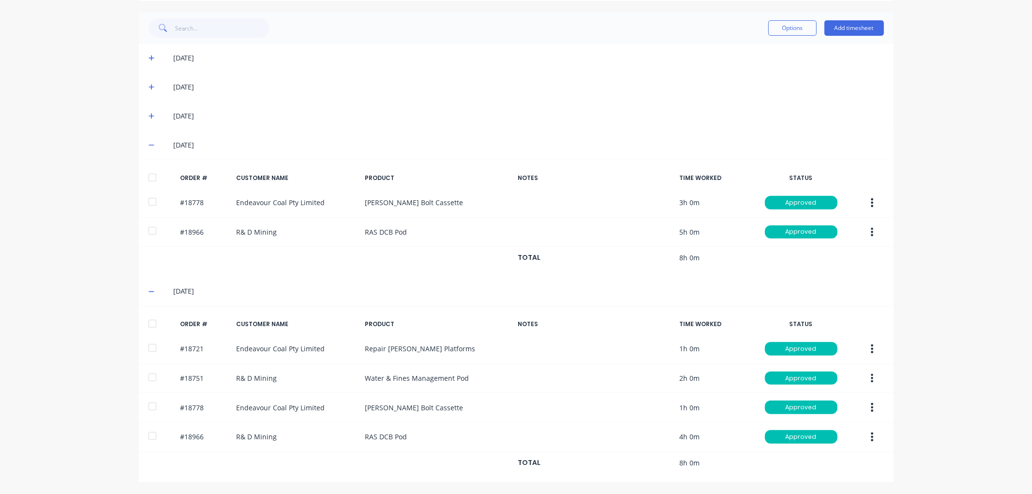
scroll to position [160, 0]
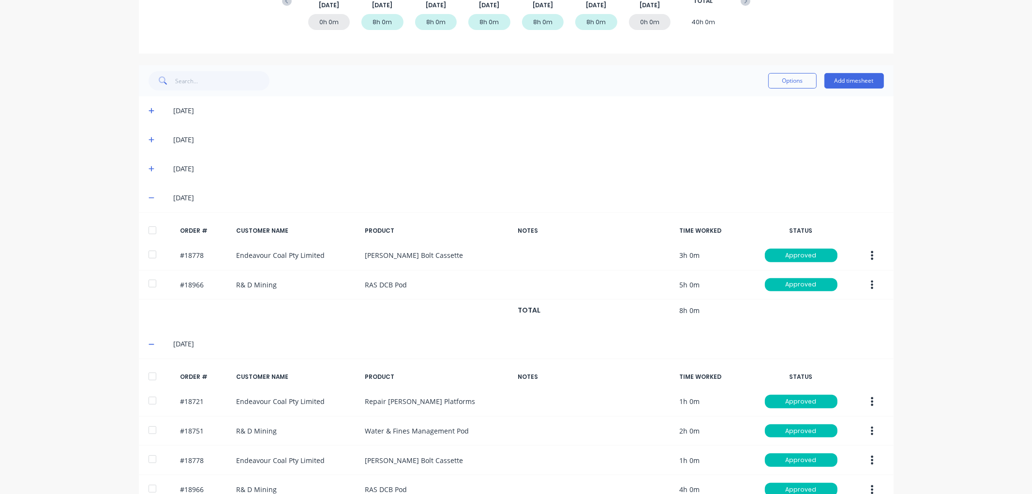
click at [149, 167] on icon at bounding box center [152, 168] width 6 height 7
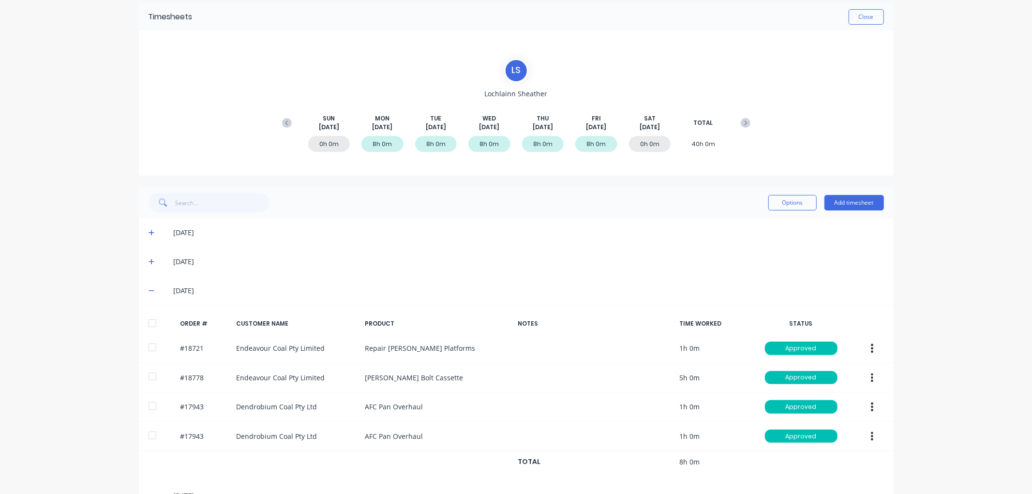
scroll to position [0, 0]
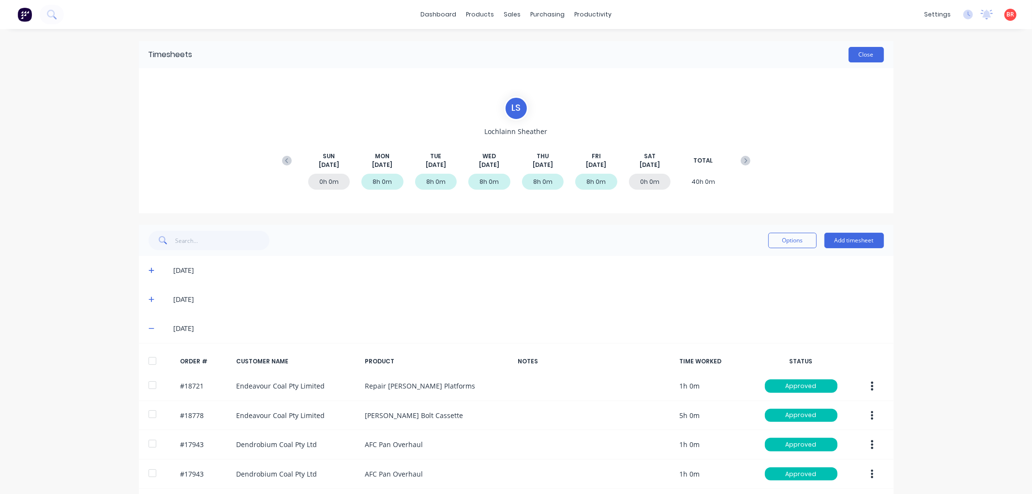
click at [852, 57] on button "Close" at bounding box center [866, 54] width 35 height 15
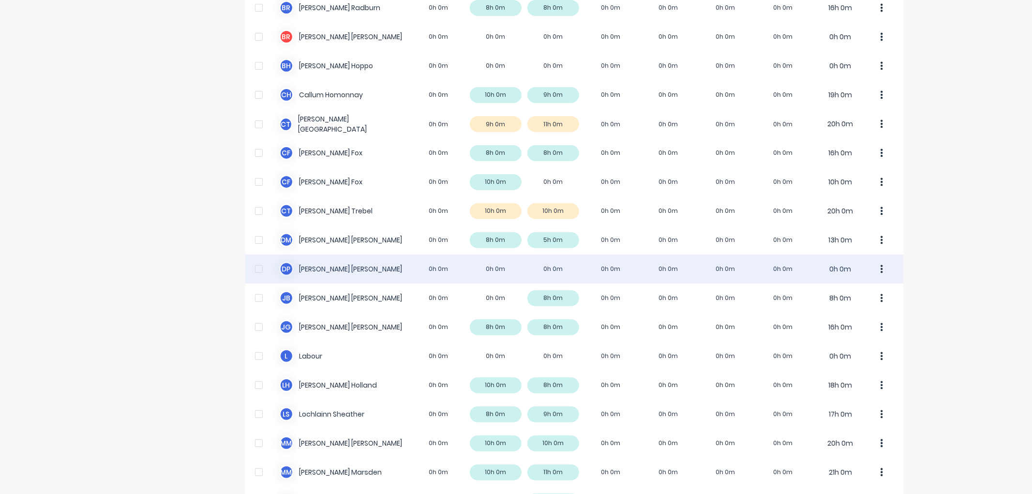
scroll to position [215, 0]
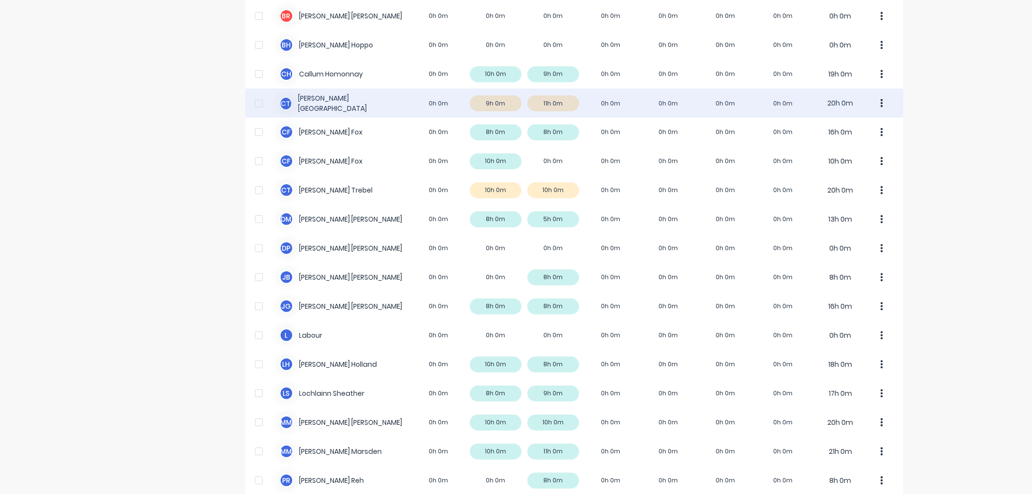
click at [341, 100] on div "C T [PERSON_NAME] 0h 0m 9h 0m 11h 0m 0h 0m 0h 0m 0h 0m 0h 0m 20h 0m" at bounding box center [574, 103] width 658 height 29
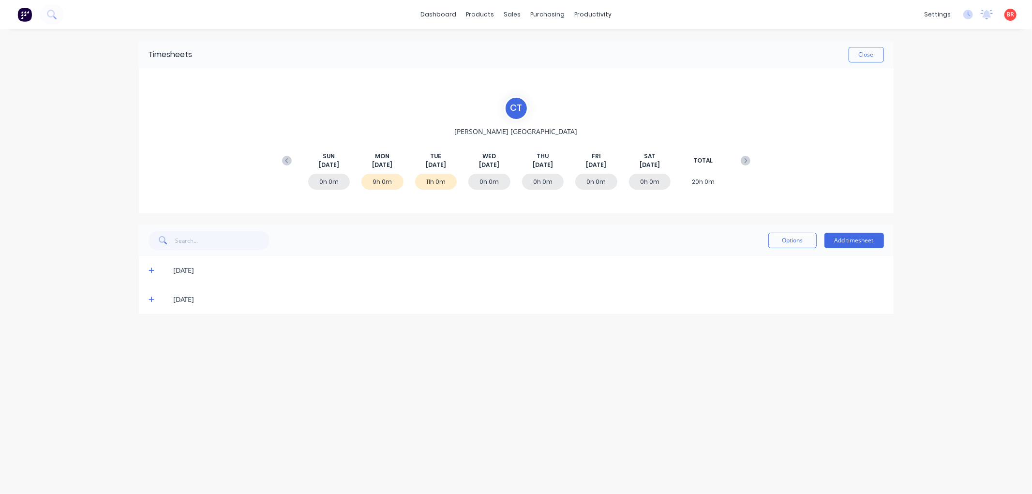
click at [150, 300] on icon at bounding box center [152, 299] width 6 height 7
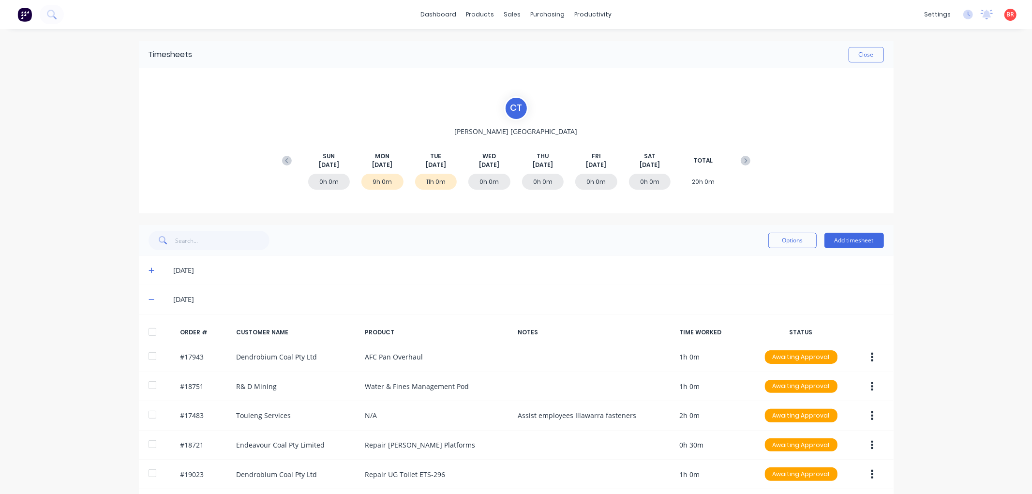
click at [150, 334] on div at bounding box center [152, 331] width 19 height 19
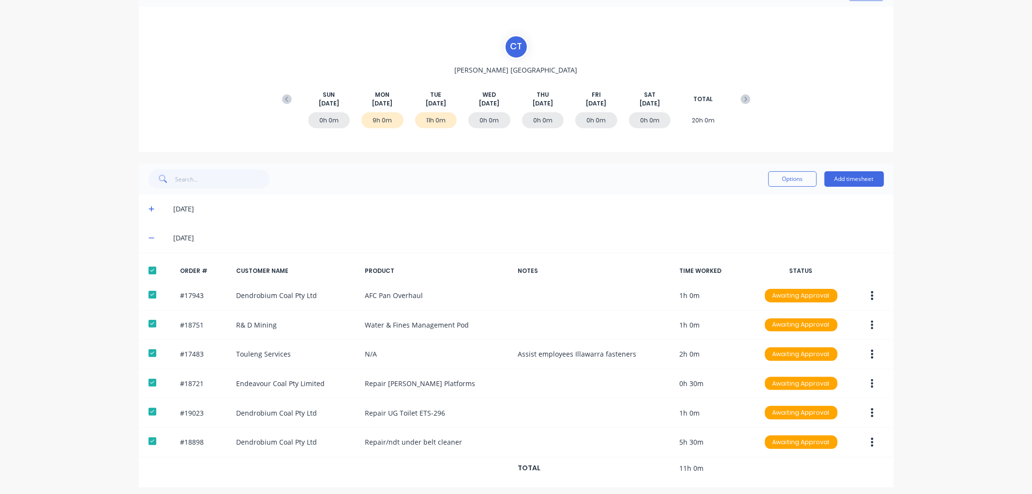
scroll to position [68, 0]
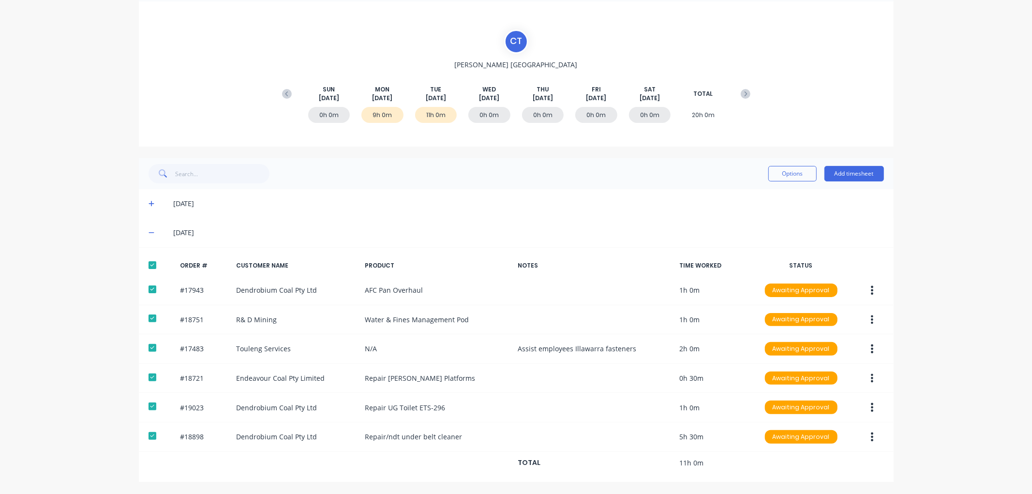
click at [149, 201] on icon at bounding box center [152, 203] width 6 height 7
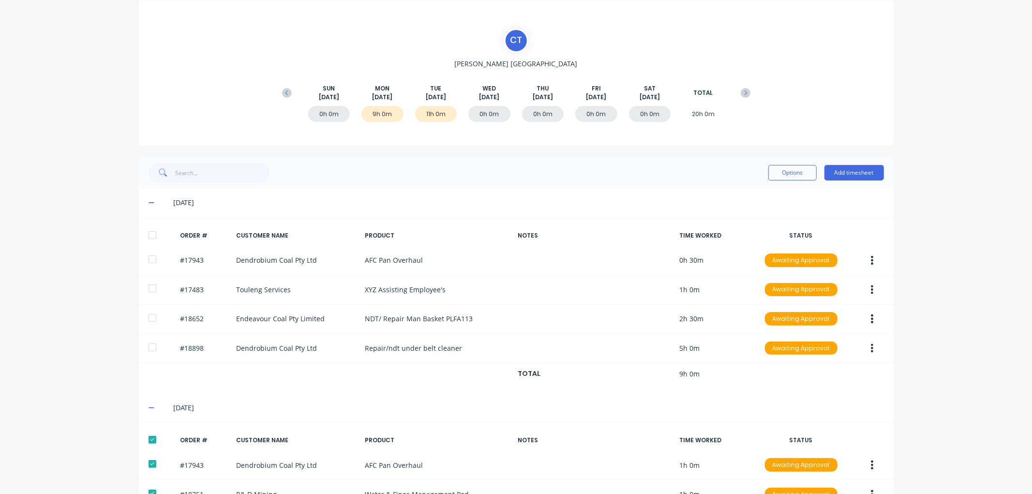
click at [145, 236] on div at bounding box center [152, 234] width 19 height 19
click at [780, 168] on button "Options" at bounding box center [792, 172] width 48 height 15
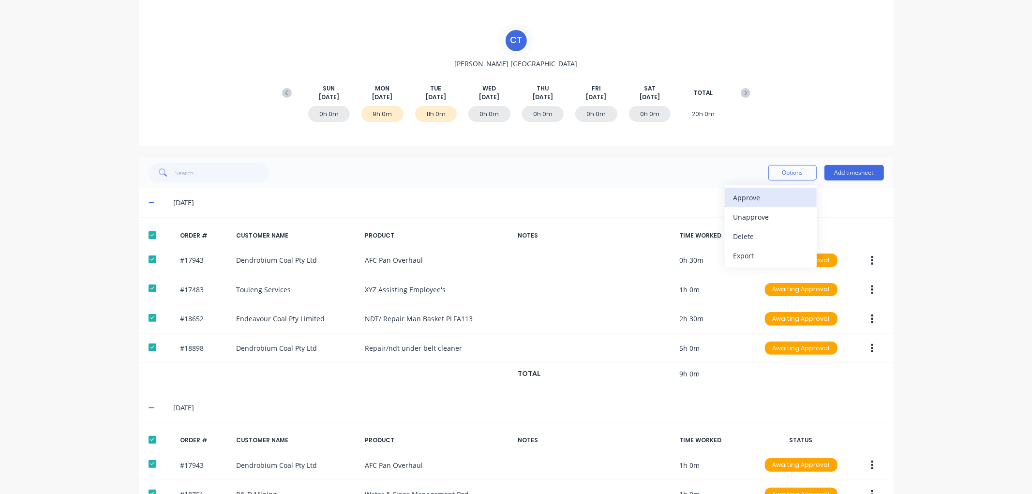
click at [762, 196] on div "Approve" at bounding box center [771, 198] width 75 height 14
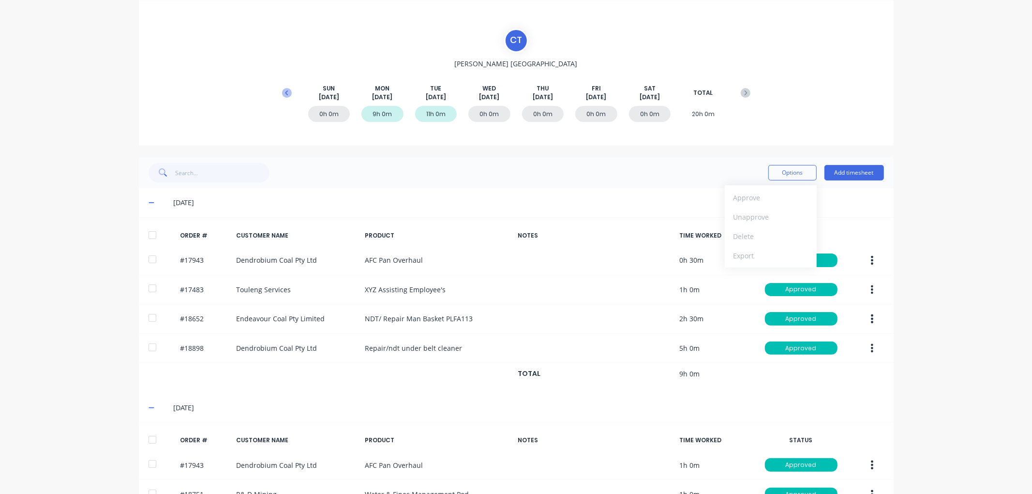
click at [285, 90] on icon at bounding box center [286, 92] width 3 height 5
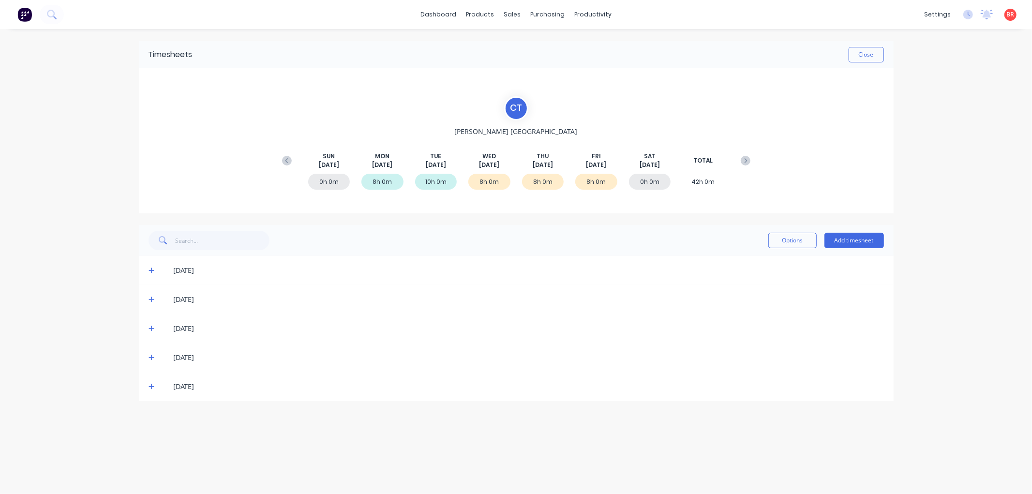
scroll to position [0, 0]
click at [150, 386] on icon at bounding box center [152, 387] width 6 height 6
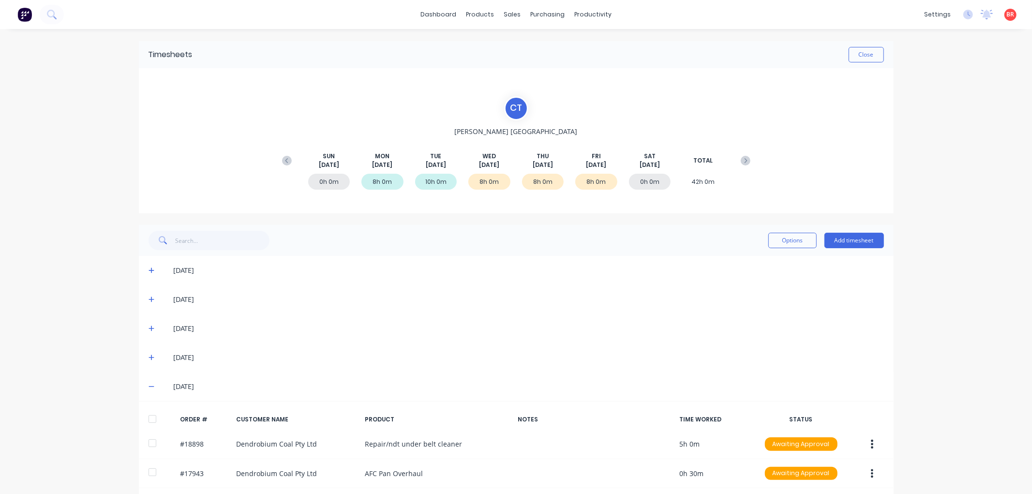
drag, startPoint x: 149, startPoint y: 418, endPoint x: 144, endPoint y: 388, distance: 29.9
click at [148, 417] on div at bounding box center [152, 418] width 19 height 19
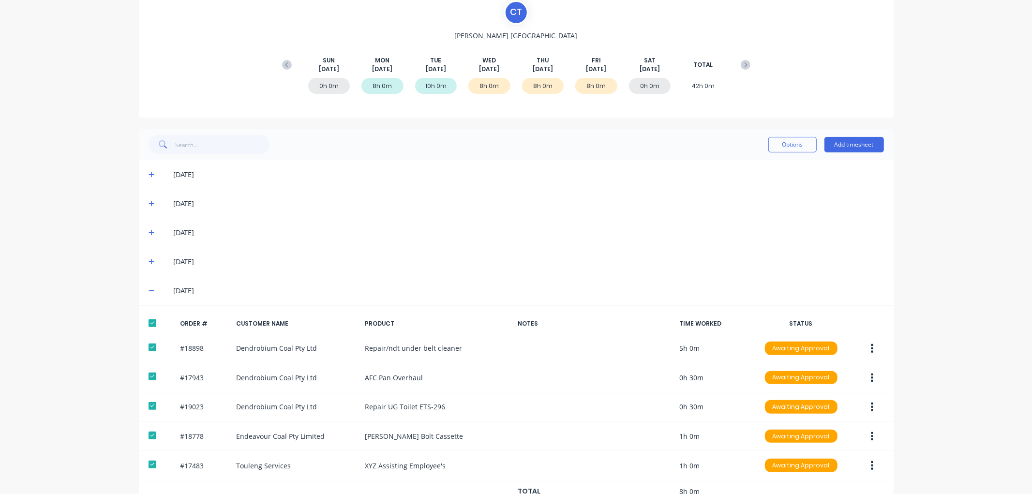
scroll to position [125, 0]
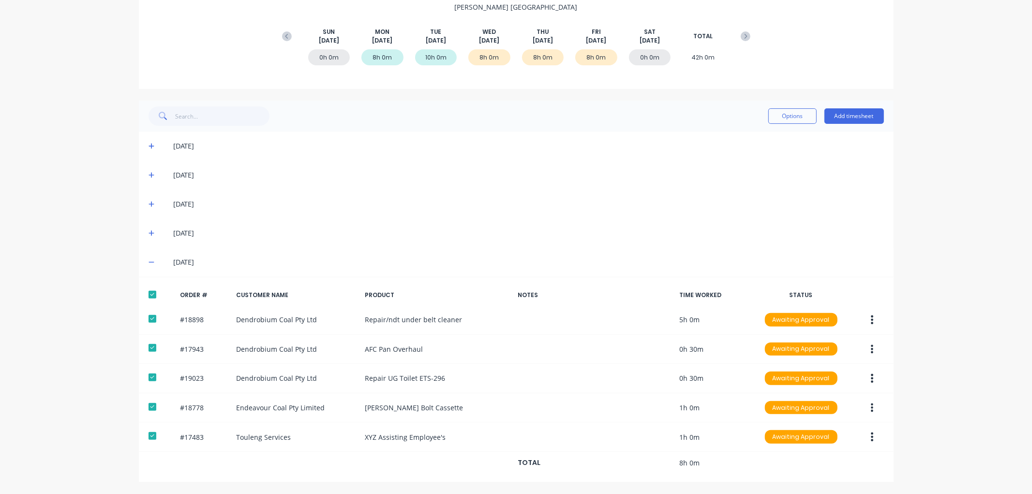
click at [149, 230] on icon at bounding box center [152, 233] width 6 height 7
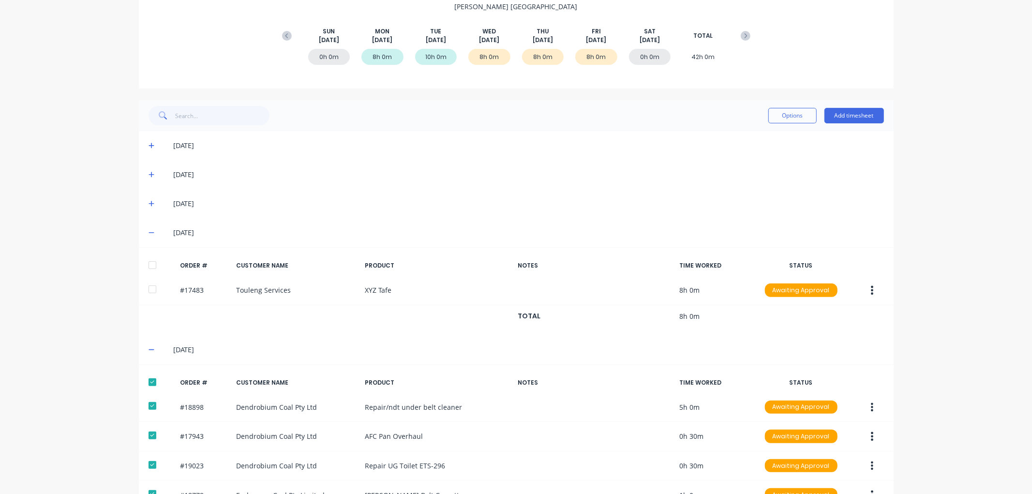
click at [148, 265] on div at bounding box center [152, 264] width 19 height 19
click at [149, 204] on icon at bounding box center [152, 203] width 6 height 7
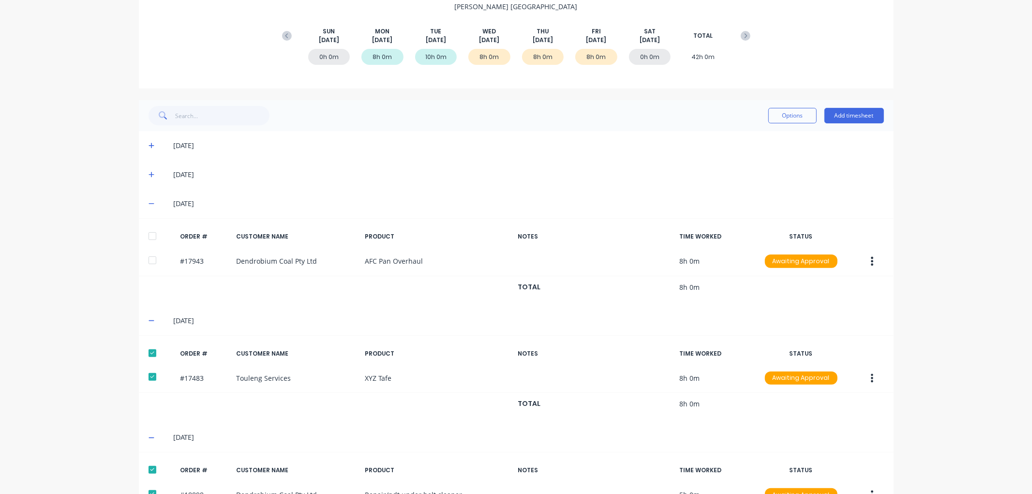
click at [148, 240] on div at bounding box center [152, 235] width 19 height 19
click at [776, 118] on button "Options" at bounding box center [792, 115] width 48 height 15
click at [763, 137] on div "Approve" at bounding box center [771, 141] width 75 height 14
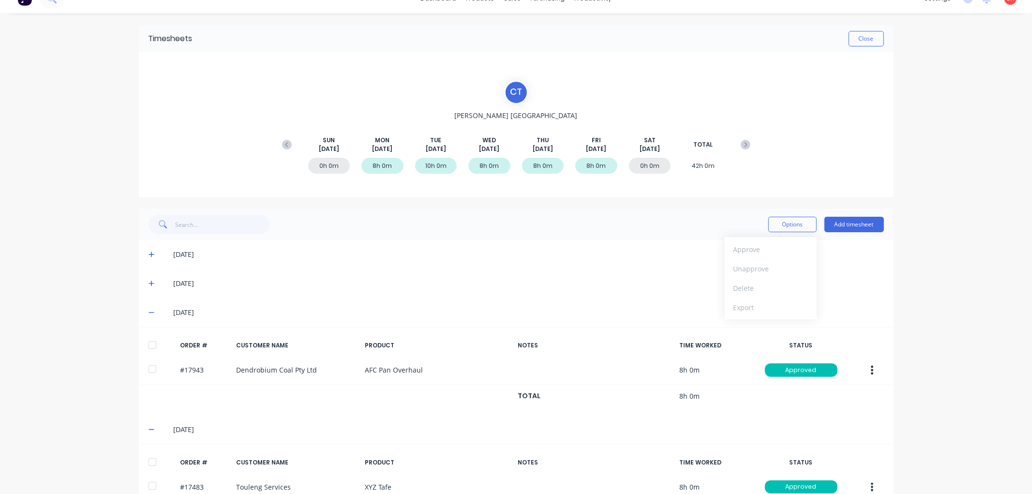
scroll to position [0, 0]
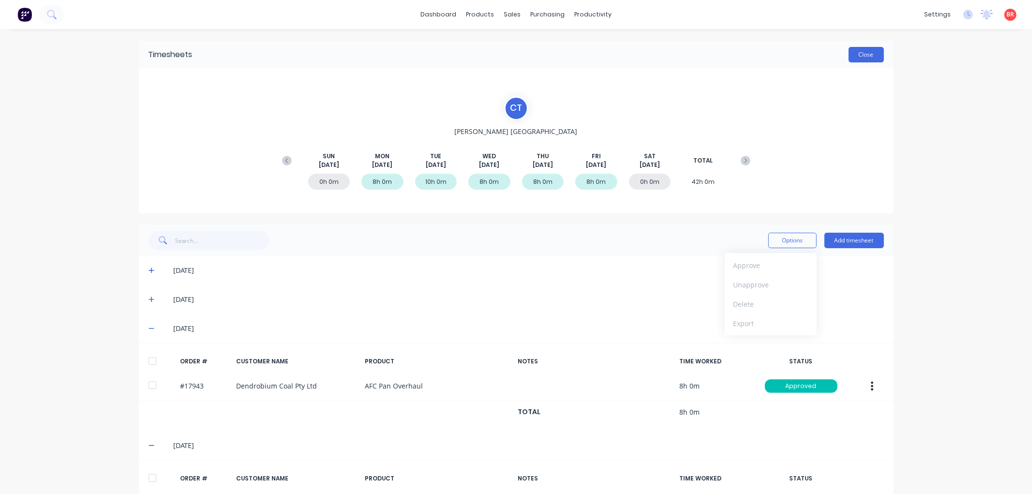
click at [866, 57] on button "Close" at bounding box center [866, 54] width 35 height 15
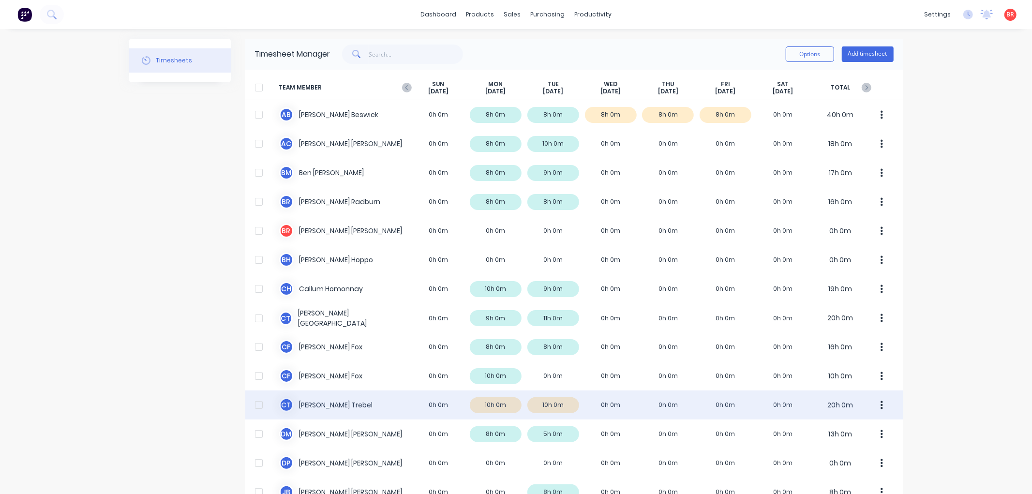
click at [342, 400] on div "C T [PERSON_NAME] 0h 0m 10h 0m 10h 0m 0h 0m 0h 0m 0h 0m 0h 0m 20h 0m" at bounding box center [574, 404] width 658 height 29
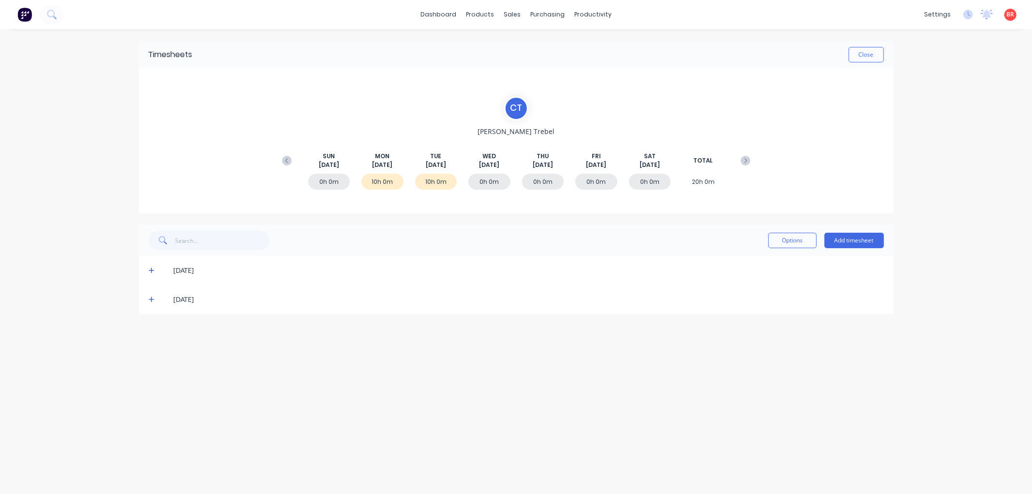
click at [150, 300] on icon at bounding box center [152, 299] width 6 height 7
click at [148, 330] on div at bounding box center [152, 331] width 19 height 19
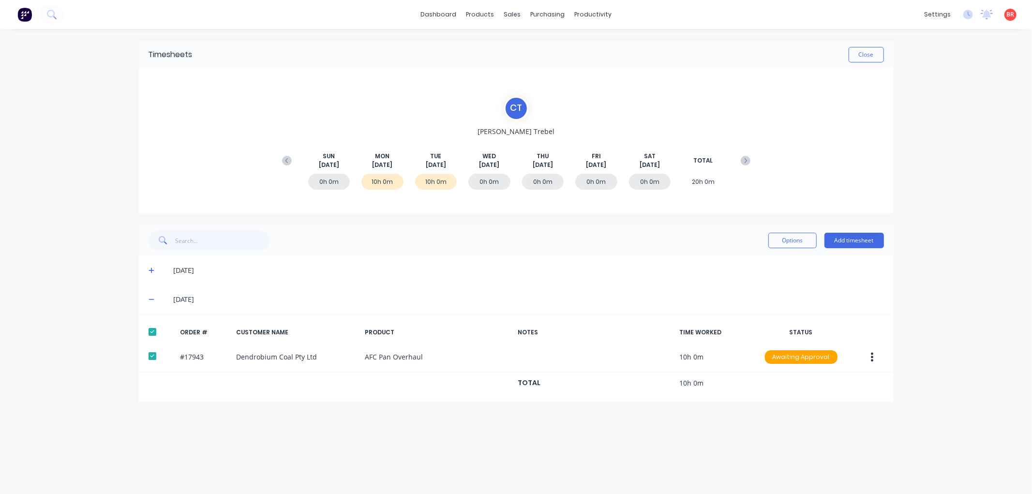
click at [151, 268] on icon at bounding box center [152, 271] width 6 height 6
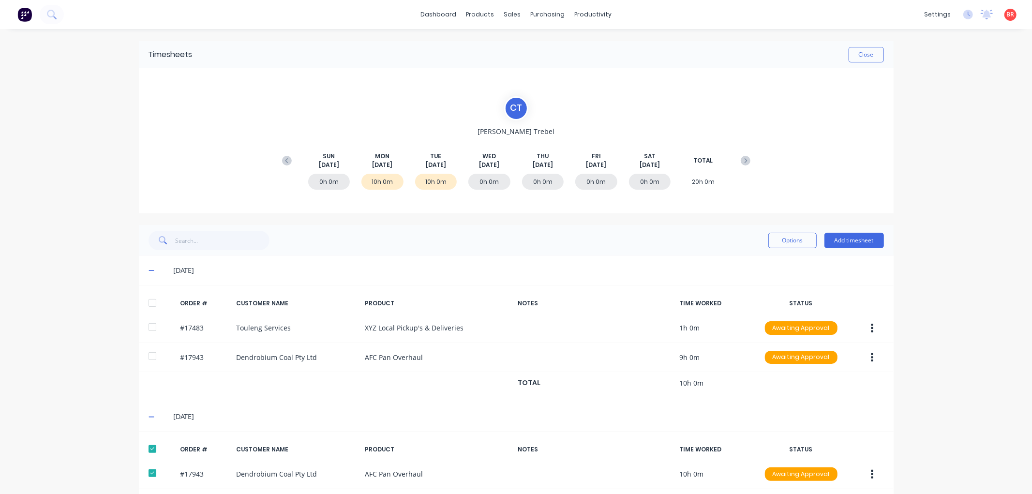
click at [148, 306] on div at bounding box center [152, 302] width 19 height 19
click at [775, 244] on button "Options" at bounding box center [792, 240] width 48 height 15
click at [750, 263] on div "Approve" at bounding box center [771, 265] width 75 height 14
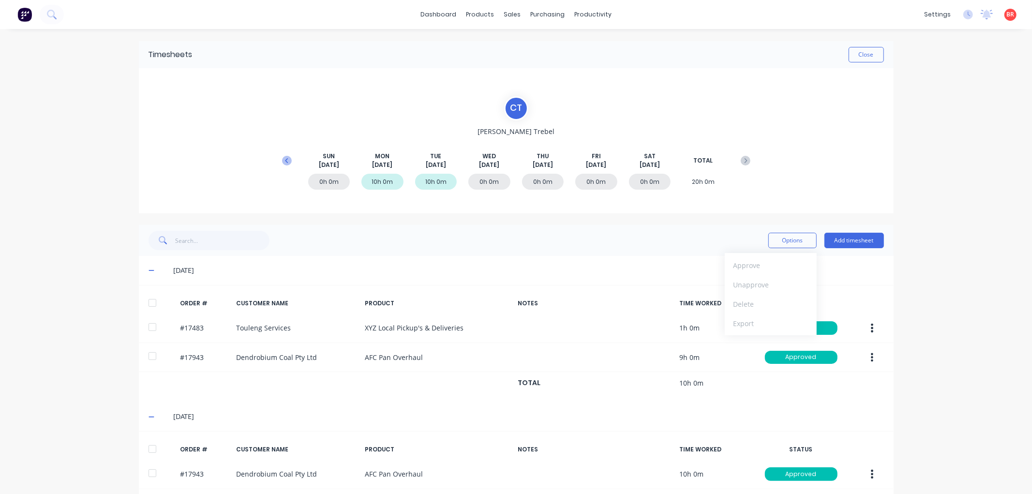
click at [285, 161] on icon at bounding box center [286, 160] width 3 height 5
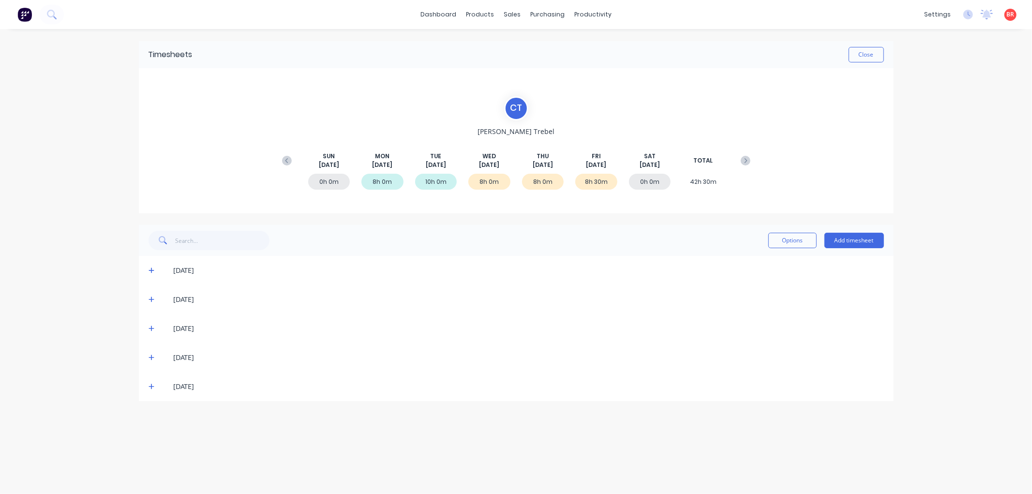
click at [149, 385] on icon at bounding box center [152, 386] width 6 height 7
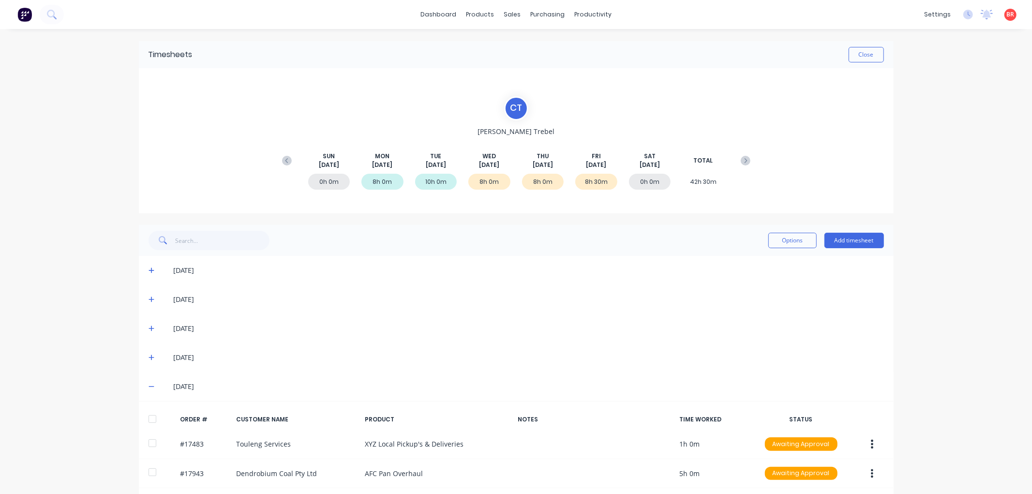
click at [147, 415] on div at bounding box center [152, 418] width 19 height 19
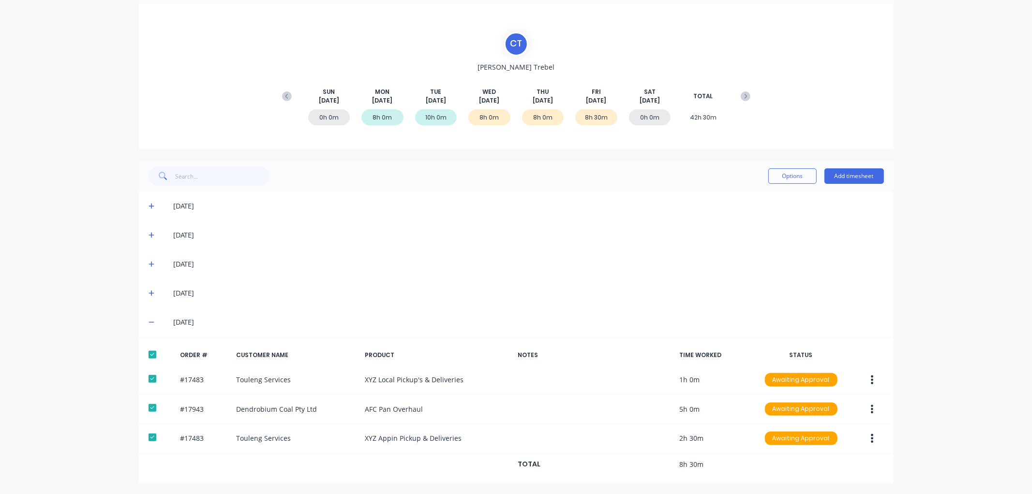
scroll to position [66, 0]
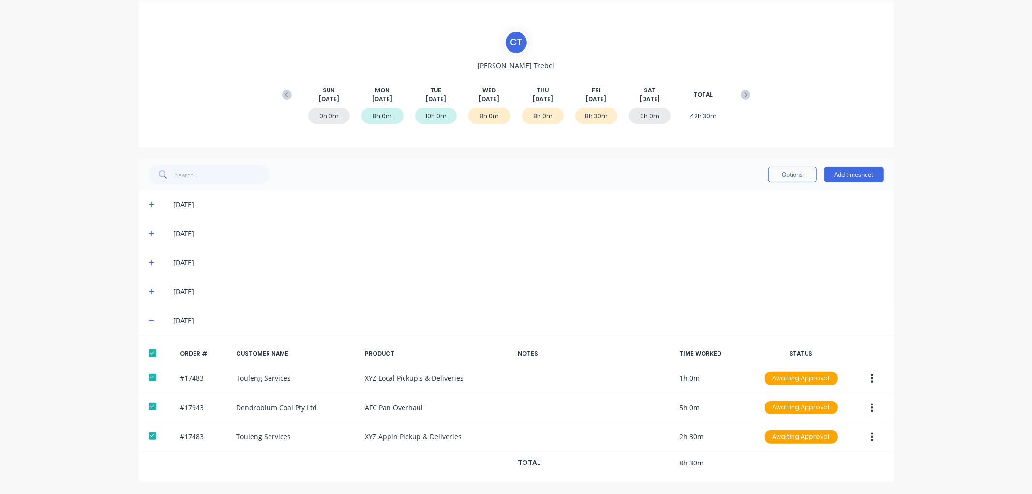
click at [149, 288] on icon at bounding box center [152, 291] width 6 height 7
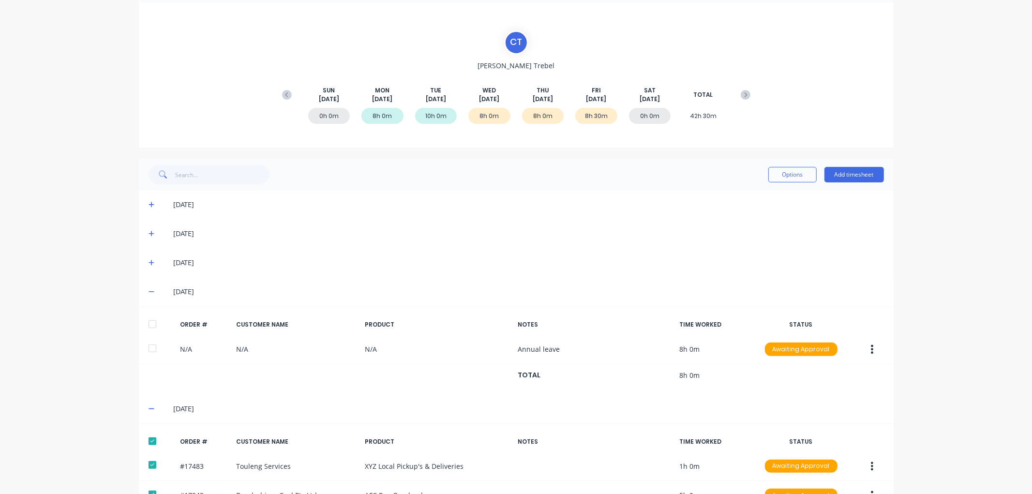
click at [146, 318] on div at bounding box center [152, 324] width 19 height 19
click at [149, 262] on icon at bounding box center [152, 263] width 6 height 6
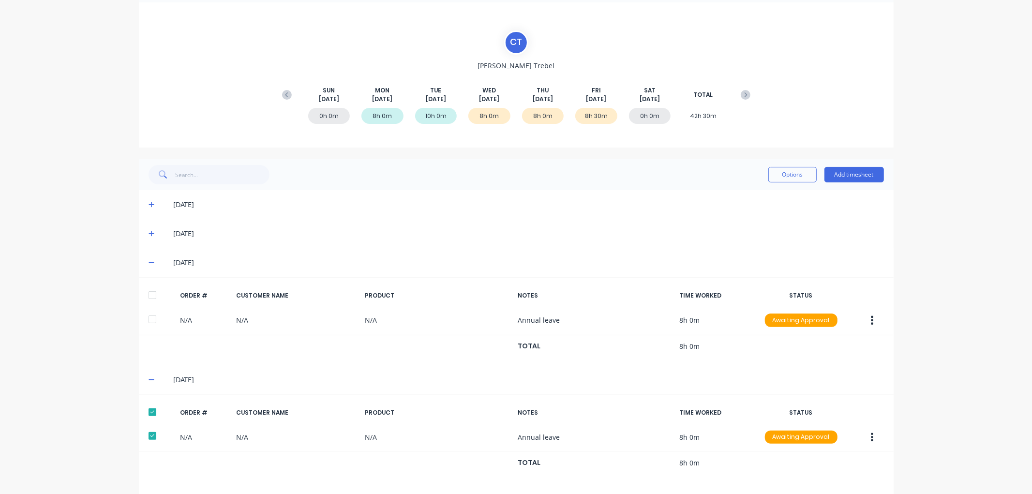
click at [147, 292] on div at bounding box center [152, 294] width 19 height 19
click at [802, 171] on button "Options" at bounding box center [792, 174] width 48 height 15
click at [762, 194] on div "Approve" at bounding box center [771, 200] width 75 height 14
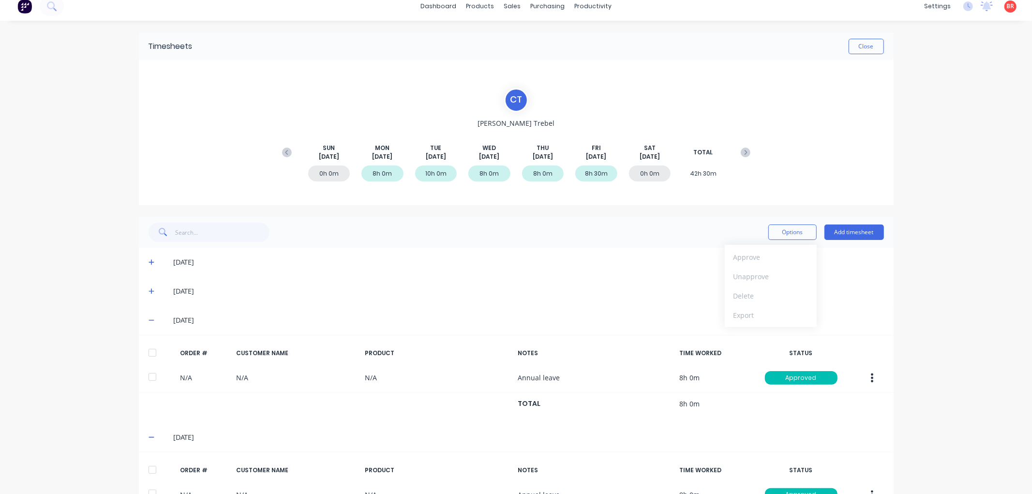
scroll to position [0, 0]
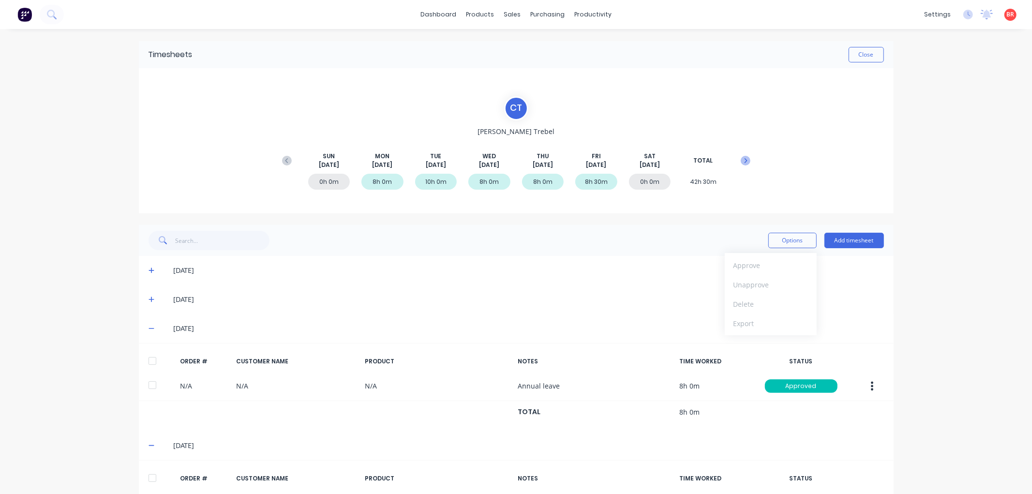
click at [743, 158] on icon at bounding box center [746, 161] width 10 height 10
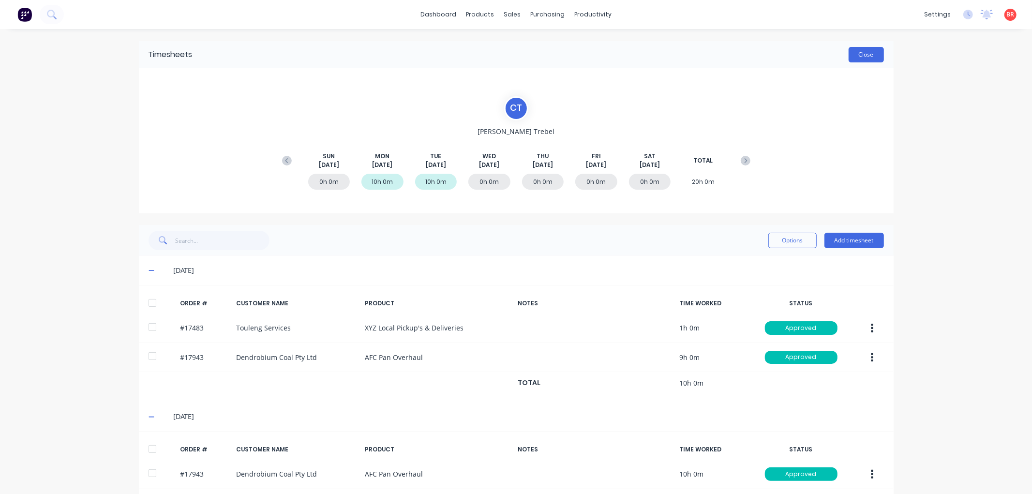
click at [855, 49] on button "Close" at bounding box center [866, 54] width 35 height 15
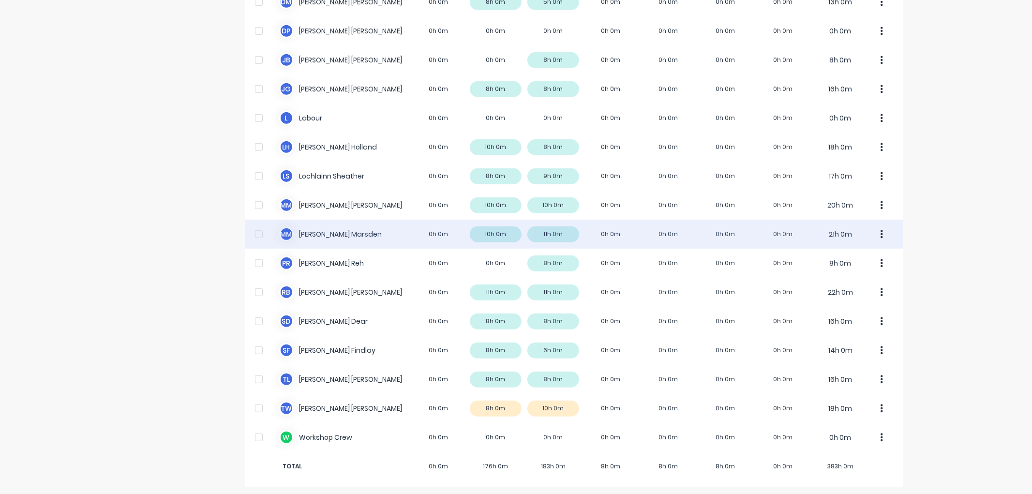
scroll to position [435, 0]
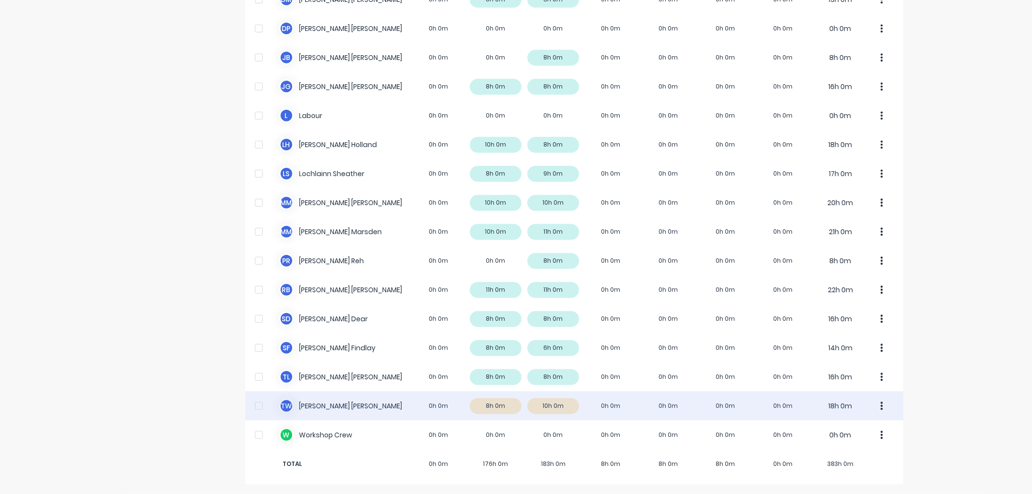
click at [393, 396] on div "T W [PERSON_NAME] 0h 0m 8h 0m 10h 0m 0h 0m 0h 0m 0h 0m 0h 0m 18h 0m" at bounding box center [574, 405] width 658 height 29
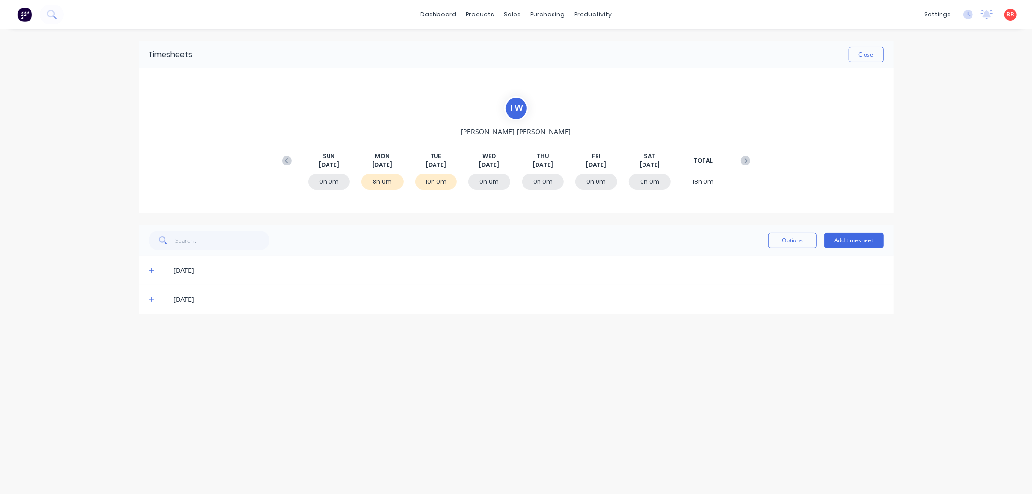
click at [149, 302] on icon at bounding box center [152, 299] width 6 height 7
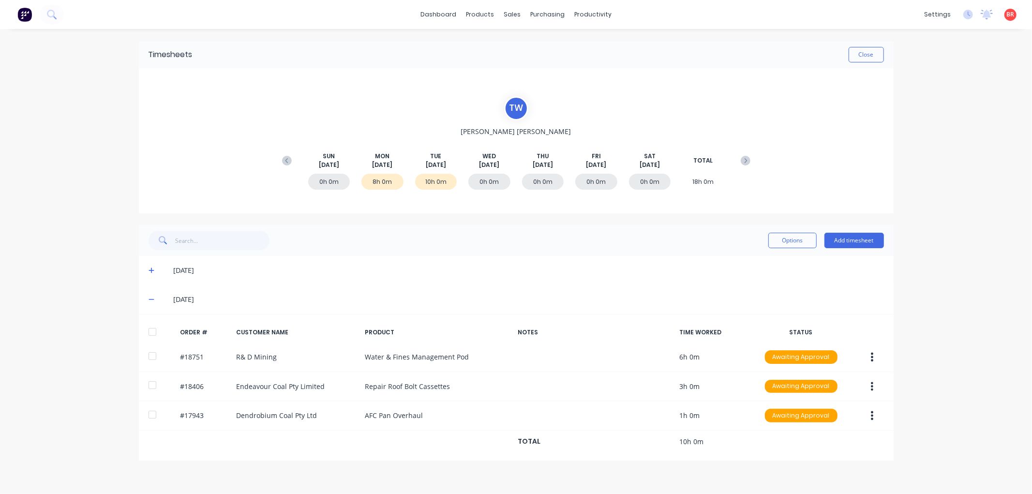
click at [155, 334] on div at bounding box center [152, 331] width 19 height 19
click at [153, 267] on icon at bounding box center [152, 270] width 6 height 7
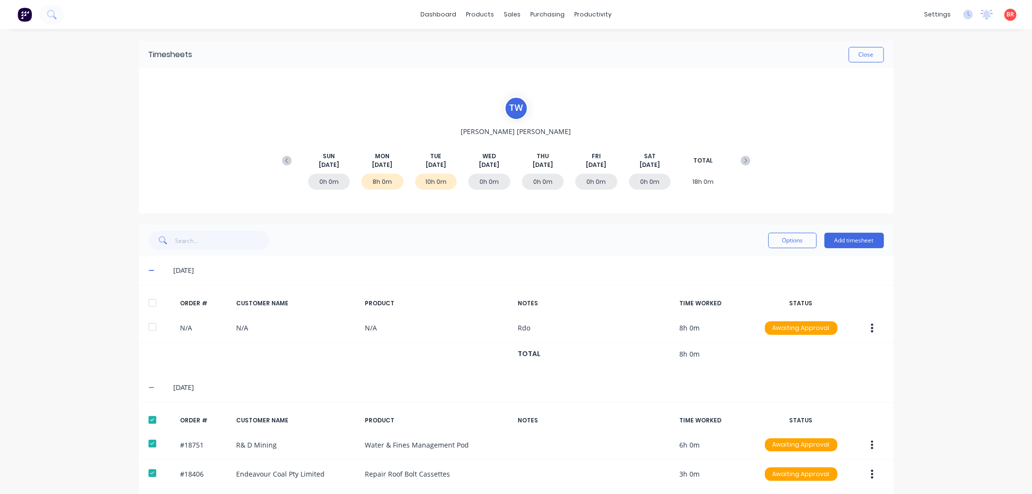
click at [148, 299] on div at bounding box center [152, 302] width 19 height 19
click at [775, 242] on button "Options" at bounding box center [792, 240] width 48 height 15
click at [755, 260] on div "Approve" at bounding box center [771, 265] width 75 height 14
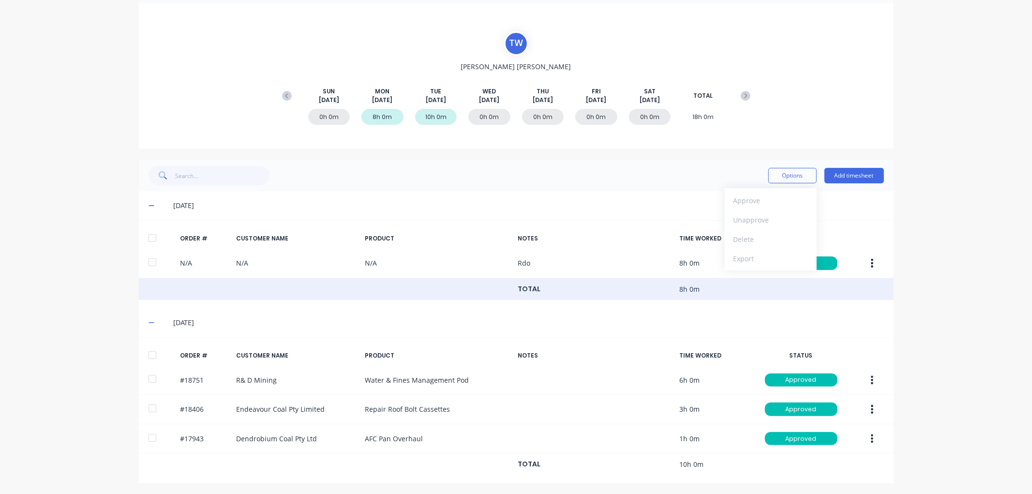
scroll to position [67, 0]
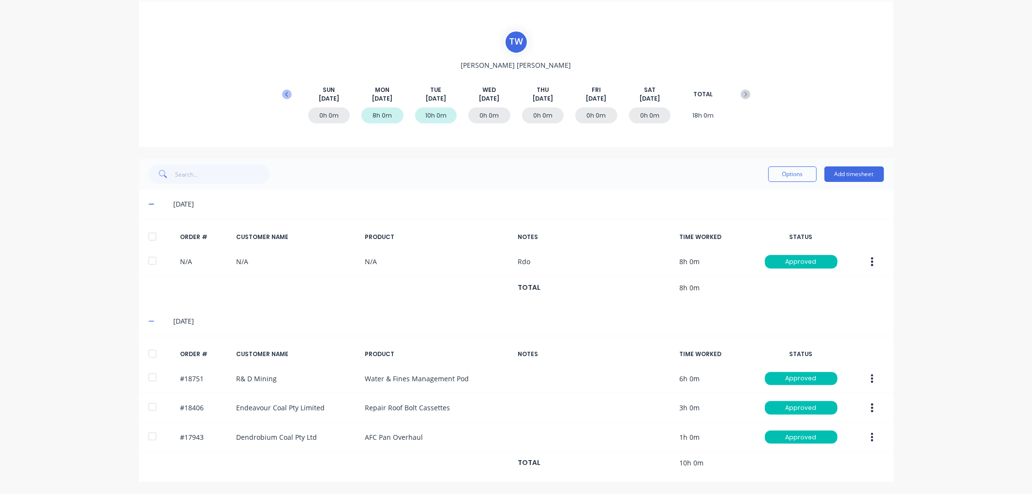
click at [282, 93] on icon at bounding box center [287, 95] width 10 height 10
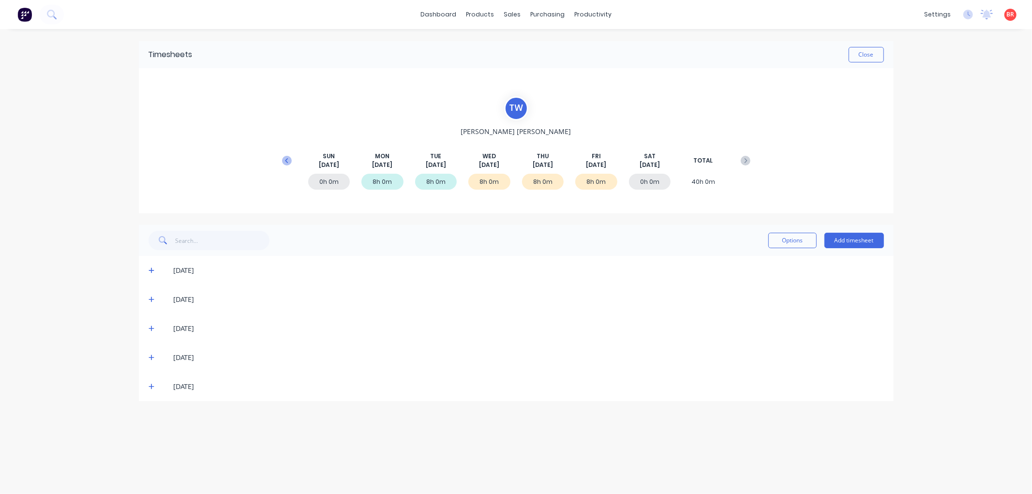
scroll to position [0, 0]
click at [151, 387] on icon at bounding box center [152, 387] width 6 height 6
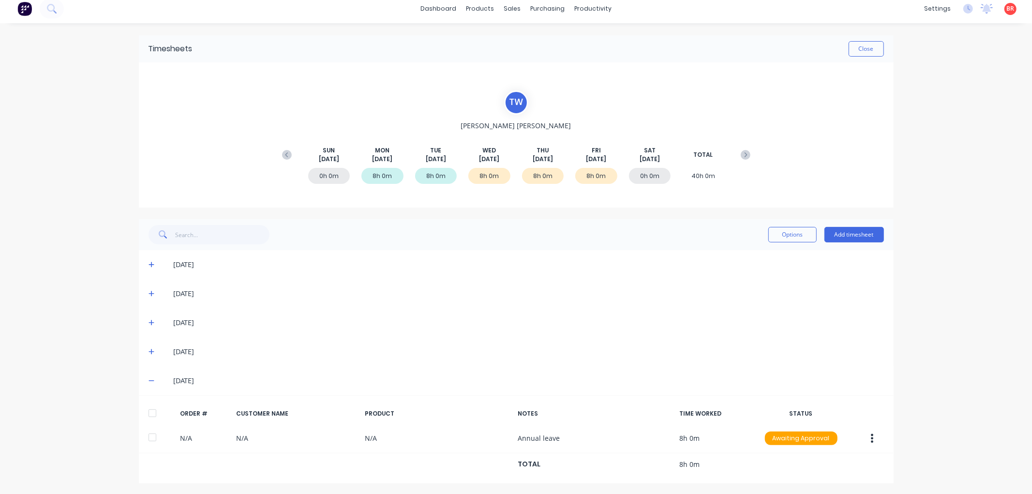
scroll to position [7, 0]
click at [151, 410] on div at bounding box center [152, 411] width 19 height 19
click at [150, 349] on span at bounding box center [154, 350] width 10 height 10
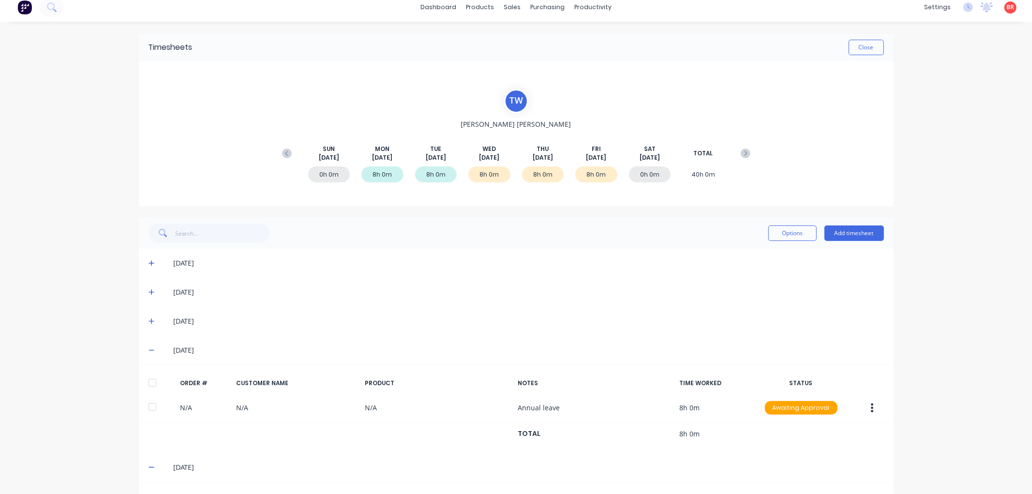
drag, startPoint x: 148, startPoint y: 376, endPoint x: 147, endPoint y: 370, distance: 6.8
click at [148, 376] on div at bounding box center [152, 382] width 19 height 19
click at [150, 318] on span at bounding box center [154, 321] width 10 height 10
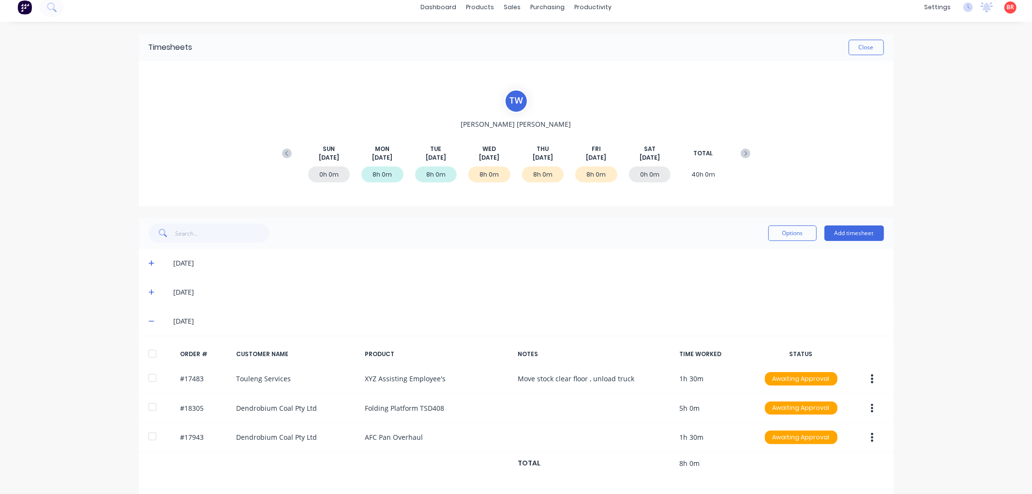
click at [145, 348] on div at bounding box center [152, 353] width 19 height 19
click at [777, 233] on button "Options" at bounding box center [792, 232] width 48 height 15
click at [749, 258] on div "Approve" at bounding box center [771, 258] width 75 height 14
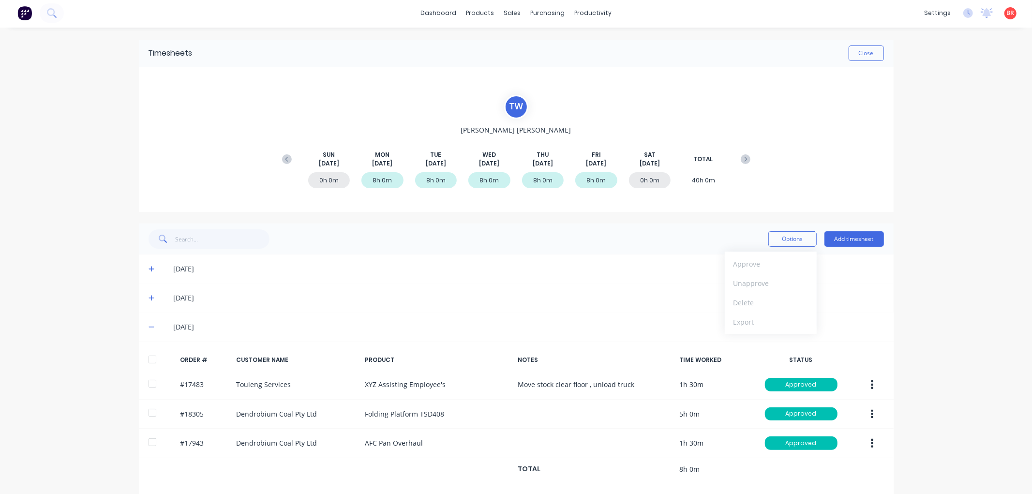
scroll to position [0, 0]
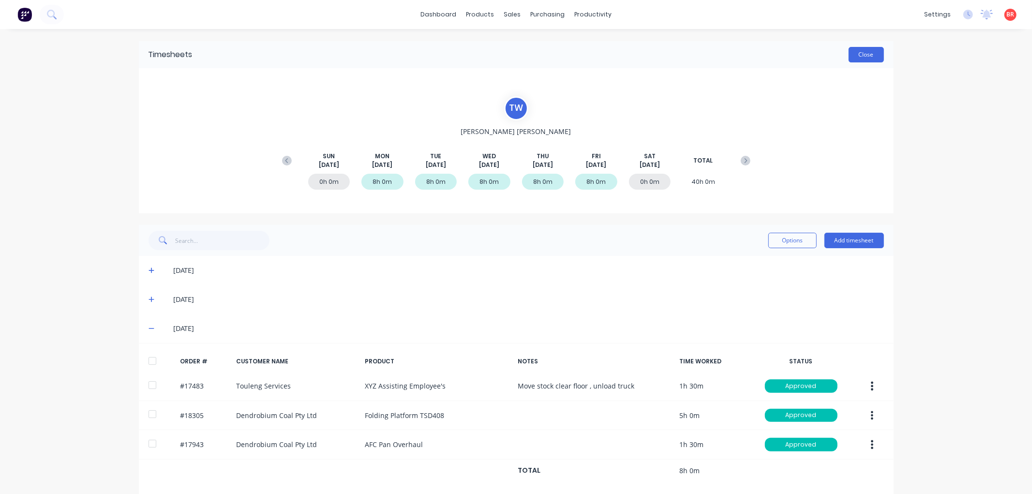
click at [859, 55] on button "Close" at bounding box center [866, 54] width 35 height 15
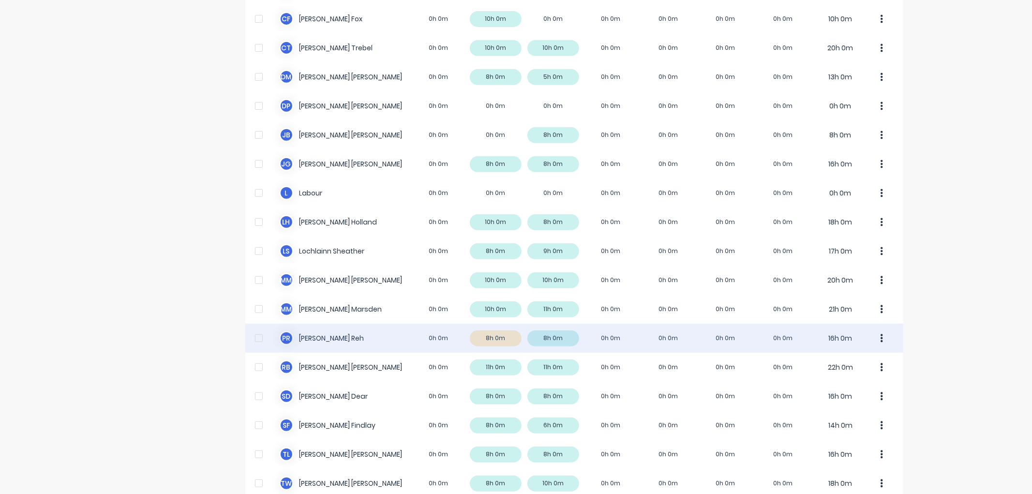
scroll to position [376, 0]
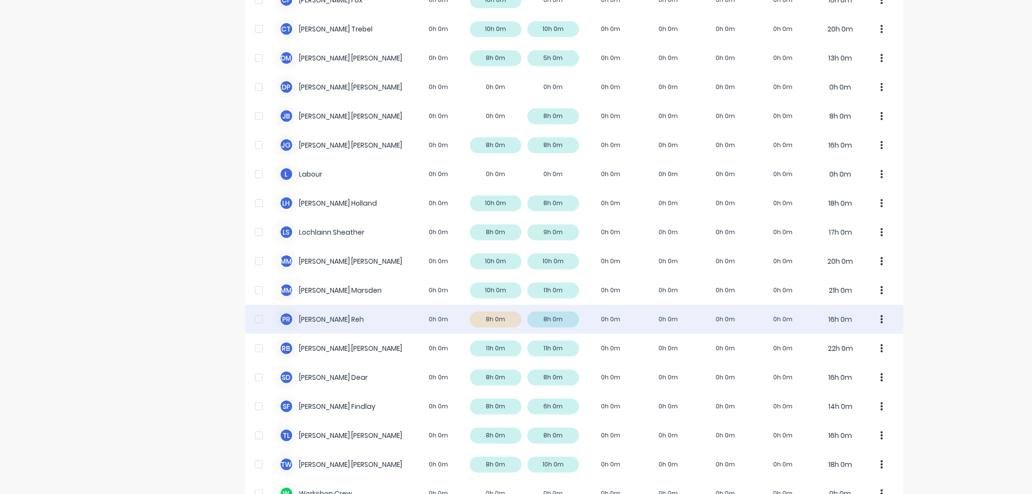
click at [537, 317] on div "[PERSON_NAME] [PERSON_NAME] 0h 0m 8h 0m 8h 0m 0h 0m 0h 0m 0h 0m 0h 0m 16h 0m" at bounding box center [574, 319] width 658 height 29
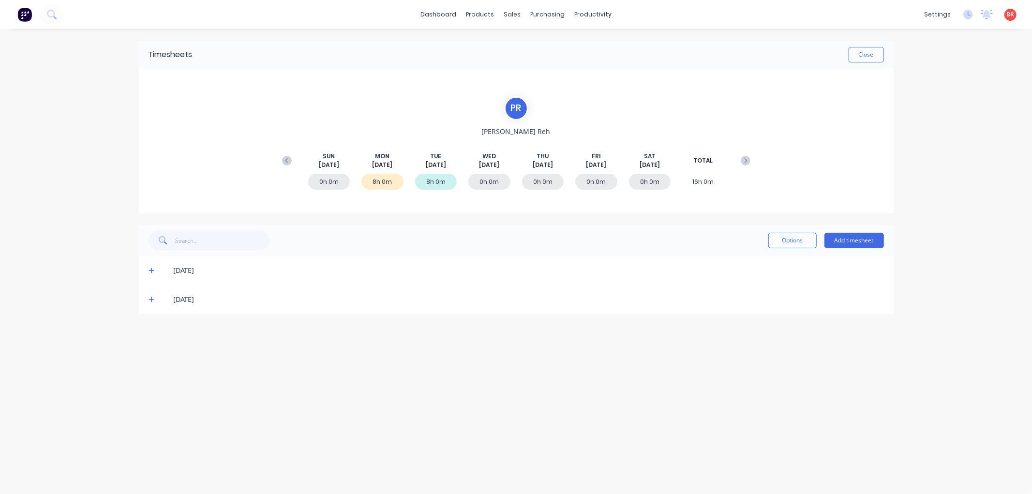
click at [151, 272] on icon at bounding box center [152, 271] width 6 height 6
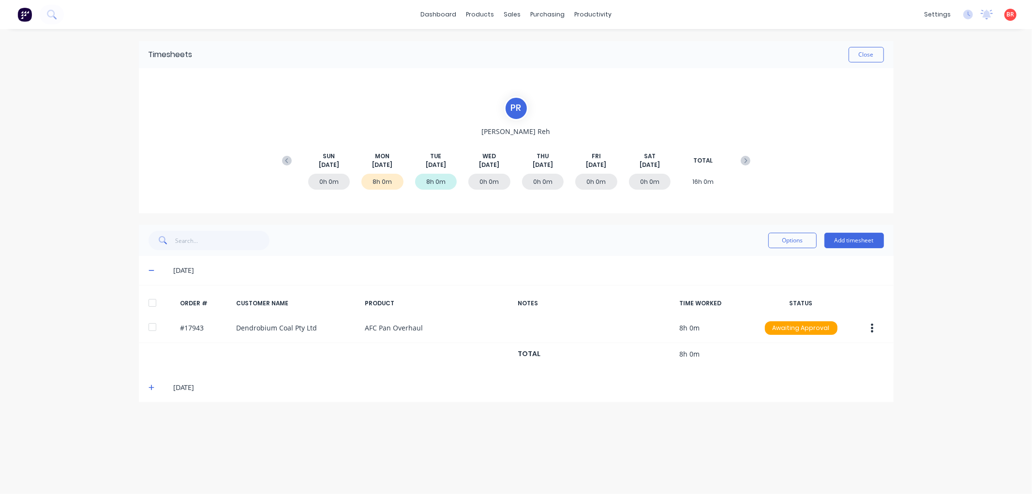
click at [151, 300] on div at bounding box center [152, 302] width 19 height 19
click at [781, 246] on button "Options" at bounding box center [792, 240] width 48 height 15
click at [761, 265] on div "Approve" at bounding box center [771, 265] width 75 height 14
click at [863, 54] on button "Close" at bounding box center [866, 54] width 35 height 15
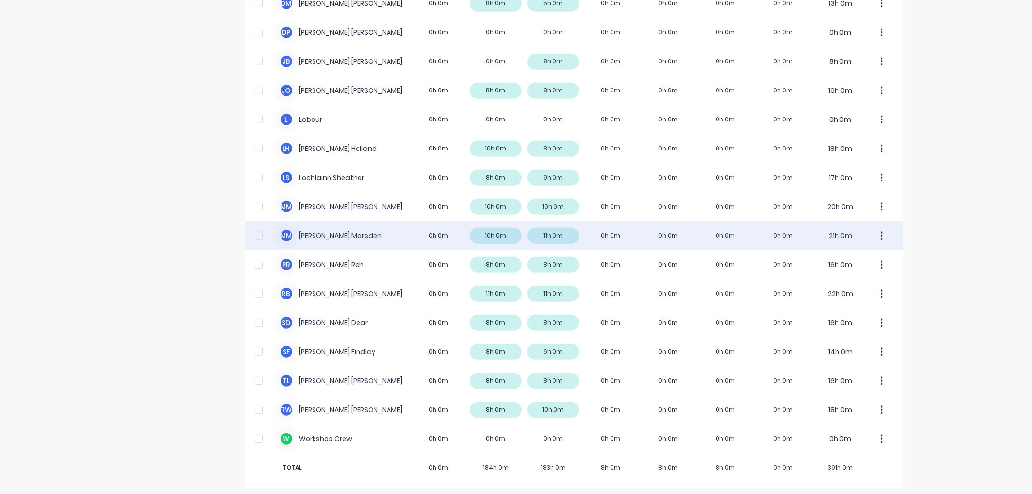
scroll to position [435, 0]
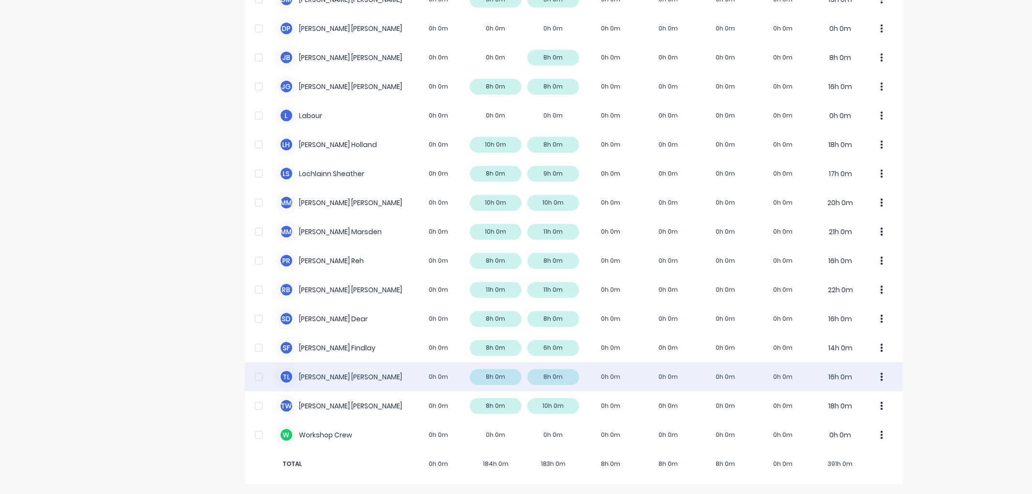
click at [367, 378] on div "T L [PERSON_NAME] 0h 0m 8h 0m 8h 0m 0h 0m 0h 0m 0h 0m 0h 0m 16h 0m" at bounding box center [574, 376] width 658 height 29
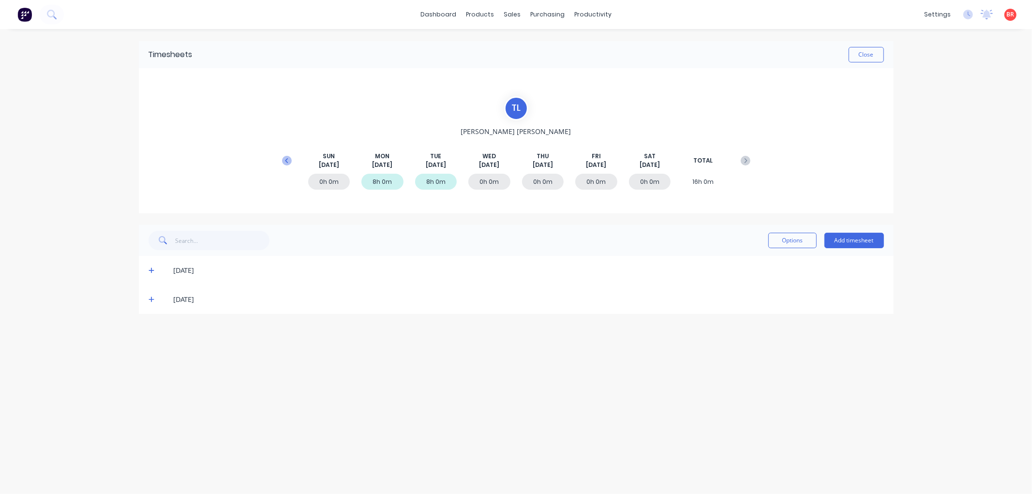
click at [286, 160] on icon at bounding box center [286, 160] width 3 height 5
click at [864, 53] on button "Close" at bounding box center [866, 54] width 35 height 15
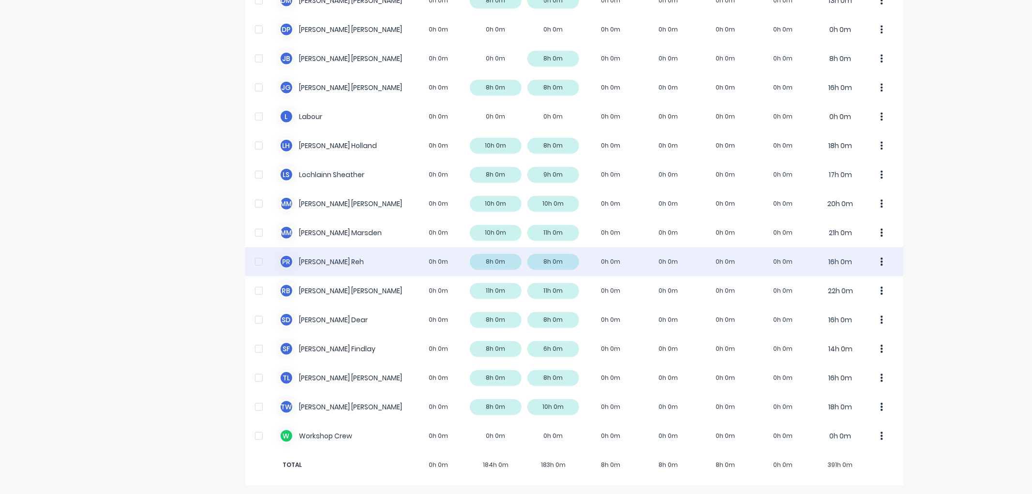
scroll to position [435, 0]
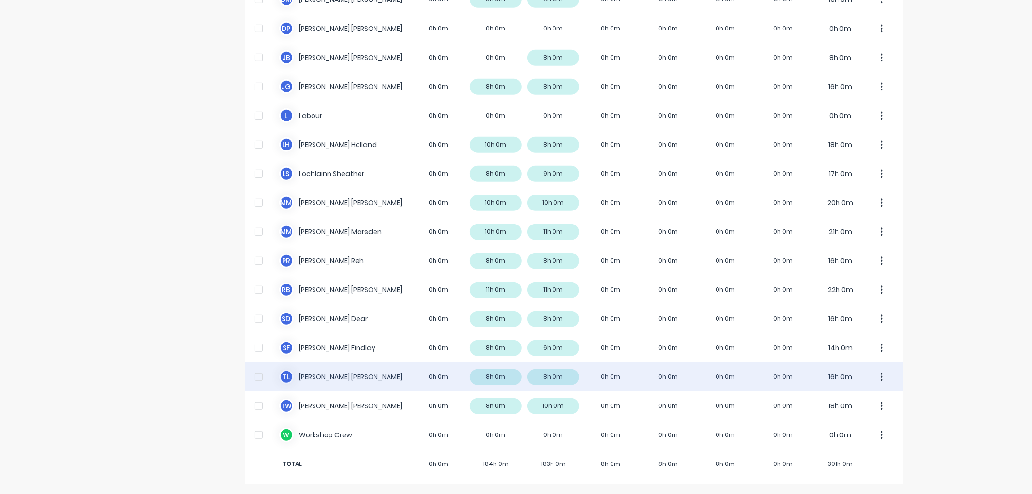
click at [363, 378] on div "T L [PERSON_NAME] 0h 0m 8h 0m 8h 0m 0h 0m 0h 0m 0h 0m 0h 0m 16h 0m" at bounding box center [574, 376] width 658 height 29
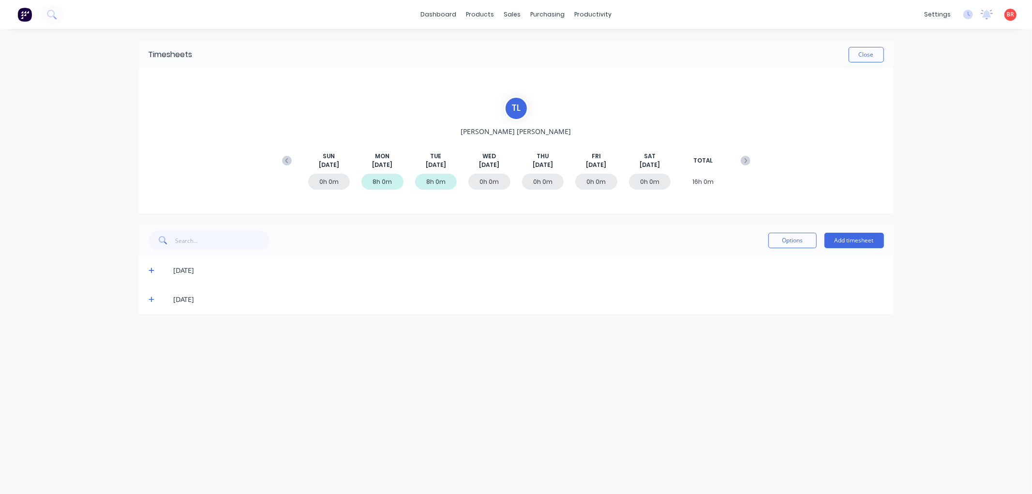
click at [283, 161] on icon at bounding box center [287, 161] width 10 height 10
click at [149, 385] on icon at bounding box center [152, 386] width 6 height 7
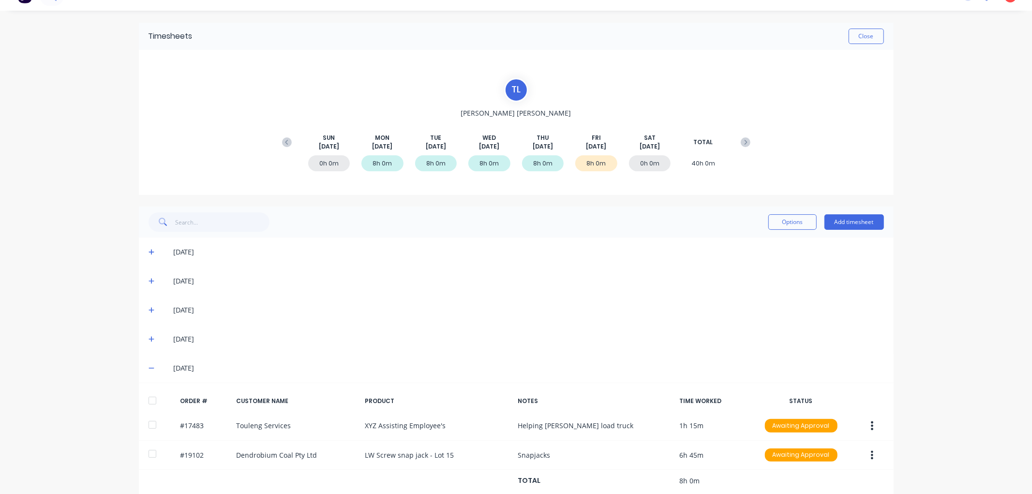
scroll to position [36, 0]
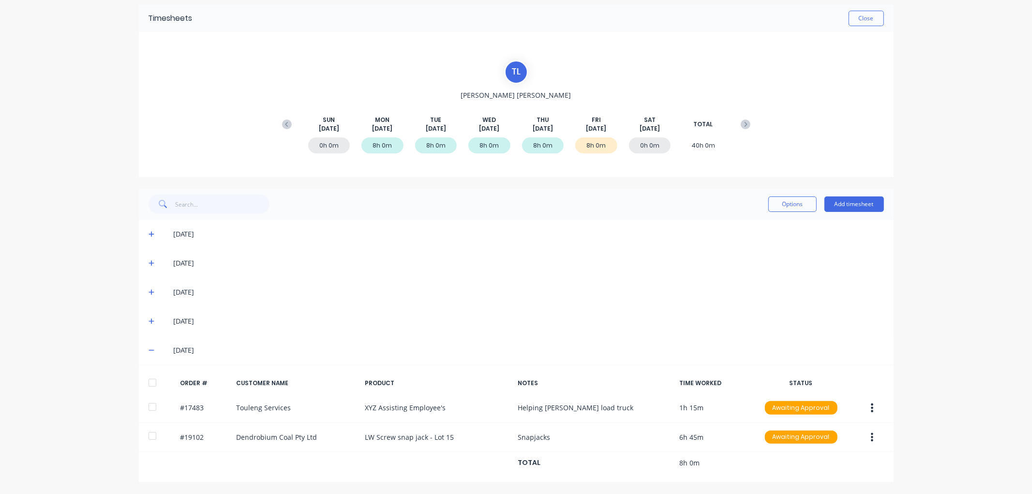
click at [148, 381] on div at bounding box center [152, 382] width 19 height 19
click at [785, 197] on button "Options" at bounding box center [792, 203] width 48 height 15
drag, startPoint x: 765, startPoint y: 225, endPoint x: 770, endPoint y: 224, distance: 5.1
click at [766, 225] on div "Approve" at bounding box center [771, 229] width 75 height 14
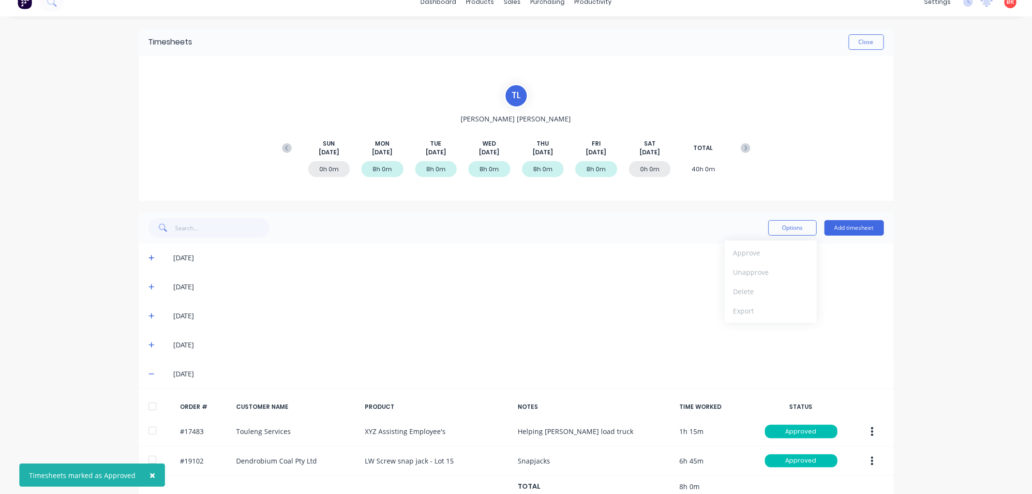
scroll to position [0, 0]
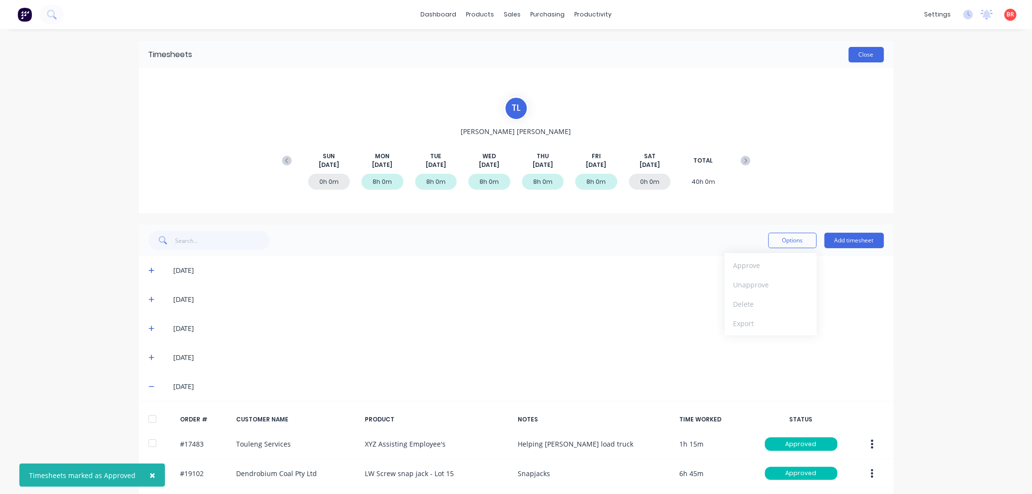
click at [860, 56] on button "Close" at bounding box center [866, 54] width 35 height 15
